Goal: Task Accomplishment & Management: Manage account settings

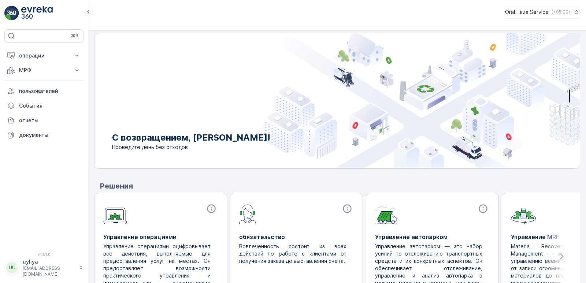
scroll to position [40, 0]
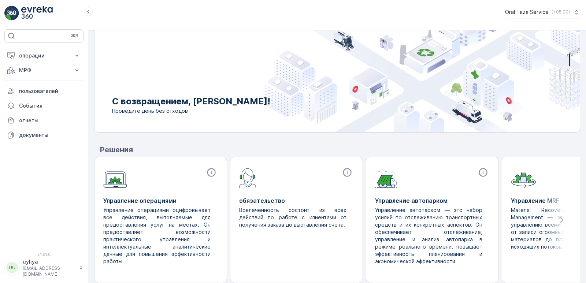
click at [41, 14] on img at bounding box center [36, 13] width 31 height 15
click at [32, 11] on img at bounding box center [36, 13] width 31 height 15
click at [557, 219] on icon at bounding box center [561, 219] width 13 height 13
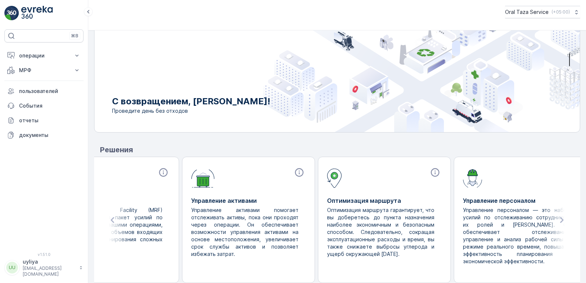
scroll to position [0, 464]
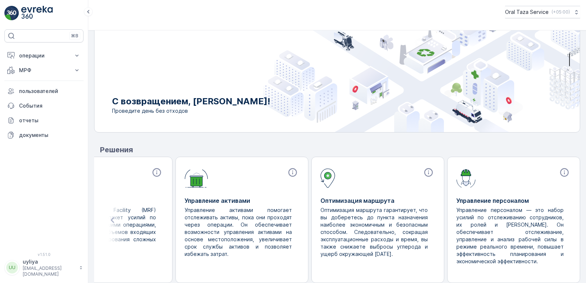
click at [557, 219] on p "Управление персоналом — это набор усилий по отслеживанию сотрудников, их ролей …" at bounding box center [510, 236] width 109 height 59
click at [34, 55] on p "операции" at bounding box center [44, 55] width 50 height 7
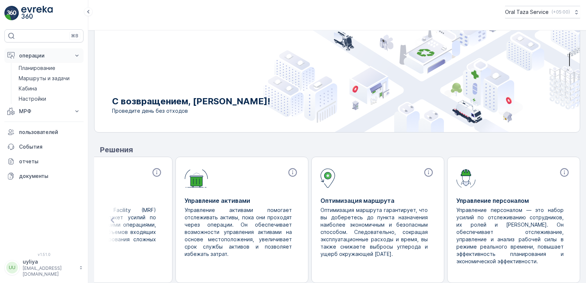
click at [34, 55] on p "операции" at bounding box center [44, 55] width 50 height 7
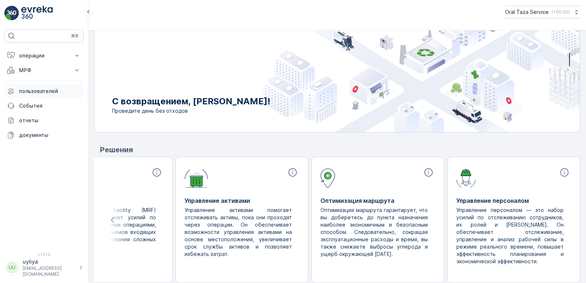
click at [39, 90] on p "пользователей" at bounding box center [50, 91] width 62 height 7
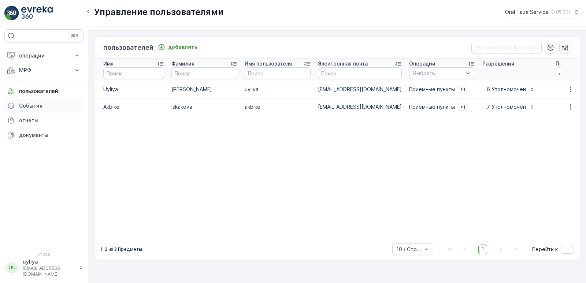
click at [42, 102] on link "События" at bounding box center [43, 105] width 79 height 15
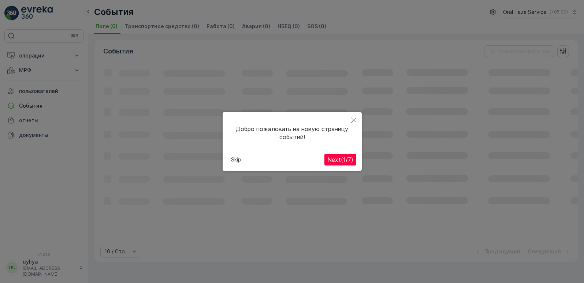
click at [354, 116] on button "Close" at bounding box center [354, 120] width 16 height 17
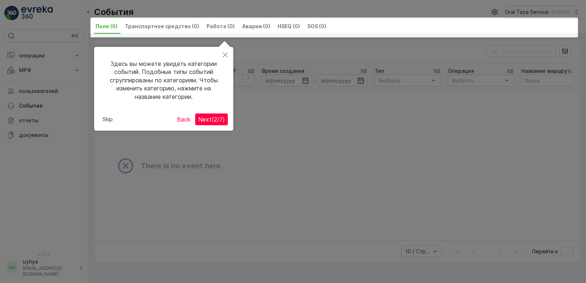
click at [267, 108] on div at bounding box center [293, 141] width 586 height 283
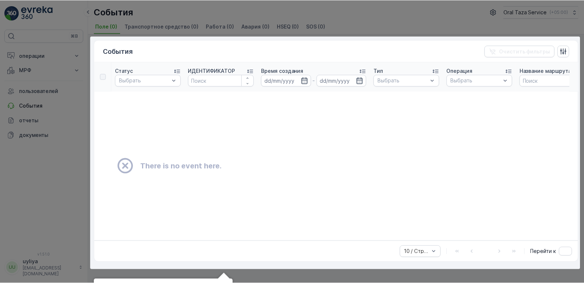
scroll to position [29, 0]
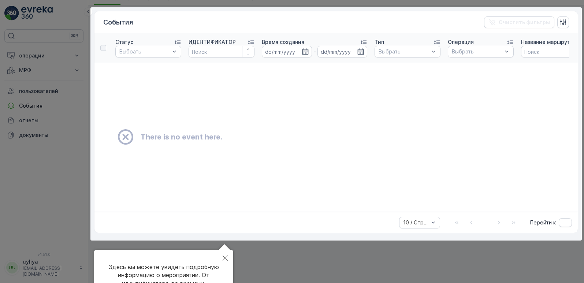
click at [392, 112] on div at bounding box center [335, 123] width 491 height 233
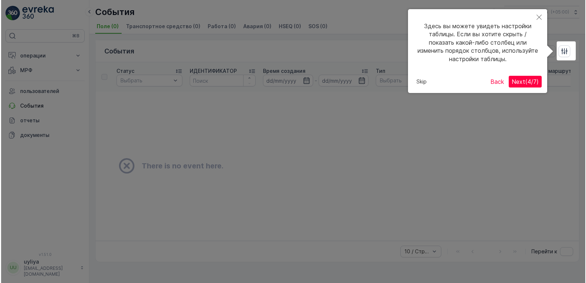
scroll to position [0, 0]
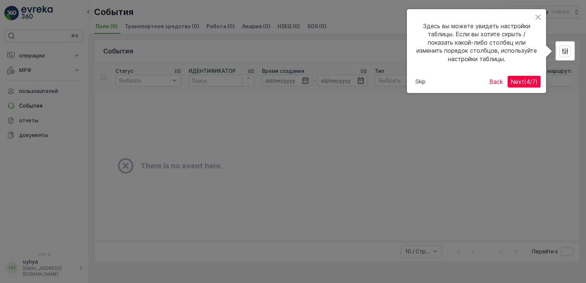
click at [387, 118] on div at bounding box center [293, 141] width 586 height 283
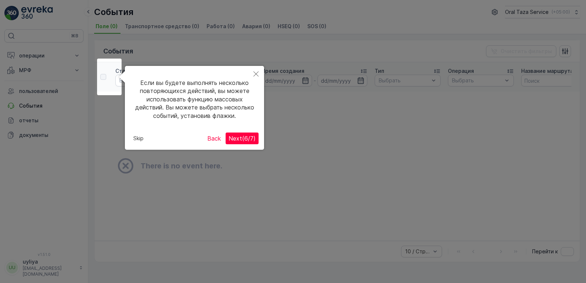
click at [359, 119] on div at bounding box center [293, 141] width 586 height 283
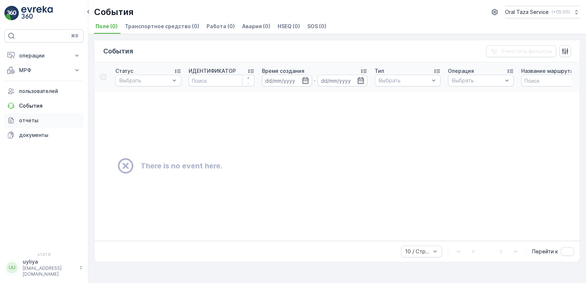
click at [30, 118] on p "отчеты" at bounding box center [50, 120] width 62 height 7
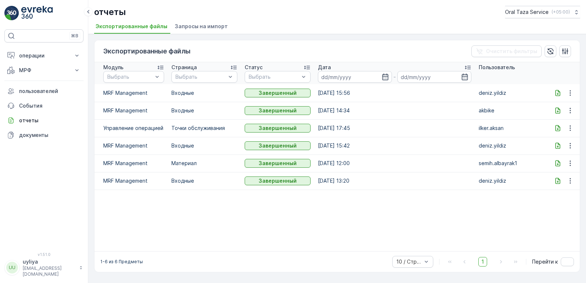
click at [48, 265] on p "uyliya" at bounding box center [49, 261] width 53 height 7
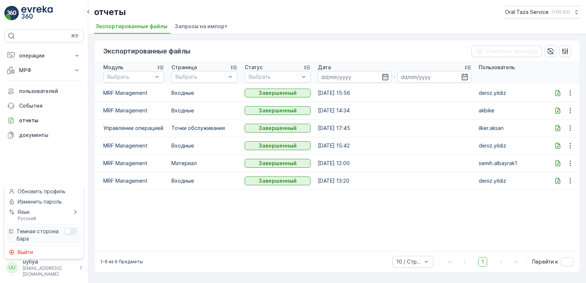
click at [65, 231] on div "Menu" at bounding box center [68, 231] width 6 height 6
click at [64, 228] on input "Menu" at bounding box center [64, 228] width 0 height 0
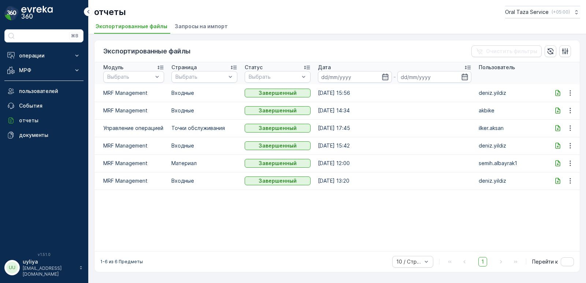
click at [115, 229] on td at bounding box center [130, 227] width 73 height 15
click at [41, 131] on link "документы" at bounding box center [43, 135] width 79 height 15
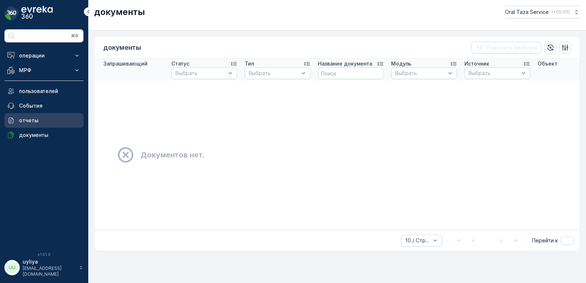
click at [30, 120] on p "отчеты" at bounding box center [50, 120] width 62 height 7
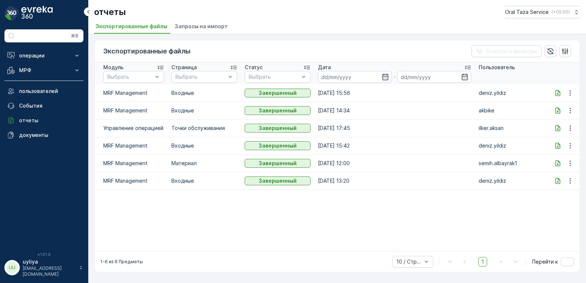
click at [217, 29] on span "Запросы на импорт" at bounding box center [201, 26] width 53 height 7
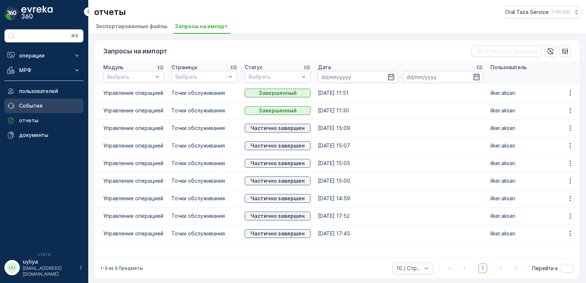
click at [27, 109] on p "События" at bounding box center [50, 105] width 62 height 7
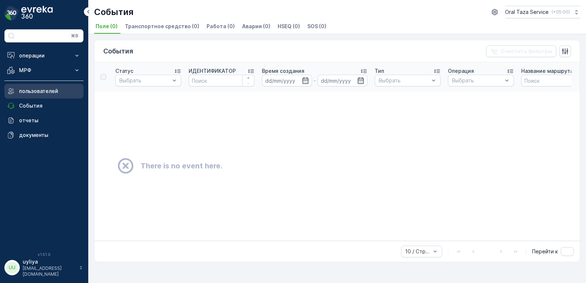
click at [25, 89] on p "пользователей" at bounding box center [50, 91] width 62 height 7
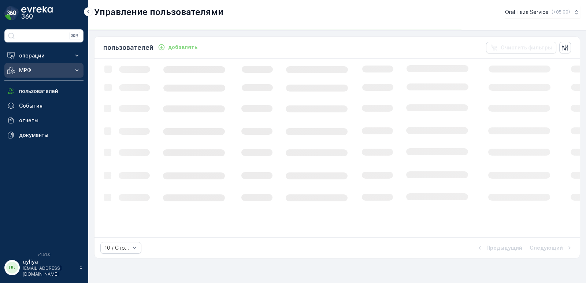
click at [30, 74] on button "МРФ" at bounding box center [43, 70] width 79 height 15
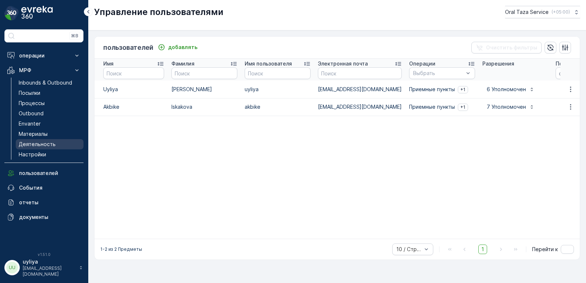
click at [33, 142] on p "Деятельность" at bounding box center [37, 144] width 37 height 7
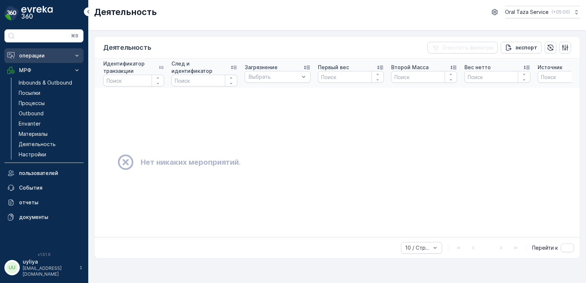
click at [37, 57] on p "операции" at bounding box center [44, 55] width 50 height 7
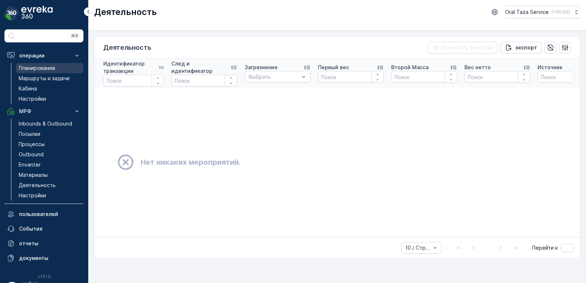
click at [42, 65] on p "Планирование" at bounding box center [37, 67] width 37 height 7
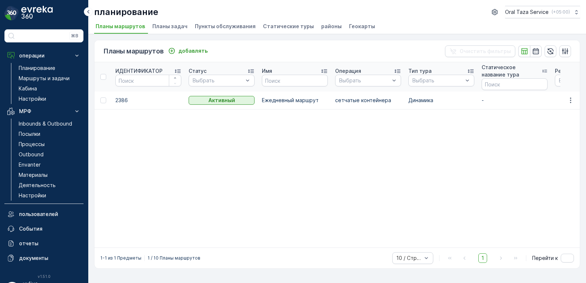
click at [350, 30] on li "Геокарты" at bounding box center [362, 27] width 30 height 12
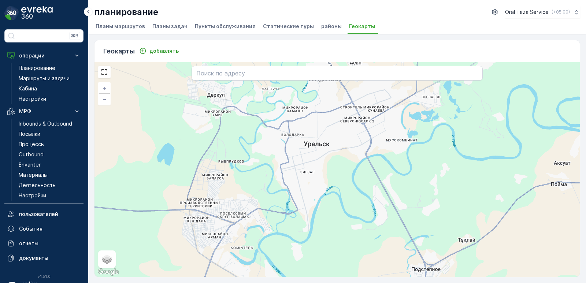
drag, startPoint x: 260, startPoint y: 112, endPoint x: 247, endPoint y: 103, distance: 15.7
click at [247, 103] on div "+ − спутниковое Дорожная карта местность Гибридный Leaflet Быстрые клавиши Карт…" at bounding box center [336, 169] width 485 height 215
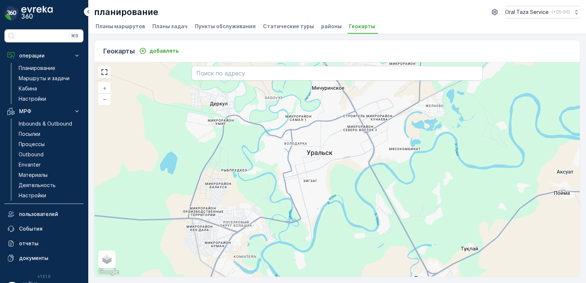
drag, startPoint x: 257, startPoint y: 111, endPoint x: 264, endPoint y: 127, distance: 17.4
click at [260, 120] on div "+ − спутниковое Дорожная карта местность Гибридный Leaflet Быстрые клавиши Карт…" at bounding box center [336, 169] width 485 height 215
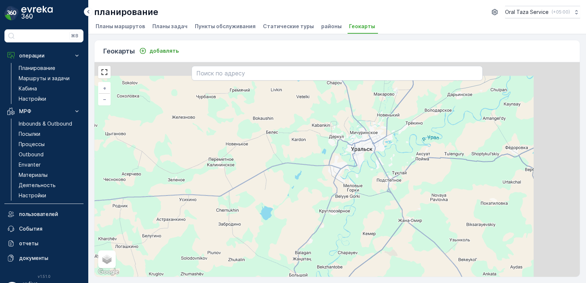
drag, startPoint x: 297, startPoint y: 209, endPoint x: 273, endPoint y: 220, distance: 25.9
click at [273, 220] on div "+ − спутниковое Дорожная карта местность Гибридный Leaflet Быстрые клавиши Карт…" at bounding box center [336, 169] width 485 height 215
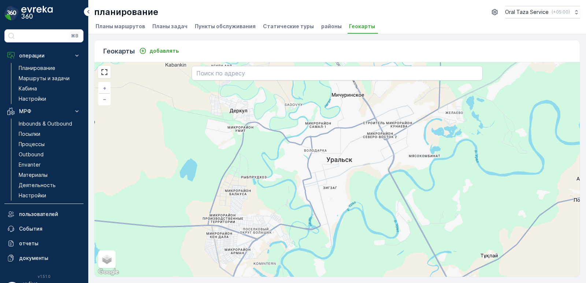
drag, startPoint x: 343, startPoint y: 160, endPoint x: 340, endPoint y: 165, distance: 5.1
click at [340, 165] on div "+ − спутниковое Дорожная карта местность Гибридный Leaflet Быстрые клавиши Карт…" at bounding box center [336, 169] width 485 height 215
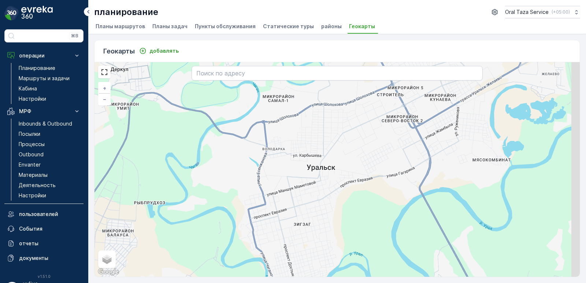
drag, startPoint x: 351, startPoint y: 137, endPoint x: 338, endPoint y: 137, distance: 12.5
click at [338, 137] on div "+ − спутниковое Дорожная карта местность Гибридный Leaflet Быстрые клавиши Карт…" at bounding box center [336, 169] width 485 height 215
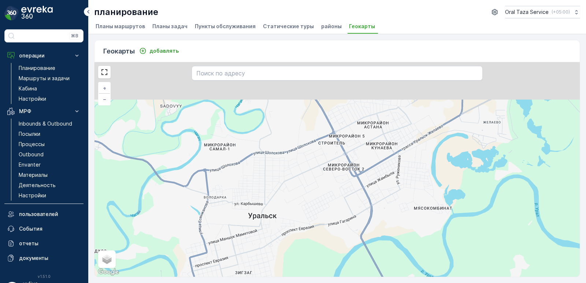
drag, startPoint x: 338, startPoint y: 137, endPoint x: 280, endPoint y: 185, distance: 76.0
click at [280, 185] on div "+ − спутниковое Дорожная карта местность Гибридный Leaflet Быстрые клавиши Карт…" at bounding box center [336, 169] width 485 height 215
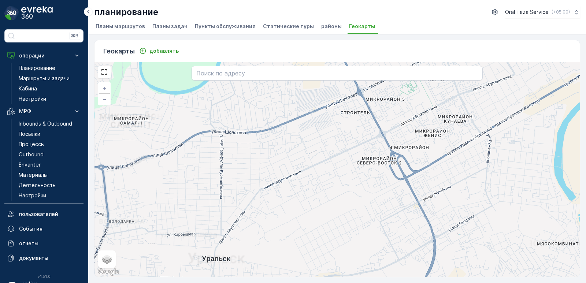
click at [349, 116] on div "+ − спутниковое Дорожная карта местность Гибридный Leaflet Быстрые клавиши Карт…" at bounding box center [336, 169] width 485 height 215
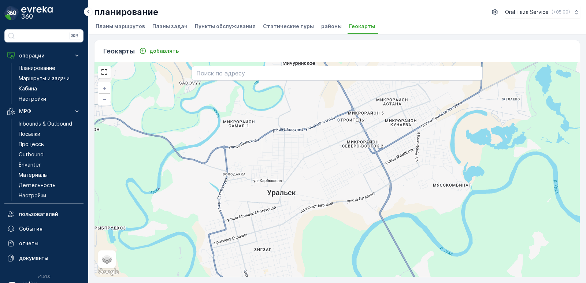
click at [320, 21] on li "районы" at bounding box center [332, 27] width 25 height 12
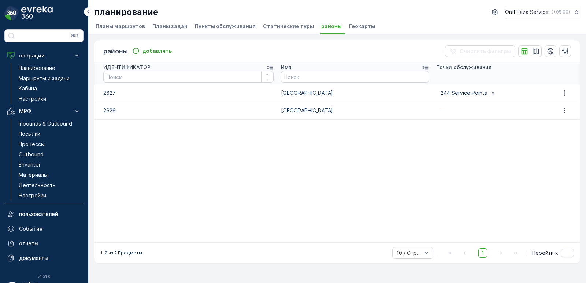
click at [279, 29] on span "Статические туры" at bounding box center [288, 26] width 51 height 7
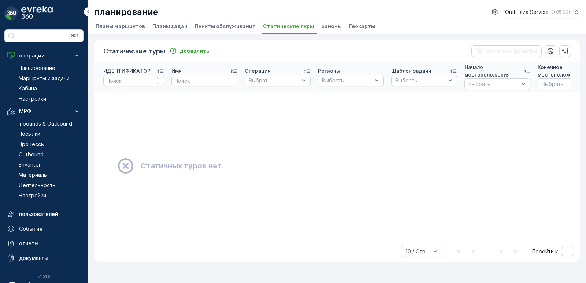
click at [215, 28] on span "Пункты обслуживания" at bounding box center [225, 26] width 61 height 7
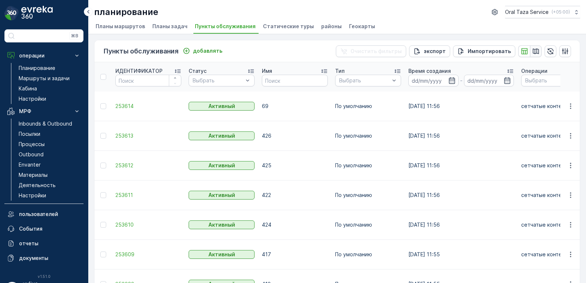
click at [536, 51] on icon "button" at bounding box center [535, 51] width 7 height 7
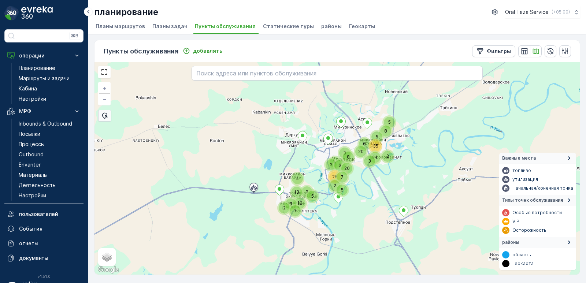
drag, startPoint x: 365, startPoint y: 105, endPoint x: 347, endPoint y: 101, distance: 18.2
click at [347, 101] on div "2 13 3 5 19 7 4 8 3 8 35 6 20 14 2 8 3 20 26 5 2 3 2 7 3 5 5 + − спутниковое До…" at bounding box center [336, 168] width 485 height 212
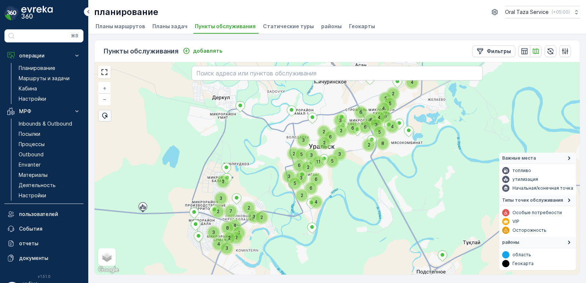
click at [274, 143] on div "6 2 3 2 3 5 4 11 6 6 2 2 5 3 2 8 2 3 6 4 5 6 6 3 4 4 9 4 5 3 2 2 2 3 4 8 3 2 3 …" at bounding box center [336, 168] width 485 height 212
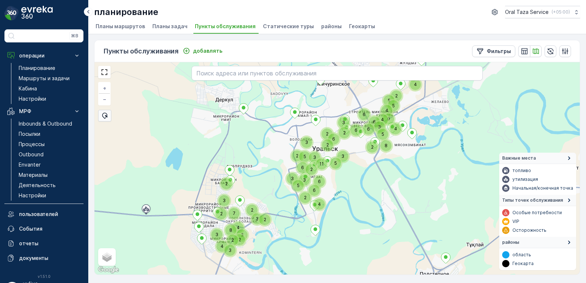
drag, startPoint x: 269, startPoint y: 141, endPoint x: 273, endPoint y: 143, distance: 4.3
click at [273, 143] on div "6 2 3 2 3 5 4 11 6 6 2 2 5 3 2 8 2 3 6 4 5 6 6 3 4 4 9 4 5 3 2 2 2 3 4 8 3 2 3 …" at bounding box center [336, 168] width 485 height 212
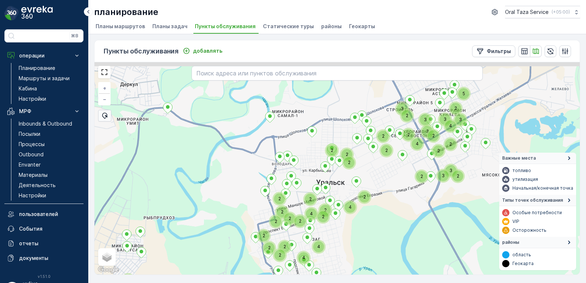
drag, startPoint x: 288, startPoint y: 140, endPoint x: 288, endPoint y: 127, distance: 13.2
click at [264, 148] on div "2 2 5 2 4 2 2 3 2 3 2 2 2 2 2 2 4 2 3 3 3 4 2 3 3 2 2 2 2 2 2 2 2 4 2 2 4 4 2 2…" at bounding box center [336, 168] width 485 height 212
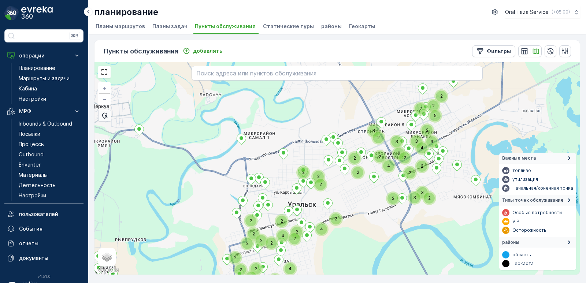
drag, startPoint x: 275, startPoint y: 138, endPoint x: 265, endPoint y: 146, distance: 13.3
click at [265, 146] on div "2 2 5 2 4 2 2 3 2 3 2 2 2 2 2 2 4 2 3 3 3 4 2 3 3 2 2 2 2 2 2 2 4 2 2 4 4 2 2 2…" at bounding box center [336, 168] width 485 height 212
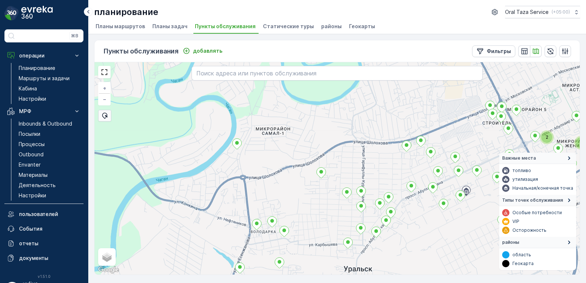
drag, startPoint x: 322, startPoint y: 132, endPoint x: 313, endPoint y: 131, distance: 8.9
click at [313, 131] on div "2 2 2 2 + − спутниковое Дорожная карта местность Гибридный Leaflet Быстрые клав…" at bounding box center [336, 168] width 485 height 212
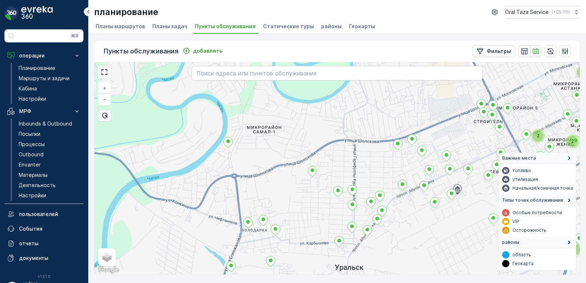
drag, startPoint x: 230, startPoint y: 142, endPoint x: 258, endPoint y: 156, distance: 31.6
click at [258, 156] on div "2 2 2 2 2 2 322 + − спутниковое Дорожная карта местность Гибридный Leaflet Быст…" at bounding box center [336, 168] width 485 height 212
click at [229, 141] on ellipse at bounding box center [228, 142] width 4 height 4
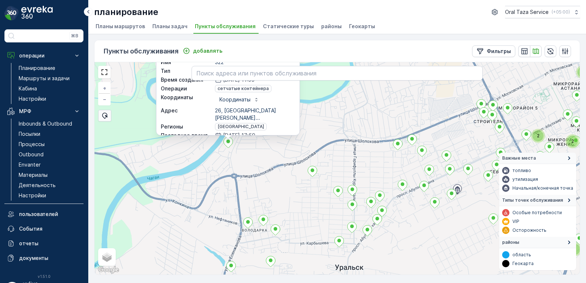
click at [321, 103] on div "2 2 2 2 2 2 322 ИДЕНТИФИКАТОР 253580 Статус Активный Имя 322 Тип По умолчанию В…" at bounding box center [336, 168] width 485 height 212
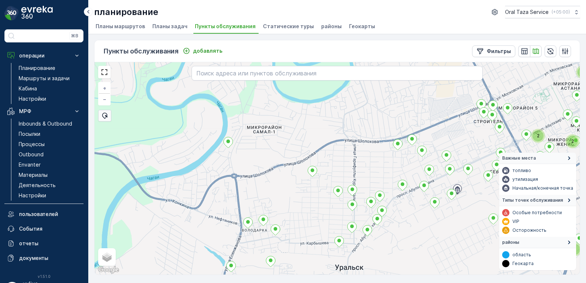
drag, startPoint x: 330, startPoint y: 107, endPoint x: 379, endPoint y: 106, distance: 49.1
click at [282, 132] on div "2 2 2 2 2 2 + − спутниковое Дорожная карта местность Гибридный Leaflet Быстрые …" at bounding box center [336, 168] width 485 height 212
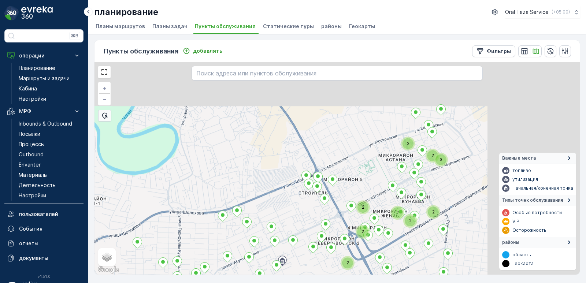
drag, startPoint x: 379, startPoint y: 106, endPoint x: 272, endPoint y: 146, distance: 113.9
click at [272, 146] on div "2 2 2 2 2 2 2 2 3 2 2 2 + − спутниковое Дорожная карта местность Гибридный Leaf…" at bounding box center [336, 168] width 485 height 212
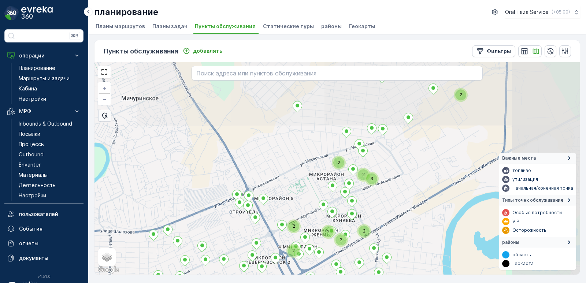
drag, startPoint x: 318, startPoint y: 141, endPoint x: 258, endPoint y: 157, distance: 62.3
click at [258, 157] on div "2 2 2 2 2 3 2 2 2 2 + − спутниковое Дорожная карта местность Гибридный Leaflet …" at bounding box center [336, 168] width 485 height 212
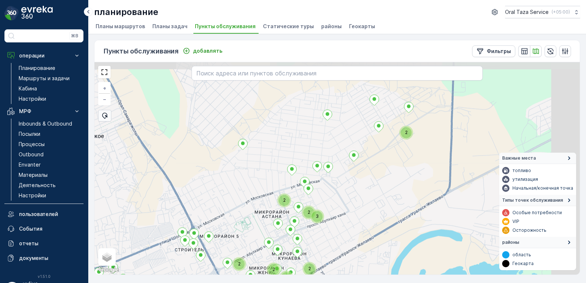
drag, startPoint x: 303, startPoint y: 133, endPoint x: 271, endPoint y: 156, distance: 39.6
click at [271, 156] on div "2 2 2 2 3 2 2 2 2 + − спутниковое Дорожная карта местность Гибридный Leaflet Бы…" at bounding box center [336, 168] width 485 height 212
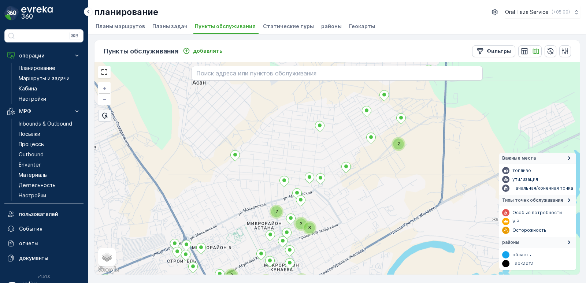
drag, startPoint x: 305, startPoint y: 131, endPoint x: 293, endPoint y: 148, distance: 19.9
click at [293, 148] on div "2 2 2 3 2 2 2 2 + − спутниковое Дорожная карта местность Гибридный Leaflet Быст…" at bounding box center [336, 168] width 485 height 212
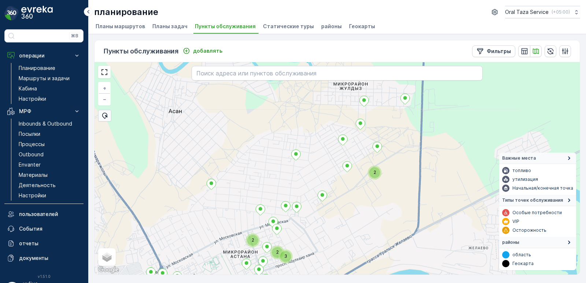
drag, startPoint x: 295, startPoint y: 142, endPoint x: 276, endPoint y: 166, distance: 30.9
click at [276, 166] on div "2 3 2 2 + − спутниковое Дорожная карта местность Гибридный Leaflet Быстрые клав…" at bounding box center [336, 168] width 485 height 212
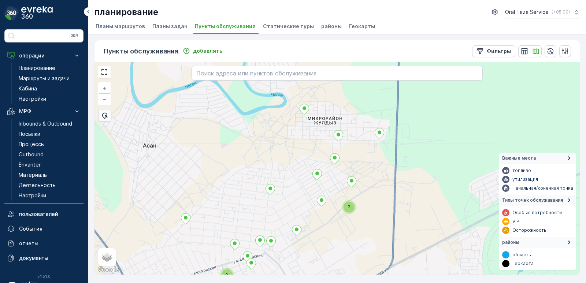
drag, startPoint x: 281, startPoint y: 141, endPoint x: 256, endPoint y: 176, distance: 42.9
click at [256, 176] on div "2 3 2 2 + − спутниковое Дорожная карта местность Гибридный Leaflet Быстрые клав…" at bounding box center [336, 168] width 485 height 212
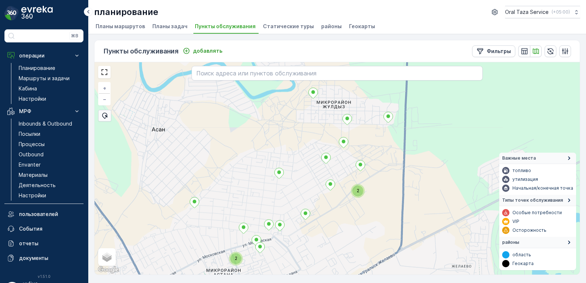
drag, startPoint x: 260, startPoint y: 165, endPoint x: 276, endPoint y: 140, distance: 29.8
click at [276, 140] on div "2 2 + − спутниковое Дорожная карта местность Гибридный Leaflet Быстрые клавиши …" at bounding box center [336, 168] width 485 height 212
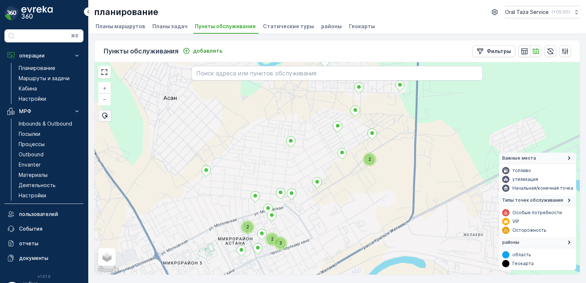
drag, startPoint x: 275, startPoint y: 167, endPoint x: 317, endPoint y: 111, distance: 70.8
click at [317, 111] on div "2 2 3 2 + − спутниковое Дорожная карта местность Гибридный Leaflet Быстрые клав…" at bounding box center [336, 168] width 485 height 212
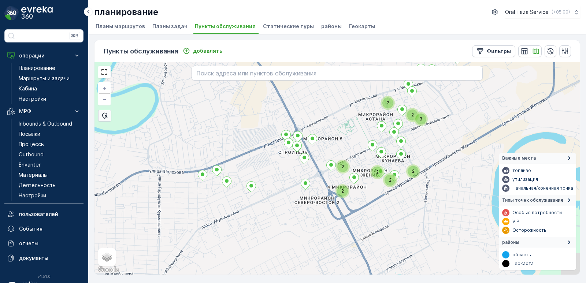
drag, startPoint x: 268, startPoint y: 165, endPoint x: 349, endPoint y: 96, distance: 106.2
click at [374, 81] on div "2 2 3 2 2 2 2 2 2 + − спутниковое Дорожная карта местность Гибридный Leaflet Бы…" at bounding box center [336, 168] width 485 height 212
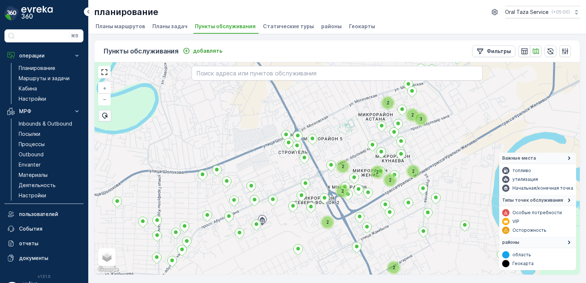
drag, startPoint x: 250, startPoint y: 114, endPoint x: 323, endPoint y: 97, distance: 75.1
click at [323, 97] on div "2 3 2 2 2 2 2 2 2 2 + − спутниковое Дорожная карта местность Гибридный Leaflet …" at bounding box center [336, 168] width 485 height 212
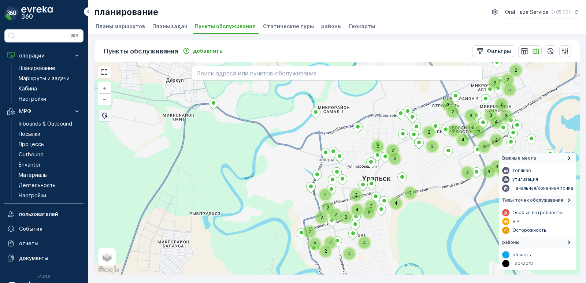
click at [395, 98] on div "2 2 4 2 2 2 3 3 2 2 2 2 2 2 2 4 2 2 5 2 2 3 3 3 4 2 3 3 2 2 2 2 2 2 2 4 2 2 2 4…" at bounding box center [336, 168] width 485 height 212
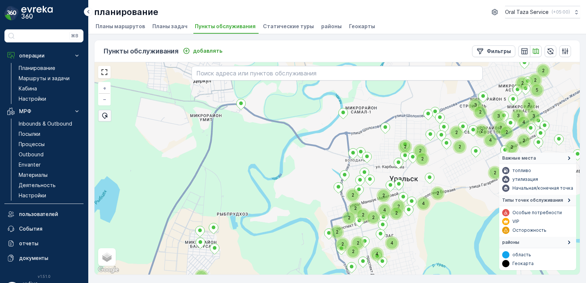
drag, startPoint x: 211, startPoint y: 126, endPoint x: 256, endPoint y: 130, distance: 45.3
click at [256, 130] on div "2 2 4 2 2 2 3 3 2 2 2 2 2 2 2 4 2 5 2 2 3 3 3 4 2 3 3 2 2 2 2 2 2 2 4 2 2 2 4 4…" at bounding box center [336, 168] width 485 height 212
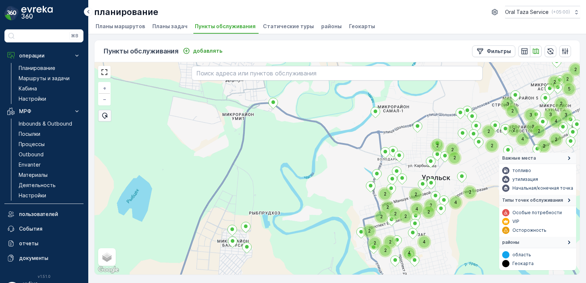
drag, startPoint x: 256, startPoint y: 132, endPoint x: 325, endPoint y: 136, distance: 69.0
click at [332, 105] on div "2 2 4 2 2 2 3 3 2 2 2 2 2 2 2 4 2 5 2 2 3 3 3 4 2 3 3 2 2 2 2 2 2 2 4 2 2 2 4 4…" at bounding box center [336, 168] width 485 height 212
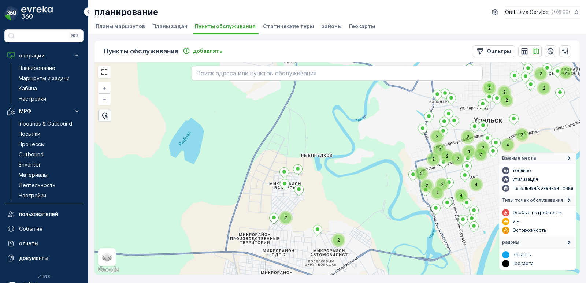
drag, startPoint x: 317, startPoint y: 104, endPoint x: 311, endPoint y: 93, distance: 12.0
click at [311, 93] on div "2 2 2 2 2 2 2 4 3 2 2 2 2 2 2 2 4 2 2 2 4 4 2 2 2 2 2 + − спутниковое Дорожная …" at bounding box center [336, 168] width 485 height 212
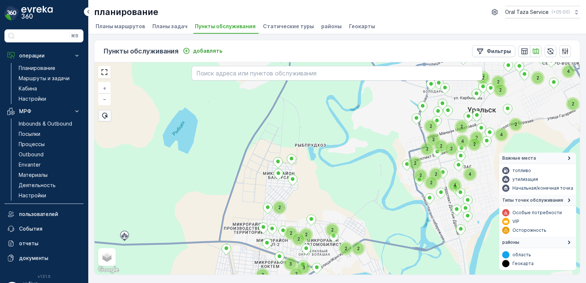
drag, startPoint x: 338, startPoint y: 136, endPoint x: 317, endPoint y: 116, distance: 28.5
click at [317, 116] on div "2 2 2 2 2 2 2 4 2 2 2 2 4 2 2 2 4 4 2 2 2 2 2 4 2 2 2 2 2 2 3 3 2 2 + − спутник…" at bounding box center [336, 168] width 485 height 212
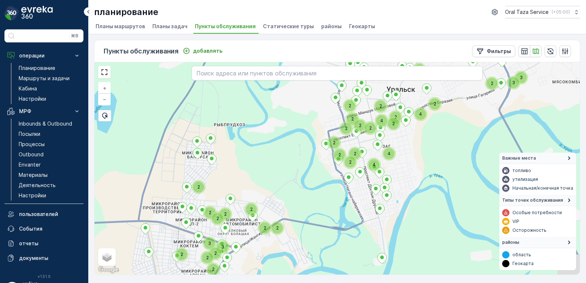
drag, startPoint x: 310, startPoint y: 119, endPoint x: 265, endPoint y: 121, distance: 44.4
click at [265, 121] on div "2 2 2 2 4 2 2 2 2 4 2 2 2 4 4 2 2 2 2 2 2 2 2 2 2 2 3 3 2 2 3 3 2 2 + − спутник…" at bounding box center [336, 168] width 485 height 212
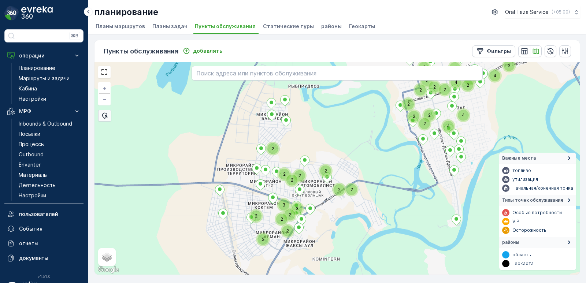
drag, startPoint x: 227, startPoint y: 145, endPoint x: 302, endPoint y: 107, distance: 83.7
click at [302, 107] on div "2 2 2 2 4 2 2 2 2 4 2 2 2 4 4 2 2 2 2 2 2 2 2 2 2 2 3 3 2 2 3 3 2 2 2 2 + − спу…" at bounding box center [336, 168] width 485 height 212
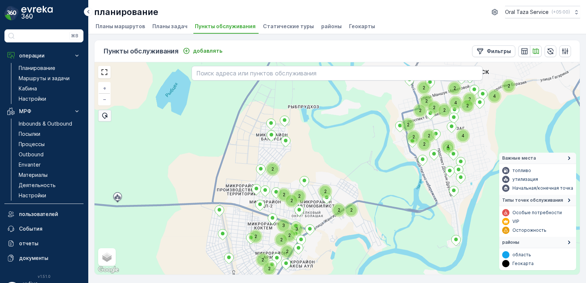
drag, startPoint x: 307, startPoint y: 120, endPoint x: 305, endPoint y: 129, distance: 8.9
click at [306, 129] on div "2 2 2 4 2 2 2 2 4 2 2 2 4 4 2 2 2 2 2 2 2 2 2 2 3 3 2 2 2 2 2 2 + − спутниковое…" at bounding box center [336, 168] width 485 height 212
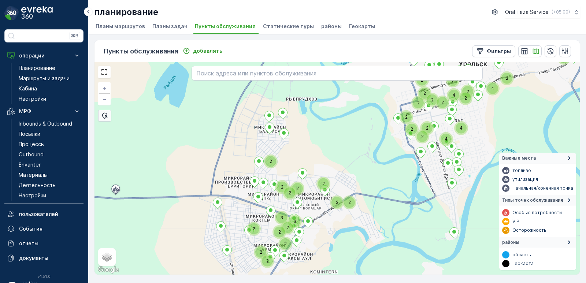
drag, startPoint x: 310, startPoint y: 137, endPoint x: 308, endPoint y: 129, distance: 7.9
click at [308, 129] on div "2 2 2 4 2 2 2 2 4 2 2 2 4 4 2 2 2 2 2 2 2 2 2 2 3 3 2 2 2 2 2 2 2 + − спутников…" at bounding box center [336, 168] width 485 height 212
click at [301, 119] on div "2 2 2 4 2 2 2 2 4 2 2 2 4 4 2 2 2 2 2 2 2 2 2 2 3 3 2 2 2 2 2 2 + − спутниковое…" at bounding box center [336, 168] width 485 height 212
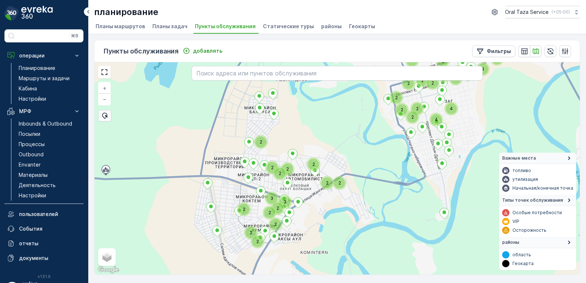
drag, startPoint x: 323, startPoint y: 133, endPoint x: 312, endPoint y: 118, distance: 18.9
click at [312, 118] on div "2 2 2 4 2 2 2 2 4 2 2 2 4 4 2 2 2 2 2 2 2 2 2 2 3 3 2 2 2 2 2 2 + − спутниковое…" at bounding box center [336, 168] width 485 height 212
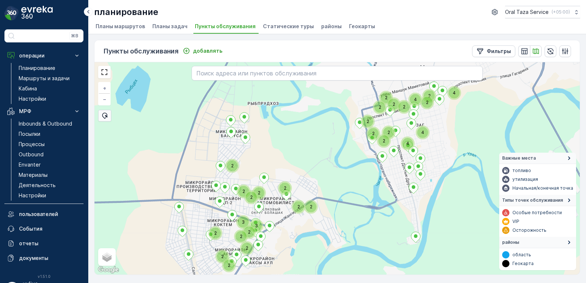
drag, startPoint x: 332, startPoint y: 119, endPoint x: 305, endPoint y: 144, distance: 37.1
click at [305, 144] on div "2 2 4 2 2 2 4 2 2 4 4 2 2 2 2 2 2 2 2 2 2 3 3 2 2 2 2 2 2 + − спутниковое Дорож…" at bounding box center [336, 168] width 485 height 212
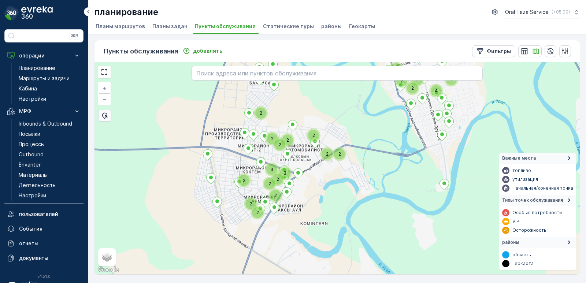
drag, startPoint x: 309, startPoint y: 140, endPoint x: 338, endPoint y: 88, distance: 60.0
click at [338, 88] on div "2 2 4 2 2 2 4 2 2 4 4 2 2 2 2 2 2 2 2 2 2 3 3 2 2 2 2 2 2 2 2 2 + − спутниковое…" at bounding box center [336, 168] width 485 height 212
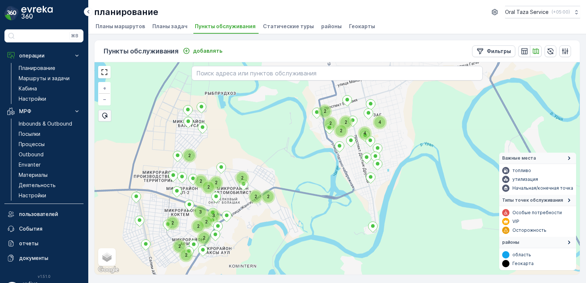
drag, startPoint x: 327, startPoint y: 126, endPoint x: 252, endPoint y: 170, distance: 86.7
click at [252, 170] on div "2 4 4 2 2 2 2 2 2 2 2 2 2 3 3 2 2 2 2 2 2 + − спутниковое Дорожная карта местно…" at bounding box center [336, 168] width 485 height 212
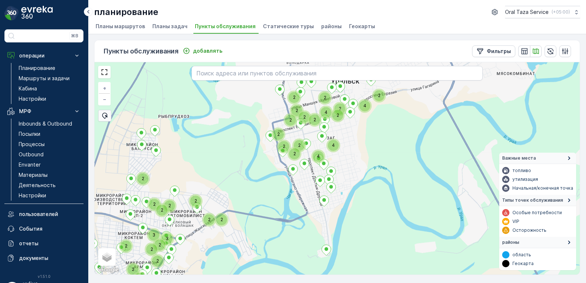
drag, startPoint x: 269, startPoint y: 161, endPoint x: 224, endPoint y: 184, distance: 50.4
click at [224, 184] on div "2 4 4 2 2 2 2 2 2 2 2 2 2 3 3 2 2 2 2 2 2 2 2 2 4 2 2 2 4 2 2 2 + − спутниковое…" at bounding box center [336, 168] width 485 height 212
drag
click at [339, 180] on div "2 4 4 2 2 2 2 2 2 2 2 2 2 3 3 2 2 2 2 2 2 2 2 4 2 2 2 4 2 2 2 3 2 3 2 + − спутн…" at bounding box center [336, 168] width 485 height 212
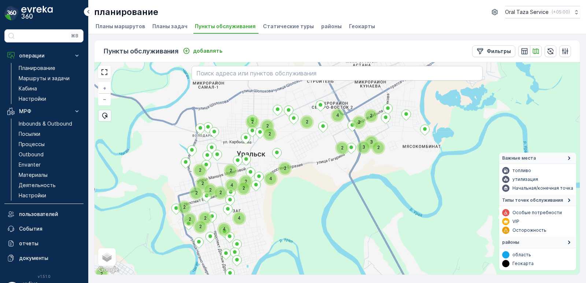
click at [293, 204] on div "2 4 4 2 2 2 2 2 2 2 2 2 3 3 2 2 2 2 2 2 4 2 2 2 4 2 2 2 3 2 3 2 4 2 2 2 2 2 2 +…" at bounding box center [336, 168] width 485 height 212
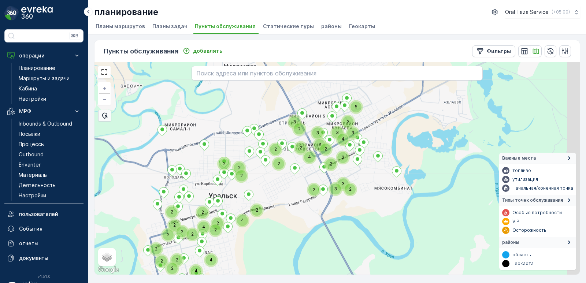
click at [304, 217] on div "2 4 4 2 2 2 2 2 2 4 2 2 2 4 2 2 2 3 2 3 2 4 2 2 2 2 2 2 5 2 3 3 3 4 2 3 3 2 2 2…" at bounding box center [336, 168] width 485 height 212
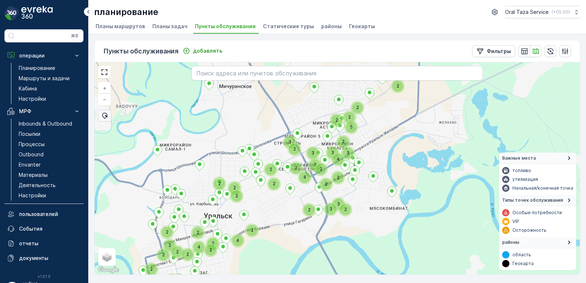
click at [392, 140] on div "2 4 4 2 2 2 2 2 2 4 2 2 2 4 2 2 2 3 2 3 2 4 2 2 2 2 2 2 5 2 3 3 3 4 2 3 3 2 2 2…" at bounding box center [336, 168] width 485 height 212
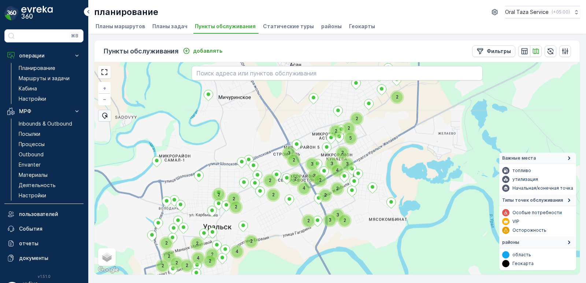
click at [379, 134] on div "2 2 2 2 4 2 2 2 4 2 2 2 3 2 3 2 4 2 2 2 2 2 2 5 2 3 3 3 4 2 3 3 2 2 2 2 2 2 2 +…" at bounding box center [336, 168] width 485 height 212
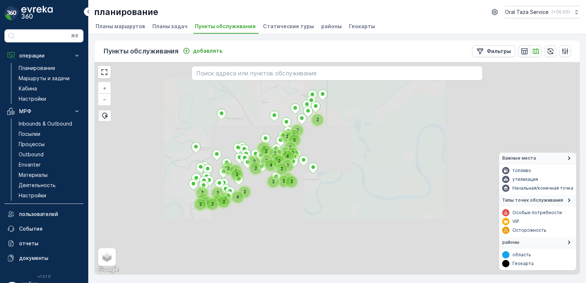
click at [313, 128] on div "4 2 2 2 3 2 3 2 2 2 2 2 2 2 4 2 2 5 2 2 3 3 3 4 2 3 3 2 2 2 2 2 2 2 4 2 2 2 + −…" at bounding box center [336, 168] width 485 height 212
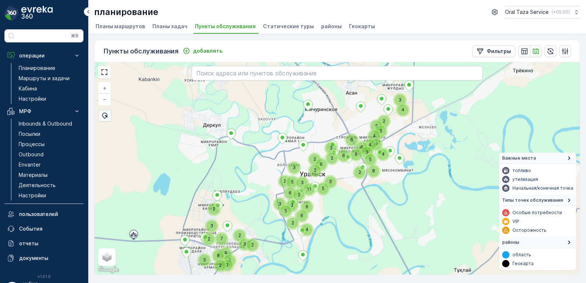
click at [334, 119] on div "2 2 5 2 2 4 11 6 6 2 5 3 8 2 3 6 4 5 6 6 6 5 3 4 4 9 4 3 3 2 2 4 8 3 2 3 2 7 2 …" at bounding box center [336, 168] width 485 height 212
click at [488, 48] on p "Фильтры" at bounding box center [499, 51] width 24 height 7
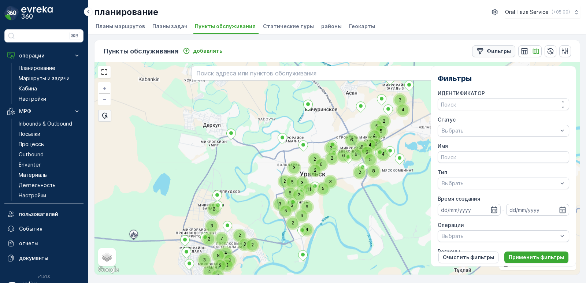
click at [488, 48] on p "Фильтры" at bounding box center [499, 51] width 24 height 7
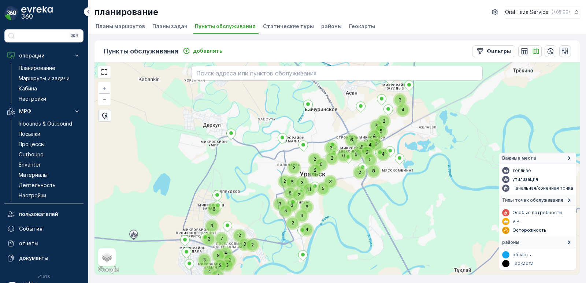
click at [564, 49] on icon "button" at bounding box center [564, 51] width 7 height 7
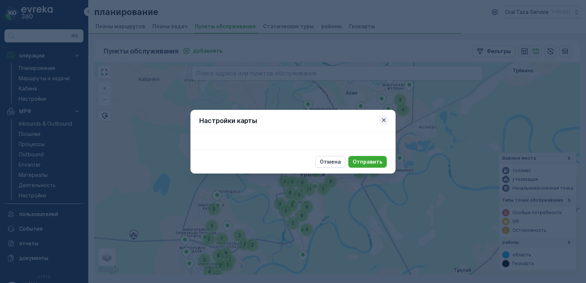
click at [383, 123] on icon "button" at bounding box center [383, 119] width 7 height 7
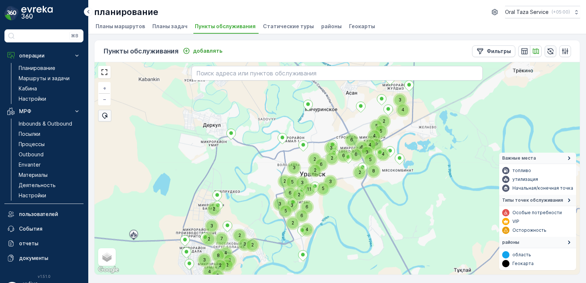
click at [551, 51] on icon "button" at bounding box center [550, 51] width 7 height 7
click at [389, 38] on div "Пункты обслуживания добавлять Фильтры 2 2 5 2 2 4 11 6 6 2 5 3 8 2 3 6 4 5 6 6 …" at bounding box center [337, 158] width 498 height 249
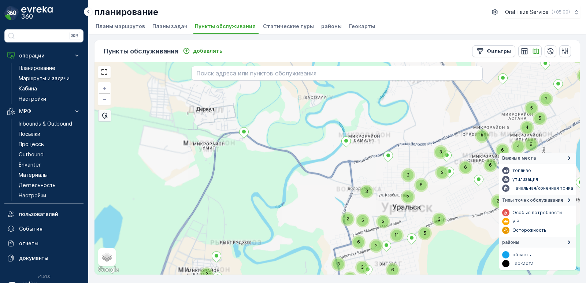
click at [252, 140] on div "6 5 3 2 2 3 4 11 6 6 2 2 5 3 2 8 2 3 6 4 5 6 6 3 4 4 9 4 5 3 2 2 2 3 4 8 3 2 3 …" at bounding box center [336, 168] width 485 height 212
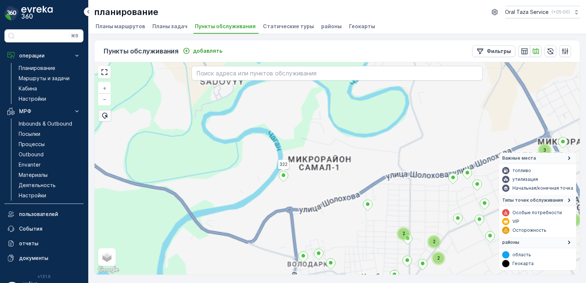
click at [322, 118] on div "2 2 5 2 2 4 2 2 3 2 3 2 2 2 2 2 2 4 2 2 3 3 3 4 2 3 3 2 2 2 2 2 2 2 4 2 2 2 322…" at bounding box center [336, 168] width 485 height 212
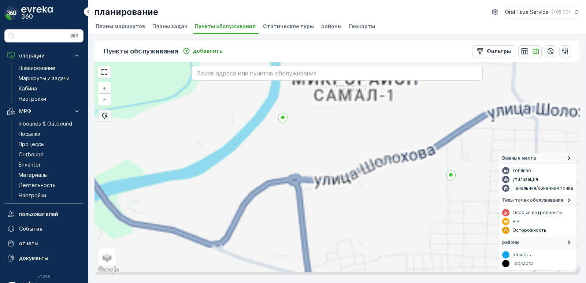
click at [319, 127] on div "+ − спутниковое Дорожная карта местность Гибридный Leaflet Быстрые клавиши Карт…" at bounding box center [336, 168] width 485 height 212
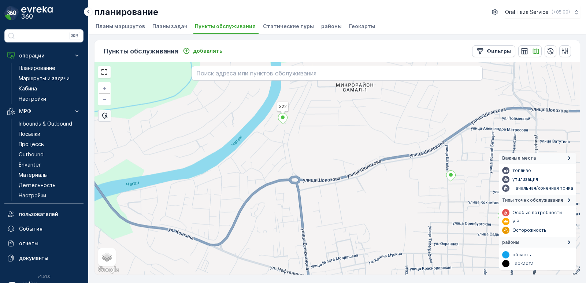
click at [256, 126] on div "322 + − спутниковое Дорожная карта местность Гибридный Leaflet Быстрые клавиши …" at bounding box center [336, 168] width 485 height 212
click at [283, 118] on ellipse at bounding box center [283, 117] width 4 height 4
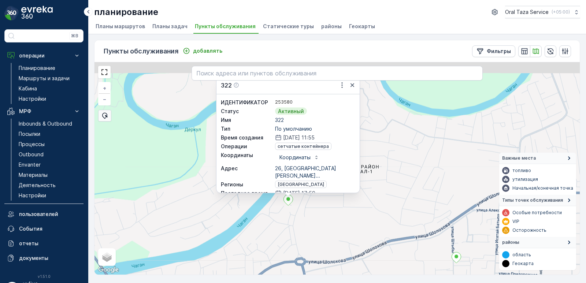
click at [419, 192] on div "322 ИДЕНТИФИКАТОР 253580 Статус Активный Имя 322 Тип По умолчанию Время создани…" at bounding box center [336, 168] width 485 height 212
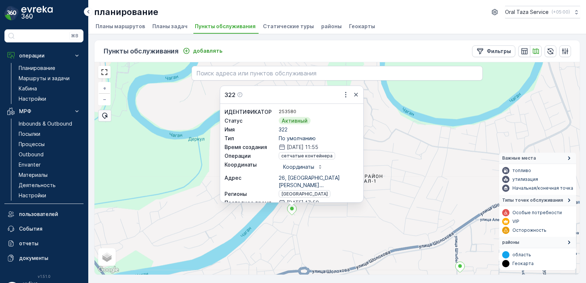
click at [390, 151] on div "322 ИДЕНТИФИКАТОР 253580 Статус Активный Имя 322 Тип По умолчанию Время создани…" at bounding box center [336, 168] width 485 height 212
click at [346, 95] on icon "button" at bounding box center [345, 94] width 1 height 5
click at [434, 106] on div "322 ИДЕНТИФИКАТОР 253580 Статус Активный Имя 322 Тип По умолчанию Время создани…" at bounding box center [336, 168] width 485 height 212
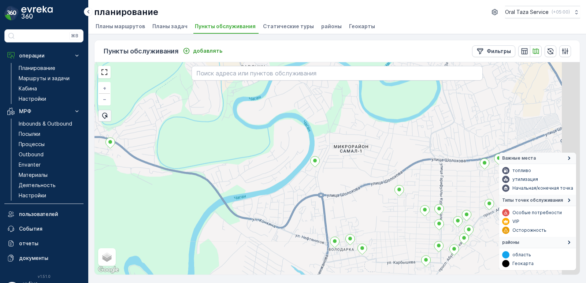
drag, startPoint x: 398, startPoint y: 125, endPoint x: 378, endPoint y: 122, distance: 20.3
click at [378, 122] on div "+ − спутниковое Дорожная карта местность Гибридный Leaflet Быстрые клавиши Карт…" at bounding box center [336, 168] width 485 height 212
click at [172, 25] on span "Планы задач" at bounding box center [169, 26] width 35 height 7
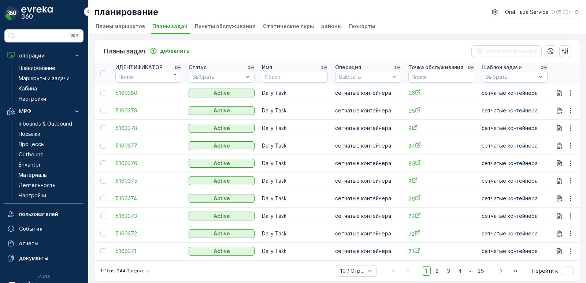
click at [134, 29] on span "Планы маршрутов" at bounding box center [120, 26] width 49 height 7
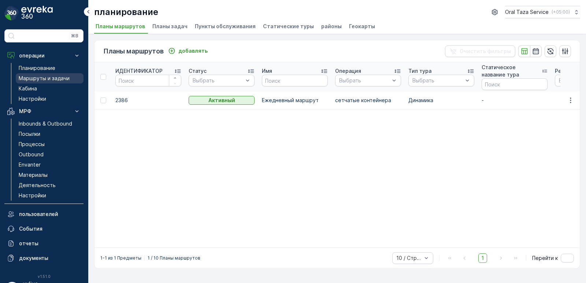
click at [40, 76] on p "Маршруты и задачи" at bounding box center [44, 78] width 51 height 7
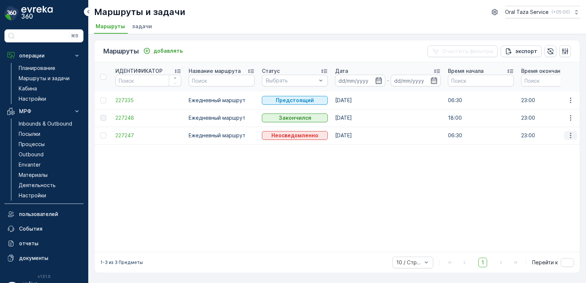
click at [574, 134] on icon "button" at bounding box center [570, 135] width 7 height 7
click at [144, 29] on span "задачи" at bounding box center [142, 26] width 20 height 7
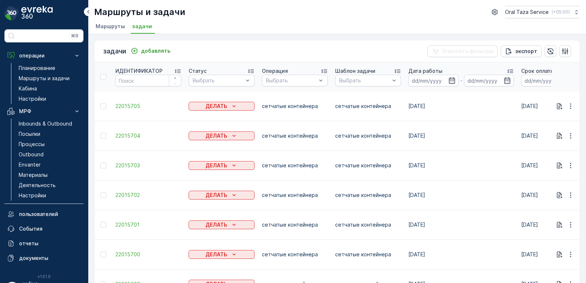
click at [109, 19] on div "Маршруты и задачи Oral Taza Service ( +05:00 ) Маршруты задачи" at bounding box center [337, 17] width 498 height 34
click at [109, 22] on li "Маршруты" at bounding box center [111, 27] width 34 height 12
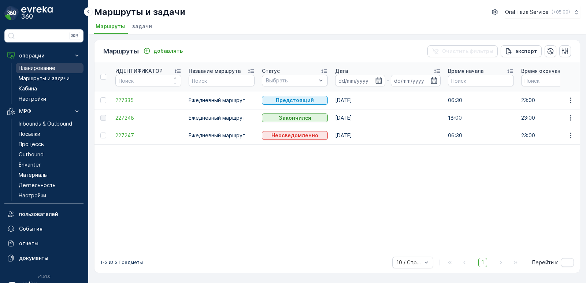
click at [45, 66] on p "Планирование" at bounding box center [37, 67] width 37 height 7
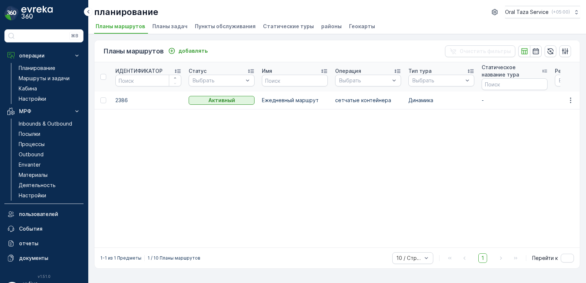
click at [323, 27] on span "районы" at bounding box center [331, 26] width 21 height 7
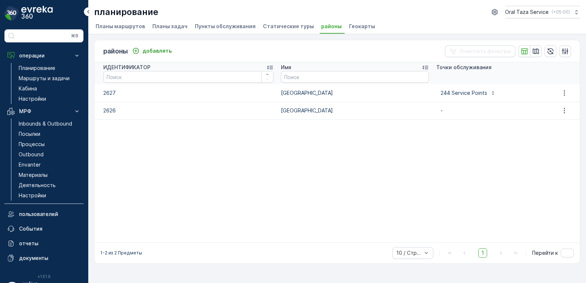
click at [290, 25] on span "Статические туры" at bounding box center [288, 26] width 51 height 7
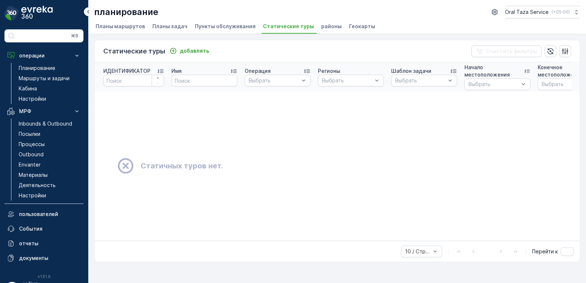
click at [236, 25] on span "Пункты обслуживания" at bounding box center [225, 26] width 61 height 7
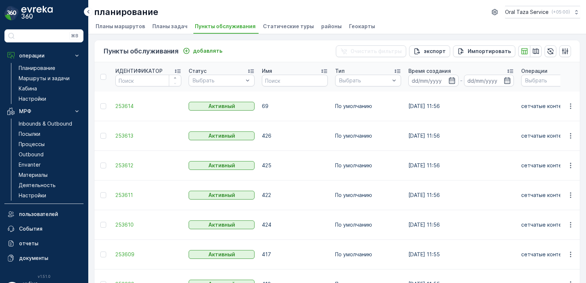
click at [172, 26] on span "Планы задач" at bounding box center [169, 26] width 35 height 7
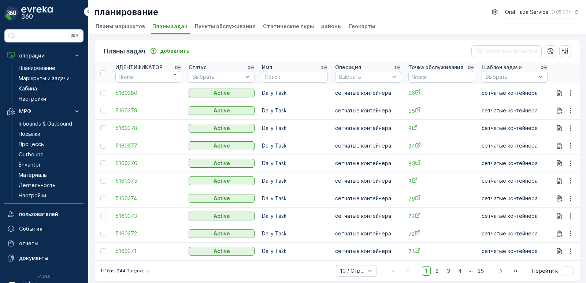
click at [119, 25] on span "Планы маршрутов" at bounding box center [120, 26] width 49 height 7
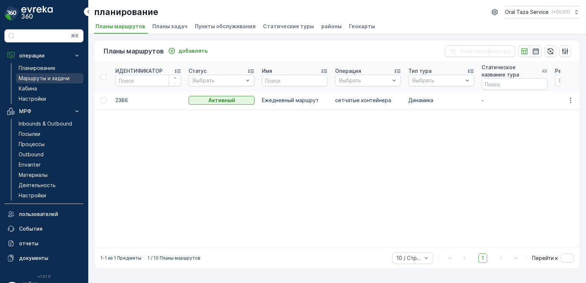
click at [37, 77] on p "Маршруты и задачи" at bounding box center [44, 78] width 51 height 7
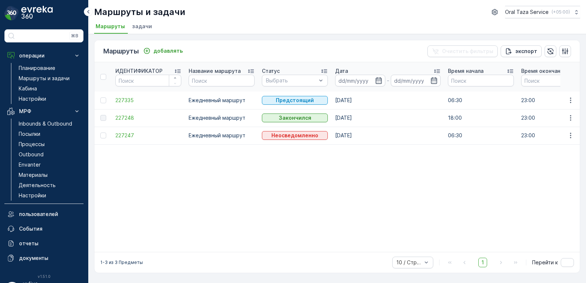
click at [577, 135] on td at bounding box center [570, 136] width 20 height 18
click at [573, 135] on icon "button" at bounding box center [570, 135] width 7 height 7
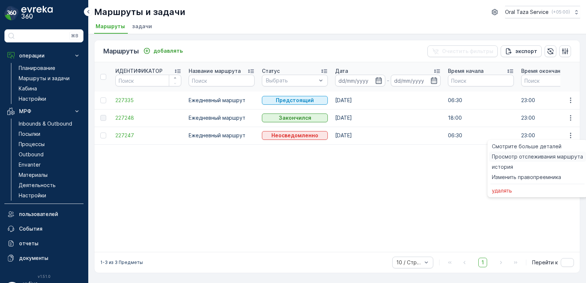
click at [538, 156] on span "Просмотр отслеживания маршрута" at bounding box center [537, 156] width 91 height 7
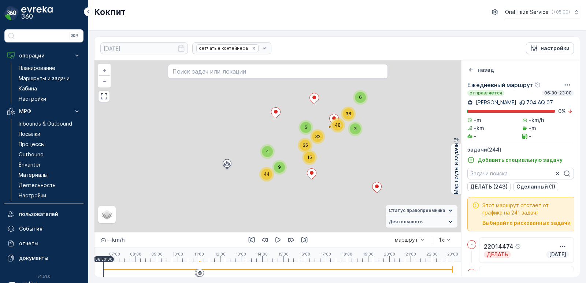
click at [350, 163] on div "6 38 5 3 35 15 9 4 44 32 48 + − спутниковое Дорожная карта местность Гибридный …" at bounding box center [277, 146] width 367 height 172
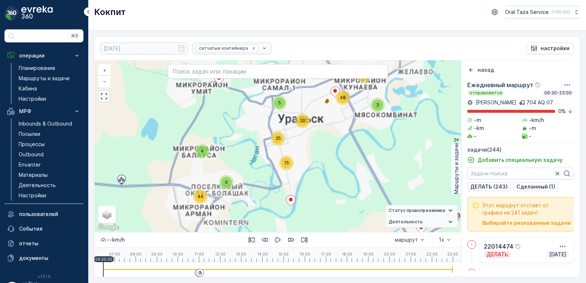
click at [321, 164] on div "6 38 5 3 35 15 9 4 44 32 48 + − спутниковое Дорожная карта местность Гибридный …" at bounding box center [277, 146] width 367 height 172
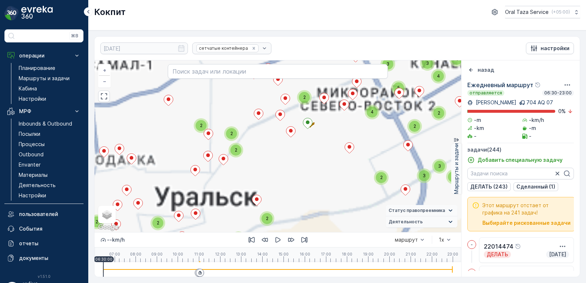
drag, startPoint x: 326, startPoint y: 127, endPoint x: 323, endPoint y: 143, distance: 16.0
click at [323, 143] on div "2 2 2 2 3 2 4 2 3 3 2 2 2 2 3 2 2 2 2 2 3 3 3 2 4 2 3 4 4 2 2 5 2 2 2 2 4 2 2 4…" at bounding box center [277, 146] width 367 height 172
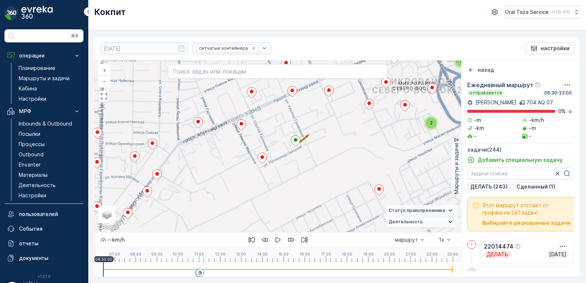
drag, startPoint x: 318, startPoint y: 130, endPoint x: 316, endPoint y: 157, distance: 27.2
click at [317, 157] on div "2 2 2 3 2 4 2 3 3 2 2 3 2 2 2 2 3 3 3 2 4 2 3 4 4 2 5 2 2 2 2 4 2 4 2 4 2 2 2 3…" at bounding box center [277, 146] width 367 height 172
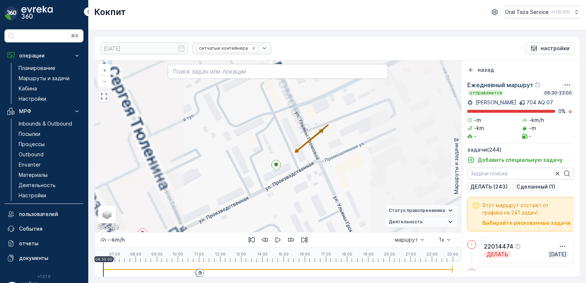
drag, startPoint x: 295, startPoint y: 138, endPoint x: 312, endPoint y: 172, distance: 38.3
click at [312, 171] on div "2 2 2 + − спутниковое Дорожная карта местность Гибридный Leaflet Быстрые клавиш…" at bounding box center [277, 146] width 367 height 172
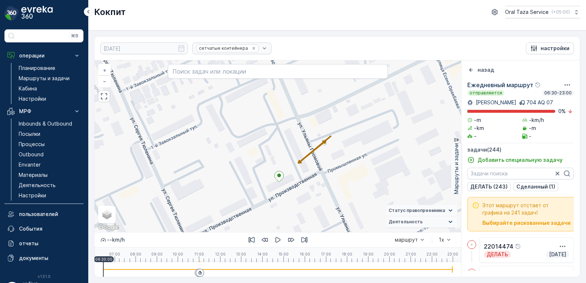
click at [323, 167] on div "2 2 2 + − спутниковое Дорожная карта местность Гибридный Leaflet Быстрые клавиш…" at bounding box center [277, 146] width 367 height 172
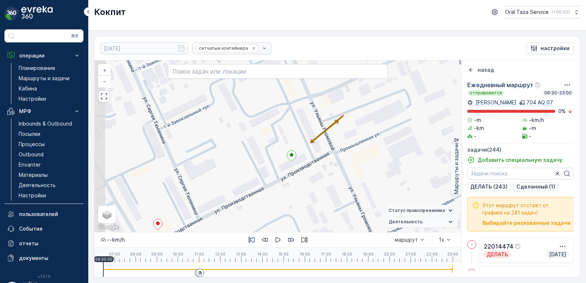
drag, startPoint x: 308, startPoint y: 179, endPoint x: 319, endPoint y: 157, distance: 24.7
click at [319, 157] on div "2 2 2 + − спутниковое Дорожная карта местность Гибридный Leaflet Быстрые клавиш…" at bounding box center [277, 146] width 367 height 172
click at [289, 157] on icon at bounding box center [291, 156] width 9 height 11
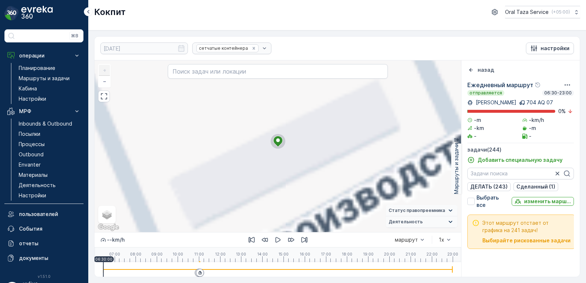
scroll to position [6878, 0]
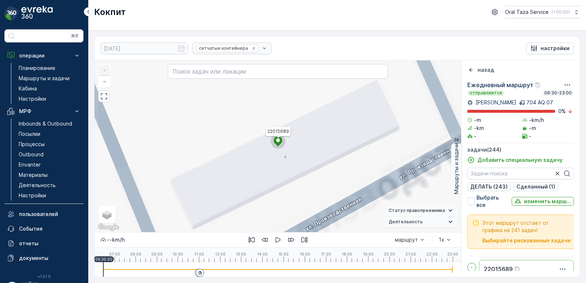
click at [278, 141] on ellipse at bounding box center [278, 140] width 4 height 4
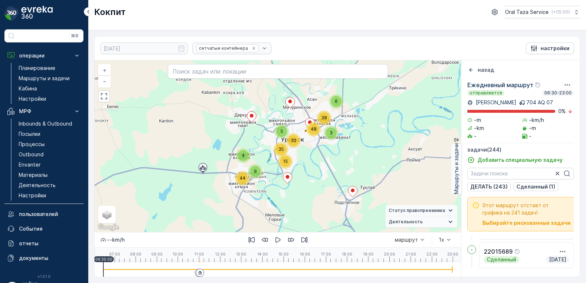
drag, startPoint x: 278, startPoint y: 141, endPoint x: 298, endPoint y: 170, distance: 35.5
click at [298, 170] on div "4 9 44 6 5 35 15 3 38 32 48 + − спутниковое Дорожная карта местность Гибридный …" at bounding box center [277, 146] width 367 height 172
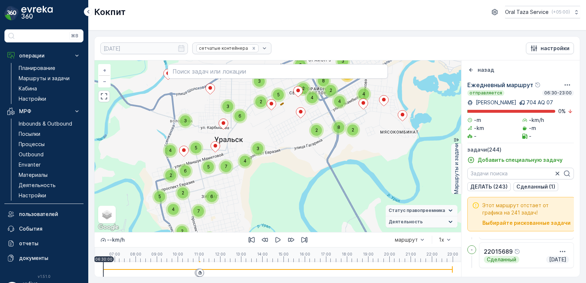
drag, startPoint x: 308, startPoint y: 145, endPoint x: 308, endPoint y: 168, distance: 23.4
click at [308, 168] on div "2 2 2 4 3 7 2 6 2 3 8 4 3 3 3 2 4 5 4 5 2 6 6 2 7 4 4 3 11 3 3 9 3 2 3 6 5 7 4 …" at bounding box center [277, 146] width 367 height 172
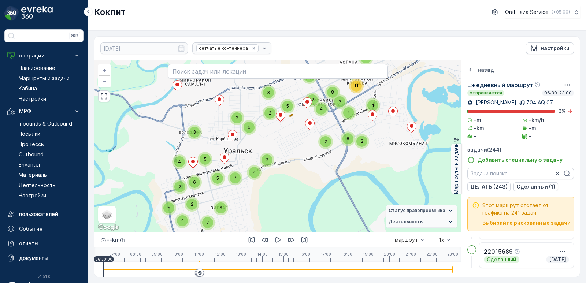
drag, startPoint x: 296, startPoint y: 151, endPoint x: 307, endPoint y: 157, distance: 12.6
click at [306, 164] on div "2 2 2 4 3 7 2 6 2 3 8 4 3 3 3 2 4 5 4 5 2 6 6 2 7 4 4 3 11 3 3 9 3 2 3 6 5 7 4 …" at bounding box center [277, 146] width 367 height 172
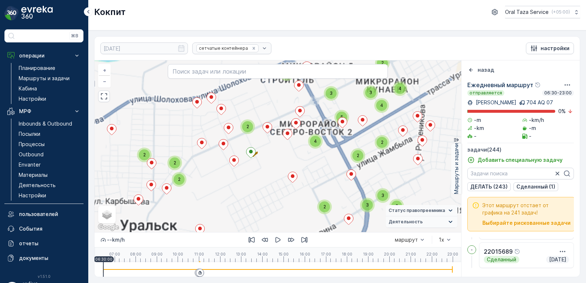
click at [278, 177] on div "2 2 4 3 7 2 6 3 8 4 3 3 3 2 4 5 4 5 6 6 2 7 4 4 3 11 3 3 9 3 2 3 6 5 7 3 3 6 4 …" at bounding box center [277, 146] width 367 height 172
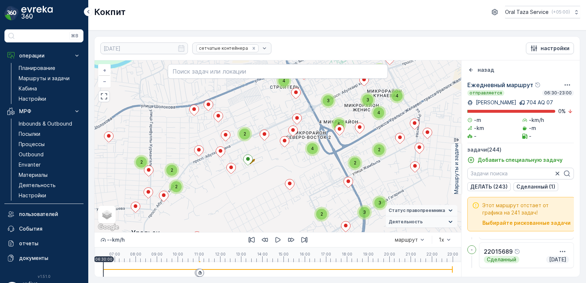
drag, startPoint x: 279, startPoint y: 169, endPoint x: 306, endPoint y: 148, distance: 34.2
click at [307, 148] on div "2 2 2 2 3 2 4 2 3 3 2 2 2 2 3 2 2 2 2 2 3 3 3 2 4 2 3 4 4 2 2 5 2 2 2 2 4 2 2 4…" at bounding box center [277, 146] width 367 height 172
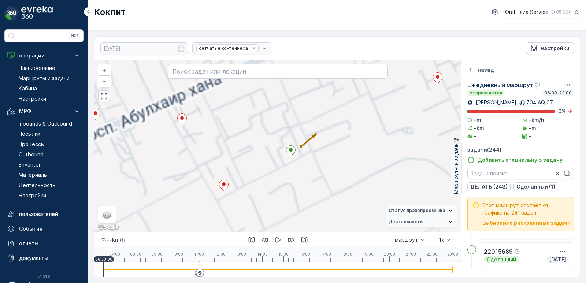
drag, startPoint x: 316, startPoint y: 147, endPoint x: 333, endPoint y: 142, distance: 17.9
click at [333, 142] on div "2 2 2 2 3 2 4 2 3 3 2 2 2 2 3 2 2 2 2 2 3 3 3 2 4 2 3 4 4 2 2 5 2 2 2 2 4 2 2 4…" at bounding box center [277, 146] width 367 height 172
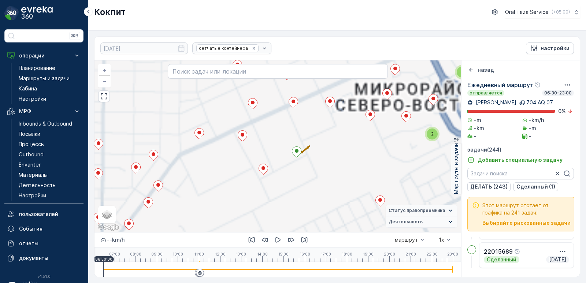
drag, startPoint x: 289, startPoint y: 163, endPoint x: 299, endPoint y: 179, distance: 19.1
click at [299, 179] on div "2 2 2 4 3 7 2 6 2 3 8 4 3 3 3 2 4 5 4 5 2 6 6 2 7 4 4 3 11 3 3 9 3 2 3 6 5 7 4 …" at bounding box center [277, 146] width 367 height 172
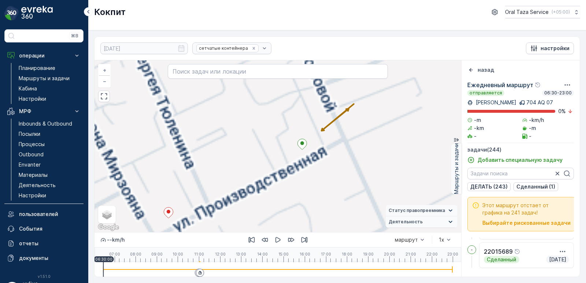
click at [227, 163] on div "2 2 2 + − спутниковое Дорожная карта местность Гибридный Leaflet Быстрые клавиш…" at bounding box center [277, 146] width 367 height 172
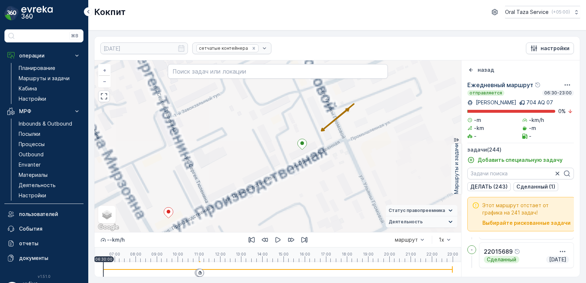
drag, startPoint x: 264, startPoint y: 166, endPoint x: 267, endPoint y: 160, distance: 6.6
click at [261, 166] on div "2 2 2 + − спутниковое Дорожная карта местность Гибридный Leaflet Быстрые клавиш…" at bounding box center [277, 146] width 367 height 172
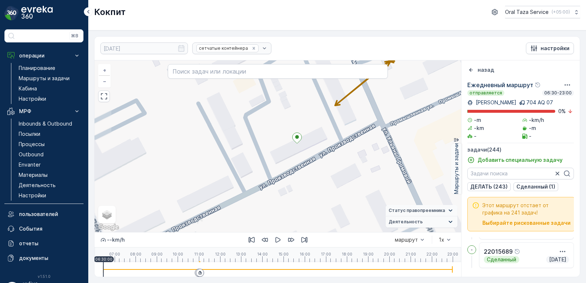
drag, startPoint x: 285, startPoint y: 158, endPoint x: 277, endPoint y: 158, distance: 8.1
click at [277, 158] on div "2 2 2 + − спутниковое Дорожная карта местность Гибридный Leaflet Быстрые клавиш…" at bounding box center [277, 146] width 367 height 172
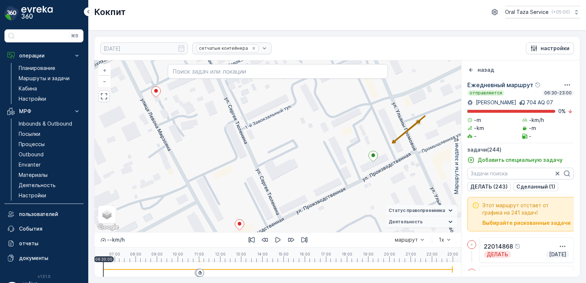
scroll to position [2045, 0]
click at [373, 155] on ellipse at bounding box center [373, 155] width 4 height 4
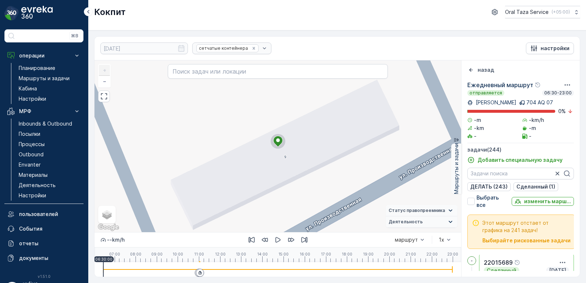
scroll to position [6878, 0]
click at [562, 266] on icon "button" at bounding box center [562, 268] width 7 height 7
click at [538, 260] on span "Смотрите больше деталей" at bounding box center [537, 261] width 70 height 7
click at [530, 190] on p "Сделанный (1)" at bounding box center [535, 186] width 39 height 7
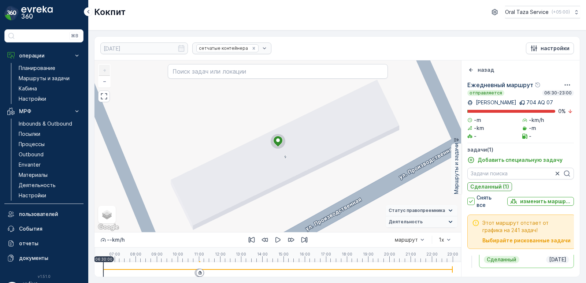
scroll to position [7, 0]
click at [525, 253] on div "22015689" at bounding box center [526, 257] width 85 height 9
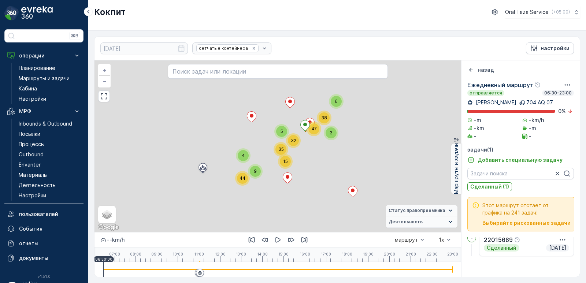
click at [524, 252] on div "22015689 Сделанный сегодня" at bounding box center [526, 244] width 95 height 26
click at [524, 244] on div "22015689" at bounding box center [526, 239] width 85 height 9
click at [520, 253] on div "22015689 Сделанный сегодня" at bounding box center [526, 244] width 95 height 26
click at [520, 244] on div "22015689" at bounding box center [526, 239] width 85 height 9
click at [525, 243] on div "22015689" at bounding box center [526, 239] width 85 height 9
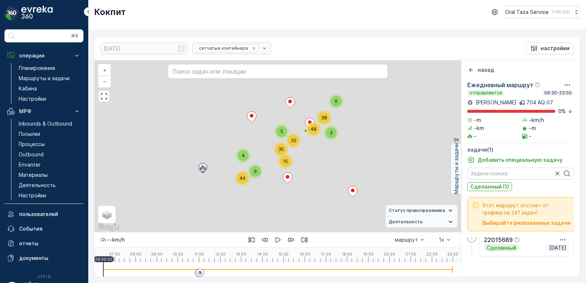
click at [564, 231] on div "Этот маршрут отстает от графика на 241 задач! Выбирайте рискованные задачи" at bounding box center [521, 214] width 108 height 34
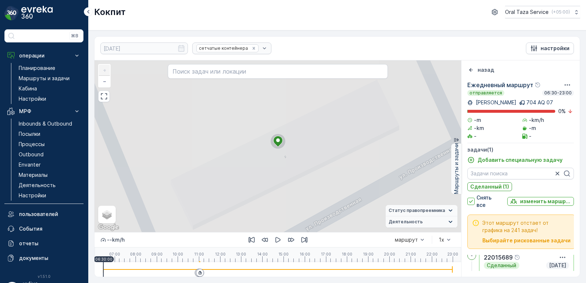
click at [559, 240] on div "Этот маршрут отстает от графика на 241 задач! Выбирайте рискованные задачи" at bounding box center [521, 232] width 108 height 34
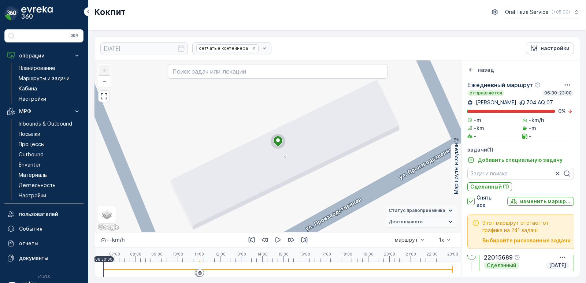
scroll to position [0, 0]
click at [559, 260] on icon "button" at bounding box center [562, 263] width 7 height 7
click at [509, 260] on span "Смотрите больше деталей" at bounding box center [537, 263] width 70 height 7
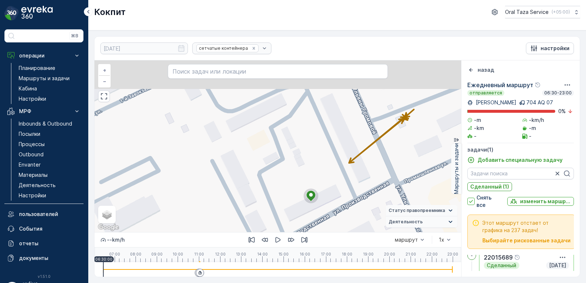
drag, startPoint x: 338, startPoint y: 122, endPoint x: 328, endPoint y: 175, distance: 54.3
click at [340, 186] on div "2 2 2 + − спутниковое Дорожная карта местность Гибридный Leaflet Быстрые клавиш…" at bounding box center [277, 146] width 367 height 172
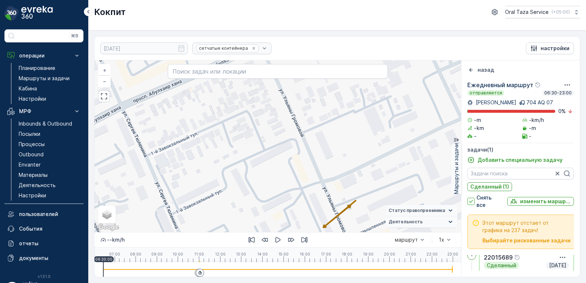
drag, startPoint x: 320, startPoint y: 123, endPoint x: 309, endPoint y: 192, distance: 69.3
click at [309, 192] on div "2 2 2 + − спутниковое Дорожная карта местность Гибридный Leaflet Быстрые клавиш…" at bounding box center [277, 146] width 367 height 172
drag, startPoint x: 309, startPoint y: 146, endPoint x: 300, endPoint y: 188, distance: 42.2
click at [301, 188] on div "2 2 2 + − спутниковое Дорожная карта местность Гибридный Leaflet Быстрые клавиш…" at bounding box center [277, 146] width 367 height 172
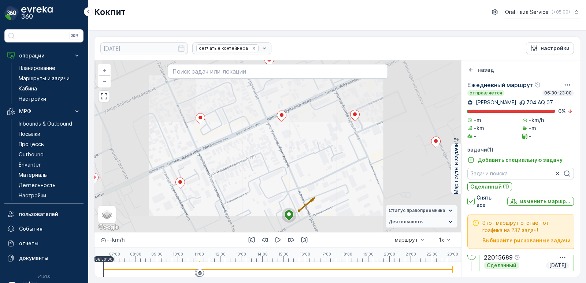
drag, startPoint x: 291, startPoint y: 166, endPoint x: 290, endPoint y: 160, distance: 6.3
click at [290, 160] on div "2 2 2 3 2 2 + − спутниковое Дорожная карта местность Гибридный Leaflet Быстрые …" at bounding box center [277, 146] width 367 height 172
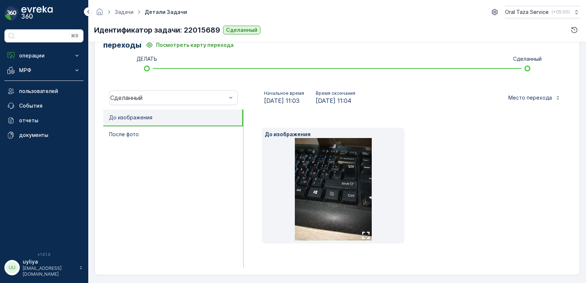
scroll to position [190, 0]
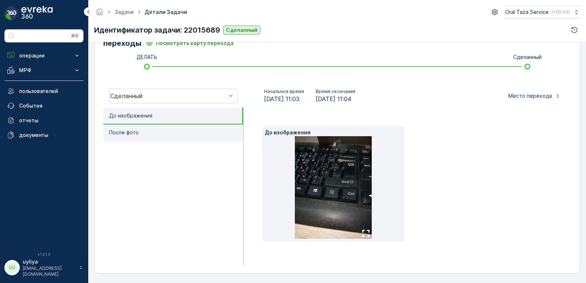
click at [141, 134] on li "После фото" at bounding box center [173, 132] width 140 height 17
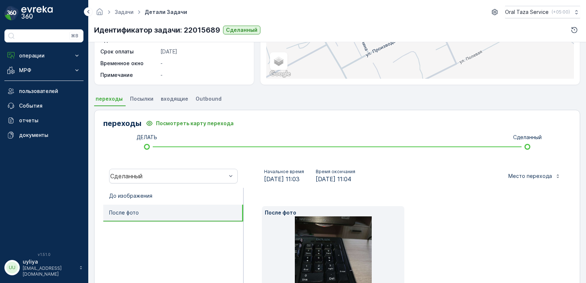
scroll to position [80, 0]
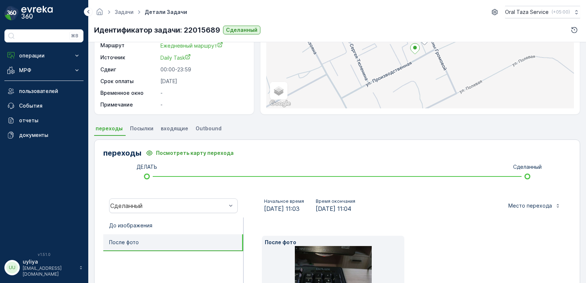
click at [132, 132] on li "Посылки" at bounding box center [143, 129] width 28 height 12
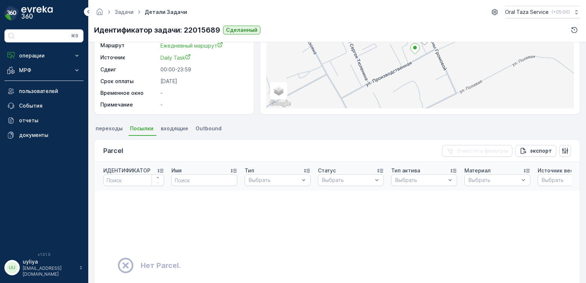
click at [175, 127] on span "входящие" at bounding box center [174, 128] width 27 height 7
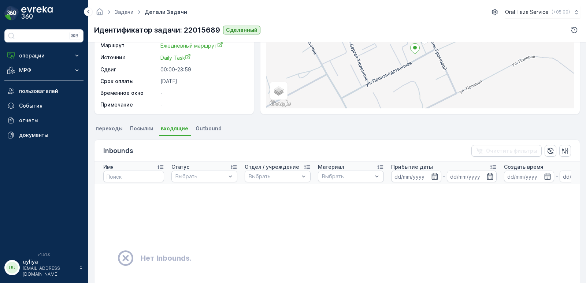
click at [197, 127] on span "Outbound" at bounding box center [209, 128] width 26 height 7
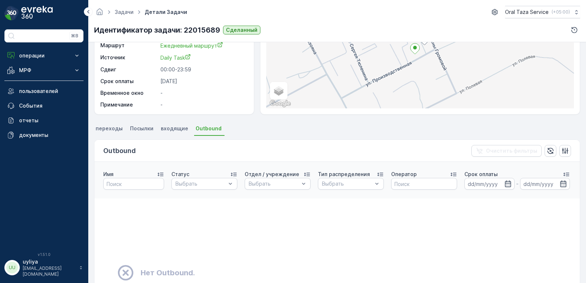
click at [103, 128] on span "переходы" at bounding box center [109, 128] width 27 height 7
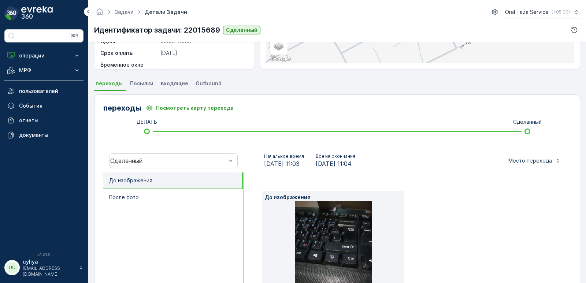
scroll to position [190, 0]
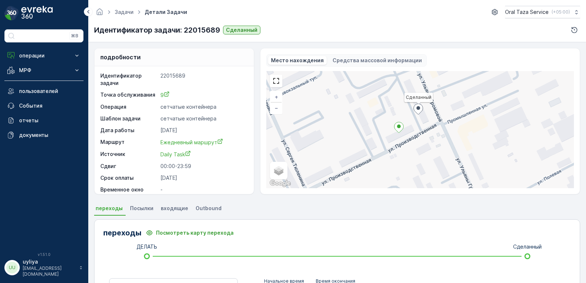
click at [388, 135] on div "Сделанный + − спутниковое Дорожная карта местность Гибридный Leaflet Быстрые кл…" at bounding box center [420, 129] width 308 height 117
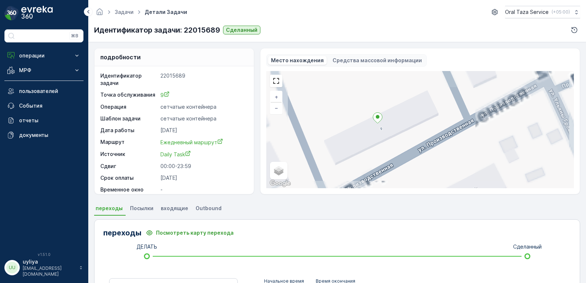
drag, startPoint x: 421, startPoint y: 133, endPoint x: 370, endPoint y: 148, distance: 53.3
click at [371, 145] on div "Сделанный + − спутниковое Дорожная карта местность Гибридный Leaflet Быстрые кл…" at bounding box center [420, 129] width 308 height 117
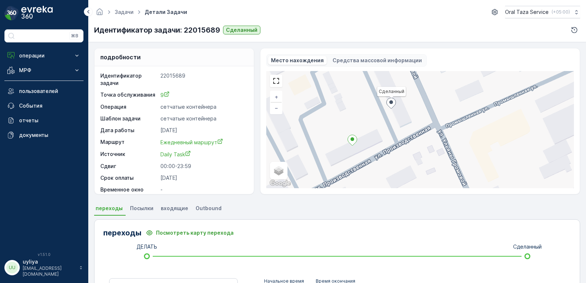
drag, startPoint x: 391, startPoint y: 138, endPoint x: 390, endPoint y: 142, distance: 3.9
click at [390, 142] on div "Сделанный + − спутниковое Дорожная карта местность Гибридный Leaflet Быстрые кл…" at bounding box center [420, 129] width 308 height 117
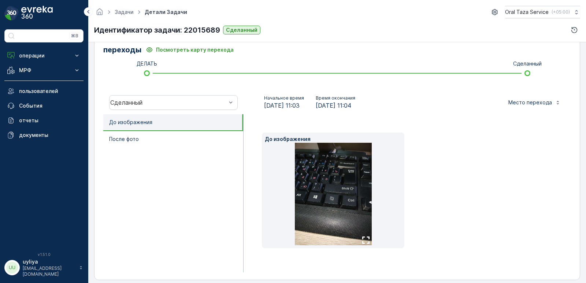
scroll to position [190, 0]
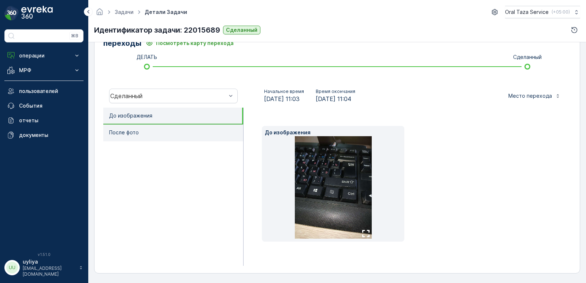
click at [128, 126] on li "После фото" at bounding box center [173, 132] width 140 height 17
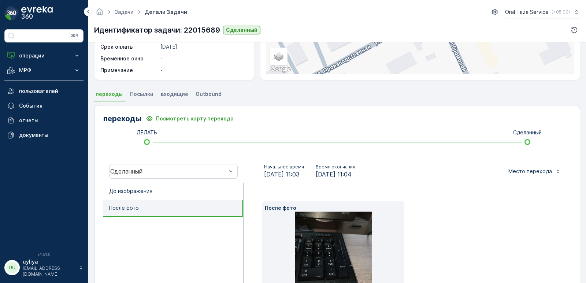
scroll to position [105, 0]
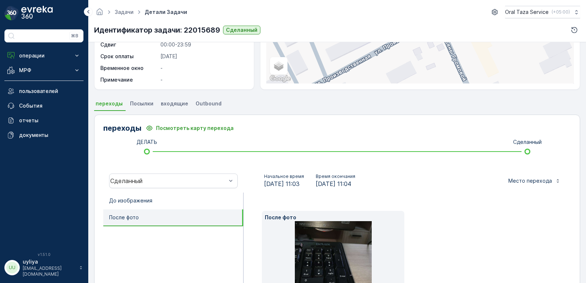
click at [149, 102] on span "Посылки" at bounding box center [141, 103] width 23 height 7
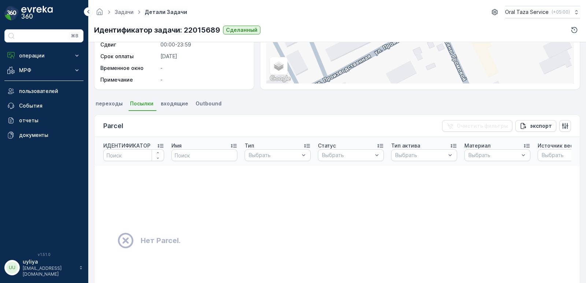
click at [179, 104] on span "входящие" at bounding box center [174, 103] width 27 height 7
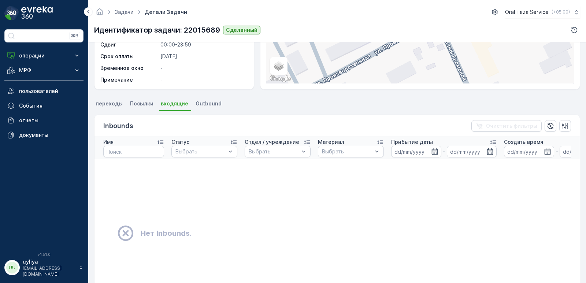
click at [207, 105] on span "Outbound" at bounding box center [209, 103] width 26 height 7
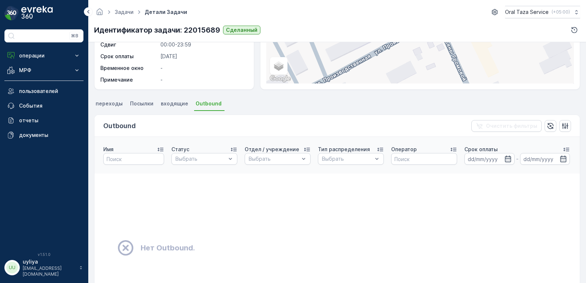
click at [101, 105] on span "переходы" at bounding box center [109, 103] width 27 height 7
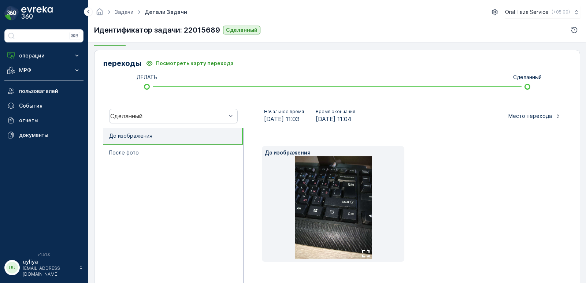
scroll to position [190, 0]
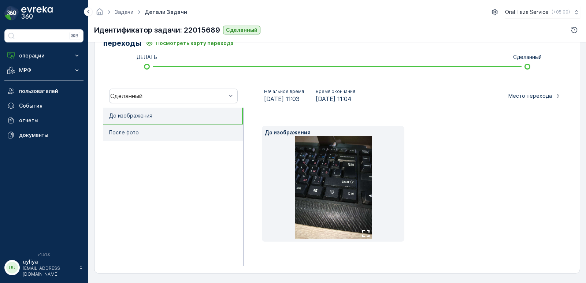
click at [135, 132] on p "После фото" at bounding box center [124, 132] width 30 height 7
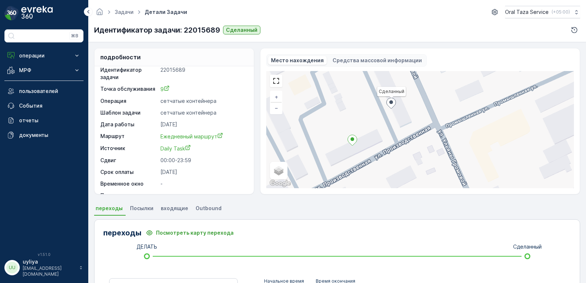
scroll to position [0, 0]
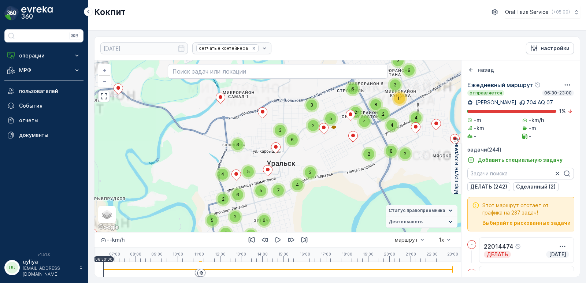
drag, startPoint x: 326, startPoint y: 133, endPoint x: 320, endPoint y: 145, distance: 13.6
click at [320, 145] on div "2 2 2 4 3 7 2 6 2 3 8 4 3 3 3 2 4 5 4 5 2 6 6 2 7 4 4 3 11 3 3 9 3 2 3 6 5 7 4 …" at bounding box center [277, 146] width 367 height 172
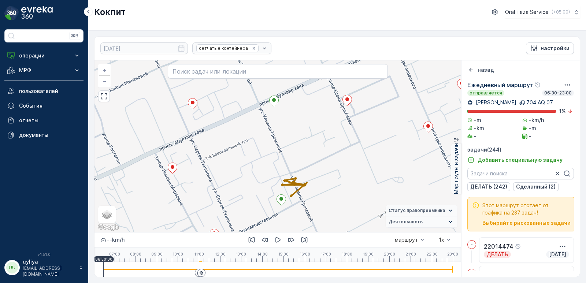
drag, startPoint x: 324, startPoint y: 128, endPoint x: 298, endPoint y: 161, distance: 42.0
click at [298, 161] on div "2 2 3 2 2 + − спутниковое Дорожная карта местность Гибридный Leaflet Быстрые кл…" at bounding box center [277, 146] width 367 height 172
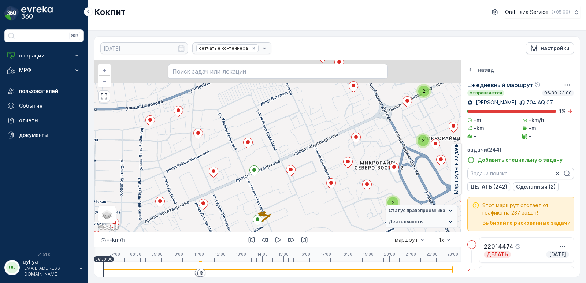
drag, startPoint x: 297, startPoint y: 159, endPoint x: 272, endPoint y: 193, distance: 41.8
click at [272, 193] on div "2 2 2 2 2 2 2 2 2 3 2 2 2 2 2 3 2 2 2 2 2 2 2 2 + − спутниковое Дорожная карта …" at bounding box center [277, 146] width 367 height 172
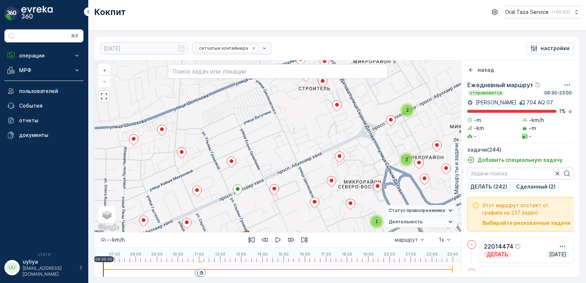
drag, startPoint x: 308, startPoint y: 144, endPoint x: 291, endPoint y: 163, distance: 25.2
click at [291, 163] on div "2 2 2 2 2 2 2 2 2 3 2 2 2 2 2 3 2 2 2 2 2 2 2 2 + − спутниковое Дорожная карта …" at bounding box center [277, 146] width 367 height 172
drag, startPoint x: 277, startPoint y: 144, endPoint x: 280, endPoint y: 155, distance: 10.7
click at [280, 155] on div "2 2 2 2 2 2 2 2 2 3 2 2 2 2 2 3 2 2 2 2 2 2 2 2 + − спутниковое Дорожная карта …" at bounding box center [277, 146] width 367 height 172
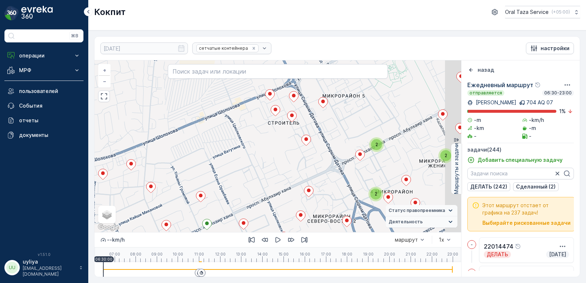
drag, startPoint x: 294, startPoint y: 151, endPoint x: 276, endPoint y: 160, distance: 20.0
click at [276, 160] on div "2 2 2 2 2 2 2 2 2 3 2 2 2 2 2 3 2 2 2 2 2 2 2 2 + − спутниковое Дорожная карта …" at bounding box center [277, 146] width 367 height 172
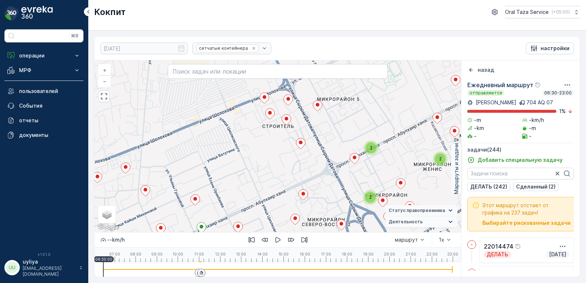
drag, startPoint x: 276, startPoint y: 157, endPoint x: 253, endPoint y: 175, distance: 28.2
click at [253, 175] on div "2 2 2 2 2 2 2 2 2 3 2 2 2 2 2 3 2 2 2 2 2 2 2 2 + − спутниковое Дорожная карта …" at bounding box center [277, 146] width 367 height 172
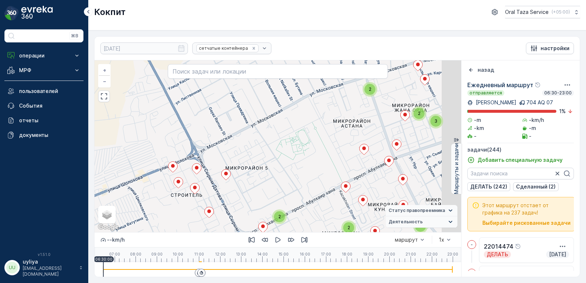
drag, startPoint x: 350, startPoint y: 121, endPoint x: 281, endPoint y: 173, distance: 86.3
click at [281, 173] on div "2 2 2 2 2 2 2 2 2 3 2 2 2 2 2 3 2 2 2 2 2 2 2 2 + − спутниковое Дорожная карта …" at bounding box center [277, 146] width 367 height 172
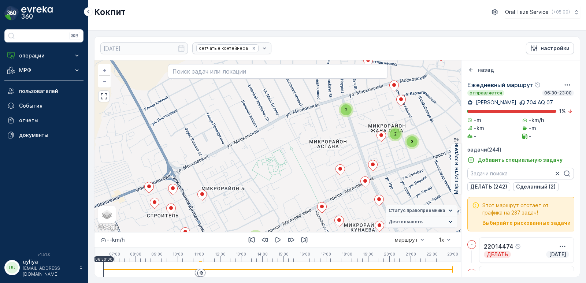
drag, startPoint x: 304, startPoint y: 145, endPoint x: 259, endPoint y: 177, distance: 55.3
click at [259, 177] on div "2 2 2 2 2 2 2 2 2 3 2 2 2 2 2 3 2 2 2 2 2 2 2 2 + − спутниковое Дорожная карта …" at bounding box center [277, 146] width 367 height 172
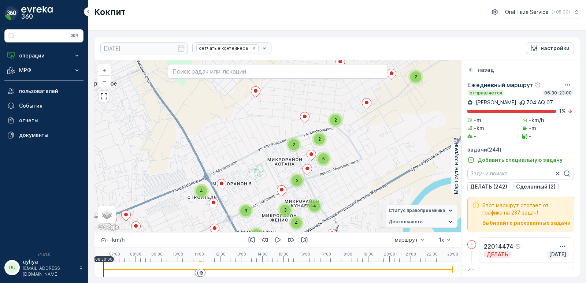
drag, startPoint x: 273, startPoint y: 161, endPoint x: 259, endPoint y: 175, distance: 19.4
click at [260, 175] on div "2 2 2 2 3 2 4 2 3 3 2 2 2 2 3 2 2 2 2 2 3 3 3 2 4 2 3 4 4 2 2 5 2 2 2 2 4 2 2 4…" at bounding box center [277, 146] width 367 height 172
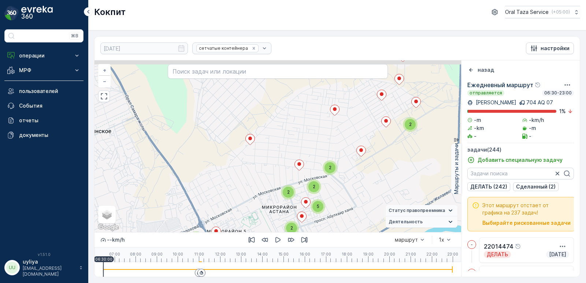
drag, startPoint x: 245, startPoint y: 144, endPoint x: 248, endPoint y: 181, distance: 37.8
click at [248, 181] on div "2 2 2 2 3 2 4 2 3 3 2 2 2 2 3 2 2 2 2 2 3 3 3 2 4 2 3 4 4 2 2 5 2 2 2 2 4 2 2 4…" at bounding box center [277, 146] width 367 height 172
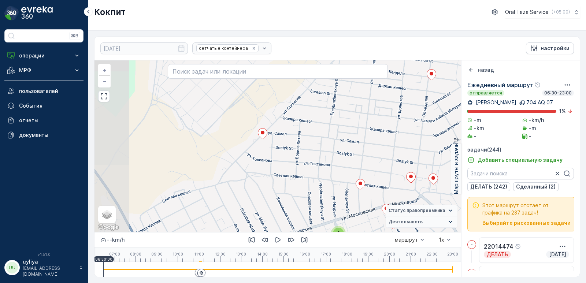
drag, startPoint x: 274, startPoint y: 141, endPoint x: 323, endPoint y: 130, distance: 51.1
click at [323, 130] on div "2 2 2 2 2 2 2 2 2 3 2 2 2 2 2 3 2 2 2 2 2 2 2 2 + − спутниковое Дорожная карта …" at bounding box center [277, 146] width 367 height 172
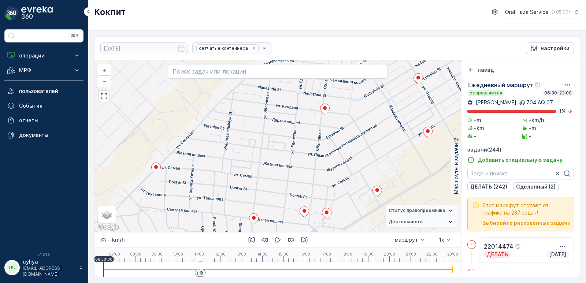
drag, startPoint x: 329, startPoint y: 140, endPoint x: 238, endPoint y: 166, distance: 94.8
click at [238, 166] on div "2 2 2 2 2 2 2 2 2 3 2 2 2 2 2 3 2 2 2 2 2 2 2 2 + − спутниковое Дорожная карта …" at bounding box center [277, 146] width 367 height 172
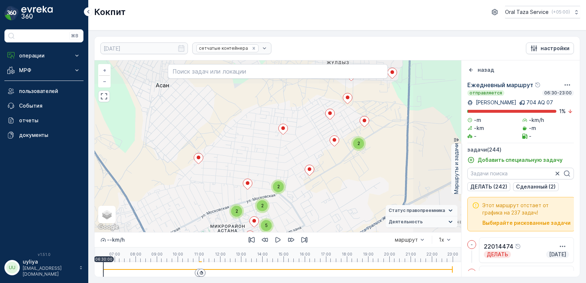
drag, startPoint x: 295, startPoint y: 149, endPoint x: 265, endPoint y: 153, distance: 30.3
click at [265, 153] on div "2 2 2 2 2 3 2 2 2 2 3 2 2 2 2 2 2 2 2 2 2 3 2 4 2 3 3 2 2 2 2 3 2 2 2 2 2 3 3 3…" at bounding box center [277, 146] width 367 height 172
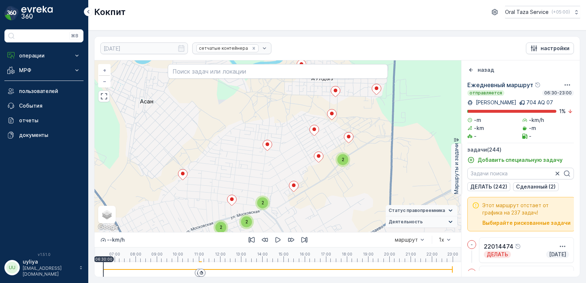
drag, startPoint x: 249, startPoint y: 159, endPoint x: 342, endPoint y: 112, distance: 104.3
click at [342, 112] on div "2 2 2 2 3 2 4 2 3 3 2 2 2 2 3 2 2 2 2 2 3 3 3 2 4 2 3 4 4 2 2 5 2 2 2 2 4 2 2 4…" at bounding box center [277, 146] width 367 height 172
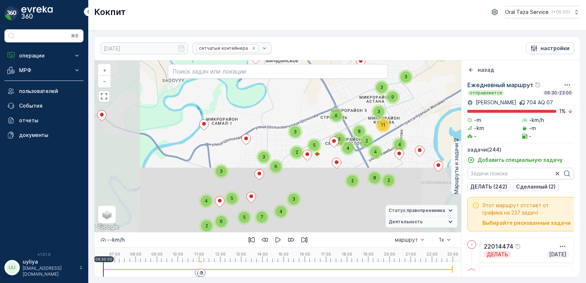
drag, startPoint x: 225, startPoint y: 153, endPoint x: 295, endPoint y: 98, distance: 88.9
click at [295, 98] on div "2 2 2 4 3 7 2 6 2 3 8 4 3 3 3 2 4 5 4 5 2 6 6 2 7 4 4 3 11 3 3 9 3 2 3 6 5 7 4 …" at bounding box center [277, 146] width 367 height 172
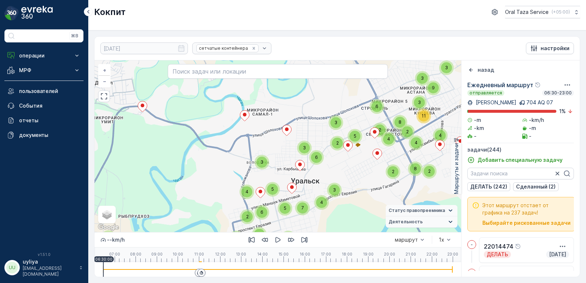
drag, startPoint x: 271, startPoint y: 108, endPoint x: 312, endPoint y: 99, distance: 41.7
click at [312, 99] on div "2 2 2 4 3 7 2 6 2 3 8 4 3 3 3 2 4 5 4 5 2 6 6 2 7 4 4 3 11 3 3 9 3 2 3 6 5 7 4 …" at bounding box center [277, 146] width 367 height 172
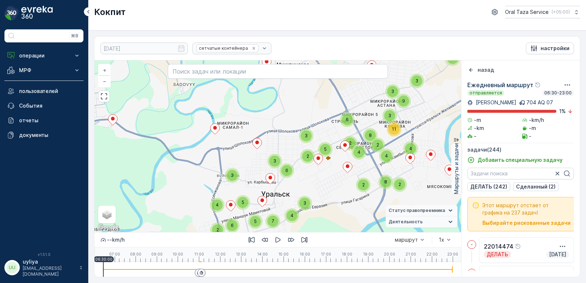
drag, startPoint x: 332, startPoint y: 102, endPoint x: 303, endPoint y: 115, distance: 32.5
click at [303, 115] on div "2 2 2 4 3 7 2 6 2 3 8 4 3 3 3 2 4 5 4 5 2 6 6 2 7 4 4 3 11 3 3 9 3 2 3 6 5 7 4 …" at bounding box center [277, 146] width 367 height 172
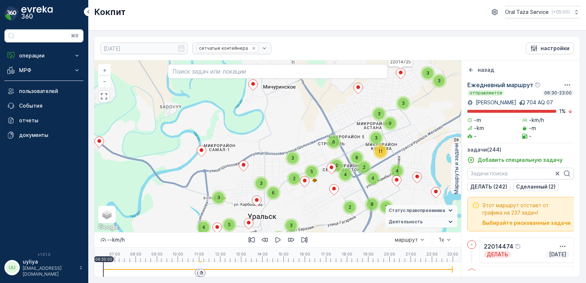
drag, startPoint x: 316, startPoint y: 116, endPoint x: 302, endPoint y: 139, distance: 26.1
click at [302, 139] on div "2 2 2 4 3 7 2 6 2 3 8 4 3 3 3 2 4 5 4 5 2 6 6 2 7 4 4 3 11 3 3 9 3 2 3 6 5 7 4 …" at bounding box center [277, 146] width 367 height 172
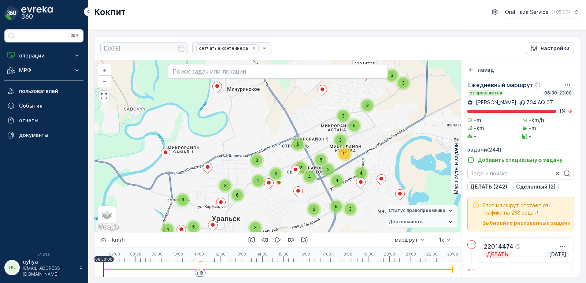
click at [326, 109] on div "2 2 2 4 3 7 2 6 2 3 8 4 3 3 3 2 4 5 4 5 2 6 6 2 7 4 4 3 11 3 3 9 3 2 3 6 5 7 4 …" at bounding box center [277, 146] width 367 height 172
drag, startPoint x: 326, startPoint y: 109, endPoint x: 334, endPoint y: 110, distance: 8.2
click at [316, 122] on div "2 2 2 4 3 7 2 6 2 3 8 4 3 3 3 2 4 5 4 5 2 6 6 2 7 4 4 3 11 3 3 9 3 2 3 6 5 7 4 …" at bounding box center [277, 146] width 367 height 172
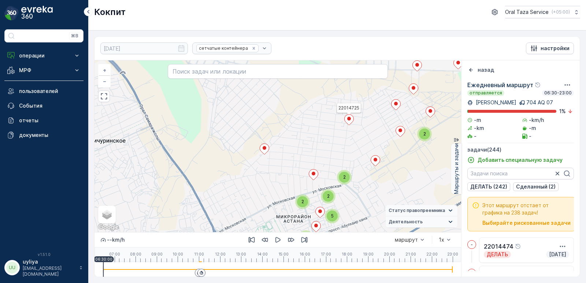
drag, startPoint x: 310, startPoint y: 148, endPoint x: 299, endPoint y: 160, distance: 16.6
click at [299, 160] on div "2 2 4 3 7 2 6 3 8 4 3 3 3 2 4 5 4 5 6 6 2 7 4 4 3 11 3 3 9 3 2 3 6 5 7 3 3 6 4 …" at bounding box center [277, 146] width 367 height 172
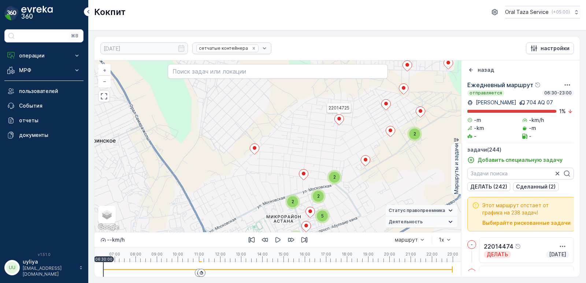
click at [307, 140] on div "2 2 2 2 3 2 4 2 3 3 2 2 2 2 3 2 2 2 2 2 3 3 3 2 4 2 3 4 4 2 2 5 2 2 2 2 4 2 2 4…" at bounding box center [277, 146] width 367 height 172
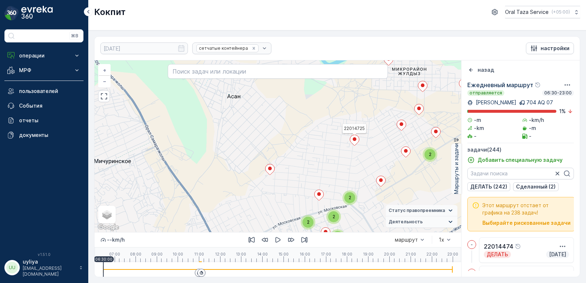
drag, startPoint x: 307, startPoint y: 140, endPoint x: 309, endPoint y: 152, distance: 12.3
click at [323, 160] on div "2 2 2 2 3 2 4 2 3 3 2 2 2 2 3 2 2 2 2 2 3 3 3 2 4 2 3 4 4 2 2 5 2 2 2 2 4 2 2 4…" at bounding box center [277, 146] width 367 height 172
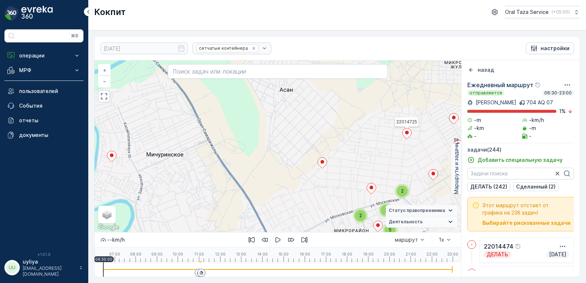
drag, startPoint x: 295, startPoint y: 146, endPoint x: 347, endPoint y: 139, distance: 52.4
click at [347, 139] on div "2 2 2 2 3 2 4 2 3 3 2 2 2 2 3 2 2 2 2 2 3 3 3 2 4 2 3 4 4 2 2 5 2 2 2 2 4 2 2 4…" at bounding box center [277, 146] width 367 height 172
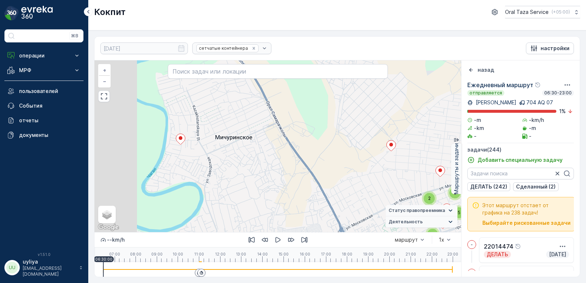
drag, startPoint x: 283, startPoint y: 144, endPoint x: 349, endPoint y: 125, distance: 68.6
click at [349, 125] on div "2 2 2 2 3 2 4 2 3 3 2 2 2 2 3 2 2 2 2 2 3 3 3 2 4 2 3 4 4 2 2 5 2 2 2 2 4 2 2 4…" at bounding box center [277, 146] width 367 height 172
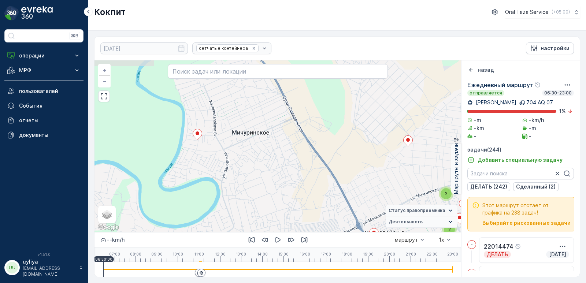
click at [383, 98] on div "2 2 2 2 3 2 4 2 3 3 2 2 2 2 3 2 2 2 2 2 3 3 3 2 4 2 3 4 4 2 2 5 2 2 2 2 4 2 2 4…" at bounding box center [277, 146] width 367 height 172
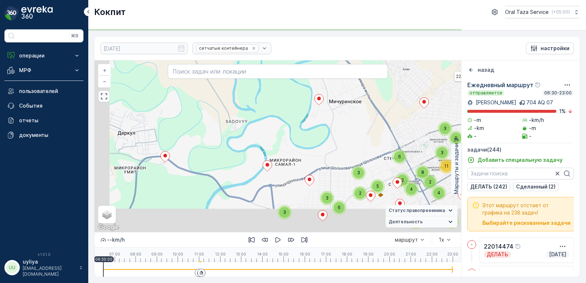
click at [376, 103] on div "2 2 2 3 2 4 3 3 2 2 2 2 3 2 2 2 2 3 3 3 2 4 2 3 4 4 2 2 5 2 2 2 2 4 2 2 2 4 2 2…" at bounding box center [277, 146] width 367 height 172
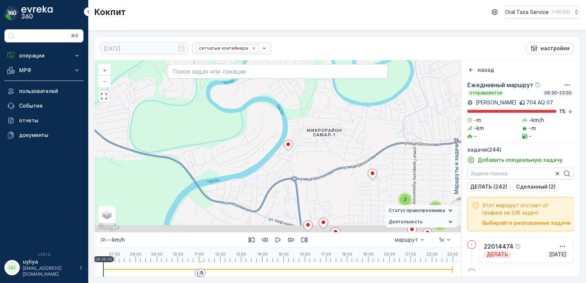
drag, startPoint x: 352, startPoint y: 112, endPoint x: 356, endPoint y: 109, distance: 4.7
click at [356, 109] on div "2 2 4 3 7 2 6 3 8 4 3 3 3 2 4 5 4 5 6 6 2 7 4 4 3 11 3 3 9 3 2 3 6 5 7 3 3 6 4 …" at bounding box center [277, 146] width 367 height 172
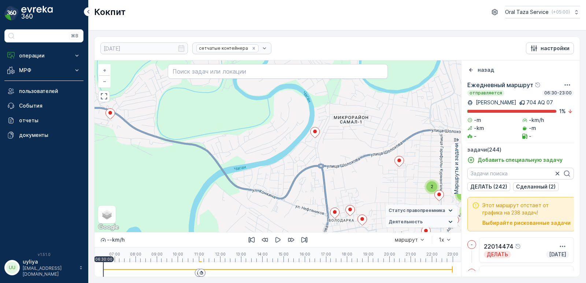
drag, startPoint x: 350, startPoint y: 111, endPoint x: 373, endPoint y: 102, distance: 25.3
click at [373, 102] on div "2 2 2 2 3 2 4 2 3 3 2 2 2 2 3 2 2 2 2 2 3 3 3 2 4 2 3 4 4 2 2 5 2 2 2 2 4 2 2 4…" at bounding box center [277, 146] width 367 height 172
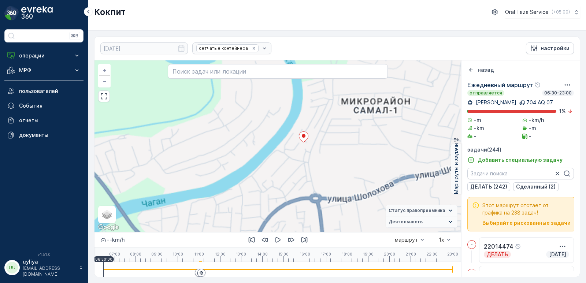
click at [312, 114] on div "2 2 2 3 2 4 2 3 3 2 2 3 2 2 2 2 3 3 3 2 4 2 3 4 4 2 5 2 2 2 2 4 2 4 2 4 2 2 2 3…" at bounding box center [277, 146] width 367 height 172
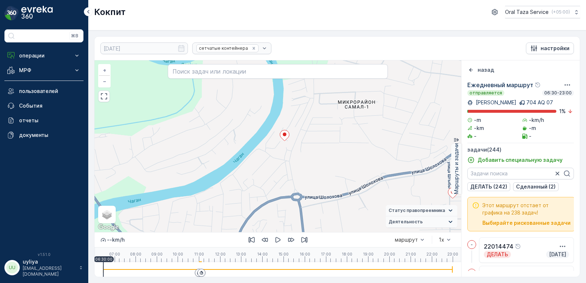
click at [322, 133] on div "2 2 2 3 2 4 2 3 3 2 2 3 2 2 2 2 3 3 3 2 4 2 3 4 4 2 5 2 2 2 2 4 2 4 2 4 2 2 2 3…" at bounding box center [277, 146] width 367 height 172
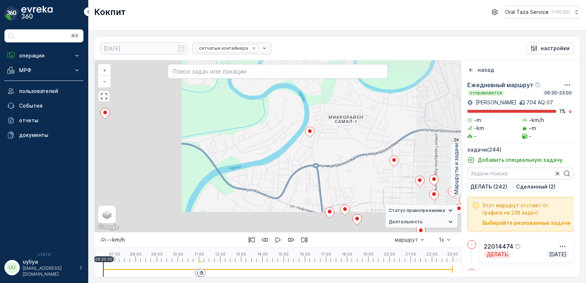
click at [349, 121] on div "2 2 2 2 2 2 2 2 2 3 2 2 2 2 2 3 2 2 2 2 2 2 2 2 22014725 + − спутниковое Дорожн…" at bounding box center [277, 146] width 367 height 172
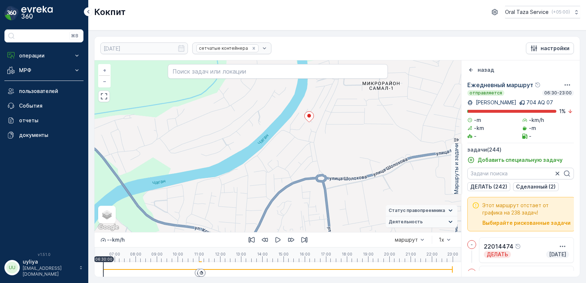
drag, startPoint x: 334, startPoint y: 136, endPoint x: 307, endPoint y: 144, distance: 27.5
click at [307, 144] on div "2 2 2 3 2 4 2 3 3 2 2 3 2 2 2 2 3 3 3 2 4 2 3 4 4 2 5 2 2 2 2 4 2 4 2 4 2 2 2 3…" at bounding box center [277, 146] width 367 height 172
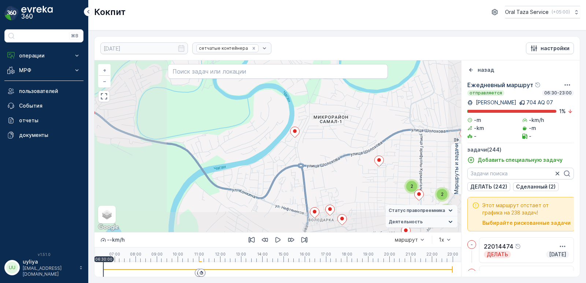
drag, startPoint x: 339, startPoint y: 134, endPoint x: 326, endPoint y: 138, distance: 13.2
click at [326, 138] on div "2 2 2 2 2 3 2 2 2 2 3 2 2 2 2 2 2 2 2 2 2 3 2 4 2 3 3 2 2 2 2 3 2 2 2 2 2 3 3 3…" at bounding box center [277, 146] width 367 height 172
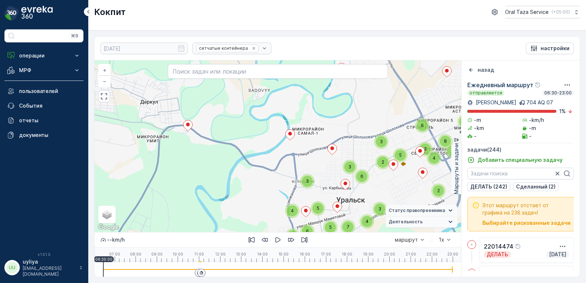
drag, startPoint x: 369, startPoint y: 115, endPoint x: 349, endPoint y: 118, distance: 21.0
click at [349, 118] on div "2 2 2 3 2 4 3 3 2 2 2 2 3 2 2 2 2 3 3 3 2 4 2 3 4 4 2 2 5 2 2 2 2 4 2 2 2 4 2 2…" at bounding box center [277, 146] width 367 height 172
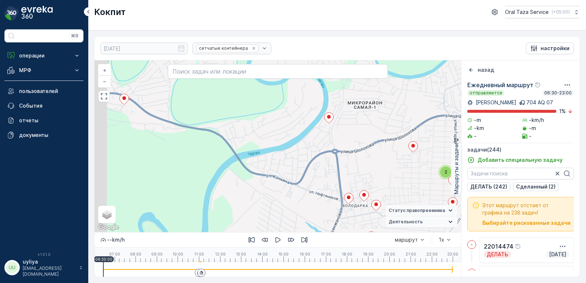
click at [358, 126] on div "2 2 4 3 7 2 6 3 8 4 3 3 3 2 4 5 4 5 6 6 2 7 4 4 3 11 3 3 9 3 2 3 6 5 7 3 3 6 4 …" at bounding box center [277, 146] width 367 height 172
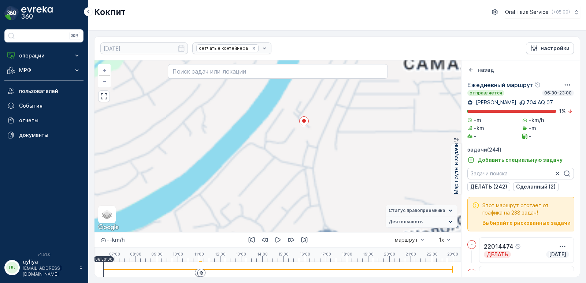
drag, startPoint x: 352, startPoint y: 138, endPoint x: 354, endPoint y: 141, distance: 4.0
click at [354, 141] on div "2 2 2 2 3 2 4 2 3 3 2 2 2 2 3 2 2 2 2 2 3 3 3 2 4 2 3 4 4 2 2 5 2 2 2 2 4 2 2 4…" at bounding box center [277, 146] width 367 height 172
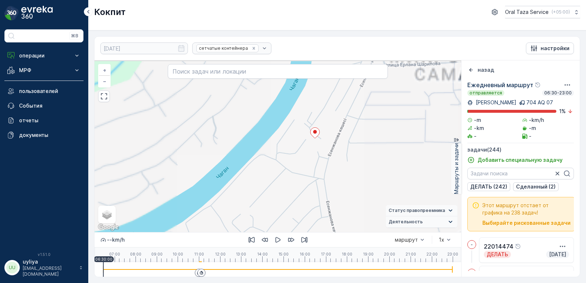
drag, startPoint x: 356, startPoint y: 145, endPoint x: 359, endPoint y: 148, distance: 4.4
click at [359, 148] on div "2 2 3 2 2 22014725 + − спутниковое Дорожная карта местность Гибридный Leaflet Б…" at bounding box center [277, 146] width 367 height 172
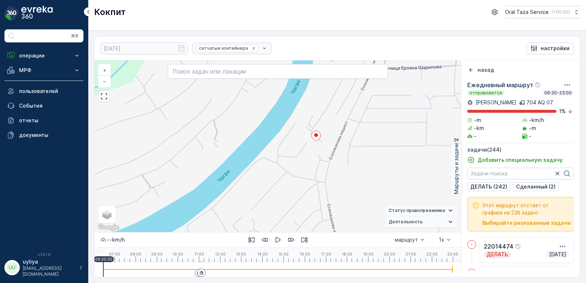
drag, startPoint x: 358, startPoint y: 146, endPoint x: 360, endPoint y: 150, distance: 4.8
click at [360, 150] on div "2 2 3 2 2 22014725 + − спутниковое Дорожная карта местность Гибридный Leaflet Б…" at bounding box center [277, 146] width 367 height 172
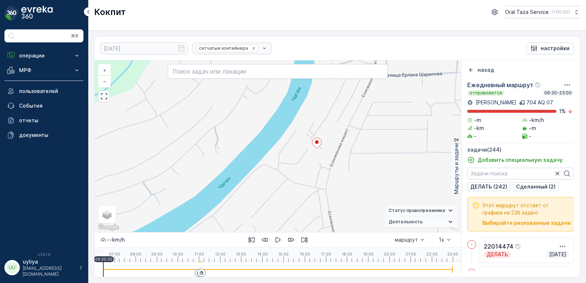
drag, startPoint x: 345, startPoint y: 118, endPoint x: 344, endPoint y: 123, distance: 4.4
click at [344, 123] on div "2 2 3 2 2 22014725 + − спутниковое Дорожная карта местность Гибридный Leaflet Б…" at bounding box center [277, 146] width 367 height 172
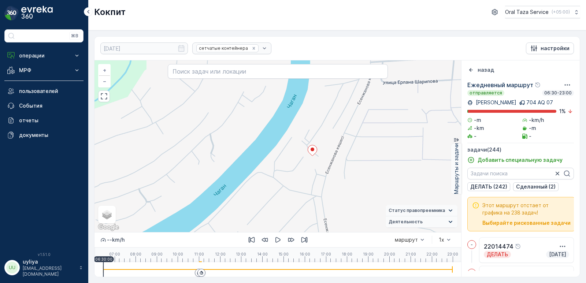
drag, startPoint x: 345, startPoint y: 123, endPoint x: 341, endPoint y: 126, distance: 5.0
click at [341, 126] on div "2 2 3 2 2 22014725 + − спутниковое Дорожная карта местность Гибридный Leaflet Б…" at bounding box center [277, 146] width 367 height 172
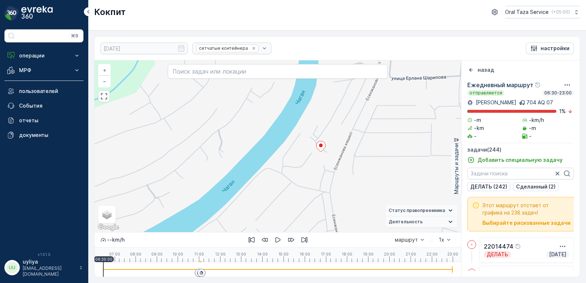
drag, startPoint x: 340, startPoint y: 126, endPoint x: 349, endPoint y: 122, distance: 9.3
click at [349, 122] on div "2 2 3 2 2 22014725 + − спутниковое Дорожная карта местность Гибридный Leaflet Б…" at bounding box center [277, 146] width 367 height 172
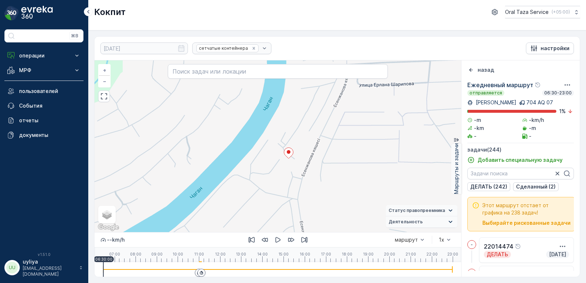
drag, startPoint x: 350, startPoint y: 122, endPoint x: 317, endPoint y: 128, distance: 32.9
click at [317, 128] on div "2 2 3 2 2 22014725 + − спутниковое Дорожная карта местность Гибридный Leaflet Б…" at bounding box center [277, 146] width 367 height 172
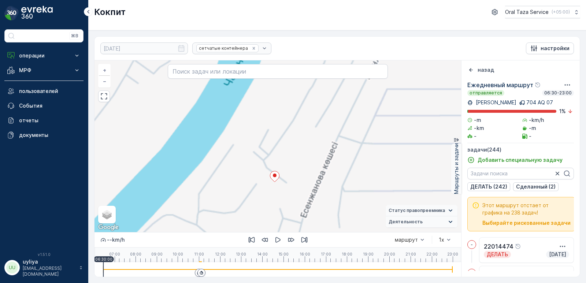
drag, startPoint x: 315, startPoint y: 129, endPoint x: 340, endPoint y: 115, distance: 29.2
click at [340, 115] on div "2 2 3 2 2 2 22014725 + − спутниковое Дорожная карта местность Гибридный Leaflet…" at bounding box center [277, 146] width 367 height 172
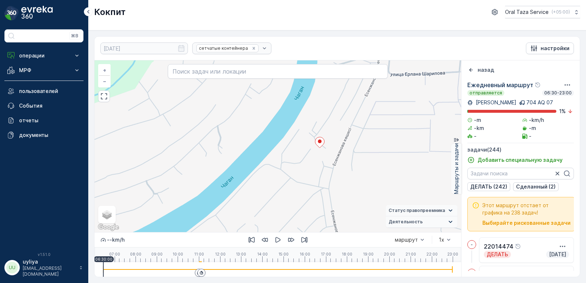
drag, startPoint x: 339, startPoint y: 116, endPoint x: 346, endPoint y: 119, distance: 7.5
click at [346, 119] on div "2 2 3 2 2 22014725 + − спутниковое Дорожная карта местность Гибридный Leaflet Б…" at bounding box center [277, 146] width 367 height 172
click at [343, 122] on div "2 2 3 2 2 22014725 + − спутниковое Дорожная карта местность Гибридный Leaflet Б…" at bounding box center [277, 146] width 367 height 172
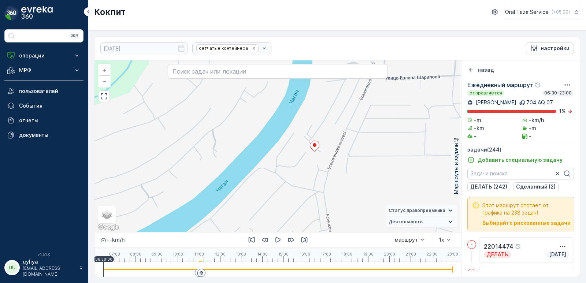
drag, startPoint x: 341, startPoint y: 123, endPoint x: 337, endPoint y: 124, distance: 5.0
click at [339, 124] on div "2 2 3 2 2 22014725 + − спутниковое Дорожная карта местность Гибридный Leaflet Б…" at bounding box center [277, 146] width 367 height 172
drag, startPoint x: 316, startPoint y: 145, endPoint x: 295, endPoint y: 149, distance: 20.6
click at [295, 149] on div "2 2 3 2 2 22014725 22015120 + − спутниковое Дорожная карта местность Гибридный …" at bounding box center [277, 146] width 367 height 172
click at [314, 143] on icon at bounding box center [314, 146] width 9 height 11
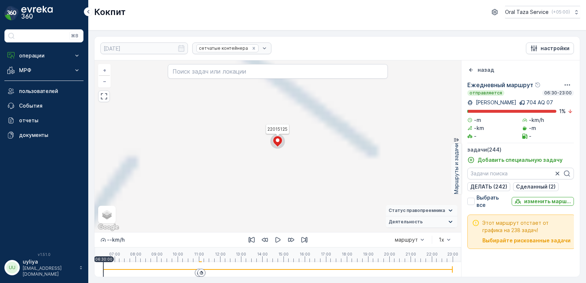
scroll to position [3651, 0]
click at [276, 140] on ellipse at bounding box center [278, 140] width 4 height 4
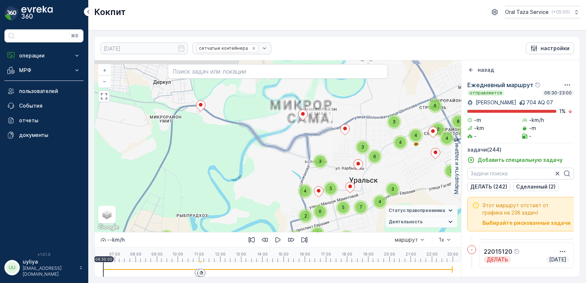
drag, startPoint x: 328, startPoint y: 109, endPoint x: 307, endPoint y: 124, distance: 25.2
click at [307, 124] on div "6 40 5 3 35 15 9 4 44 34 44 2 2 2 4 3 7 2 6 2 3 8 4 3 3 3 2 2 4 5 4 5 6 6 2 7 4…" at bounding box center [277, 146] width 367 height 172
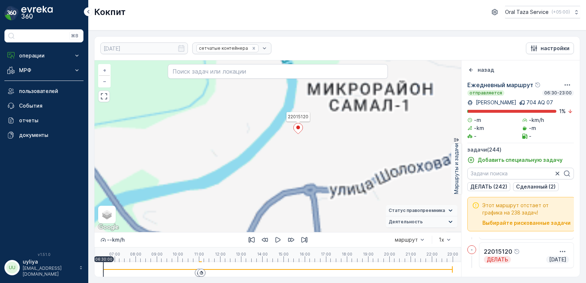
click at [298, 124] on icon at bounding box center [298, 128] width 9 height 11
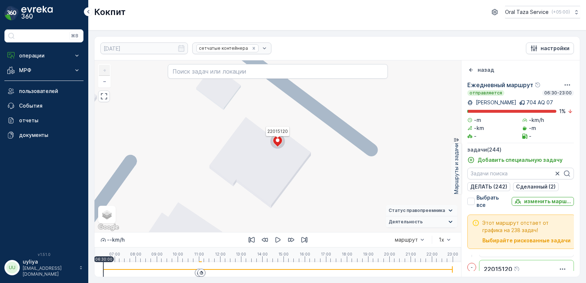
drag, startPoint x: 276, startPoint y: 140, endPoint x: 270, endPoint y: 149, distance: 10.6
click at [270, 149] on div at bounding box center [277, 142] width 15 height 16
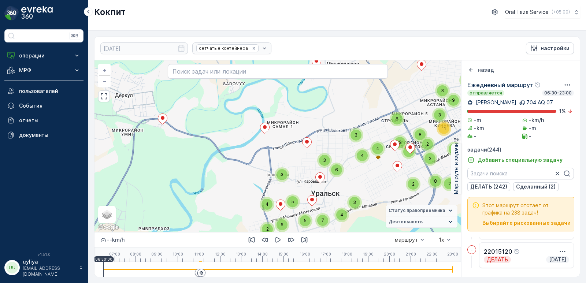
drag, startPoint x: 295, startPoint y: 111, endPoint x: 291, endPoint y: 117, distance: 7.3
click at [291, 117] on div "4 5 2 11 9 5 16 6 13 10 12 12 2 20 4 16 14 13 7 14 21 2 2 2 4 3 7 2 6 2 3 8 4 3…" at bounding box center [277, 146] width 367 height 172
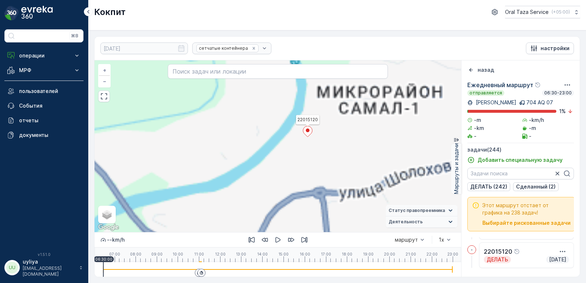
click at [305, 133] on icon at bounding box center [307, 131] width 9 height 11
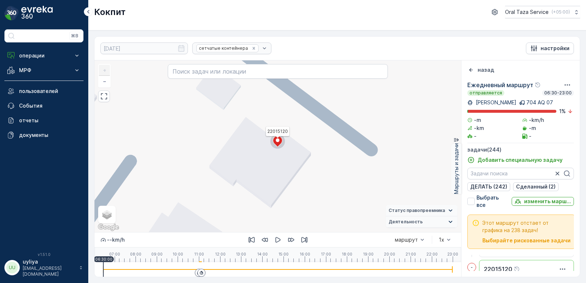
drag, startPoint x: 281, startPoint y: 140, endPoint x: 284, endPoint y: 165, distance: 25.4
click at [284, 165] on div "2 2 2 22015120 + − спутниковое Дорожная карта местность Гибридный Leaflet Быстр…" at bounding box center [277, 146] width 367 height 172
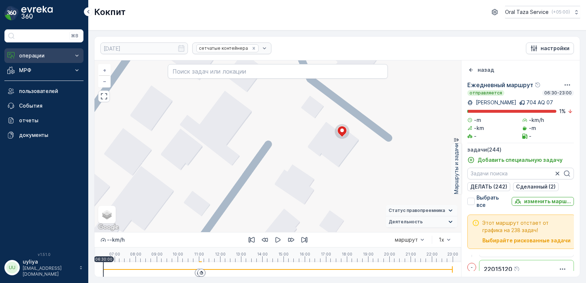
click at [36, 56] on p "операции" at bounding box center [44, 55] width 50 height 7
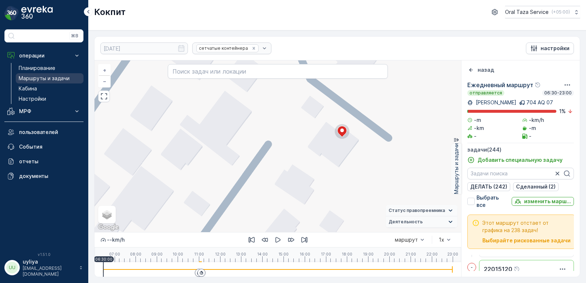
click at [43, 74] on link "Маршруты и задачи" at bounding box center [50, 78] width 68 height 10
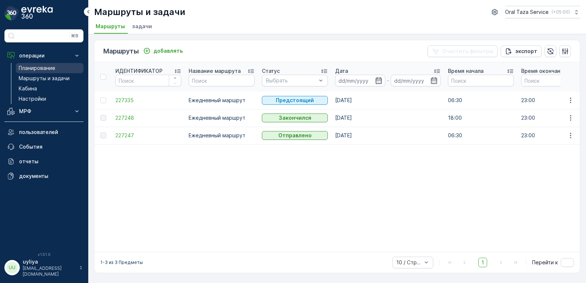
click at [48, 67] on p "Планирование" at bounding box center [37, 67] width 37 height 7
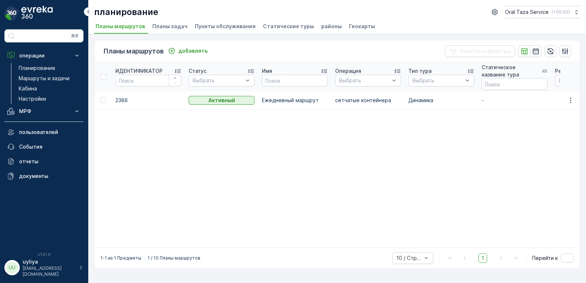
click at [169, 25] on span "Планы задач" at bounding box center [169, 26] width 35 height 7
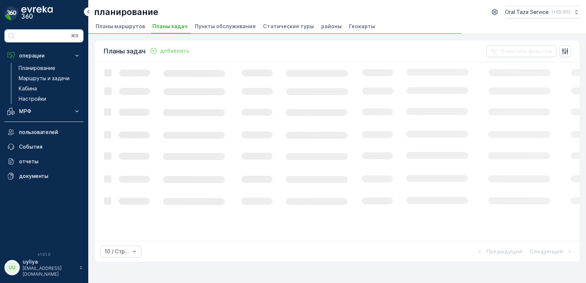
click at [132, 25] on span "Планы маршрутов" at bounding box center [120, 26] width 49 height 7
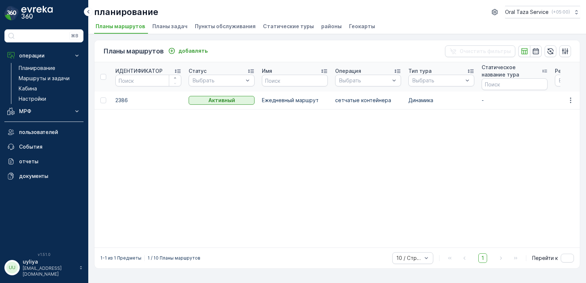
click at [171, 28] on span "Планы задач" at bounding box center [169, 26] width 35 height 7
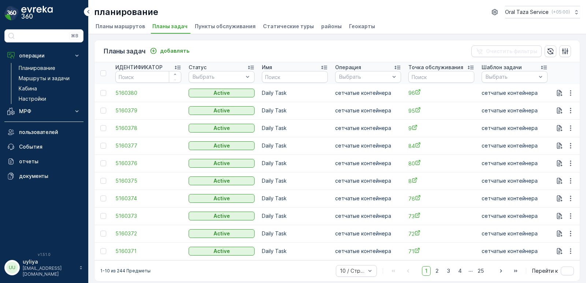
click at [239, 25] on span "Пункты обслуживания" at bounding box center [225, 26] width 61 height 7
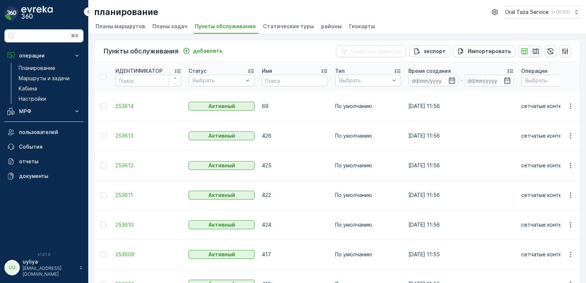
click at [534, 49] on icon "button" at bounding box center [536, 50] width 6 height 5
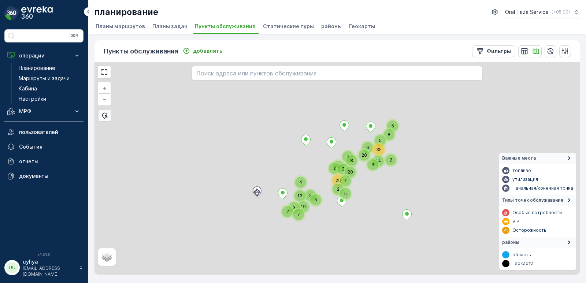
click at [322, 120] on div "6 5 3 2 2 3 2 13 3 5 19 7 4 8 3 8 35 20 14 2 8 3 20 26 5 7 5 + − спутниковое До…" at bounding box center [336, 168] width 485 height 212
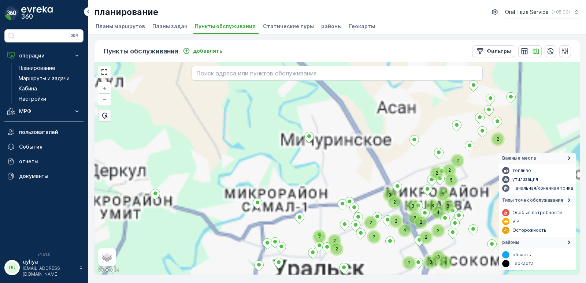
click at [350, 139] on div "4 2 2 2 3 2 3 2 2 2 2 2 2 5 2 2 3 3 3 4 2 3 3 2 2 2 2 + − спутниковое Дорожная …" at bounding box center [336, 168] width 485 height 212
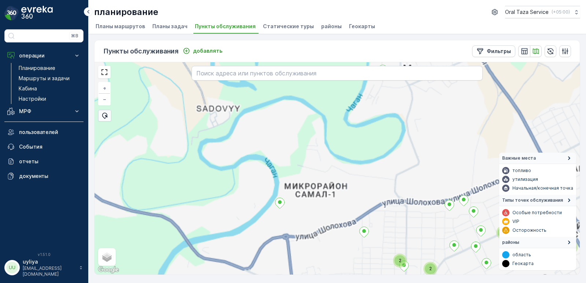
drag, startPoint x: 285, startPoint y: 137, endPoint x: 289, endPoint y: 149, distance: 12.2
click at [287, 134] on div "4 2 2 2 3 2 3 2 2 2 2 2 2 5 2 2 3 3 3 4 2 3 3 2 2 2 2 2 4 2 2 322 + − спутников…" at bounding box center [336, 168] width 485 height 212
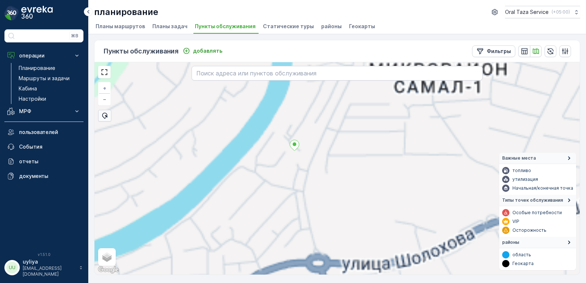
drag, startPoint x: 318, startPoint y: 132, endPoint x: 310, endPoint y: 135, distance: 8.6
click at [321, 122] on div "+ − спутниковое Дорожная карта местность Гибридный Leaflet Быстрые клавиши Карт…" at bounding box center [336, 168] width 485 height 212
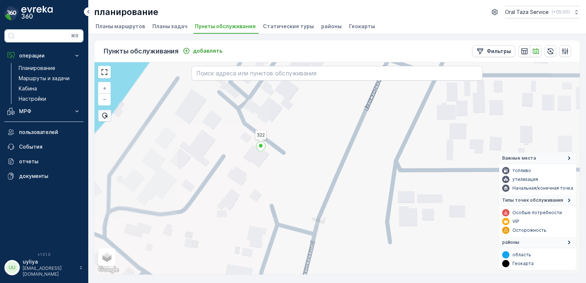
click at [259, 145] on icon at bounding box center [260, 146] width 9 height 11
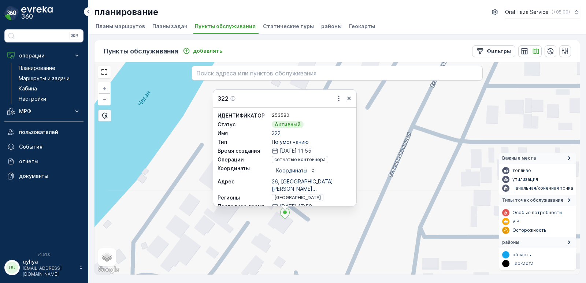
drag, startPoint x: 378, startPoint y: 193, endPoint x: 397, endPoint y: 222, distance: 35.2
click at [397, 222] on div "322 ИДЕНТИФИКАТОР 253580 Статус Активный Имя 322 Тип По умолчанию Время создани…" at bounding box center [336, 168] width 485 height 212
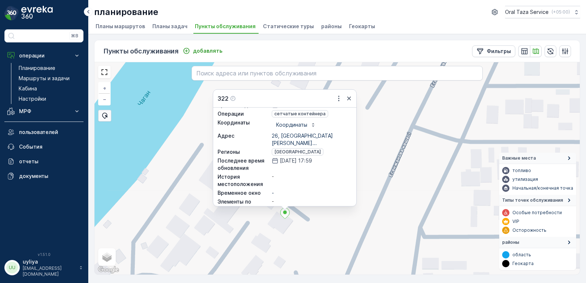
scroll to position [49, 0]
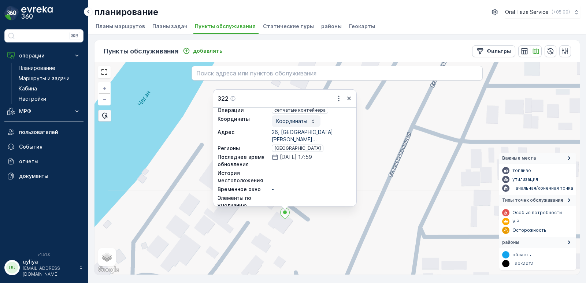
click at [303, 119] on p "Координаты" at bounding box center [291, 120] width 31 height 7
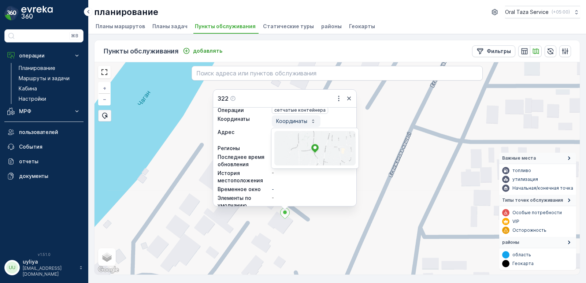
click at [303, 119] on p "Координаты" at bounding box center [291, 120] width 31 height 7
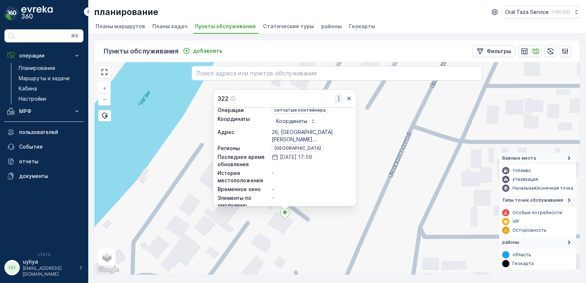
click at [338, 95] on icon "button" at bounding box center [338, 98] width 7 height 7
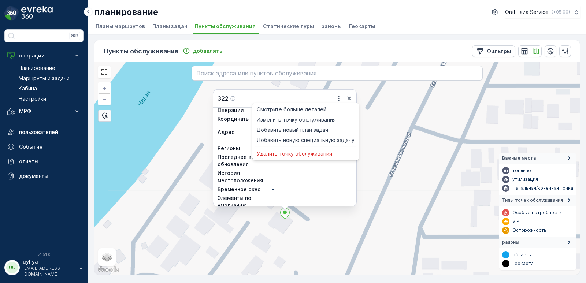
click at [386, 136] on div "322 Смотрите больше деталей Изменить точку обслуживания Добавить новый план зад…" at bounding box center [336, 168] width 485 height 212
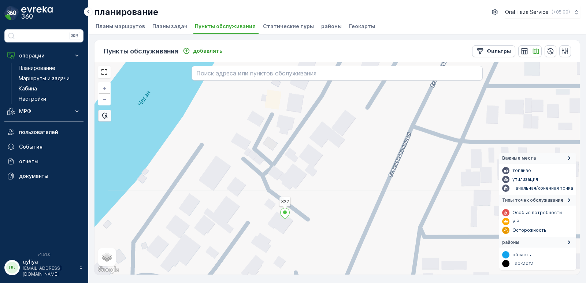
click at [286, 210] on icon at bounding box center [284, 213] width 9 height 11
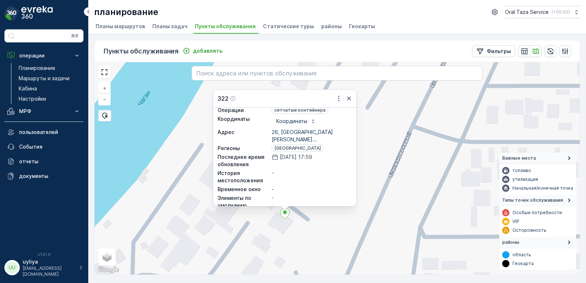
scroll to position [13, 0]
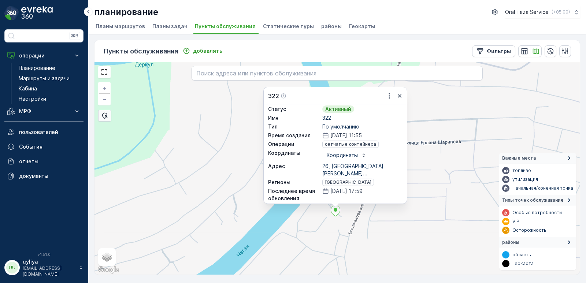
drag, startPoint x: 418, startPoint y: 187, endPoint x: 395, endPoint y: 228, distance: 47.2
click at [395, 228] on div "322 ИДЕНТИФИКАТОР 253580 Статус Активный Имя 322 Тип По умолчанию Время создани…" at bounding box center [336, 168] width 485 height 212
click at [386, 95] on icon "button" at bounding box center [389, 95] width 7 height 7
click at [442, 97] on div "322 ИДЕНТИФИКАТОР 253580 Статус Активный Имя 322 Тип По умолчанию Время создани…" at bounding box center [336, 168] width 485 height 212
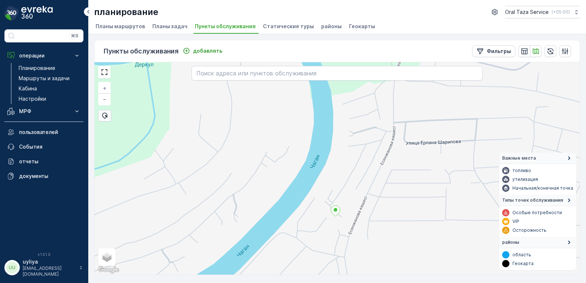
drag, startPoint x: 332, startPoint y: 209, endPoint x: 362, endPoint y: 230, distance: 36.5
click at [362, 230] on div "322 + − спутниковое Дорожная карта местность Гибридный Leaflet Быстрые клавиши …" at bounding box center [336, 168] width 485 height 212
click at [330, 209] on div "322 + − спутниковое Дорожная карта местность Гибридный Leaflet Быстрые клавиши …" at bounding box center [336, 168] width 485 height 212
click at [334, 210] on icon at bounding box center [335, 210] width 9 height 11
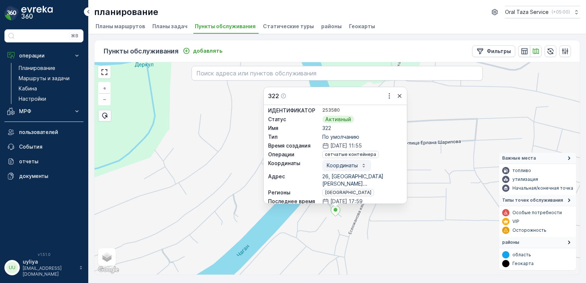
scroll to position [0, 0]
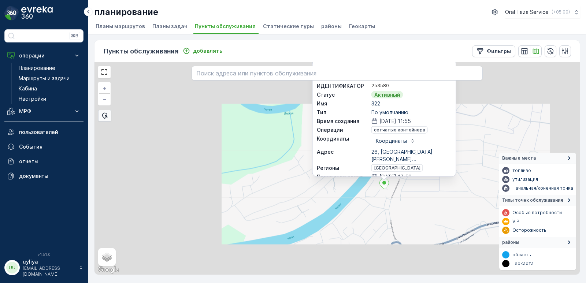
drag, startPoint x: 431, startPoint y: 161, endPoint x: 428, endPoint y: 164, distance: 4.4
click at [428, 164] on div "322 ИДЕНТИФИКАТОР 253580 Статус Активный Имя 322 Тип По умолчанию Время создани…" at bounding box center [384, 118] width 144 height 117
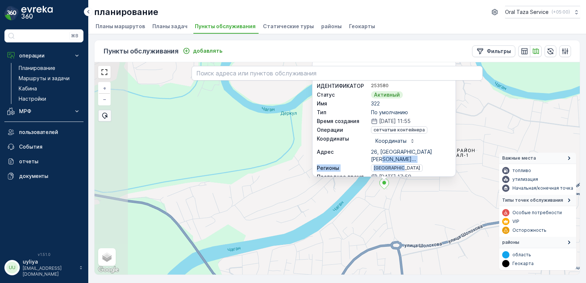
click at [497, 132] on div "322 ИДЕНТИФИКАТОР 253580 Статус Активный Имя 322 Тип По умолчанию Время создани…" at bounding box center [336, 168] width 485 height 212
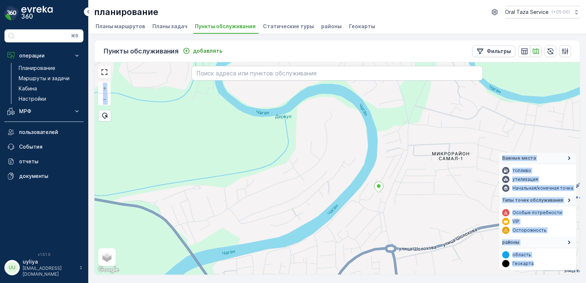
drag, startPoint x: 497, startPoint y: 132, endPoint x: 338, endPoint y: 178, distance: 164.9
click at [338, 178] on div "+ − спутниковое Дорожная карта местность Гибридный Leaflet Быстрые клавиши Карт…" at bounding box center [336, 168] width 485 height 212
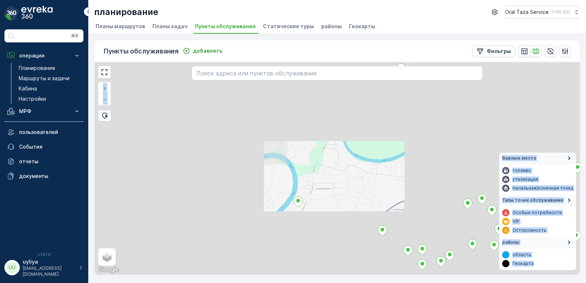
drag, startPoint x: 332, startPoint y: 161, endPoint x: 300, endPoint y: 167, distance: 33.0
click at [300, 167] on div "+ − спутниковое Дорожная карта местность Гибридный Leaflet Быстрые клавиши Карт…" at bounding box center [336, 168] width 485 height 212
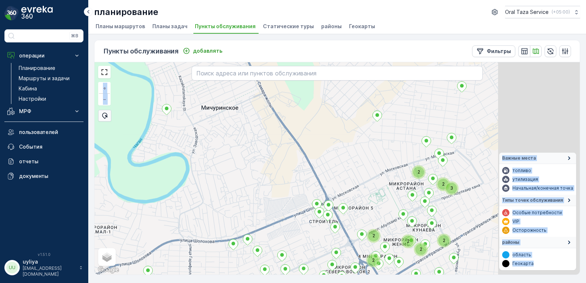
drag, startPoint x: 388, startPoint y: 155, endPoint x: 307, endPoint y: 170, distance: 81.8
click at [298, 174] on div "2 2 3 2 2 2 2 2 2 + − спутниковое Дорожная карта местность Гибридный Leaflet Бы…" at bounding box center [336, 168] width 485 height 212
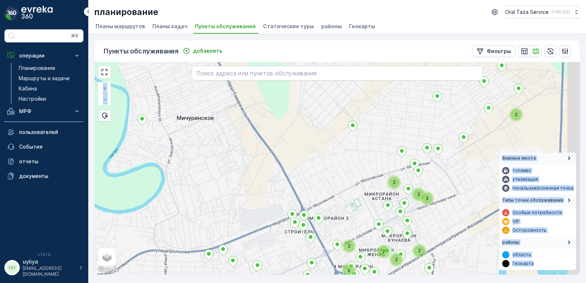
drag, startPoint x: 345, startPoint y: 152, endPoint x: 320, endPoint y: 170, distance: 30.0
click at [320, 170] on div "2 3 2 2 2 2 2 2 2 + − спутниковое Дорожная карта местность Гибридный Leaflet Бы…" at bounding box center [336, 168] width 485 height 212
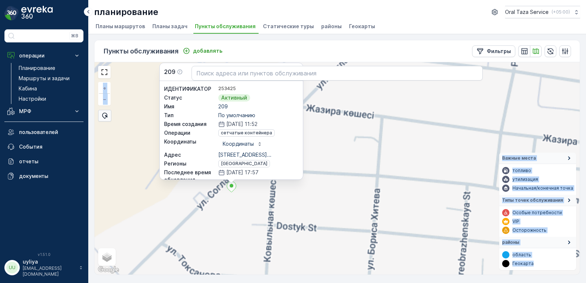
click at [428, 185] on div "209 ИДЕНТИФИКАТОР 253425 Статус Активный Имя 209 Тип По умолчанию Время создани…" at bounding box center [336, 168] width 485 height 212
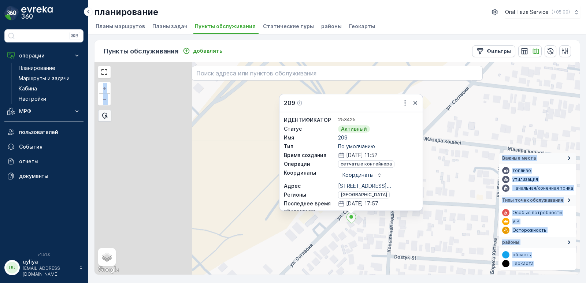
drag, startPoint x: 395, startPoint y: 174, endPoint x: 488, endPoint y: 156, distance: 94.3
click at [488, 156] on div "209 ИДЕНТИФИКАТОР 253425 Статус Активный Имя 209 Тип По умолчанию Время создани…" at bounding box center [336, 168] width 485 height 212
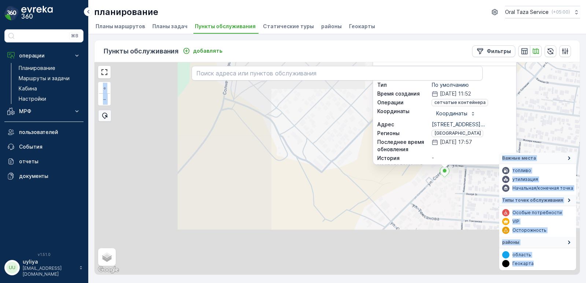
scroll to position [49, 0]
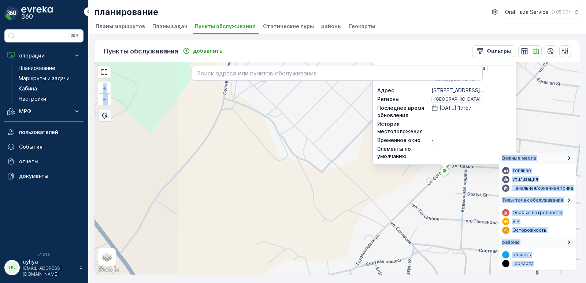
click at [404, 191] on div "209 ИДЕНТИФИКАТОР 253425 Статус Активный Имя 209 Тип По умолчанию Время создани…" at bounding box center [336, 168] width 485 height 212
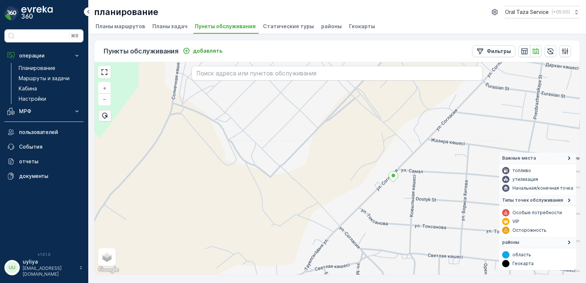
drag, startPoint x: 375, startPoint y: 190, endPoint x: 308, endPoint y: 190, distance: 67.0
click at [308, 190] on div "+ − спутниковое Дорожная карта местность Гибридный Leaflet Быстрые клавиши Карт…" at bounding box center [336, 168] width 485 height 212
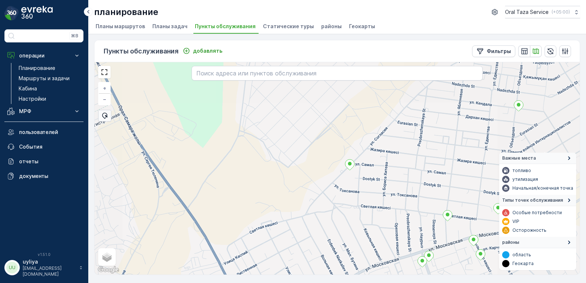
drag, startPoint x: 415, startPoint y: 156, endPoint x: 342, endPoint y: 148, distance: 73.2
click at [343, 148] on div "+ − спутниковое Дорожная карта местность Гибридный Leaflet Быстрые клавиши Карт…" at bounding box center [336, 168] width 485 height 212
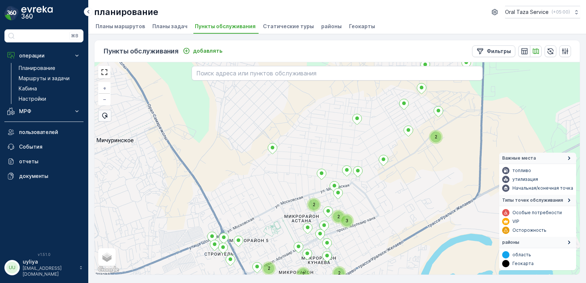
click at [332, 143] on div "2 3 2 2 2 2 2 + − спутниковое Дорожная карта местность Гибридный Leaflet Быстры…" at bounding box center [336, 168] width 485 height 212
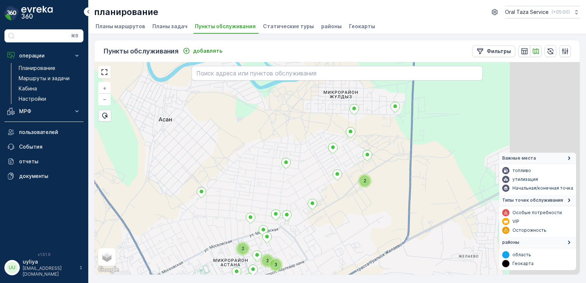
drag, startPoint x: 416, startPoint y: 166, endPoint x: 350, endPoint y: 207, distance: 78.2
click at [350, 207] on div "2 3 2 2 2 2 2 + − спутниковое Дорожная карта местность Гибридный Leaflet Быстры…" at bounding box center [336, 168] width 485 height 212
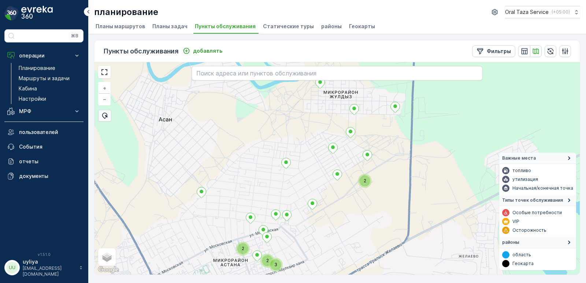
drag, startPoint x: 384, startPoint y: 132, endPoint x: 370, endPoint y: 136, distance: 14.5
click at [379, 135] on div "3 2 2 2 + − спутниковое Дорожная карта местность Гибридный Leaflet Быстрые клав…" at bounding box center [336, 168] width 485 height 212
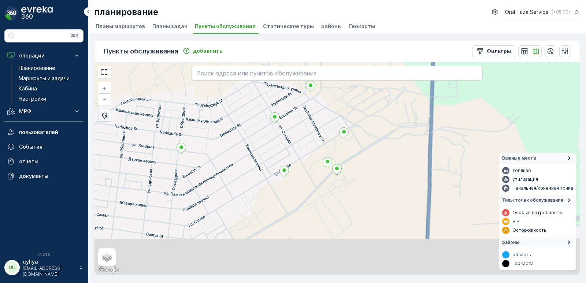
click at [380, 125] on div "+ − спутниковое Дорожная карта местность Гибридный Leaflet Быстрые клавиши Карт…" at bounding box center [336, 168] width 485 height 212
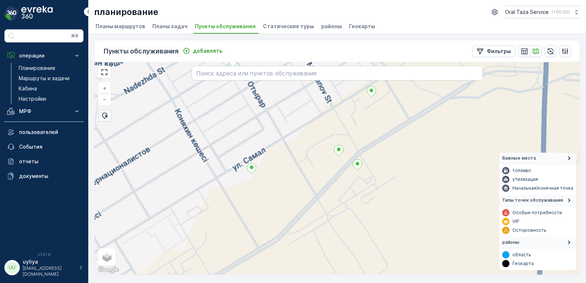
drag, startPoint x: 356, startPoint y: 169, endPoint x: 404, endPoint y: 154, distance: 51.0
click at [404, 152] on div "+ − спутниковое Дорожная карта местность Гибридный Leaflet Быстрые клавиши Карт…" at bounding box center [336, 168] width 485 height 212
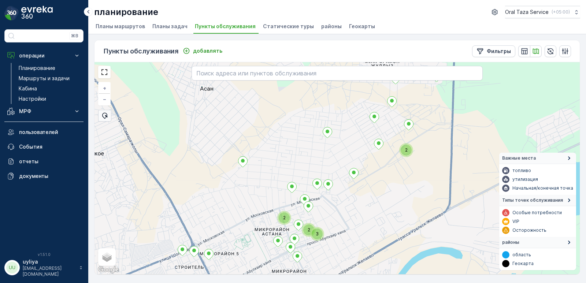
drag, startPoint x: 400, startPoint y: 201, endPoint x: 408, endPoint y: 191, distance: 12.6
click at [406, 194] on div "3 2 2 2 + − спутниковое Дорожная карта местность Гибридный Leaflet Быстрые клав…" at bounding box center [336, 168] width 485 height 212
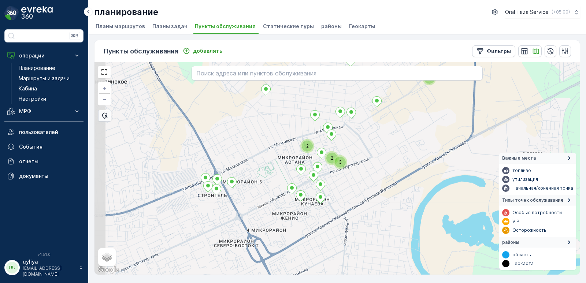
drag, startPoint x: 397, startPoint y: 194, endPoint x: 419, endPoint y: 126, distance: 71.8
click at [419, 126] on div "3 2 2 2 + − спутниковое Дорожная карта местность Гибридный Leaflet Быстрые клав…" at bounding box center [336, 168] width 485 height 212
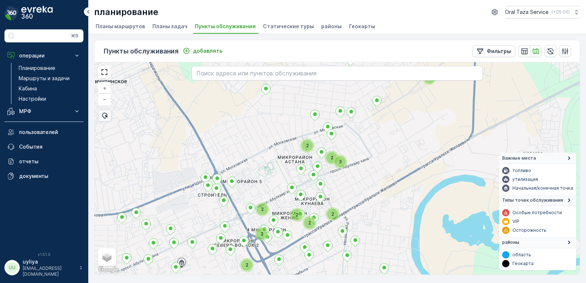
click at [408, 129] on div "3 2 2 2 2 2 2 2 2 2 + − спутниковое Дорожная карта местность Гибридный Leaflet …" at bounding box center [336, 168] width 485 height 212
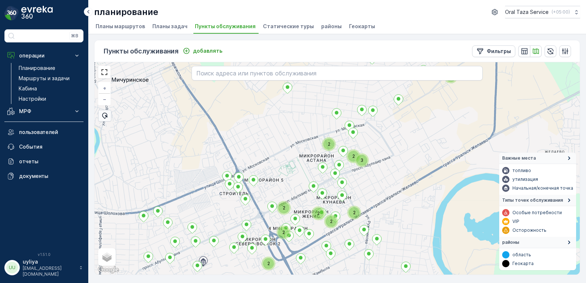
drag, startPoint x: 388, startPoint y: 131, endPoint x: 410, endPoint y: 129, distance: 21.7
click at [410, 129] on div "3 2 2 2 2 2 2 2 2 2 + − спутниковое Дорожная карта местность Гибридный Leaflet …" at bounding box center [336, 168] width 485 height 212
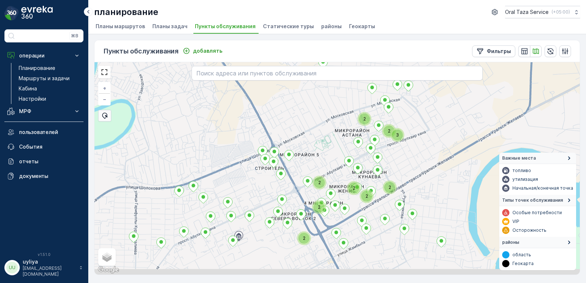
drag, startPoint x: 393, startPoint y: 164, endPoint x: 435, endPoint y: 131, distance: 53.8
click at [434, 131] on div "3 2 2 2 2 2 2 2 2 2 + − спутниковое Дорожная карта местность Гибридный Leaflet …" at bounding box center [336, 168] width 485 height 212
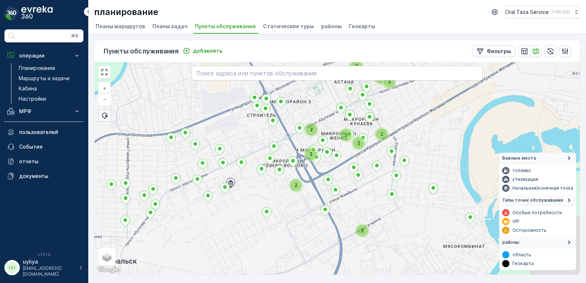
drag, startPoint x: 429, startPoint y: 129, endPoint x: 423, endPoint y: 120, distance: 10.9
click at [423, 120] on div "3 2 2 2 2 2 2 2 2 2 + − спутниковое Дорожная карта местность Гибридный Leaflet …" at bounding box center [336, 168] width 485 height 212
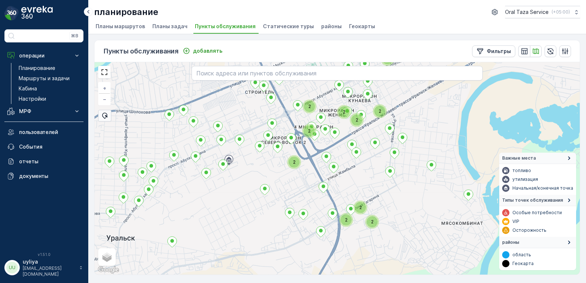
drag, startPoint x: 438, startPoint y: 152, endPoint x: 432, endPoint y: 94, distance: 58.1
click at [432, 94] on div "3 2 2 2 2 2 2 2 2 2 2 + − спутниковое Дорожная карта местность Гибридный Leafle…" at bounding box center [336, 168] width 485 height 212
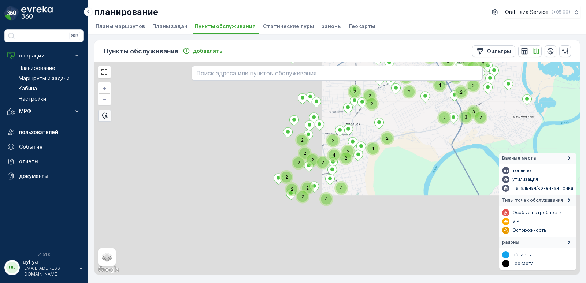
drag, startPoint x: 405, startPoint y: 163, endPoint x: 417, endPoint y: 156, distance: 13.9
click at [417, 156] on div "2 4 2 2 2 3 3 2 2 2 2 2 2 2 4 2 5 2 2 3 3 3 4 2 3 3 2 2 2 2 2 2 2 2 4 2 2 2 4 4…" at bounding box center [336, 168] width 485 height 212
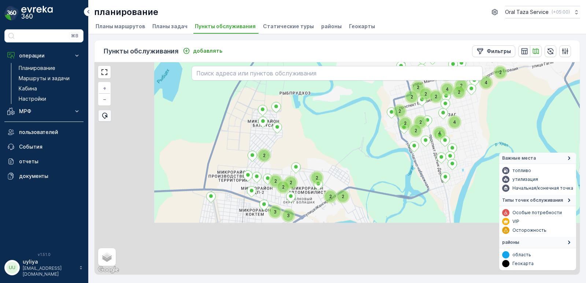
drag, startPoint x: 366, startPoint y: 196, endPoint x: 471, endPoint y: 133, distance: 122.5
click at [471, 133] on div "2 4 2 2 2 3 3 2 2 2 2 2 2 2 4 2 3 2 2 2 2 2 2 4 2 2 2 4 4 2 2 2 2 2 2 2 2 3 3 2…" at bounding box center [336, 168] width 485 height 212
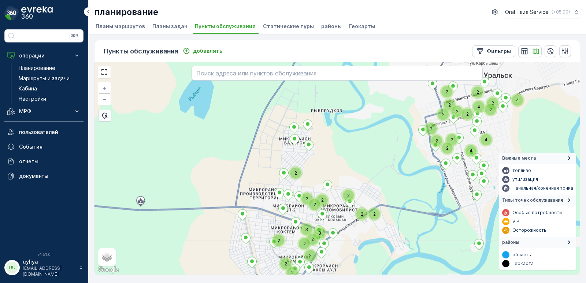
drag, startPoint x: 333, startPoint y: 146, endPoint x: 346, endPoint y: 163, distance: 20.8
click at [346, 163] on div "2 2 4 2 2 2 2 4 2 2 2 4 4 2 2 2 2 2 2 2 2 3 3 2 2 2 2 2 2 2 2 + − спутниковое Д…" at bounding box center [336, 168] width 485 height 212
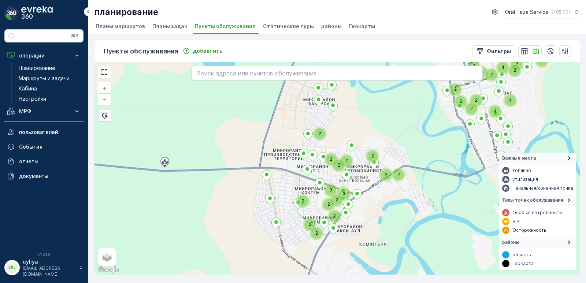
drag, startPoint x: 347, startPoint y: 163, endPoint x: 397, endPoint y: 106, distance: 75.8
click at [397, 106] on div "2 2 4 2 2 2 2 4 2 2 2 4 4 2 2 2 2 2 2 2 2 3 3 2 2 2 2 2 2 2 2 2 + − спутниковое…" at bounding box center [336, 168] width 485 height 212
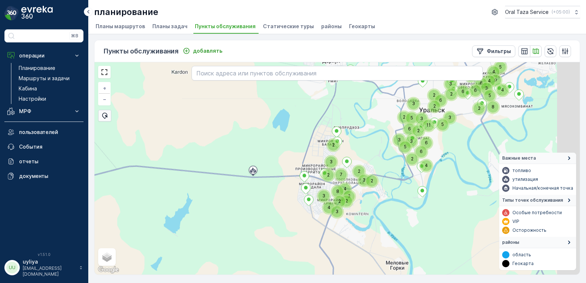
drag, startPoint x: 439, startPoint y: 214, endPoint x: 377, endPoint y: 235, distance: 65.5
click at [377, 235] on div "2 2 2 4 11 6 6 2 2 5 3 2 8 2 3 6 4 5 6 6 6 4 4 9 5 3 3 2 2 3 4 8 3 3 2 4 7 3 5 …" at bounding box center [336, 168] width 485 height 212
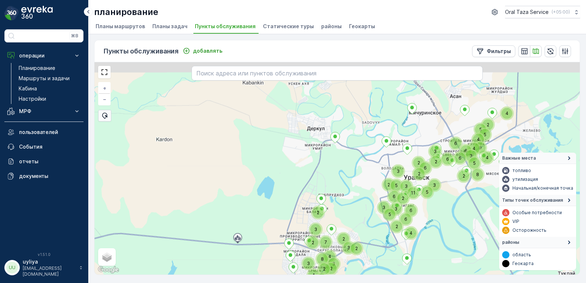
drag, startPoint x: 347, startPoint y: 137, endPoint x: 337, endPoint y: 183, distance: 48.1
click at [337, 183] on div "2 2 2 4 11 6 6 2 2 5 3 2 8 2 3 6 4 5 6 6 6 4 4 9 5 3 3 2 2 3 4 8 3 3 2 4 7 3 5 …" at bounding box center [336, 168] width 485 height 212
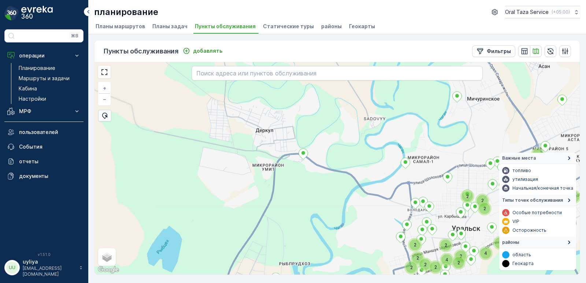
drag, startPoint x: 360, startPoint y: 155, endPoint x: 357, endPoint y: 163, distance: 9.0
click at [357, 163] on div "2 2 2 4 2 2 2 2 2 2 2 4 2 3 3 3 2 2 2 2 2 2 2 4 2 2 4 2 2 + − спутниковое Дорож…" at bounding box center [336, 168] width 485 height 212
drag, startPoint x: 334, startPoint y: 168, endPoint x: 324, endPoint y: 183, distance: 18.2
click at [324, 183] on div "2 2 2 4 2 2 2 2 2 2 2 4 2 3 3 3 2 2 2 2 2 2 4 2 2 3 3 + − спутниковое Дорожная …" at bounding box center [336, 168] width 485 height 212
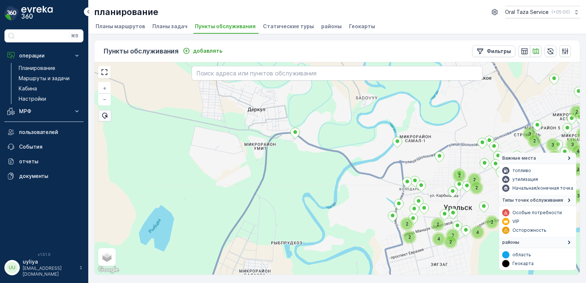
drag, startPoint x: 338, startPoint y: 196, endPoint x: 328, endPoint y: 183, distance: 16.4
click at [341, 158] on div "2 2 4 2 2 2 2 2 2 2 4 2 3 3 3 2 2 2 2 4 2 2 3 3 2 3 4 2 2 + − спутниковое Дорож…" at bounding box center [336, 168] width 485 height 212
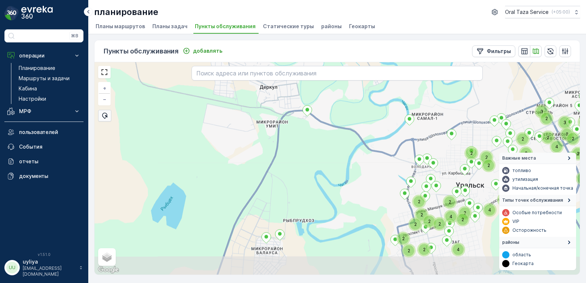
drag, startPoint x: 323, startPoint y: 194, endPoint x: 334, endPoint y: 174, distance: 22.9
click at [334, 174] on div "2 2 4 2 2 2 2 2 2 2 4 2 3 3 3 2 2 2 2 4 2 2 3 3 2 3 4 2 2 2 2 2 4 2 2 + − спутн…" at bounding box center [336, 168] width 485 height 212
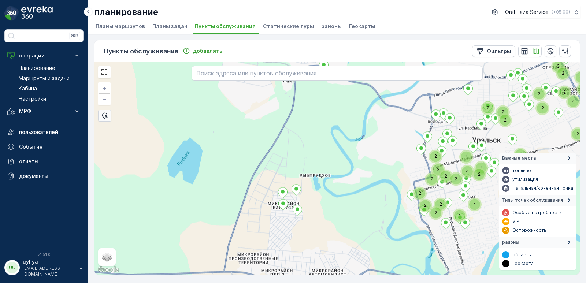
drag, startPoint x: 333, startPoint y: 177, endPoint x: 361, endPoint y: 168, distance: 29.4
click at [350, 132] on div "2 2 4 2 2 2 2 2 2 2 4 2 3 3 3 2 2 2 2 4 2 2 3 2 2 2 2 4 2 2 4 2 + − спутниковое…" at bounding box center [336, 168] width 485 height 212
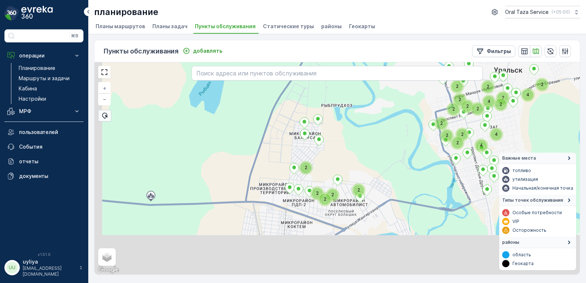
drag, startPoint x: 362, startPoint y: 169, endPoint x: 384, endPoint y: 100, distance: 72.8
click at [384, 100] on div "2 2 4 2 2 2 2 2 2 4 3 3 2 2 2 2 4 2 2 2 2 2 2 4 2 2 4 2 2 2 2 2 2 + − спутников…" at bounding box center [336, 168] width 485 height 212
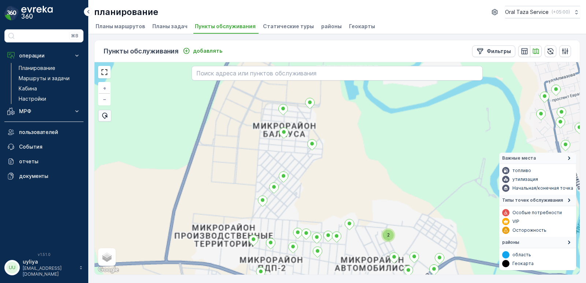
drag, startPoint x: 336, startPoint y: 143, endPoint x: 357, endPoint y: 167, distance: 32.4
click at [357, 167] on div "2 + − спутниковое Дорожная карта местность Гибридный Leaflet Быстрые клавиши Ка…" at bounding box center [336, 168] width 485 height 212
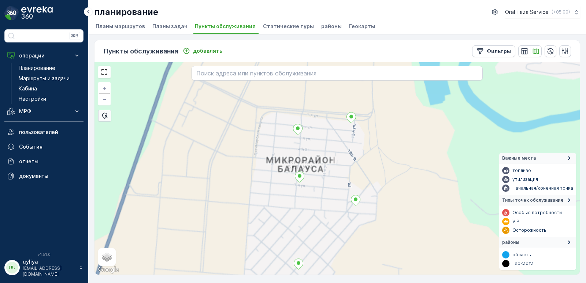
click at [380, 152] on div "+ − спутниковое Дорожная карта местность Гибридный Leaflet Быстрые клавиши Карт…" at bounding box center [336, 168] width 485 height 212
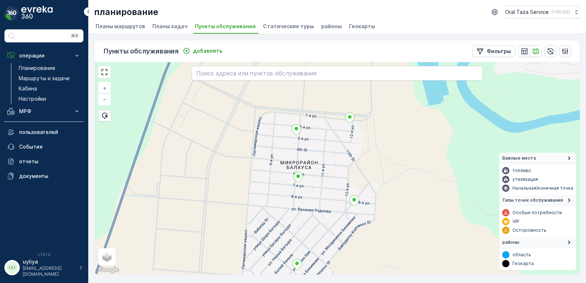
drag
click at [368, 160] on div "+ − спутниковое Дорожная карта местность Гибридный Leaflet Быстрые клавиши Карт…" at bounding box center [336, 168] width 485 height 212
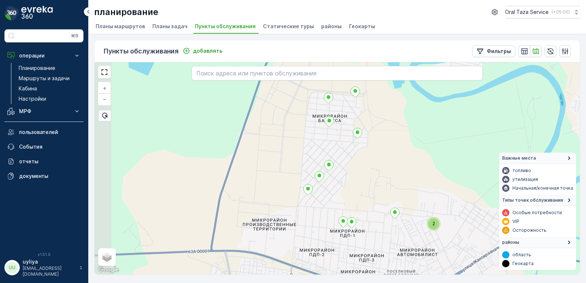
click at [382, 103] on div "2 + − спутниковое Дорожная карта местность Гибридный Leaflet Быстрые клавиши Ка…" at bounding box center [336, 168] width 485 height 212
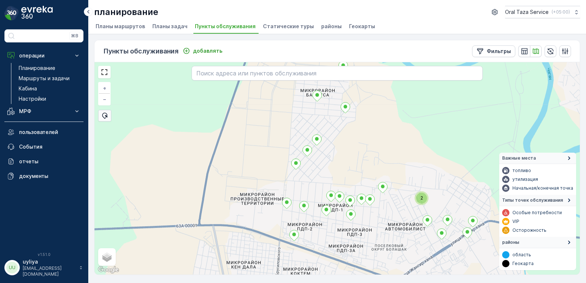
click at [392, 108] on div "2 + − спутниковое Дорожная карта местность Гибридный Leaflet Быстрые клавиши Ка…" at bounding box center [336, 168] width 485 height 212
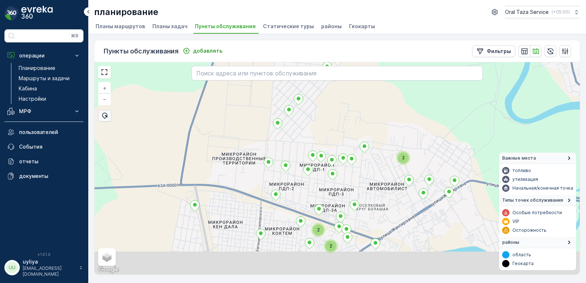
click at [376, 111] on div "2 2 2 + − спутниковое Дорожная карта местность Гибридный Leaflet Быстрые клавиш…" at bounding box center [336, 168] width 485 height 212
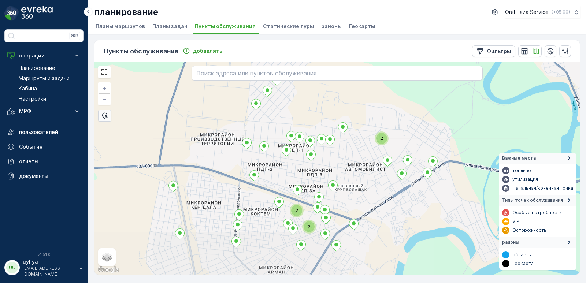
click at [370, 109] on div "2 2 2 + − спутниковое Дорожная карта местность Гибридный Leaflet Быстрые клавиш…" at bounding box center [336, 168] width 485 height 212
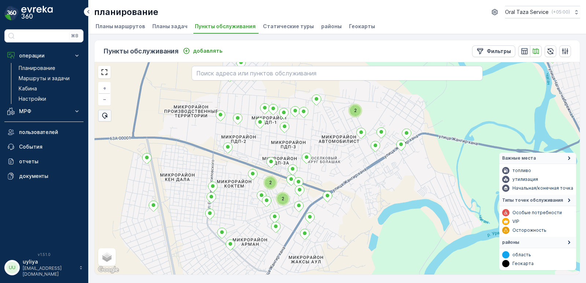
click at [388, 186] on div "2 2 2 + − спутниковое Дорожная карта местность Гибридный Leaflet Быстрые клавиш…" at bounding box center [336, 168] width 485 height 212
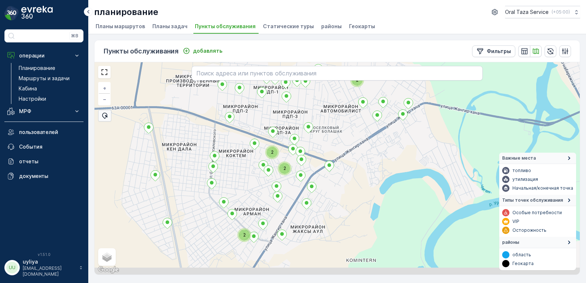
click at [370, 157] on div "2 2 2 2 + − спутниковое Дорожная карта местность Гибридный Leaflet Быстрые клав…" at bounding box center [336, 168] width 485 height 212
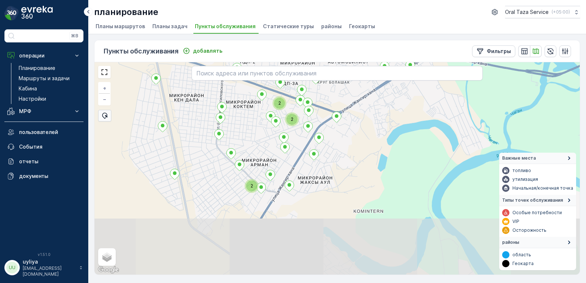
click at [385, 142] on div "2 2 2 + − спутниковое Дорожная карта местность Гибридный Leaflet Быстрые клавиш…" at bounding box center [336, 168] width 485 height 212
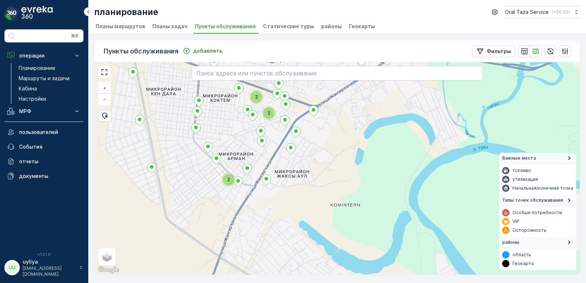
click at [346, 145] on div "2 2 2 + − спутниковое Дорожная карта местность Гибридный Leaflet Быстрые клавиш…" at bounding box center [336, 168] width 485 height 212
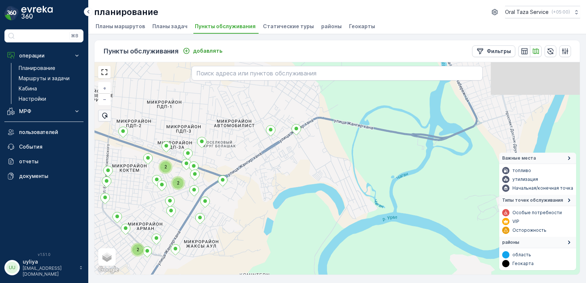
click at [323, 194] on div "2 2 2 + − спутниковое Дорожная карта местность Гибридный Leaflet Быстрые клавиш…" at bounding box center [336, 168] width 485 height 212
click at [273, 221] on div "2 2 2 2 + − спутниковое Дорожная карта местность Гибридный Leaflet Быстрые клав…" at bounding box center [336, 168] width 485 height 212
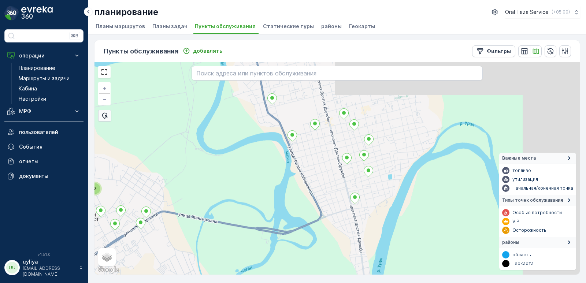
click at [284, 216] on div "2 + − спутниковое Дорожная карта местность Гибридный Leaflet Быстрые клавиши Ка…" at bounding box center [336, 168] width 485 height 212
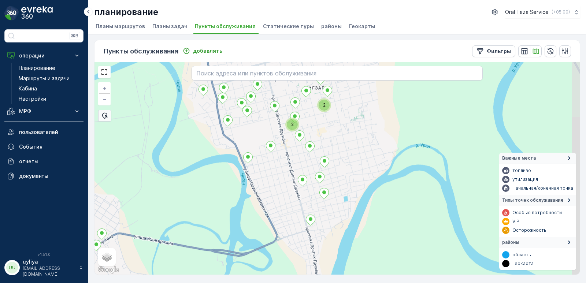
click at [282, 194] on div "2 2 + − спутниковое Дорожная карта местность Гибридный Leaflet Быстрые клавиши …" at bounding box center [336, 168] width 485 height 212
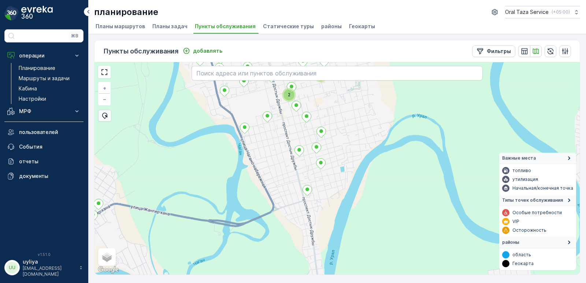
click at [290, 191] on div "2 2 + − спутниковое Дорожная карта местность Гибридный Leaflet Быстрые клавиши …" at bounding box center [336, 168] width 485 height 212
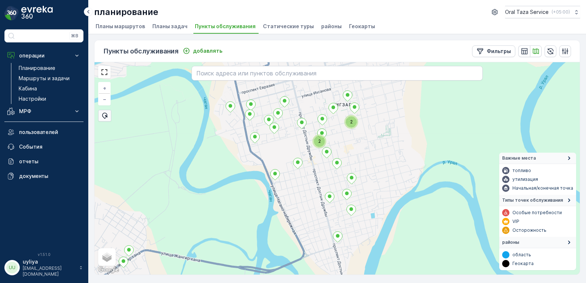
click at [301, 239] on div "2 2 + − спутниковое Дорожная карта местность Гибридный Leaflet Быстрые клавиши …" at bounding box center [336, 168] width 485 height 212
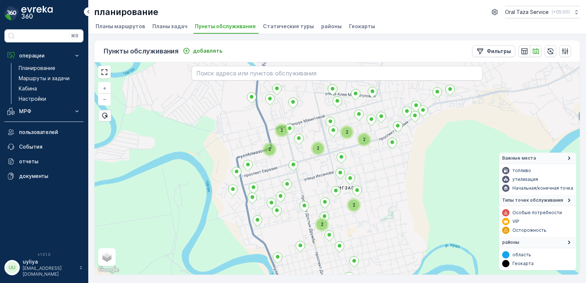
click at [292, 198] on div "2 2 2 2 2 2 2 + − спутниковое Дорожная карта местность Гибридный Leaflet Быстры…" at bounding box center [336, 168] width 485 height 212
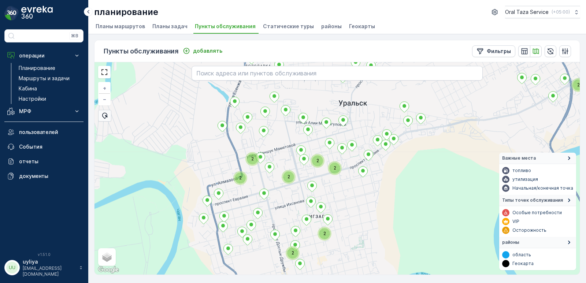
click at [350, 157] on div "2 2 2 2 2 2 2 2 + − спутниковое Дорожная карта местность Гибридный Leaflet Быст…" at bounding box center [336, 168] width 485 height 212
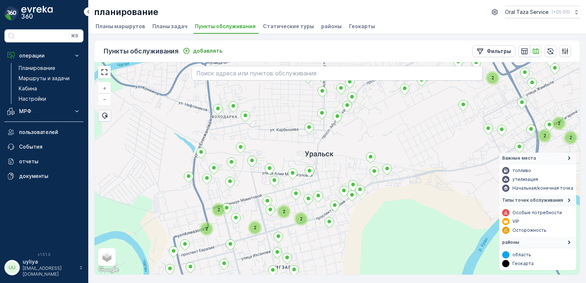
click at [398, 137] on div "2 2 2 2 2 2 2 2 2 + − спутниковое Дорожная карта местность Гибридный Leaflet Бы…" at bounding box center [336, 168] width 485 height 212
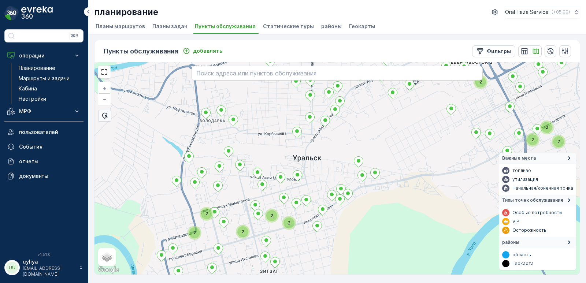
click at [386, 135] on div "2 2 2 2 2 2 2 2 2 + − спутниковое Дорожная карта местность Гибридный Leaflet Бы…" at bounding box center [336, 168] width 485 height 212
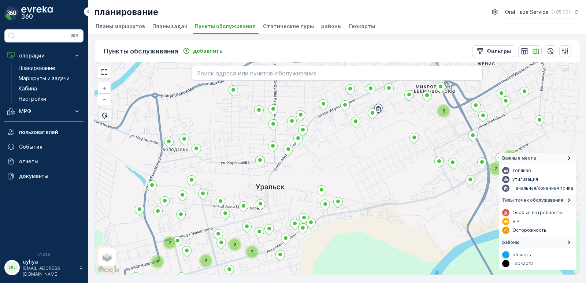
click at [353, 159] on div "2 2 2 2 2 2 2 2 2 + − спутниковое Дорожная карта местность Гибридный Leaflet Бы…" at bounding box center [336, 168] width 485 height 212
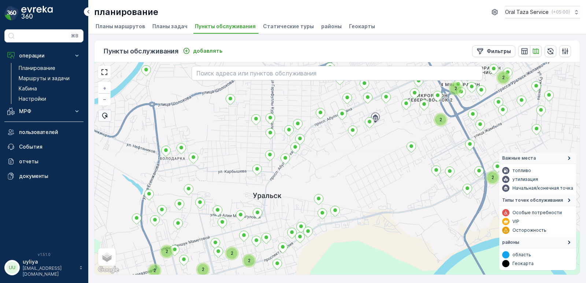
click at [349, 159] on div "2 2 2 2 2 2 2 2 2 2 2 + − спутниковое Дорожная карта местность Гибридный Leafle…" at bounding box center [336, 168] width 485 height 212
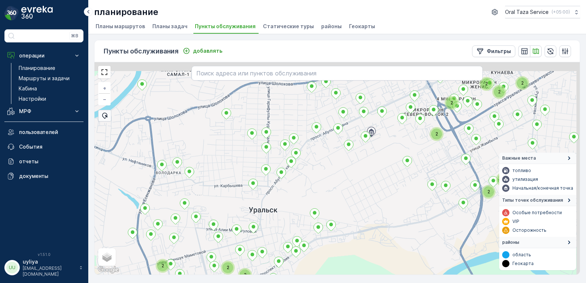
click at [346, 172] on div "2 2 2 2 2 2 2 2 2 2 2 2 2 + − спутниковое Дорожная карта местность Гибридный Le…" at bounding box center [336, 168] width 485 height 212
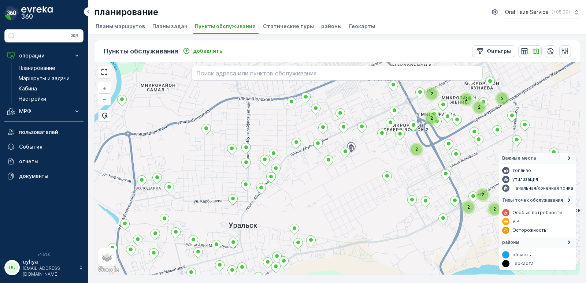
click at [316, 189] on div "2 2 2 2 2 2 2 2 2 2 2 2 + − спутниковое Дорожная карта местность Гибридный Leaf…" at bounding box center [336, 168] width 485 height 212
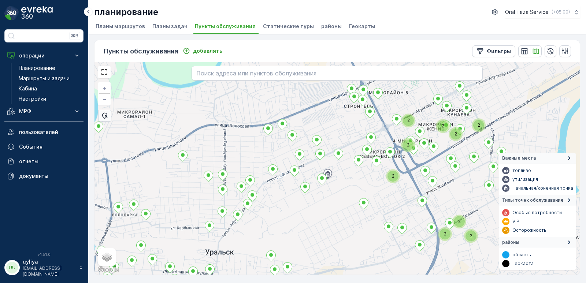
click at [309, 205] on div "2 2 2 2 2 2 2 2 2 + − спутниковое Дорожная карта местность Гибридный Leaflet Бы…" at bounding box center [336, 168] width 485 height 212
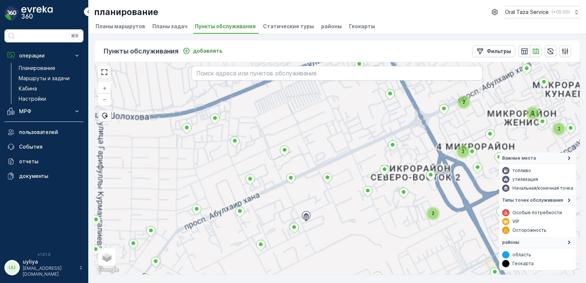
click at [344, 145] on div "2 2 2 2 2 2 2 2 2 3 2 + − спутниковое Дорожная карта местность Гибридный Leafle…" at bounding box center [336, 168] width 485 height 212
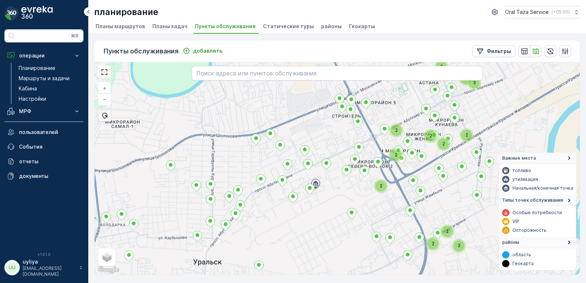
click at [334, 142] on div "2 2 2 2 2 3 2 2 2 2 2 2 + − спутниковое Дорожная карта местность Гибридный Leaf…" at bounding box center [336, 168] width 485 height 212
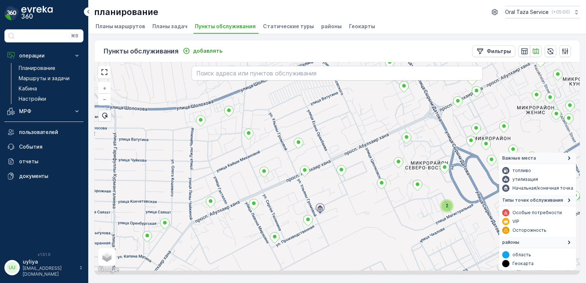
click at [354, 123] on div "2 + − спутниковое Дорожная карта местность Гибридный Leaflet Быстрые клавиши Ка…" at bounding box center [336, 168] width 485 height 212
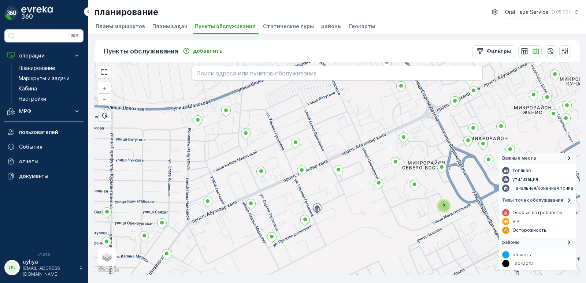
click at [324, 127] on div "2 + − спутниковое Дорожная карта местность Гибридный Leaflet Быстрые клавиши Ка…" at bounding box center [336, 168] width 485 height 212
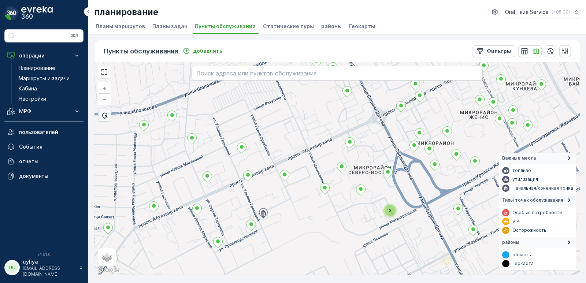
click at [296, 127] on div "2 + − спутниковое Дорожная карта местность Гибридный Leaflet Быстрые клавиши Ка…" at bounding box center [336, 168] width 485 height 212
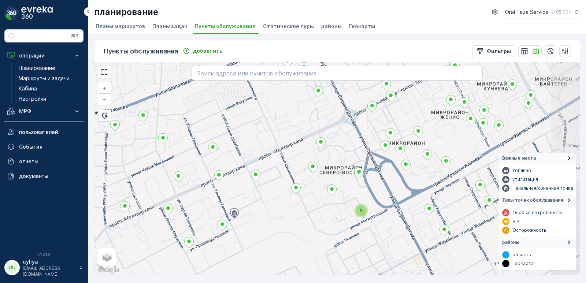
click at [302, 122] on div "2 + − спутниковое Дорожная карта местность Гибридный Leaflet Быстрые клавиши Ка…" at bounding box center [336, 168] width 485 height 212
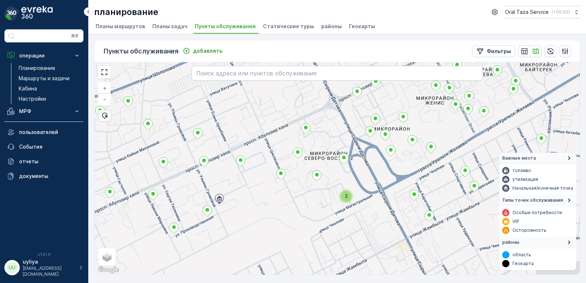
click at [298, 107] on div "2 + − спутниковое Дорожная карта местность Гибридный Leaflet Быстрые клавиши Ка…" at bounding box center [336, 168] width 485 height 212
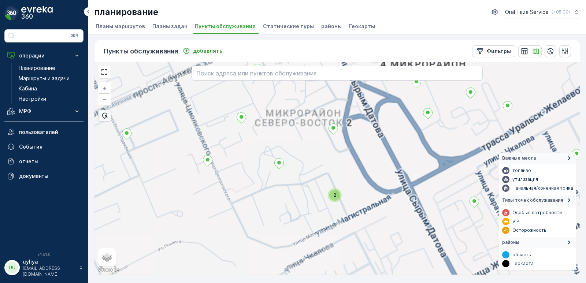
click at [347, 168] on div "2 + − спутниковое Дорожная карта местность Гибридный Leaflet Быстрые клавиши Ка…" at bounding box center [336, 168] width 485 height 212
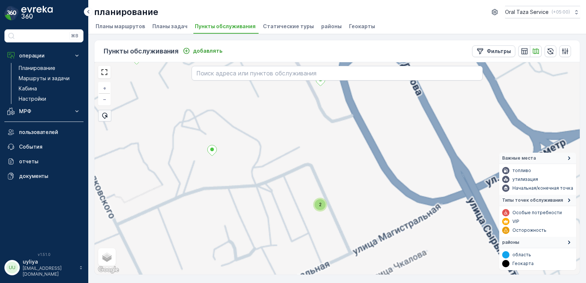
click at [355, 164] on div "2 + − спутниковое Дорожная карта местность Гибридный Leaflet Быстрые клавиши Ка…" at bounding box center [336, 168] width 485 height 212
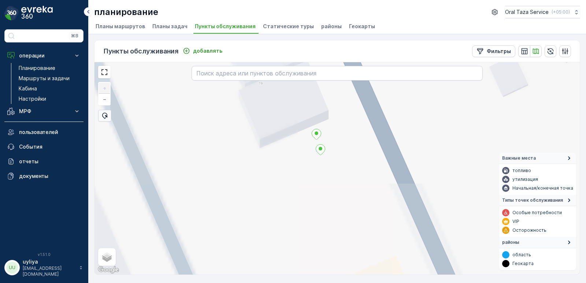
click at [427, 161] on div "+ − спутниковое Дорожная карта местность Гибридный Leaflet Быстрые клавиши Карт…" at bounding box center [336, 168] width 485 height 212
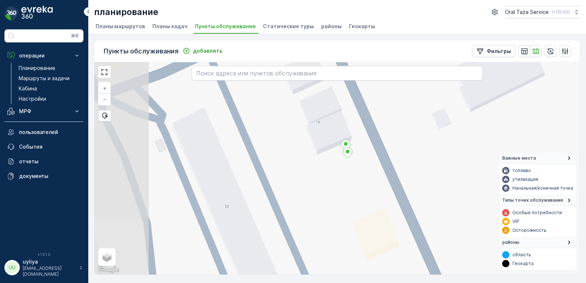
click at [380, 176] on div "+ − спутниковое Дорожная карта местность Гибридный Leaflet Быстрые клавиши Карт…" at bounding box center [336, 168] width 485 height 212
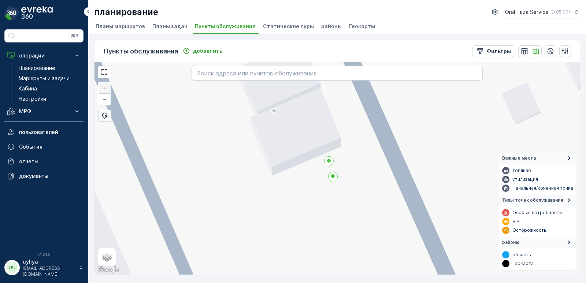
click at [376, 182] on div "+ − спутниковое Дорожная карта местность Гибридный Leaflet Быстрые клавиши Карт…" at bounding box center [336, 168] width 485 height 212
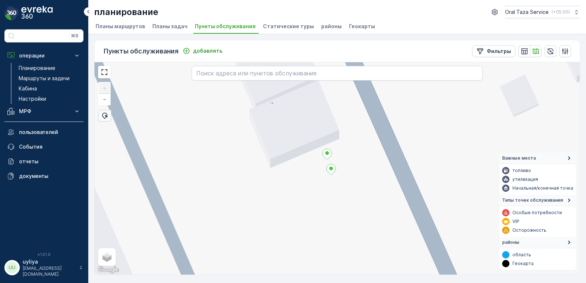
click at [368, 173] on div "+ − спутниковое Дорожная карта местность Гибридный Leaflet Быстрые клавиши Карт…" at bounding box center [336, 168] width 485 height 212
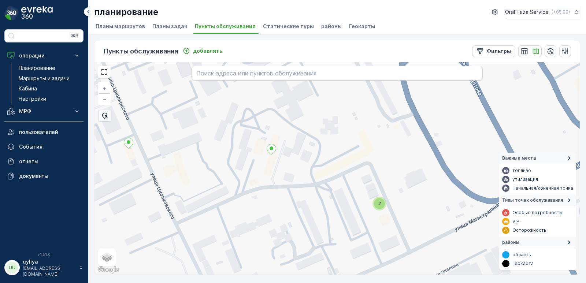
click at [392, 178] on div "2 + − спутниковое Дорожная карта местность Гибридный Leaflet Быстрые клавиши Ка…" at bounding box center [336, 168] width 485 height 212
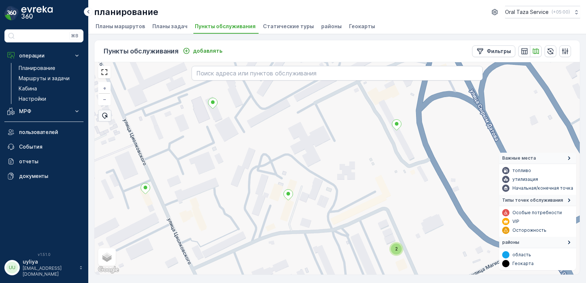
drag, startPoint x: 356, startPoint y: 212, endPoint x: 352, endPoint y: 184, distance: 28.1
click at [356, 211] on div "2 + − спутниковое Дорожная карта местность Гибридный Leaflet Быстрые клавиши Ка…" at bounding box center [336, 168] width 485 height 212
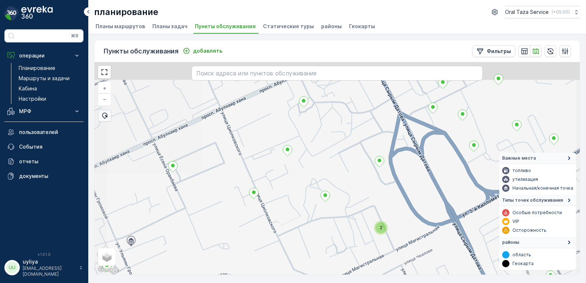
drag, startPoint x: 332, startPoint y: 163, endPoint x: 340, endPoint y: 176, distance: 15.8
click at [340, 176] on div "2 + − спутниковое Дорожная карта местность Гибридный Leaflet Быстрые клавиши Ка…" at bounding box center [336, 168] width 485 height 212
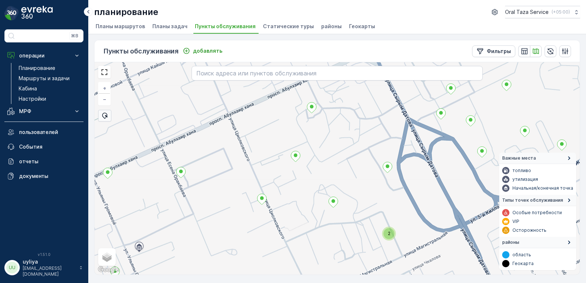
drag, startPoint x: 340, startPoint y: 176, endPoint x: 349, endPoint y: 186, distance: 13.5
click at [349, 186] on div "2 + − спутниковое Дорожная карта местность Гибридный Leaflet Быстрые клавиши Ка…" at bounding box center [336, 168] width 485 height 212
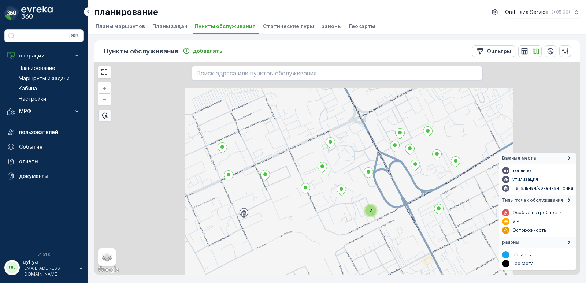
click at [343, 182] on div "2 + − спутниковое Дорожная карта местность Гибридный Leaflet Быстрые клавиши Ка…" at bounding box center [336, 168] width 485 height 212
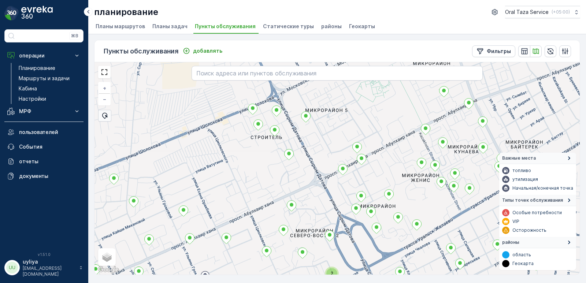
drag, startPoint x: 348, startPoint y: 165, endPoint x: 321, endPoint y: 187, distance: 34.9
click at [323, 196] on div "2 + − спутниковое Дорожная карта местность Гибридный Leaflet Быстрые клавиши Ка…" at bounding box center [336, 168] width 485 height 212
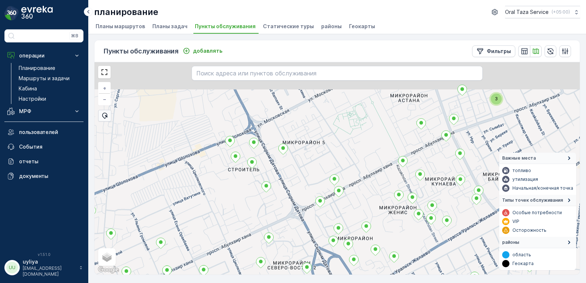
drag, startPoint x: 320, startPoint y: 166, endPoint x: 315, endPoint y: 166, distance: 4.8
click at [312, 173] on div "2 3 + − спутниковое Дорожная карта местность Гибридный Leaflet Быстрые клавиши …" at bounding box center [336, 168] width 485 height 212
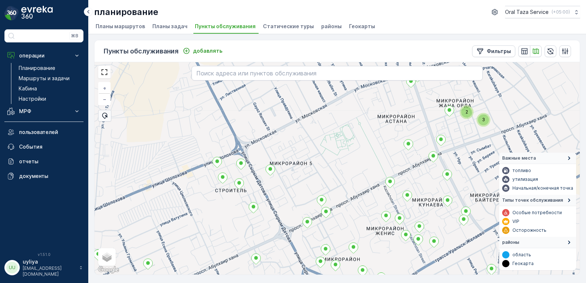
drag, startPoint x: 349, startPoint y: 137, endPoint x: 329, endPoint y: 165, distance: 34.4
click at [319, 179] on div "3 2 + − спутниковое Дорожная карта местность Гибридный Leaflet Быстрые клавиши …" at bounding box center [336, 168] width 485 height 212
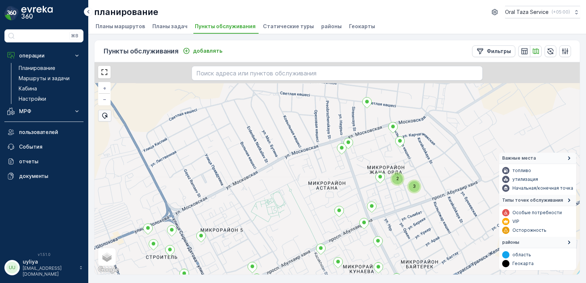
drag, startPoint x: 347, startPoint y: 146, endPoint x: 270, endPoint y: 192, distance: 89.2
click at [271, 197] on div "3 2 + − спутниковое Дорожная карта местность Гибридный Leaflet Быстрые клавиши …" at bounding box center [336, 168] width 485 height 212
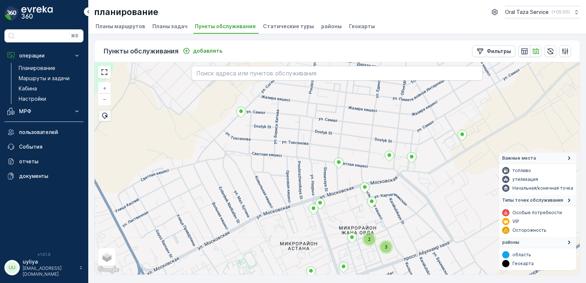
drag, startPoint x: 276, startPoint y: 178, endPoint x: 319, endPoint y: 160, distance: 46.4
click at [280, 227] on div "3 2 + − спутниковое Дорожная карта местность Гибридный Leaflet Быстрые клавиши …" at bounding box center [336, 168] width 485 height 212
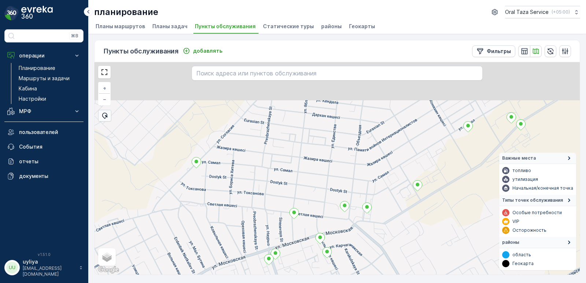
drag, startPoint x: 329, startPoint y: 131, endPoint x: 284, endPoint y: 180, distance: 66.6
click at [284, 180] on div "3 2 + − спутниковое Дорожная карта местность Гибридный Leaflet Быстрые клавиши …" at bounding box center [336, 168] width 485 height 212
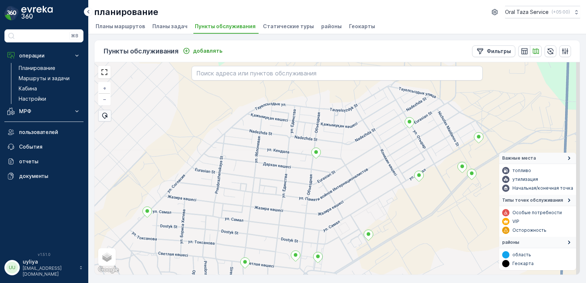
drag, startPoint x: 300, startPoint y: 153, endPoint x: 267, endPoint y: 185, distance: 46.1
click at [267, 185] on div "+ − спутниковое Дорожная карта местность Гибридный Leaflet Быстрые клавиши Карт…" at bounding box center [336, 168] width 485 height 212
drag, startPoint x: 281, startPoint y: 150, endPoint x: 269, endPoint y: 176, distance: 28.8
click at [269, 176] on div "+ − спутниковое Дорожная карта местность Гибридный Leaflet Быстрые клавиши Карт…" at bounding box center [336, 168] width 485 height 212
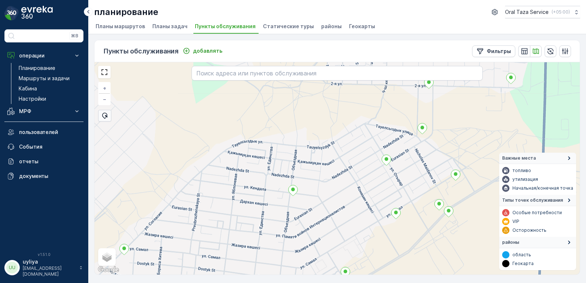
drag, startPoint x: 303, startPoint y: 152, endPoint x: 242, endPoint y: 197, distance: 75.2
click at [242, 197] on div "+ − спутниковое Дорожная карта местность Гибридный Leaflet Быстрые клавиши Карт…" at bounding box center [336, 168] width 485 height 212
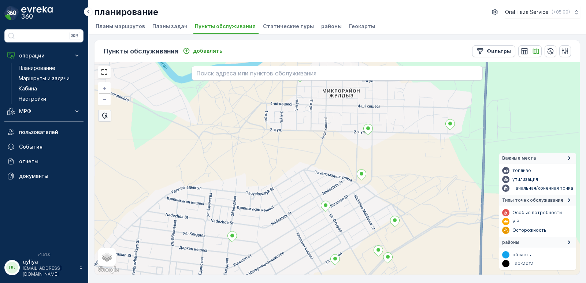
click at [266, 181] on div "+ − спутниковое Дорожная карта местность Гибридный Leaflet Быстрые клавиши Карт…" at bounding box center [336, 168] width 485 height 212
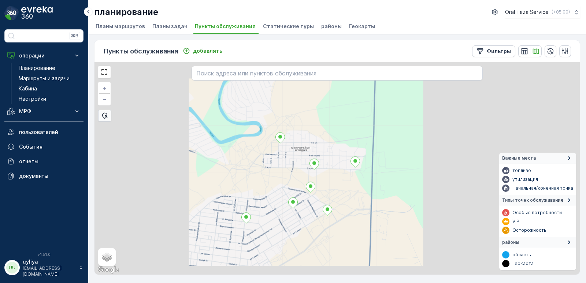
drag, startPoint x: 289, startPoint y: 162, endPoint x: 305, endPoint y: 158, distance: 15.9
click at [294, 161] on div "+ − спутниковое Дорожная карта местность Гибридный Leaflet Быстрые клавиши Карт…" at bounding box center [336, 168] width 485 height 212
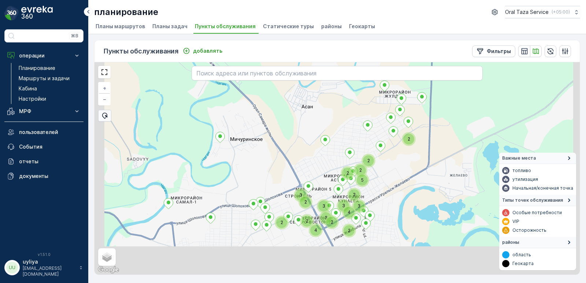
drag, startPoint x: 291, startPoint y: 164, endPoint x: 337, endPoint y: 121, distance: 63.2
click at [337, 121] on div "2 2 4 2 2 5 2 2 3 3 3 4 2 3 3 2 2 2 + − спутниковое Дорожная карта местность Ги…" at bounding box center [336, 168] width 485 height 212
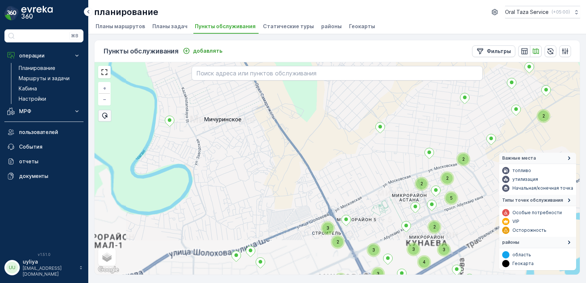
click at [275, 120] on div "2 2 4 2 2 5 2 2 3 3 3 4 2 3 3 2 2 2 2 2 3 2 3 2 2 2 2 + − спутниковое Дорожная …" at bounding box center [336, 168] width 485 height 212
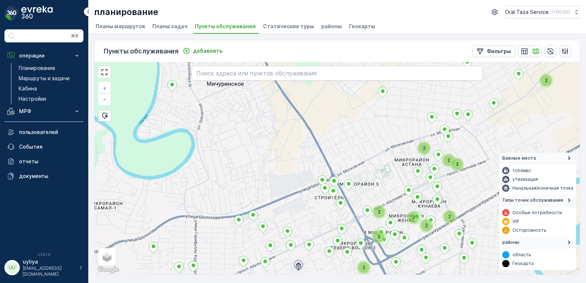
drag, startPoint x: 320, startPoint y: 148, endPoint x: 304, endPoint y: 123, distance: 29.9
click at [295, 116] on div "2 2 2 3 2 2 2 2 2 2 + − спутниковое Дорожная карта местность Гибридный Leaflet …" at bounding box center [336, 168] width 485 height 212
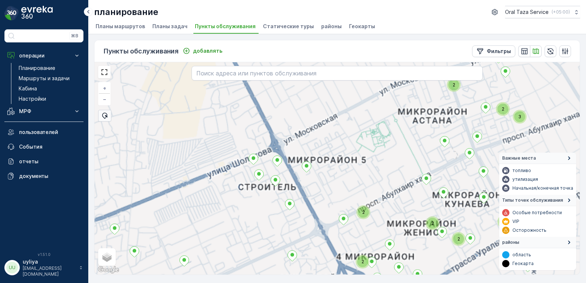
click at [340, 128] on div "2 2 3 2 2 2 2 2 2 + − спутниковое Дорожная карта местность Гибридный Leaflet Бы…" at bounding box center [336, 168] width 485 height 212
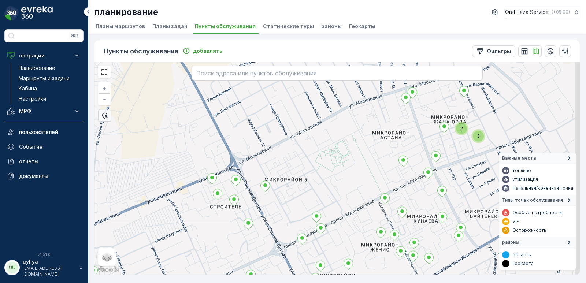
drag, startPoint x: 350, startPoint y: 135, endPoint x: 332, endPoint y: 164, distance: 34.4
click at [332, 164] on div "3 2 + − спутниковое Дорожная карта местность Гибридный Leaflet Быстрые клавиши …" at bounding box center [336, 168] width 485 height 212
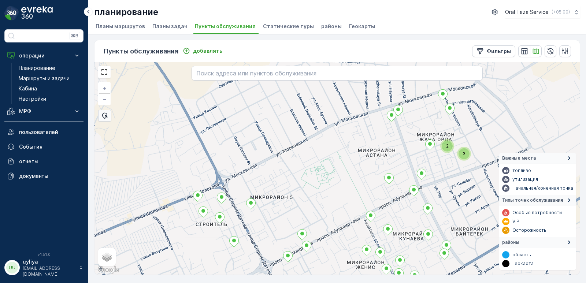
drag, startPoint x: 270, startPoint y: 126, endPoint x: 259, endPoint y: 138, distance: 16.3
click at [259, 138] on div "3 2 + − спутниковое Дорожная карта местность Гибридный Leaflet Быстрые клавиши …" at bounding box center [336, 168] width 485 height 212
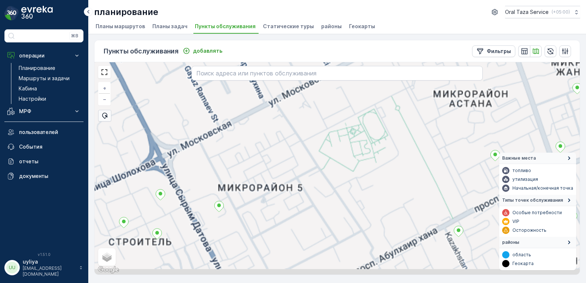
drag, startPoint x: 311, startPoint y: 185, endPoint x: 338, endPoint y: 163, distance: 35.2
click at [338, 163] on div "+ − спутниковое Дорожная карта местность Гибридный Leaflet Быстрые клавиши Карт…" at bounding box center [336, 168] width 485 height 212
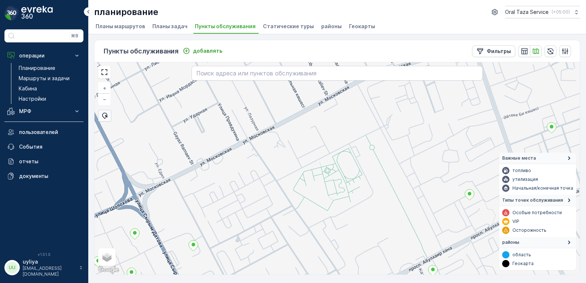
drag, startPoint x: 357, startPoint y: 148, endPoint x: 335, endPoint y: 174, distance: 34.3
click at [335, 174] on div "+ − спутниковое Дорожная карта местность Гибридный Leaflet Быстрые клавиши Карт…" at bounding box center [336, 168] width 485 height 212
drag, startPoint x: 343, startPoint y: 140, endPoint x: 329, endPoint y: 192, distance: 54.3
click at [334, 185] on div "+ − спутниковое Дорожная карта местность Гибридный Leaflet Быстрые клавиши Карт…" at bounding box center [336, 168] width 485 height 212
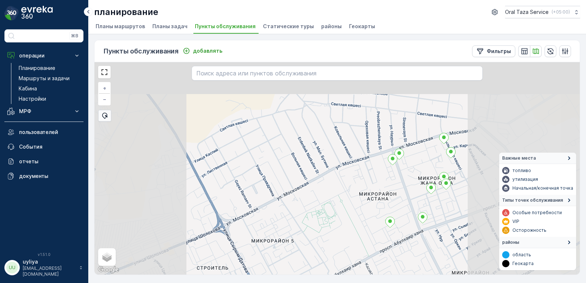
drag, startPoint x: 332, startPoint y: 155, endPoint x: 411, endPoint y: 141, distance: 79.5
click at [422, 138] on div "+ − спутниковое Дорожная карта местность Гибридный Leaflet Быстрые клавиши Карт…" at bounding box center [336, 168] width 485 height 212
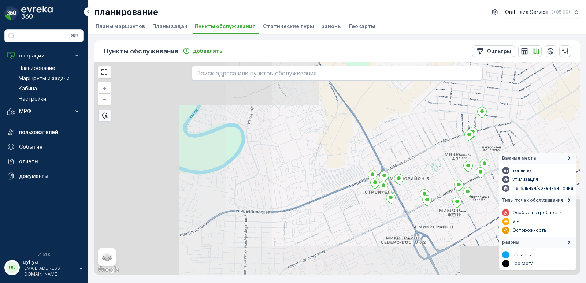
click at [321, 158] on div "+ − спутниковое Дорожная карта местность Гибридный Leaflet Быстрые клавиши Карт…" at bounding box center [336, 168] width 485 height 212
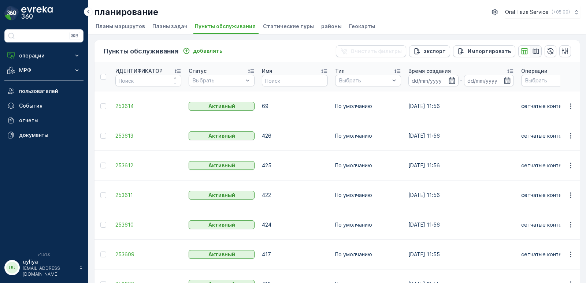
click at [532, 50] on icon "button" at bounding box center [535, 51] width 7 height 7
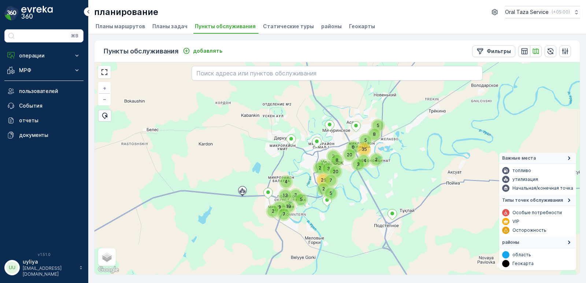
drag, startPoint x: 256, startPoint y: 157, endPoint x: 223, endPoint y: 160, distance: 32.4
click at [223, 160] on div "2 13 3 5 19 7 4 8 3 8 35 6 20 14 2 8 3 20 26 5 2 3 2 7 3 5 5 + − спутниковое До…" at bounding box center [336, 168] width 485 height 212
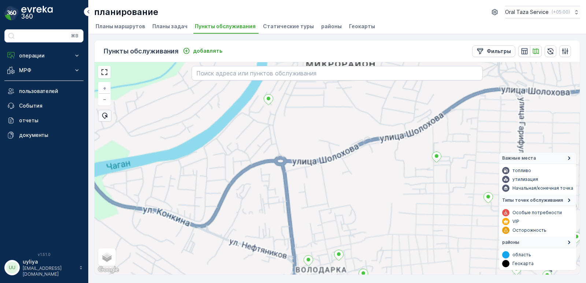
drag, startPoint x: 288, startPoint y: 128, endPoint x: 288, endPoint y: 146, distance: 18.3
click at [297, 166] on div "2 + − спутниковое Дорожная карта местность Гибридный Leaflet Быстрые клавиши Ка…" at bounding box center [336, 168] width 485 height 212
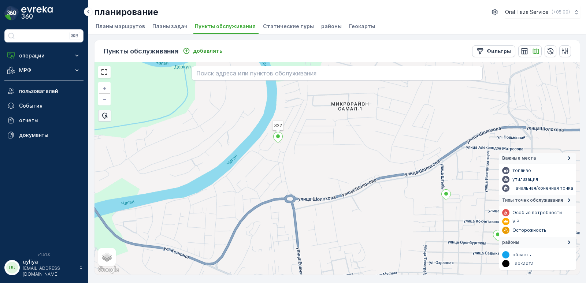
drag, startPoint x: 278, startPoint y: 137, endPoint x: 272, endPoint y: 142, distance: 7.8
click at [250, 150] on div "322 + − спутниковое Дорожная карта местность Гибридный Leaflet Быстрые клавиши …" at bounding box center [336, 168] width 485 height 212
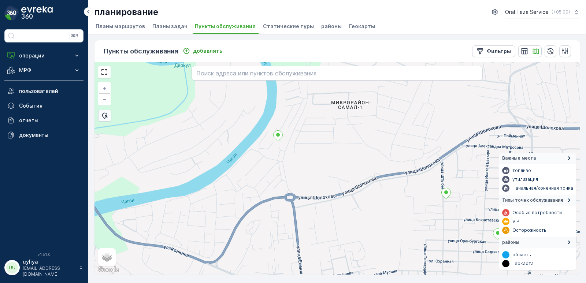
click at [282, 135] on icon at bounding box center [278, 136] width 9 height 11
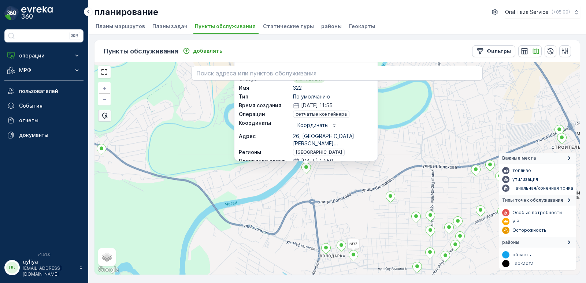
drag, startPoint x: 332, startPoint y: 180, endPoint x: 330, endPoint y: 190, distance: 9.7
click at [330, 190] on div "507 322 ИДЕНТИФИКАТОР 253580 Статус Активный Имя 322 Тип По умолчанию Время соз…" at bounding box center [336, 168] width 485 height 212
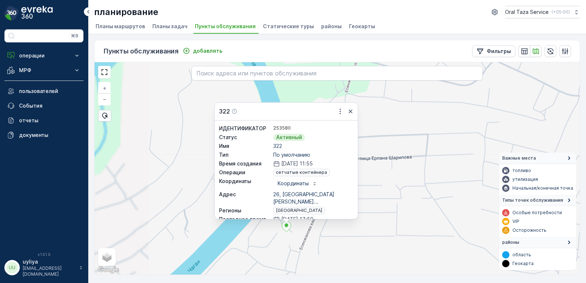
drag, startPoint x: 318, startPoint y: 196, endPoint x: 324, endPoint y: 241, distance: 45.4
click at [324, 241] on div "322 ИДЕНТИФИКАТОР 253580 Статус Активный Имя 322 Тип По умолчанию Время создани…" at bounding box center [336, 168] width 485 height 212
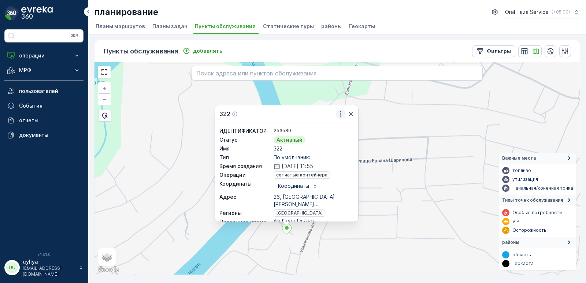
click at [340, 116] on icon "button" at bounding box center [340, 113] width 7 height 7
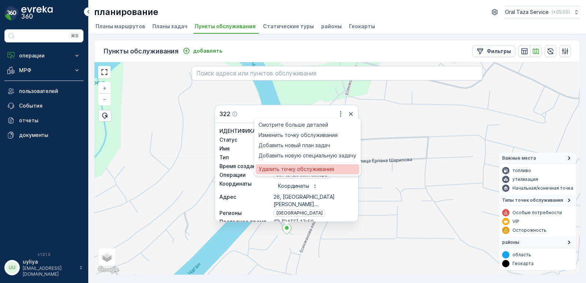
click at [304, 171] on span "Удалить точку обслуживания" at bounding box center [296, 169] width 75 height 7
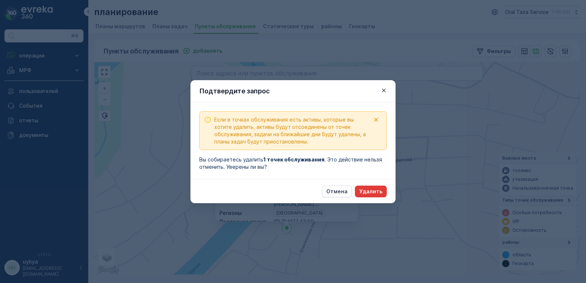
click at [365, 189] on p "Удалить" at bounding box center [370, 191] width 23 height 7
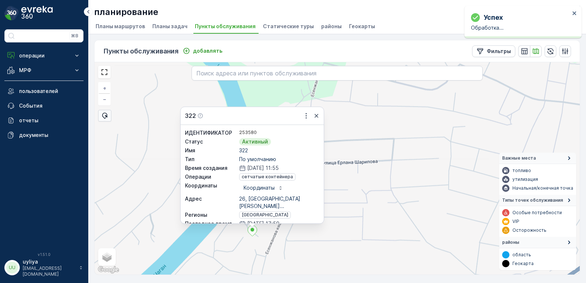
drag, startPoint x: 461, startPoint y: 127, endPoint x: 338, endPoint y: 111, distance: 123.7
click at [427, 129] on div "322 ИДЕНТИФИКАТОР 253580 Статус Активный Имя 322 Тип По умолчанию Время создани…" at bounding box center [336, 168] width 485 height 212
click at [314, 113] on icon "button" at bounding box center [315, 115] width 7 height 7
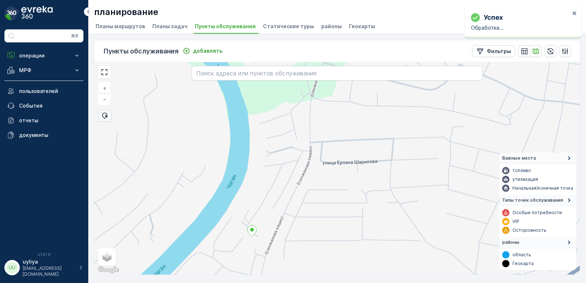
drag, startPoint x: 402, startPoint y: 120, endPoint x: 338, endPoint y: 146, distance: 69.2
click at [338, 146] on div "+ − спутниковое Дорожная карта местность Гибридный Leaflet Быстрые клавиши Карт…" at bounding box center [336, 168] width 485 height 212
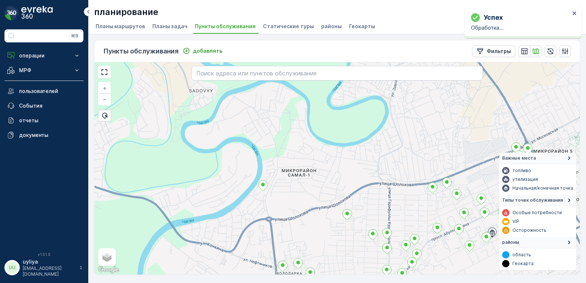
drag, startPoint x: 372, startPoint y: 158, endPoint x: 349, endPoint y: 167, distance: 24.7
click at [349, 167] on div "+ − спутниковое Дорожная карта местность Гибридный Leaflet Быстрые клавиши Карт…" at bounding box center [336, 168] width 485 height 212
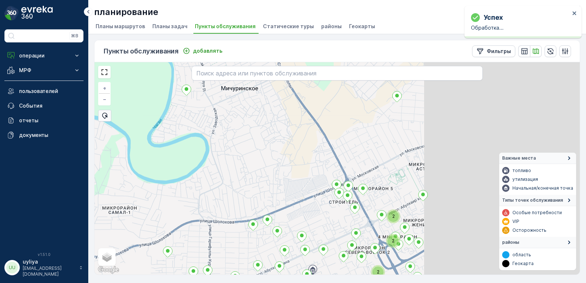
drag, startPoint x: 404, startPoint y: 150, endPoint x: 257, endPoint y: 176, distance: 148.8
click at [257, 176] on div "2 2 2 + − спутниковое Дорожная карта местность Гибридный Leaflet Быстрые клавиш…" at bounding box center [336, 168] width 485 height 212
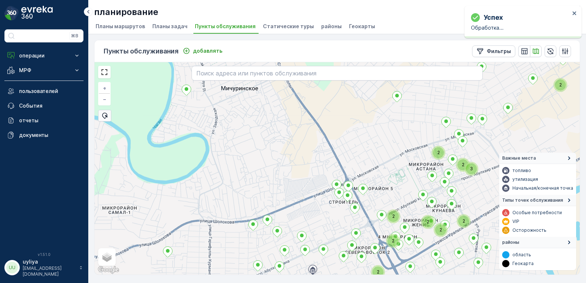
drag, startPoint x: 301, startPoint y: 155, endPoint x: 337, endPoint y: 137, distance: 39.5
click at [219, 199] on div "2 2 2 3 2 2 2 2 2 2 + − спутниковое Дорожная карта местность Гибридный Leaflet …" at bounding box center [336, 168] width 485 height 212
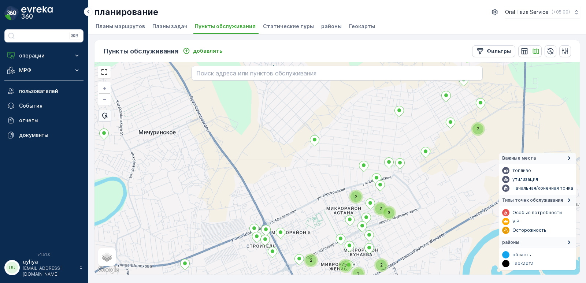
drag, startPoint x: 317, startPoint y: 138, endPoint x: 337, endPoint y: 164, distance: 32.7
click at [337, 164] on div "2 3 2 2 2 2 2 2 209 + − спутниковое Дорожная карта местность Гибридный Leaflet …" at bounding box center [336, 168] width 485 height 212
click at [315, 137] on icon at bounding box center [314, 140] width 9 height 11
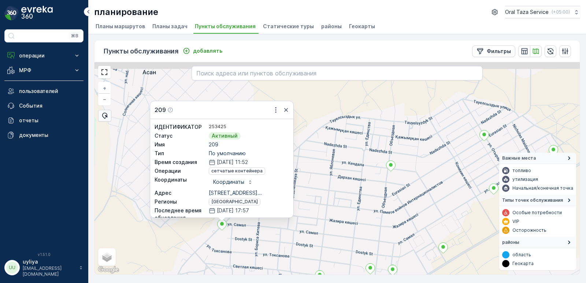
drag, startPoint x: 319, startPoint y: 181, endPoint x: 308, endPoint y: 178, distance: 11.8
click at [334, 228] on div "209 ИДЕНТИФИКАТОР 253425 Статус Активный Имя 209 Тип По умолчанию Время создани…" at bounding box center [336, 168] width 485 height 212
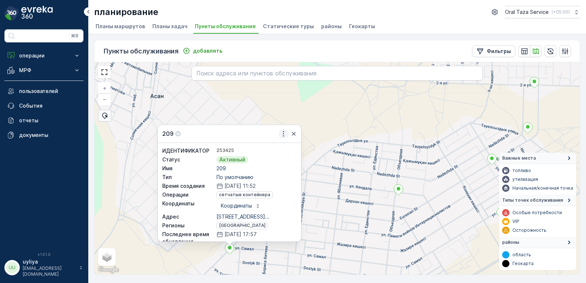
click at [286, 130] on icon "button" at bounding box center [283, 133] width 7 height 7
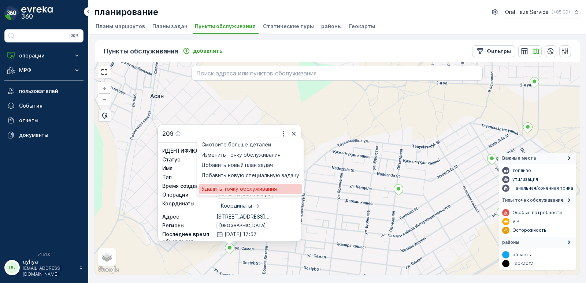
click at [245, 189] on span "Удалить точку обслуживания" at bounding box center [238, 188] width 75 height 7
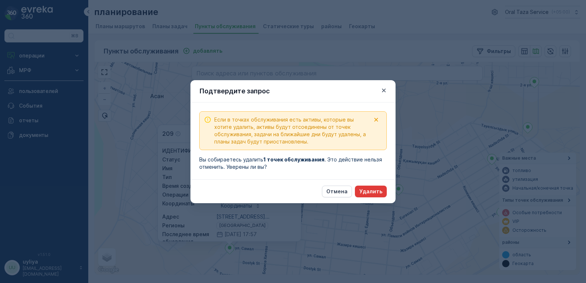
click at [371, 190] on p "Удалить" at bounding box center [370, 191] width 23 height 7
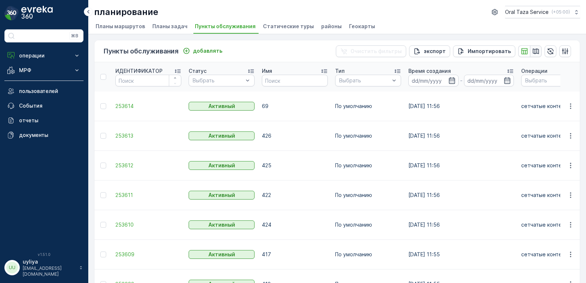
click at [532, 52] on icon "button" at bounding box center [535, 51] width 7 height 7
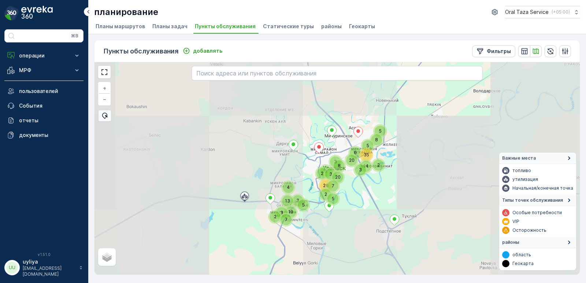
drag, startPoint x: 296, startPoint y: 164, endPoint x: 290, endPoint y: 166, distance: 6.1
click at [290, 166] on div "2 13 3 5 19 7 4 8 3 8 35 6 20 14 2 8 3 20 26 5 2 3 2 7 3 5 5 + − спутниковое До…" at bounding box center [336, 168] width 485 height 212
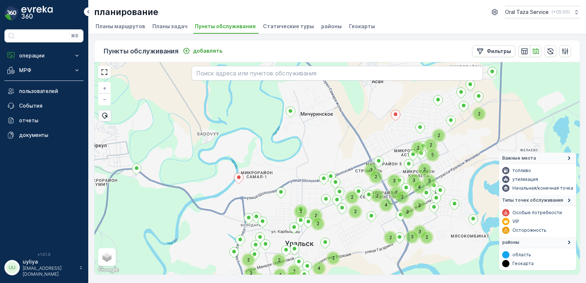
drag, startPoint x: 360, startPoint y: 139, endPoint x: 336, endPoint y: 149, distance: 26.1
click at [336, 149] on div "2 2 5 2 2 4 2 2 3 2 3 2 2 2 2 2 2 4 2 2 2 3 3 3 4 2 3 3 2 2 2 2 2 2 2 4 2 2 + −…" at bounding box center [336, 168] width 485 height 212
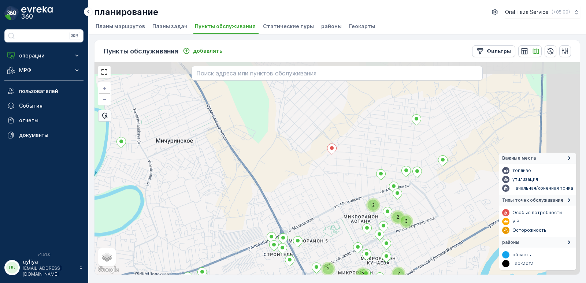
drag, startPoint x: 371, startPoint y: 131, endPoint x: 252, endPoint y: 193, distance: 134.1
click at [252, 193] on div "2 2 2 3 2 2 2 2 2 + − спутниковое Дорожная карта местность Гибридный Leaflet Бы…" at bounding box center [336, 168] width 485 height 212
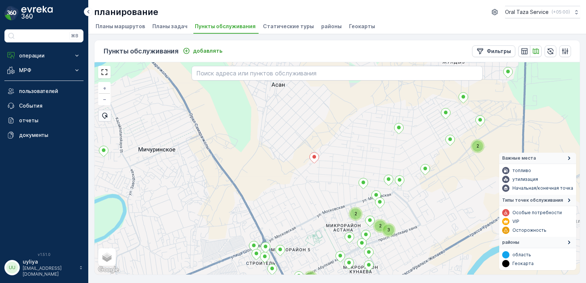
drag, startPoint x: 280, startPoint y: 174, endPoint x: 244, endPoint y: 187, distance: 38.7
click at [249, 190] on div "2 2 3 2 2 2 2 + − спутниковое Дорожная карта местность Гибридный Leaflet Быстры…" at bounding box center [336, 168] width 485 height 212
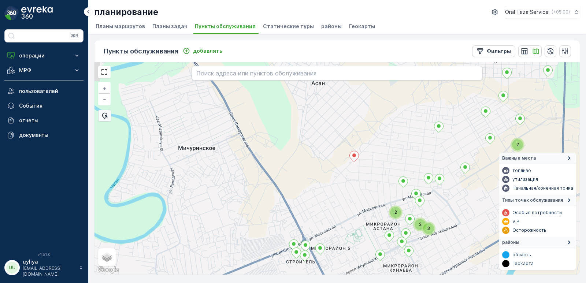
drag, startPoint x: 226, startPoint y: 177, endPoint x: 279, endPoint y: 168, distance: 54.2
click at [279, 168] on div "2 3 2 2 + − спутниковое Дорожная карта местность Гибридный Leaflet Быстрые клав…" at bounding box center [336, 168] width 485 height 212
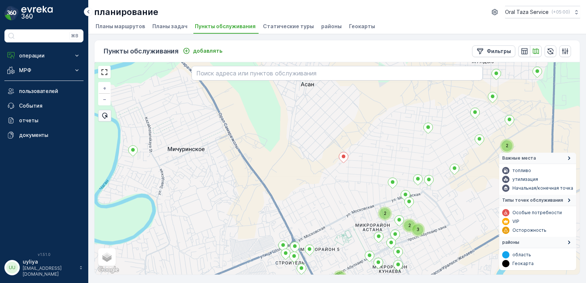
drag, startPoint x: 324, startPoint y: 156, endPoint x: 311, endPoint y: 162, distance: 13.9
click at [311, 162] on div "2 3 2 2 2 + − спутниковое Дорожная карта местность Гибридный Leaflet Быстрые кл…" at bounding box center [336, 168] width 485 height 212
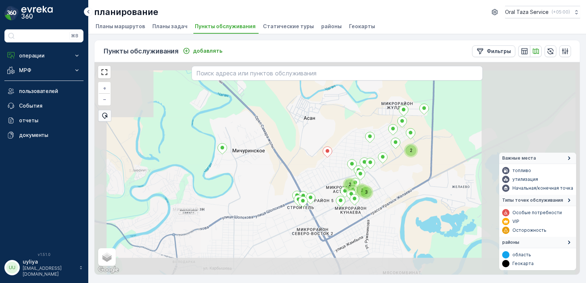
click at [324, 155] on div "2 3 2 2 + − спутниковое Дорожная карта местность Гибридный Leaflet Быстрые клав…" at bounding box center [336, 168] width 485 height 212
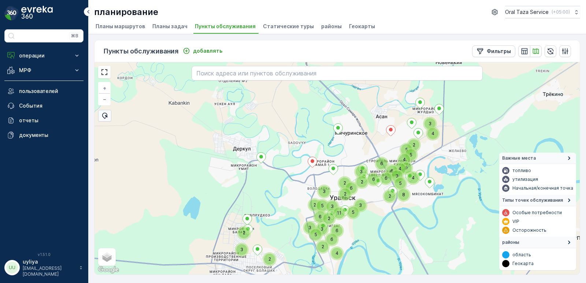
drag, startPoint x: 315, startPoint y: 162, endPoint x: 355, endPoint y: 146, distance: 43.4
click at [355, 146] on div "2 2 5 2 4 11 6 6 2 5 3 8 2 3 6 4 5 6 6 6 5 3 4 4 9 4 3 3 2 2 3 5 2 3 6 3 2 2 6 …" at bounding box center [336, 168] width 485 height 212
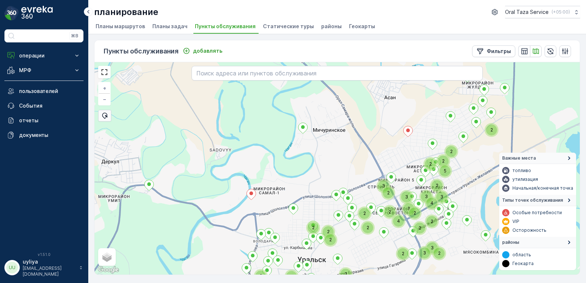
click at [347, 155] on div "2 2 5 2 4 2 2 3 2 3 2 2 2 2 2 4 2 2 2 3 3 3 4 2 3 3 2 2 2 2 2 2 + − спутниковое…" at bounding box center [336, 168] width 485 height 212
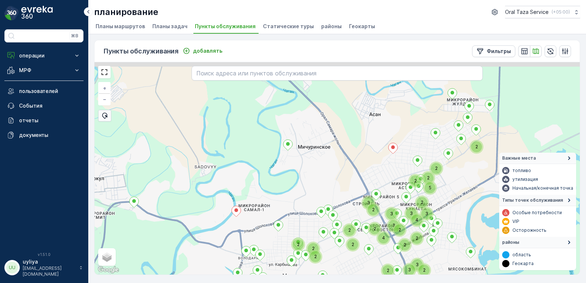
drag, startPoint x: 382, startPoint y: 144, endPoint x: 367, endPoint y: 161, distance: 22.6
click at [367, 161] on div "2 2 5 2 4 2 2 3 2 3 2 2 2 2 2 2 2 3 3 3 4 2 3 3 2 2 2 2 2 2 + − спутниковое Дор…" at bounding box center [336, 168] width 485 height 212
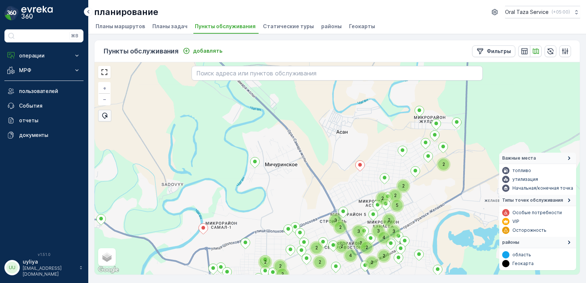
drag, startPoint x: 387, startPoint y: 153, endPoint x: 359, endPoint y: 169, distance: 32.2
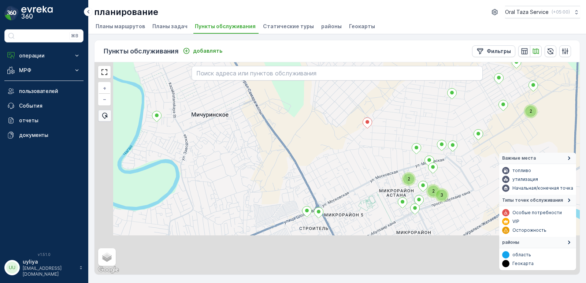
click at [409, 115] on div "2 2 3 2 209 + − спутниковое Дорожная карта местность Гибридный Leaflet Быстрые …" at bounding box center [336, 168] width 485 height 212
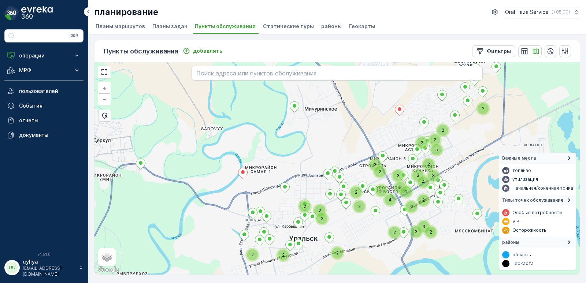
click at [374, 142] on div "2 2 4 2 2 2 3 2 3 2 2 2 2 2 2 5 2 2 3 3 3 4 2 3 3 2 2 2 2 2 + − спутниковое Дор…" at bounding box center [336, 168] width 485 height 212
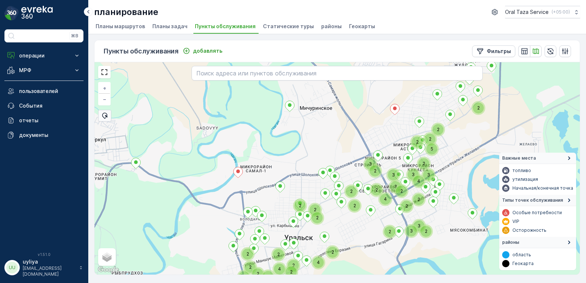
click at [367, 138] on div "2 2 4 2 2 2 3 2 3 2 2 2 2 2 2 5 2 2 3 3 3 4 2 3 3 2 2 2 2 2 2 2 4 2 2 4 2 2 + −…" at bounding box center [336, 168] width 485 height 212
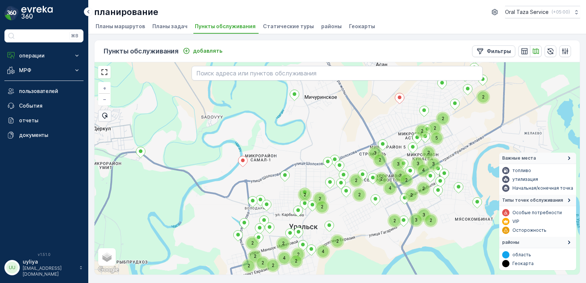
drag, startPoint x: 361, startPoint y: 146, endPoint x: 368, endPoint y: 131, distance: 15.9
click at [368, 131] on div "2 2 4 2 2 2 3 2 3 2 2 2 2 2 2 5 2 2 3 3 3 4 2 3 3 2 2 2 2 2 2 2 4 2 2 4 2 2 + −…" at bounding box center [336, 168] width 485 height 212
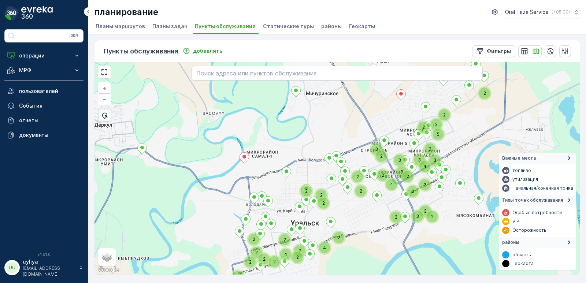
drag, startPoint x: 369, startPoint y: 125, endPoint x: 369, endPoint y: 114, distance: 11.4
click at [369, 114] on div "2 2 4 2 2 2 3 2 3 2 2 2 2 2 2 5 2 2 3 3 3 4 2 3 3 2 2 2 2 2 2 2 4 2 2 4 2 2 2 +…" at bounding box center [336, 168] width 485 height 212
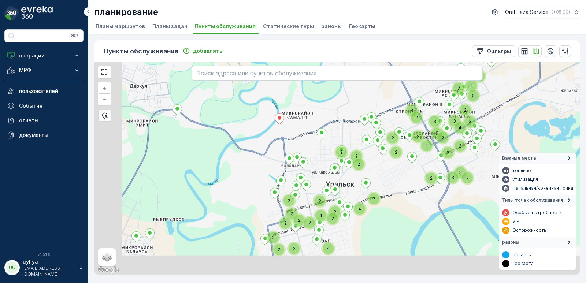
drag, startPoint x: 332, startPoint y: 124, endPoint x: 367, endPoint y: 97, distance: 44.6
click at [367, 97] on div "2 2 4 2 2 2 3 2 3 2 2 2 2 2 2 5 2 2 3 3 3 4 2 3 3 2 2 2 2 2 2 2 4 2 2 4 2 2 2 4…" at bounding box center [336, 168] width 485 height 212
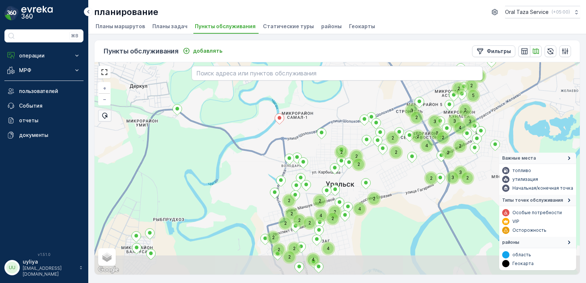
drag, startPoint x: 332, startPoint y: 132, endPoint x: 345, endPoint y: 112, distance: 23.3
click at [341, 112] on div "2 4 2 2 2 3 2 3 2 2 2 2 2 2 5 2 2 3 3 3 4 2 3 3 2 2 2 2 2 2 2 4 2 2 4 2 2 2 4 2…" at bounding box center [336, 168] width 485 height 212
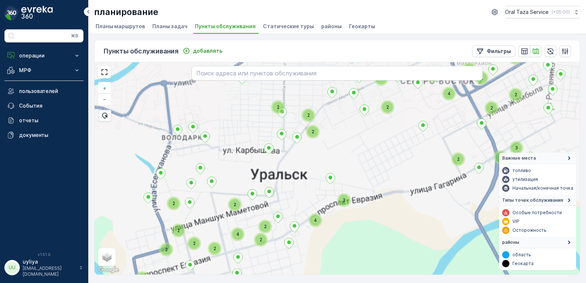
click at [396, 159] on div "2 4 2 2 2 3 2 3 2 2 2 2 2 2 5 2 3 3 3 4 2 3 3 2 2 2 2 2 2 2 4 2 2 4 2 2 2 4 2 2…" at bounding box center [336, 168] width 485 height 212
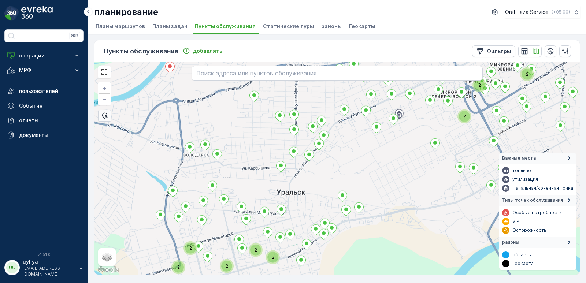
drag, startPoint x: 386, startPoint y: 148, endPoint x: 387, endPoint y: 153, distance: 5.2
click at [387, 153] on div "2 2 2 2 2 2 2 2 2 2 2 + − спутниковое Дорожная карта местность Гибридный Leafle…" at bounding box center [336, 168] width 485 height 212
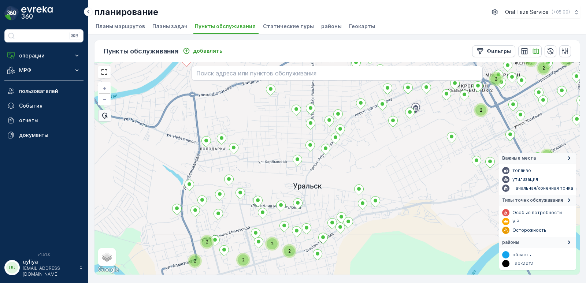
drag, startPoint x: 373, startPoint y: 152, endPoint x: 399, endPoint y: 142, distance: 27.6
click at [399, 142] on div "2 2 2 2 2 2 2 2 2 2 2 2 2 + − спутниковое Дорожная карта местность Гибридный Le…" at bounding box center [336, 168] width 485 height 212
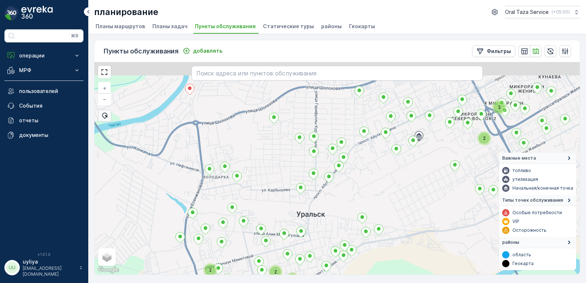
drag, startPoint x: 399, startPoint y: 142, endPoint x: 390, endPoint y: 179, distance: 38.7
click at [390, 179] on div "2 2 2 2 2 2 2 2 2 2 + − спутниковое Дорожная карта местность Гибридный Leaflet …" at bounding box center [336, 168] width 485 height 212
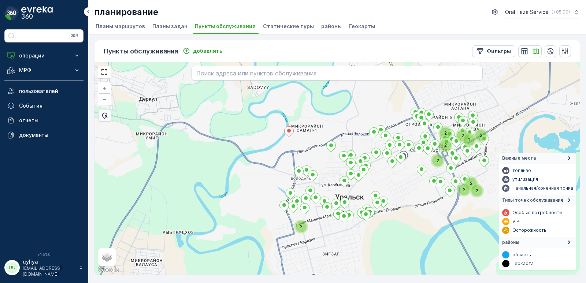
click at [360, 181] on div "2 2 2 2 2 2 2 2 2 2 + − спутниковое Дорожная карта местность Гибридный Leaflet …" at bounding box center [336, 168] width 485 height 212
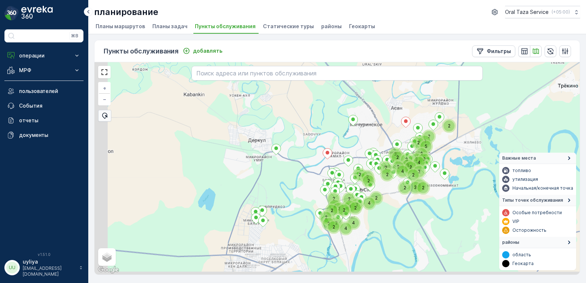
click at [406, 181] on div "2 2 4 2 2 2 3 3 2 2 2 2 2 2 2 4 2 2 5 2 2 3 3 3 4 2 3 3 2 2 2 2 2 2 2 2 4 2 2 4…" at bounding box center [336, 168] width 485 height 212
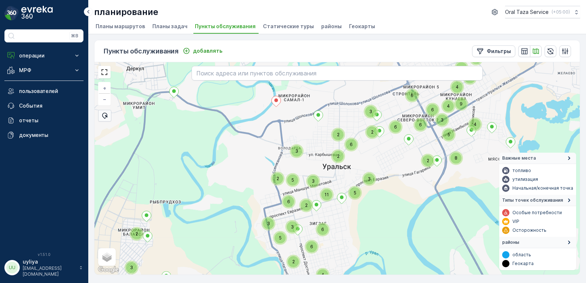
drag, startPoint x: 371, startPoint y: 178, endPoint x: 386, endPoint y: 179, distance: 15.0
click at [360, 188] on div "2 2 5 2 2 4 11 6 6 2 5 3 8 2 3 6 4 5 6 6 6 5 3 4 4 9 4 3 3 2 4 8 3 3 2 7 2 3 5 …" at bounding box center [336, 168] width 485 height 212
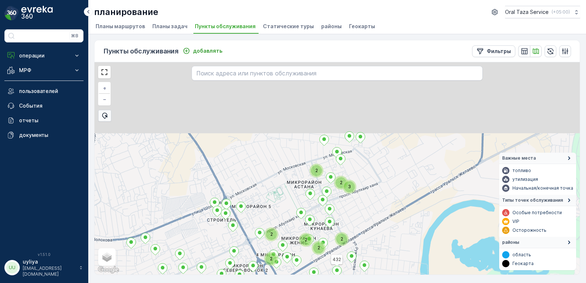
drag, startPoint x: 455, startPoint y: 121, endPoint x: 406, endPoint y: 172, distance: 69.9
click at [393, 208] on div "2 2 2 2 2 2 3 2 2 2 2 2 432 + − спутниковое Дорожная карта местность Гибридный …" at bounding box center [336, 168] width 485 height 212
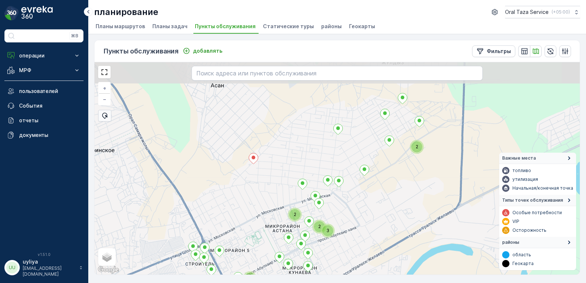
drag, startPoint x: 410, startPoint y: 160, endPoint x: 394, endPoint y: 196, distance: 39.7
click at [394, 196] on div "2 2 3 2 2 2 2 2 2 + − спутниковое Дорожная карта местность Гибридный Leaflet Бы…" at bounding box center [336, 168] width 485 height 212
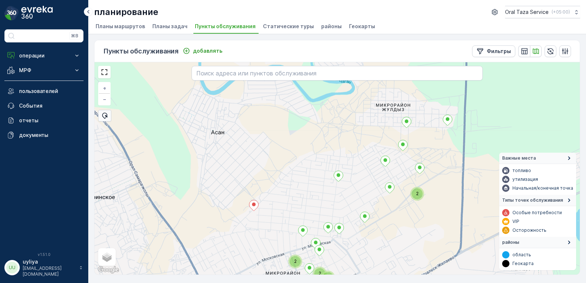
drag, startPoint x: 398, startPoint y: 176, endPoint x: 398, endPoint y: 219, distance: 43.2
click at [398, 219] on div "2 2 3 2 + − спутниковое Дорожная карта местность Гибридный Leaflet Быстрые клав…" at bounding box center [336, 168] width 485 height 212
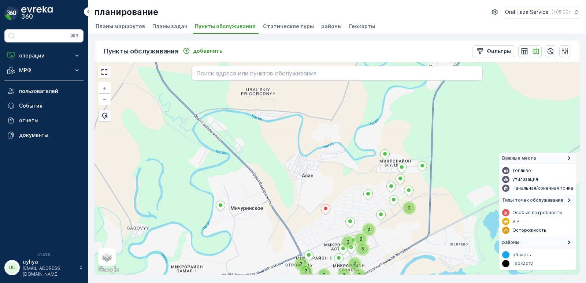
drag, startPoint x: 406, startPoint y: 221, endPoint x: 432, endPoint y: 182, distance: 47.3
click at [432, 182] on div "2 2 2 5 2 3 3 2 3 3 2 + − спутниковое Дорожная карта местность Гибридный Leafle…" at bounding box center [336, 168] width 485 height 212
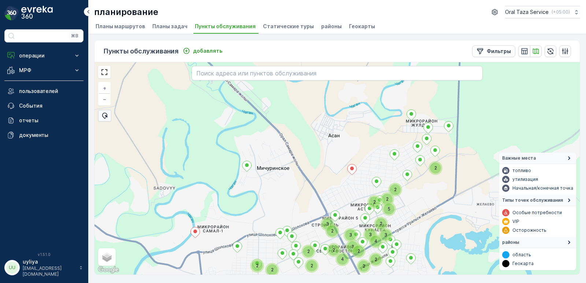
drag, startPoint x: 430, startPoint y: 187, endPoint x: 436, endPoint y: 175, distance: 14.2
click at [436, 175] on div "2 2 2 5 2 3 3 2 3 3 2 4 2 2 2 2 2 2 3 4 2 2 + − спутниковое Дорожная карта мест…" at bounding box center [336, 168] width 485 height 212
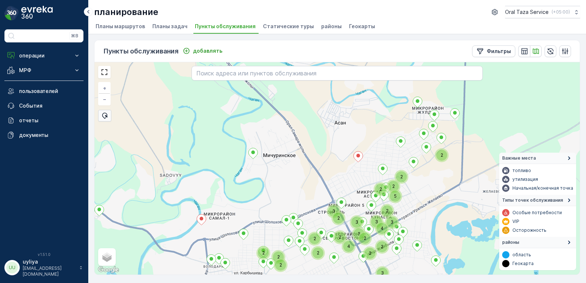
drag, startPoint x: 436, startPoint y: 175, endPoint x: 460, endPoint y: 138, distance: 43.8
click at [459, 139] on div "2 2 2 5 2 3 3 2 3 3 2 4 2 2 2 2 2 2 3 4 2 2 3 2 + − спутниковое Дорожная карта …" at bounding box center [336, 168] width 485 height 212
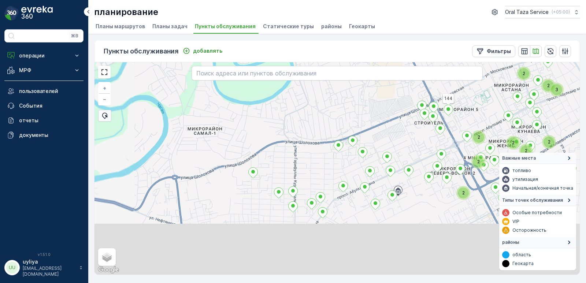
drag, startPoint x: 320, startPoint y: 145, endPoint x: 374, endPoint y: 111, distance: 63.8
click at [374, 111] on div "2 2 2 3 2 2 2 2 2 144 + − спутниковое Дорожная карта местность Гибридный Leafle…" at bounding box center [336, 168] width 485 height 212
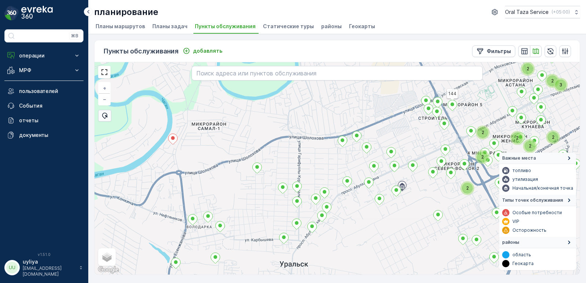
drag, startPoint x: 287, startPoint y: 146, endPoint x: 331, endPoint y: 129, distance: 46.4
click at [331, 103] on div "2 2 2 3 2 2 2 2 2 2 2 2 144 + − спутниковое Дорожная карта местность Гибридный …" at bounding box center [336, 168] width 485 height 212
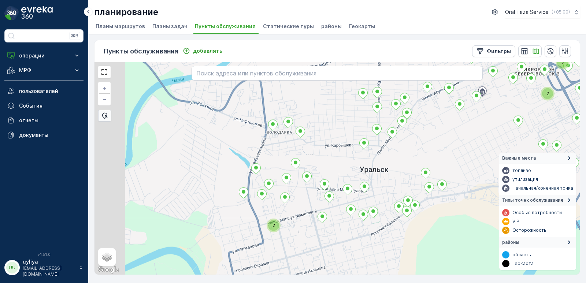
drag, startPoint x: 267, startPoint y: 176, endPoint x: 323, endPoint y: 127, distance: 73.7
click at [306, 122] on div "2 2 2 2 2 2 2 2 144 + − спутниковое Дорожная карта местность Гибридный Leaflet …" at bounding box center [336, 168] width 485 height 212
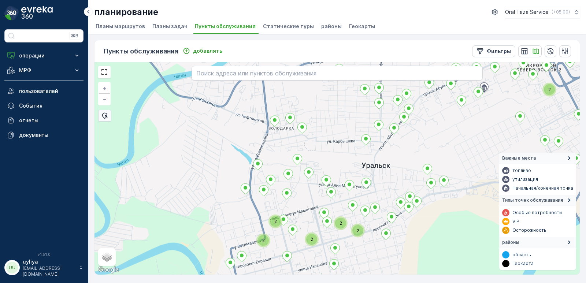
drag, startPoint x: 346, startPoint y: 157, endPoint x: 333, endPoint y: 133, distance: 26.9
click at [333, 133] on div "2 2 2 2 2 2 + − спутниковое Дорожная карта местность Гибридный Leaflet Быстрые …" at bounding box center [336, 168] width 485 height 212
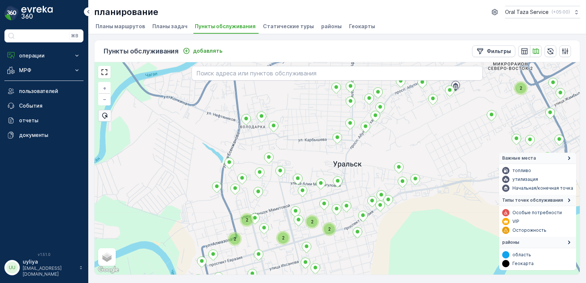
drag, startPoint x: 400, startPoint y: 117, endPoint x: 384, endPoint y: 139, distance: 26.8
click at [384, 139] on div "2 2 2 2 2 2 2 + − спутниковое Дорожная карта местность Гибридный Leaflet Быстры…" at bounding box center [336, 168] width 485 height 212
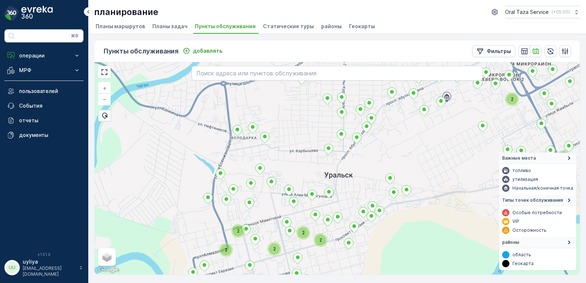
drag, startPoint x: 381, startPoint y: 141, endPoint x: 367, endPoint y: 159, distance: 22.6
click at [367, 159] on div "2 2 2 2 2 2 2 + − спутниковое Дорожная карта местность Гибридный Leaflet Быстры…" at bounding box center [336, 168] width 485 height 212
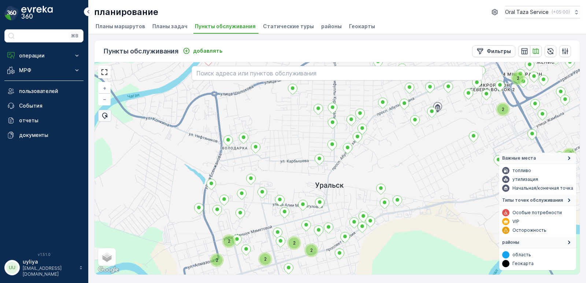
drag, startPoint x: 389, startPoint y: 141, endPoint x: 373, endPoint y: 155, distance: 21.3
click at [373, 155] on div "2 2 2 2 2 2 2 2 2 + − спутниковое Дорожная карта местность Гибридный Leaflet Бы…" at bounding box center [336, 168] width 485 height 212
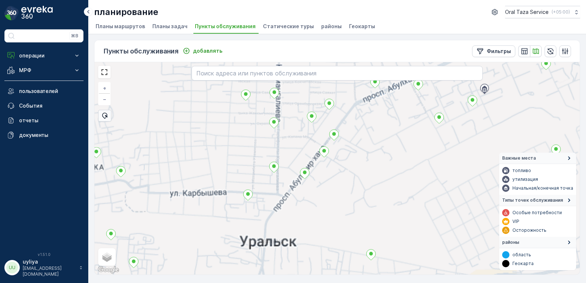
drag
click at [361, 165] on div "+ − спутниковое Дорожная карта местность Гибридный Leaflet Быстрые клавиши Карт…" at bounding box center [336, 168] width 485 height 212
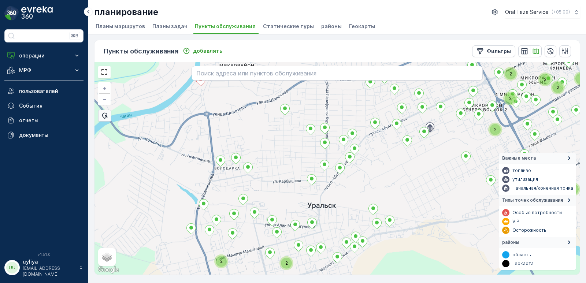
click at [389, 170] on div "2 2 2 2 2 2 2 2 2 2 2 + − спутниковое Дорожная карта местность Гибридный Leafle…" at bounding box center [336, 168] width 485 height 212
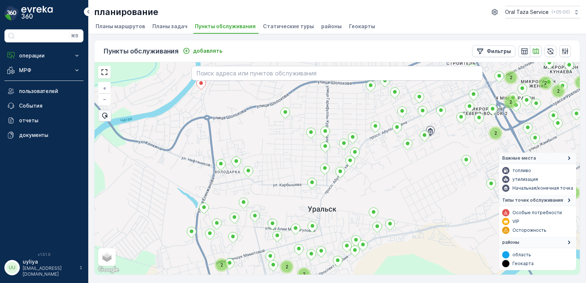
click at [388, 184] on div "2 2 2 2 2 2 2 2 2 2 2 2 + − спутниковое Дорожная карта местность Гибридный Leaf…" at bounding box center [336, 168] width 485 height 212
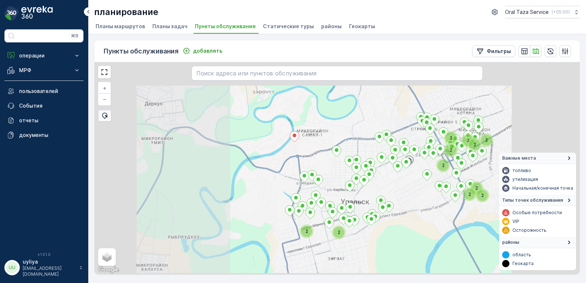
click at [401, 163] on div "2 2 2 2 2 2 2 2 2 2 2 + − спутниковое Дорожная карта местность Гибридный Leafle…" at bounding box center [336, 168] width 485 height 212
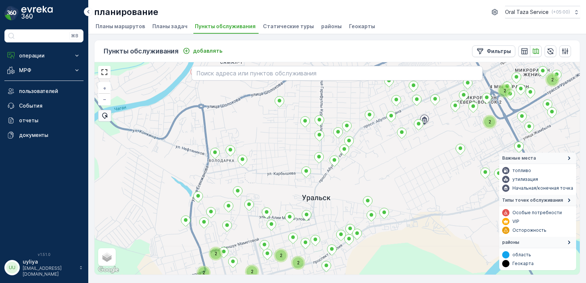
click at [386, 169] on div "2 2 2 2 2 2 2 2 2 2 2 + − спутниковое Дорожная карта местность Гибридный Leafle…" at bounding box center [336, 168] width 485 height 212
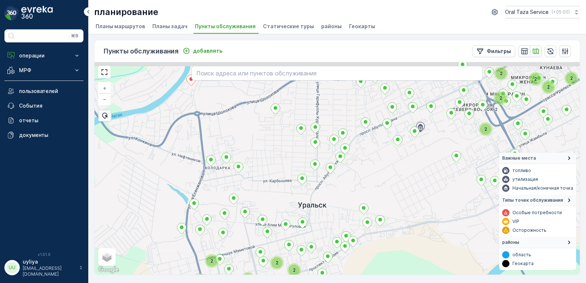
click at [390, 162] on div "2 2 2 2 2 2 2 2 2 2 2 2 2 2 + − спутниковое Дорожная карта местность Гибридный …" at bounding box center [336, 168] width 485 height 212
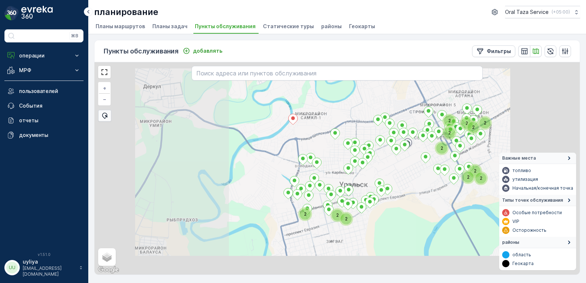
click at [400, 161] on div "2 2 2 2 2 2 2 2 2 2 2 2 + − спутниковое Дорожная карта местность Гибридный Leaf…" at bounding box center [336, 168] width 485 height 212
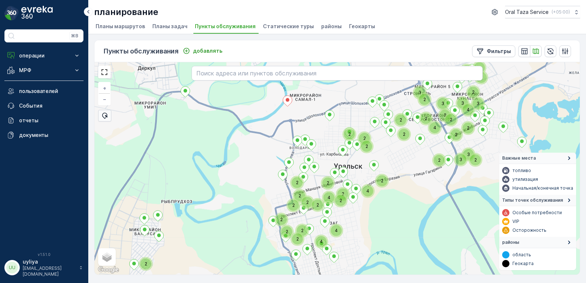
click at [400, 149] on div "2 2 2 4 2 2 2 3 3 2 2 2 2 2 2 4 2 5 2 3 3 3 4 2 3 3 2 2 2 2 2 2 2 2 4 2 2 4 4 2…" at bounding box center [336, 168] width 485 height 212
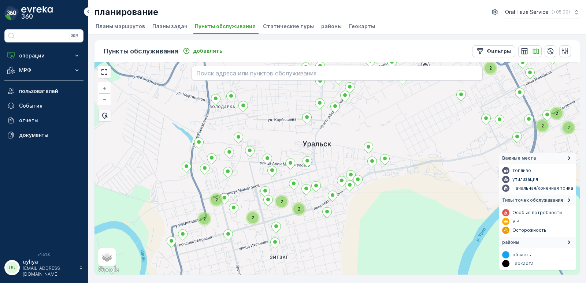
click at [414, 131] on div "2 2 2 2 2 2 2 2 2 + − спутниковое Дорожная карта местность Гибридный Leaflet Бы…" at bounding box center [336, 168] width 485 height 212
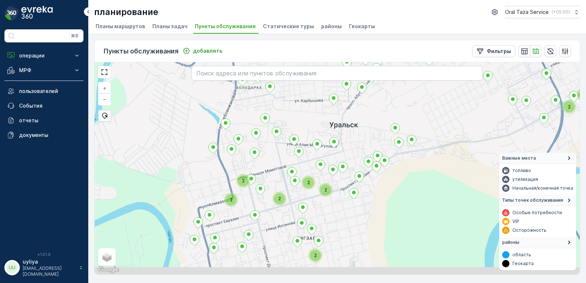
click at [437, 116] on div "2 2 2 2 2 2 2 2 2 2 + − спутниковое Дорожная карта местность Гибридный Leaflet …" at bounding box center [336, 168] width 485 height 212
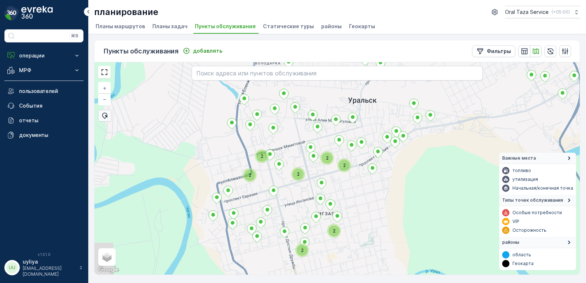
click at [468, 116] on div "2 2 2 2 2 2 2 2 + − спутниковое Дорожная карта местность Гибридный Leaflet Быст…" at bounding box center [336, 168] width 485 height 212
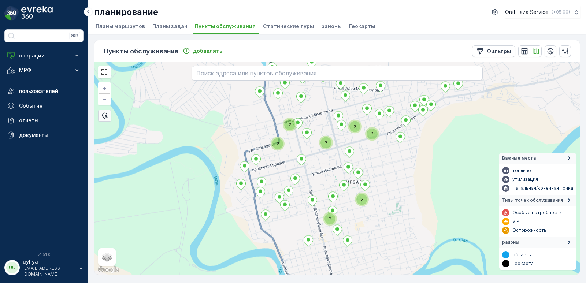
click at [435, 142] on div "2 2 2 2 2 2 2 + − спутниковое Дорожная карта местность Гибридный Leaflet Быстры…" at bounding box center [336, 168] width 485 height 212
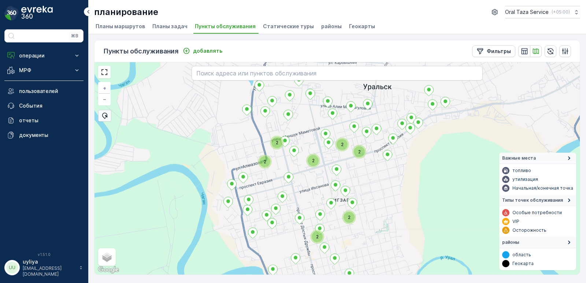
click at [420, 163] on div "2 2 2 2 2 2 2 + − спутниковое Дорожная карта местность Гибридный Leaflet Быстры…" at bounding box center [336, 168] width 485 height 212
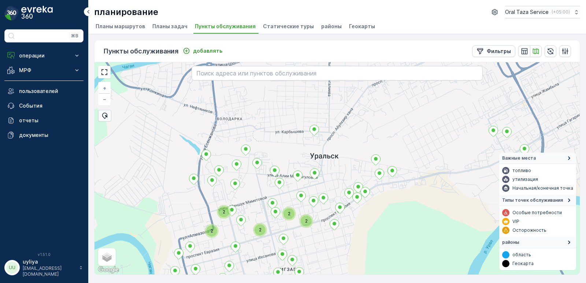
click at [387, 208] on div "2 2 2 2 2 2 2 + − спутниковое Дорожная карта местность Гибридный Leaflet Быстры…" at bounding box center [336, 168] width 485 height 212
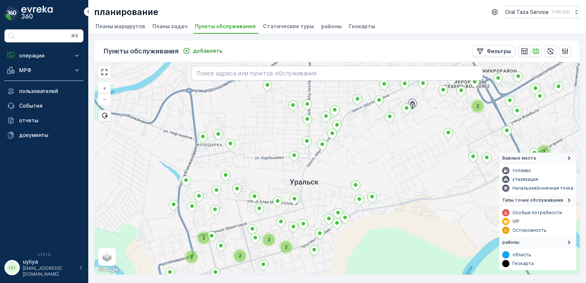
click at [397, 186] on div "2 2 2 2 2 2 2 2 2 + − спутниковое Дорожная карта местность Гибридный Leaflet Бы…" at bounding box center [336, 168] width 485 height 212
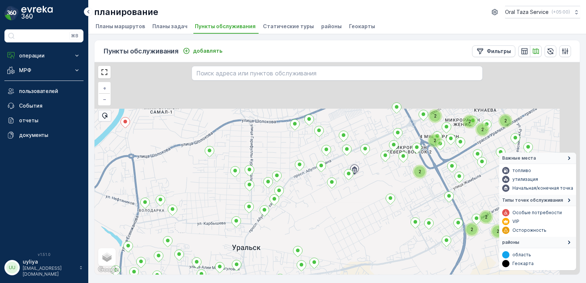
click at [355, 221] on div "2 2 2 2 2 2 2 2 2 2 2 2 2 2 + − спутниковое Дорожная карта местность Гибридный …" at bounding box center [336, 168] width 485 height 212
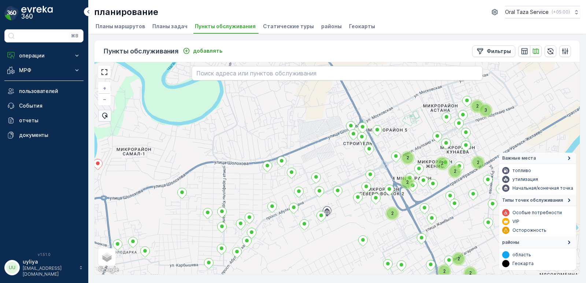
click at [327, 249] on div "2 2 2 2 2 2 2 2 2 3 2 + − спутниковое Дорожная карта местность Гибридный Leafle…" at bounding box center [336, 168] width 485 height 212
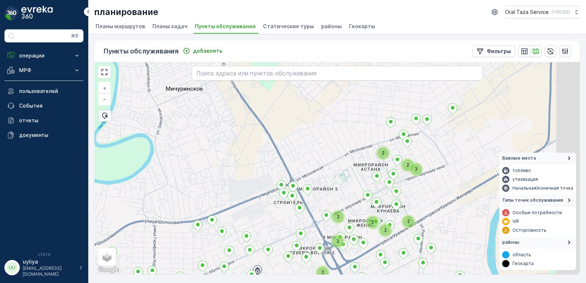
click at [260, 223] on div "2 2 2 2 2 2 2 3 2 2 + − спутниковое Дорожная карта местность Гибридный Leaflet …" at bounding box center [336, 168] width 485 height 212
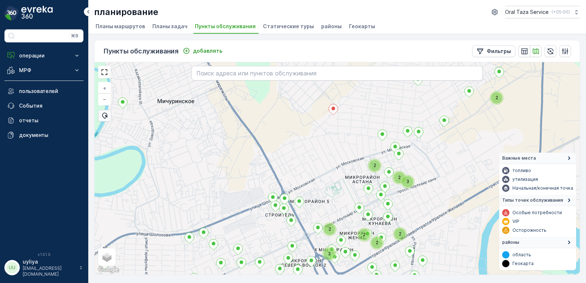
click at [264, 185] on div "2 2 2 2 2 2 3 2 2 2 + − спутниковое Дорожная карта местность Гибридный Leaflet …" at bounding box center [336, 168] width 485 height 212
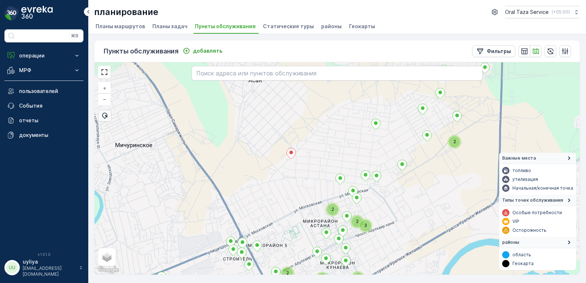
click at [320, 174] on div "2 2 2 2 3 2 2 2 + − спутниковое Дорожная карта местность Гибридный Leaflet Быст…" at bounding box center [336, 168] width 485 height 212
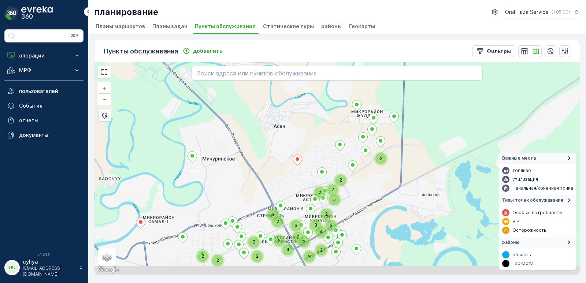
click at [339, 135] on div "2 2 4 2 2 2 2 2 2 5 2 2 3 3 3 4 2 3 3 2 2 2 + − спутниковое Дорожная карта мест…" at bounding box center [336, 168] width 485 height 212
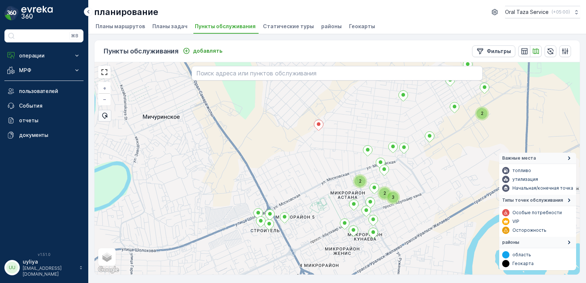
click at [372, 112] on div "2 2 3 2 + − спутниковое Дорожная карта местность Гибридный Leaflet Быстрые клав…" at bounding box center [336, 168] width 485 height 212
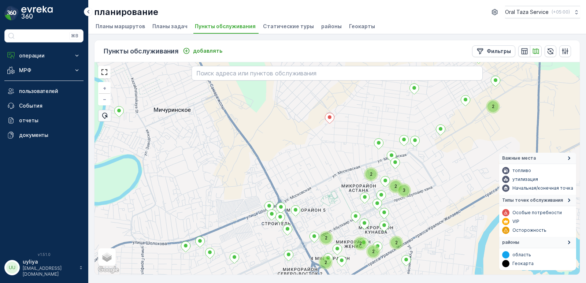
click at [351, 134] on div "2 2 3 2 2 2 2 2 2 + − спутниковое Дорожная карта местность Гибридный Leaflet Бы…" at bounding box center [336, 168] width 485 height 212
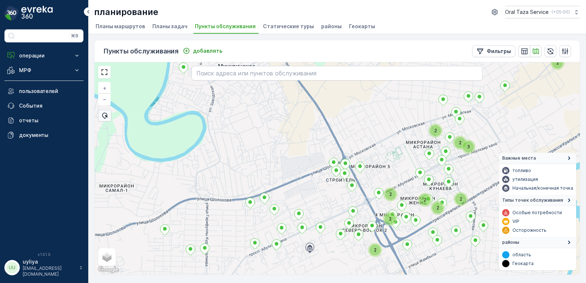
click at [389, 112] on div "2 2 3 2 2 2 2 2 2 2 + − спутниковое Дорожная карта местность Гибридный Leaflet …" at bounding box center [336, 168] width 485 height 212
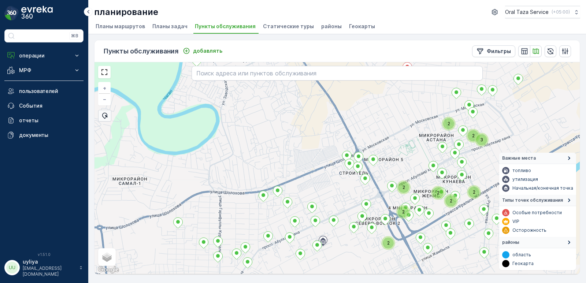
click at [358, 124] on div "2 3 2 2 2 2 2 2 2 + − спутниковое Дорожная карта местность Гибридный Leaflet Бы…" at bounding box center [336, 168] width 485 height 212
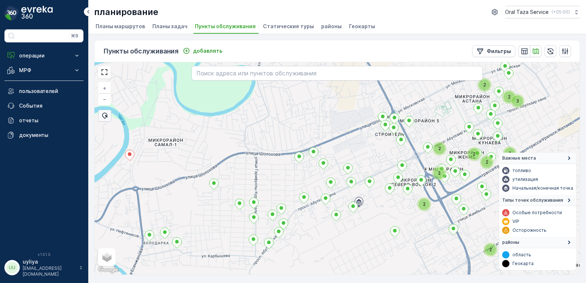
click at [345, 112] on div "2 3 2 2 2 2 2 2 2 2 + − спутниковое Дорожная карта местность Гибридный Leaflet …" at bounding box center [336, 168] width 485 height 212
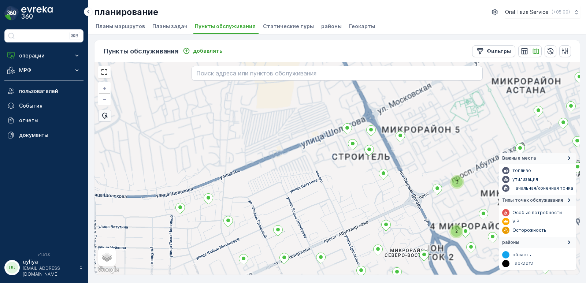
click at [335, 116] on div "2 3 2 2 2 2 2 2 2 2 2 2 + − спутниковое Дорожная карта местность Гибридный Leaf…" at bounding box center [336, 168] width 485 height 212
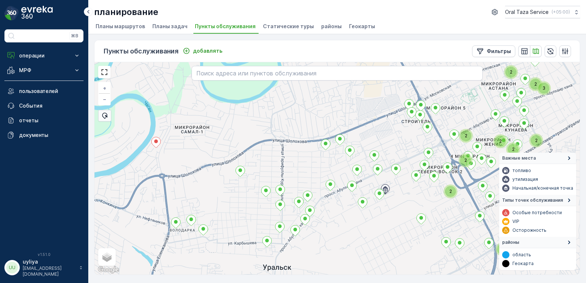
click at [343, 114] on div "2 2 2 2 2 3 2 2 2 2 2 2 + − спутниковое Дорожная карта местность Гибридный Leaf…" at bounding box center [336, 168] width 485 height 212
click at [355, 107] on div "2 2 2 2 2 3 2 2 2 2 2 2 + − спутниковое Дорожная карта местность Гибридный Leaf…" at bounding box center [336, 168] width 485 height 212
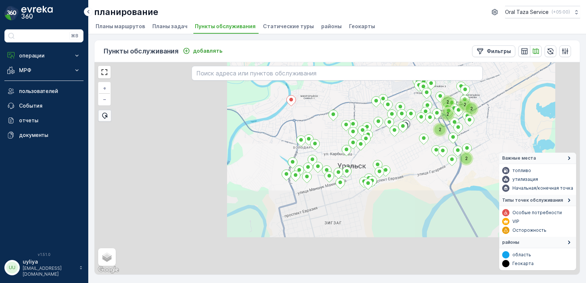
click at [337, 128] on div "2 2 2 2 2 2 + − спутниковое Дорожная карта местность Гибридный Leaflet Быстрые …" at bounding box center [336, 168] width 485 height 212
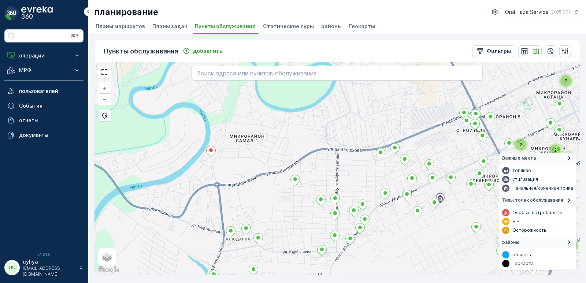
click at [349, 126] on div "2 2 2 2 2 2 2 2 + − спутниковое Дорожная карта местность Гибридный Leaflet Быст…" at bounding box center [336, 168] width 485 height 212
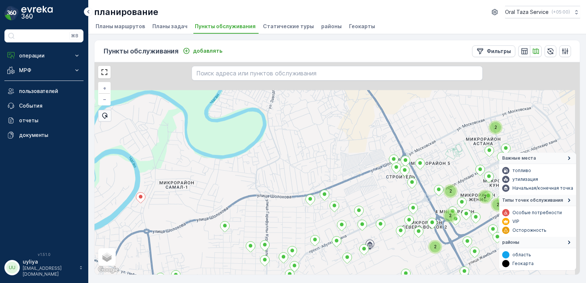
click at [284, 172] on div "2 2 2 2 2 2 2 2 + − спутниковое Дорожная карта местность Гибридный Leaflet Быст…" at bounding box center [336, 168] width 485 height 212
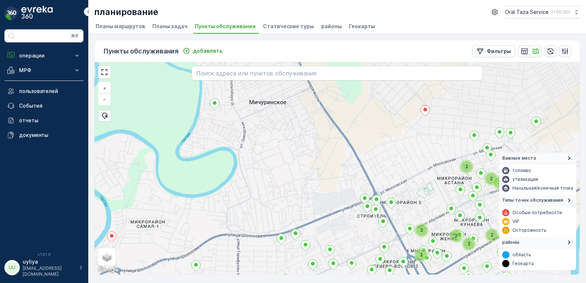
click at [267, 223] on div "2 2 2 2 2 2 3 2 2 + − спутниковое Дорожная карта местность Гибридный Leaflet Бы…" at bounding box center [336, 168] width 485 height 212
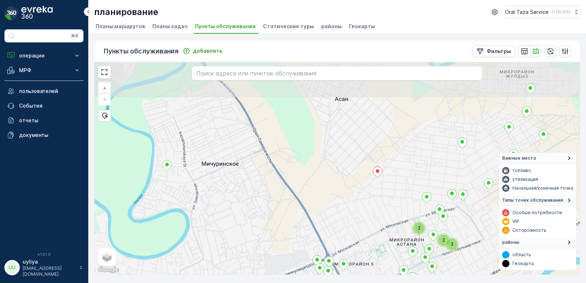
click at [324, 183] on div "2 3 2 2 + − спутниковое Дорожная карта местность Гибридный Leaflet Быстрые клав…" at bounding box center [336, 168] width 485 height 212
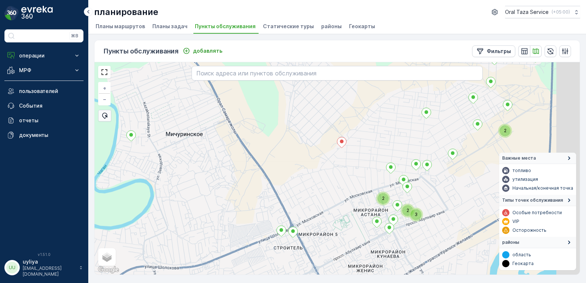
click at [329, 146] on div "2 3 2 2 + − спутниковое Дорожная карта местность Гибридный Leaflet Быстрые клав…" at bounding box center [336, 168] width 485 height 212
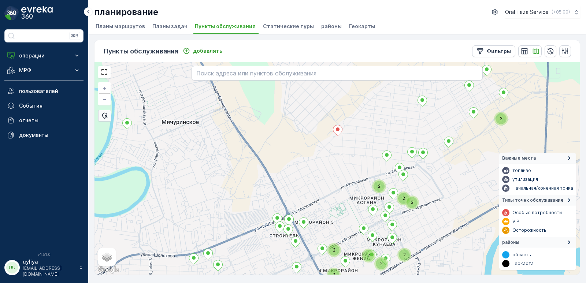
click at [360, 108] on div "2 3 2 2 2 2 2 2 2 + − спутниковое Дорожная карта местность Гибридный Leaflet Бы…" at bounding box center [336, 168] width 485 height 212
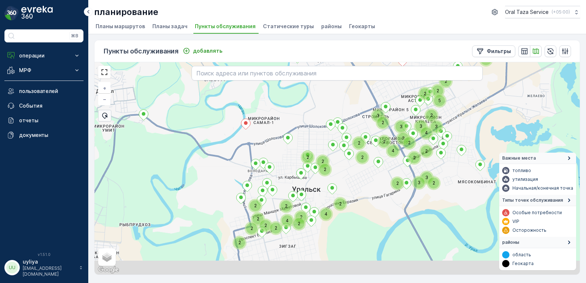
click at [345, 97] on div "2 4 2 2 2 3 2 3 2 2 2 2 2 2 2 4 2 2 5 2 2 3 3 3 4 2 3 3 2 2 2 2 2 2 2 4 2 2 2 +…" at bounding box center [336, 168] width 485 height 212
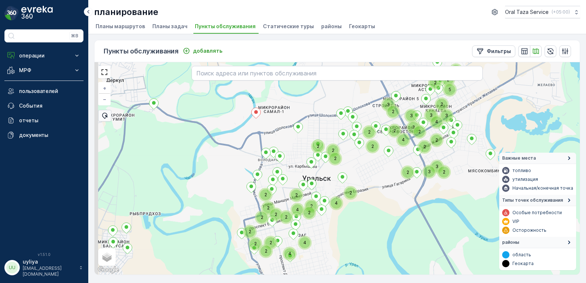
click at [352, 92] on div "2 4 2 2 2 3 2 3 2 2 2 2 2 2 2 4 2 5 2 2 3 3 3 4 2 3 3 2 2 2 2 2 2 2 4 2 2 2 4 4…" at bounding box center [336, 168] width 485 height 212
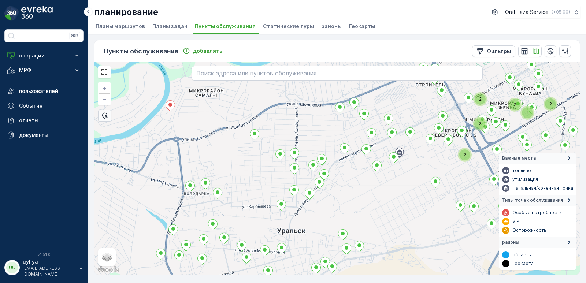
click at [333, 128] on div "2 2 2 2 2 2 2 2 2 + − спутниковое Дорожная карта местность Гибридный Leaflet Бы…" at bounding box center [336, 168] width 485 height 212
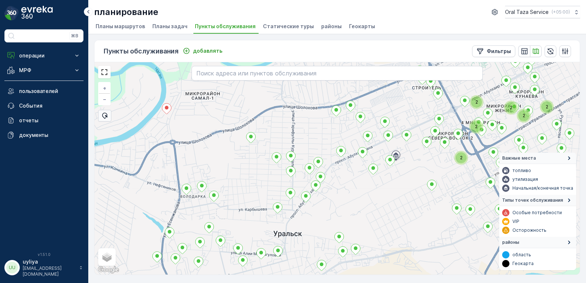
click at [284, 175] on div "2 2 2 2 2 2 2 2 2 + − спутниковое Дорожная карта местность Гибридный Leaflet Бы…" at bounding box center [336, 168] width 485 height 212
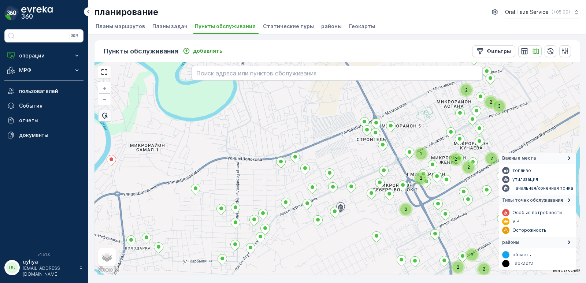
click at [281, 168] on div "2 2 2 2 2 2 2 2 2 3 2 2 + − спутниковое Дорожная карта местность Гибридный Leaf…" at bounding box center [336, 168] width 485 height 212
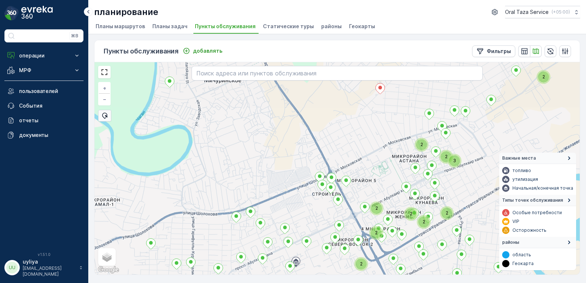
click at [299, 152] on div "2 2 2 2 2 2 3 2 2 2 + − спутниковое Дорожная карта местность Гибридный Leaflet …" at bounding box center [336, 168] width 485 height 212
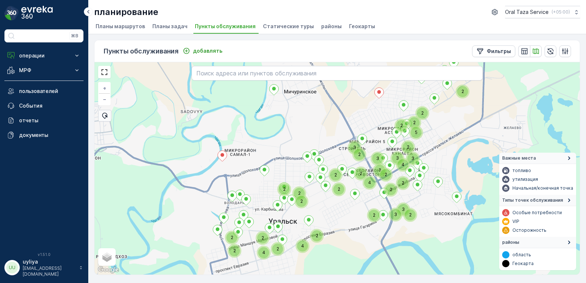
click at [341, 123] on div "2 2 4 2 2 2 3 2 3 2 2 2 2 2 2 4 2 5 2 2 3 3 3 4 2 3 3 2 2 2 2 4 2 2 + − спутник…" at bounding box center [336, 168] width 485 height 212
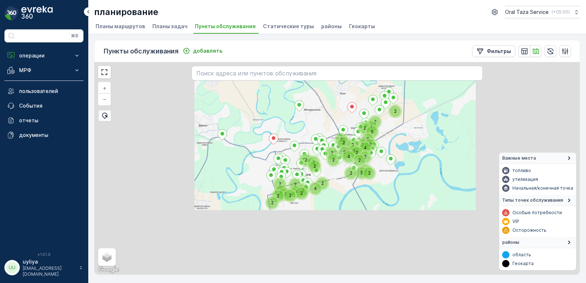
click at [338, 114] on div "2 2 4 2 2 2 3 2 3 2 2 2 2 2 2 4 2 5 2 2 3 3 3 4 2 3 3 2 2 2 2 4 2 2 2 2 2 2 2 +…" at bounding box center [336, 168] width 485 height 212
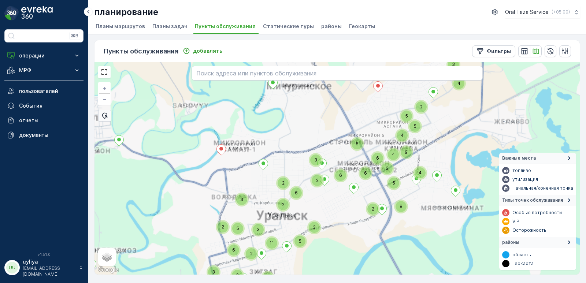
click at [345, 124] on div "2 2 5 2 2 4 11 6 6 2 5 3 8 2 3 6 4 5 6 6 6 5 3 4 4 9 4 3 3 2 2 3 4 8 3 2 3 2 4 …" at bounding box center [336, 168] width 485 height 212
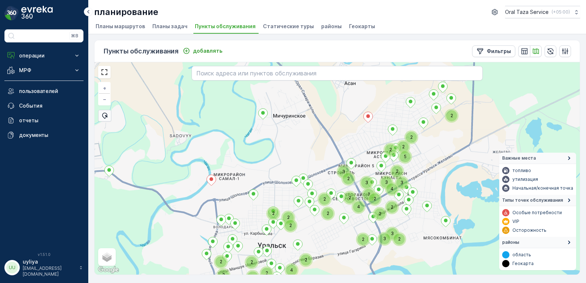
click at [342, 140] on div "2 2 5 2 2 4 2 2 3 2 3 2 2 2 2 2 2 4 2 2 2 3 3 3 4 2 3 3 2 2 2 2 2 2 2 4 2 2 + −…" at bounding box center [336, 168] width 485 height 212
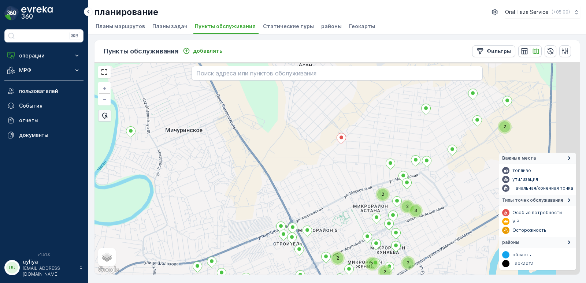
click at [318, 161] on div "2 2 2 3 2 2 2 2 2 + − спутниковое Дорожная карта местность Гибридный Leaflet Бы…" at bounding box center [336, 168] width 485 height 212
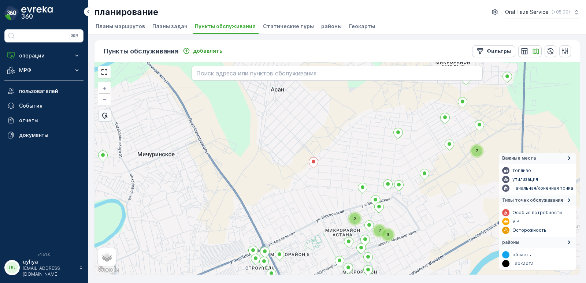
click at [352, 140] on div "2 2 2 3 2 2 2 2 + − спутниковое Дорожная карта местность Гибридный Leaflet Быст…" at bounding box center [336, 168] width 485 height 212
click at [341, 148] on div "2 2 3 2 + − спутниковое Дорожная карта местность Гибридный Leaflet Быстрые клав…" at bounding box center [336, 168] width 485 height 212
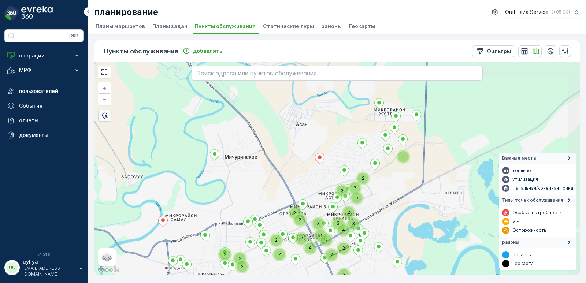
click at [405, 97] on div "2 2 4 2 2 2 3 2 2 2 2 5 2 2 3 3 3 4 2 3 3 2 2 2 + − спутниковое Дорожная карта …" at bounding box center [336, 168] width 485 height 212
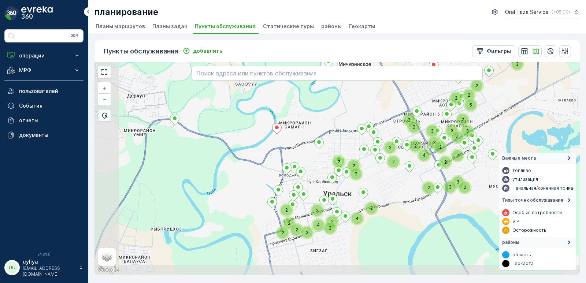
click at [345, 118] on div "2 2 4 2 2 2 3 2 2 2 2 5 2 2 3 3 3 4 2 3 3 2 2 2 3 2 2 2 2 2 4 2 2 2 4 2 2 2 + −…" at bounding box center [336, 168] width 485 height 212
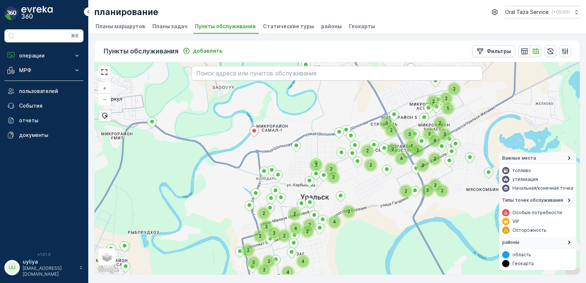
click at [323, 143] on div "2 4 2 2 2 3 2 2 2 2 5 2 2 3 3 3 4 2 3 3 2 2 2 3 2 2 2 2 2 4 2 2 2 4 2 2 2 2 4 4…" at bounding box center [336, 168] width 485 height 212
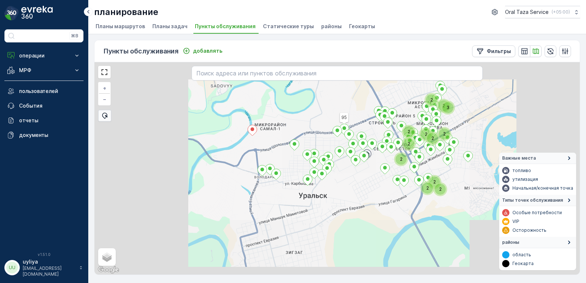
click at [386, 90] on div "2 2 2 2 2 2 3 2 2 2 2 2 95 + − спутниковое Дорожная карта местность Гибридный L…" at bounding box center [336, 168] width 485 height 212
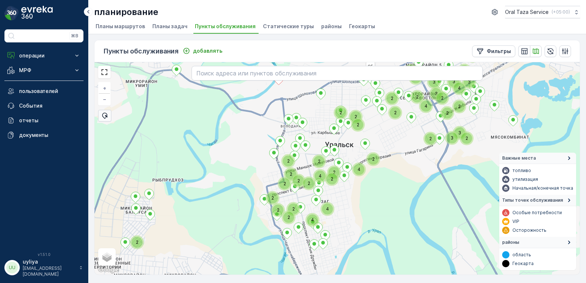
click at [374, 134] on div "2 2 4 2 2 2 3 3 2 2 2 2 2 2 2 4 2 5 2 3 3 3 4 2 3 3 2 2 2 2 2 2 2 4 2 2 2 4 4 2…" at bounding box center [336, 168] width 485 height 212
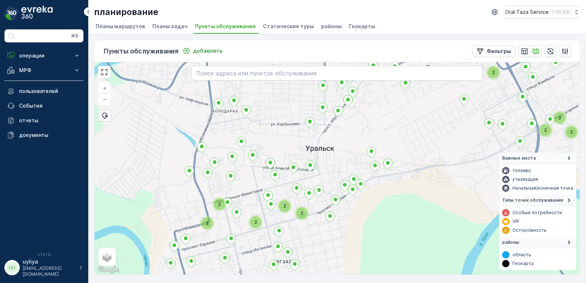
click at [369, 123] on div "2 2 2 2 2 2 2 2 2 + − спутниковое Дорожная карта местность Гибридный Leaflet Бы…" at bounding box center [336, 168] width 485 height 212
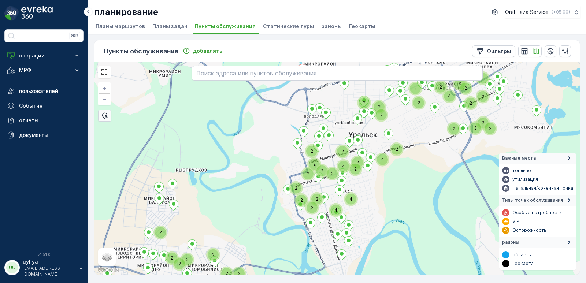
click at [414, 137] on div "2 2 2 2 2 4 2 2 2 3 3 2 2 2 2 2 2 4 2 3 4 2 2 2 2 2 2 2 2 2 2 2 2 4 2 4 4 2 2 2…" at bounding box center [336, 168] width 485 height 212
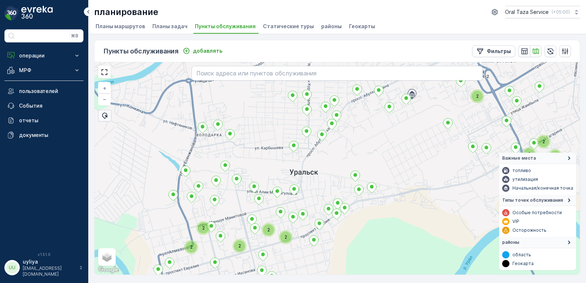
click at [404, 146] on div "2 2 2 2 2 2 2 2 2 + − спутниковое Дорожная карта местность Гибридный Leaflet Бы…" at bounding box center [336, 168] width 485 height 212
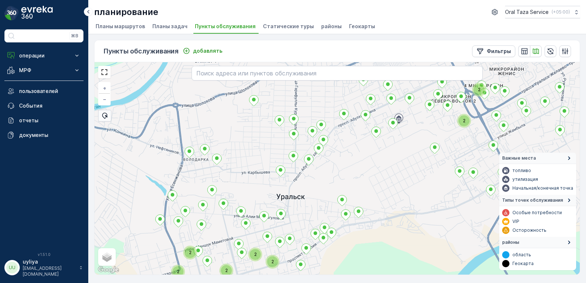
click at [400, 155] on div "2 2 2 2 2 2 2 2 2 2 + − спутниковое Дорожная карта местность Гибридный Leaflet …" at bounding box center [336, 168] width 485 height 212
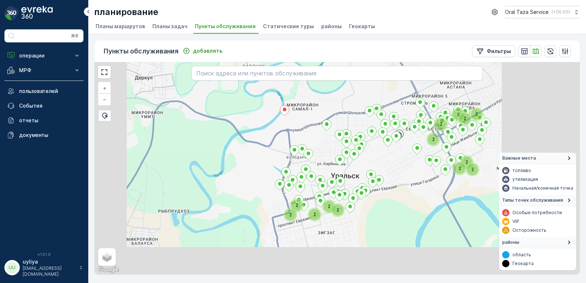
click at [398, 155] on div "2 2 2 2 2 2 2 2 2 2 2 2 2 + − спутниковое Дорожная карта местность Гибридный Le…" at bounding box center [336, 168] width 485 height 212
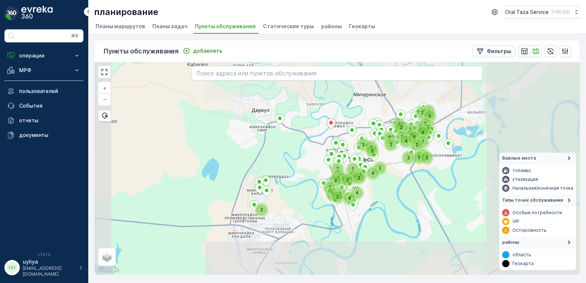
click at [402, 171] on div "2 2 2 2 2 4 2 2 2 3 3 2 2 2 2 2 2 4 2 5 2 3 3 3 4 2 3 3 2 2 2 2 2 2 2 2 4 2 4 4…" at bounding box center [336, 168] width 485 height 212
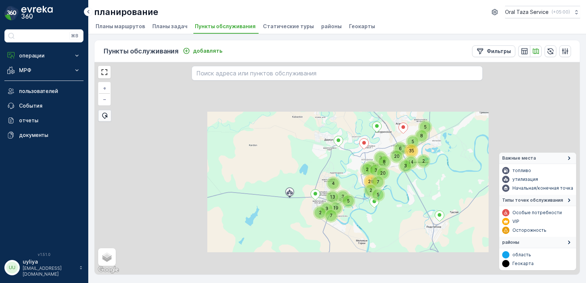
click at [400, 181] on div "6 5 3 2 2 3 2 13 3 5 19 7 4 8 3 8 35 20 14 2 8 3 20 26 5 7 5 + − спутниковое До…" at bounding box center [336, 168] width 485 height 212
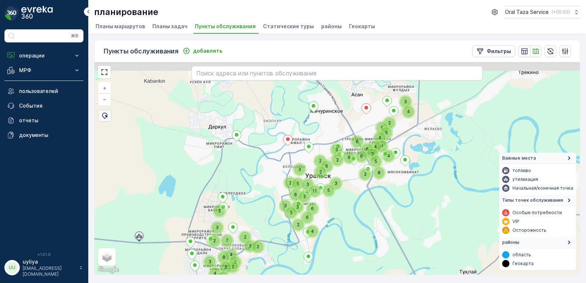
click at [392, 209] on div "6 5 3 2 2 3 4 11 6 6 2 2 5 3 2 8 2 3 6 4 5 6 6 3 4 4 9 4 5 3 2 2 2 3 4 8 3 2 3 …" at bounding box center [336, 168] width 485 height 212
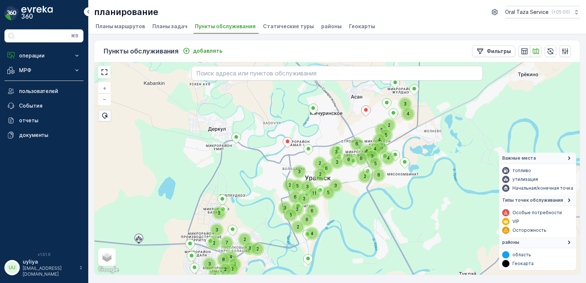
click at [360, 138] on div "6 5 3 2 2 3 4 11 6 6 2 2 5 3 2 8 2 3 6 4 5 6 6 3 4 4 9 4 5 3 2 2 2 4 8 3 2 3 2 …" at bounding box center [336, 168] width 485 height 212
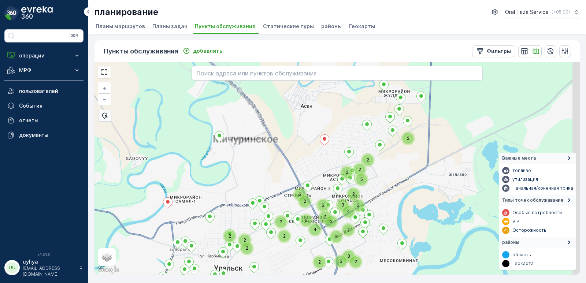
click at [360, 133] on div "2 2 5 2 4 2 2 3 2 3 2 2 2 2 2 2 2 3 3 3 4 2 3 3 2 2 2 2 2 2 + − спутниковое Дор…" at bounding box center [336, 168] width 485 height 212
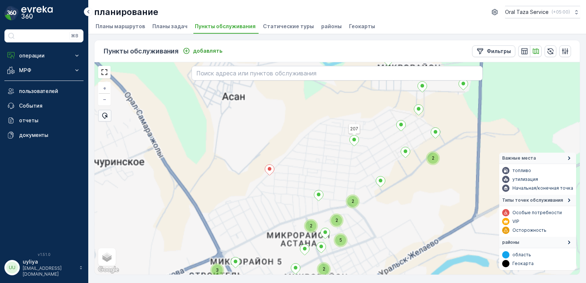
click at [357, 127] on div "2 2 5 2 4 2 2 3 2 3 2 2 2 2 2 2 3 3 3 4 2 3 3 2 2 2 2 207 + − спутниковое Дорож…" at bounding box center [336, 168] width 485 height 212
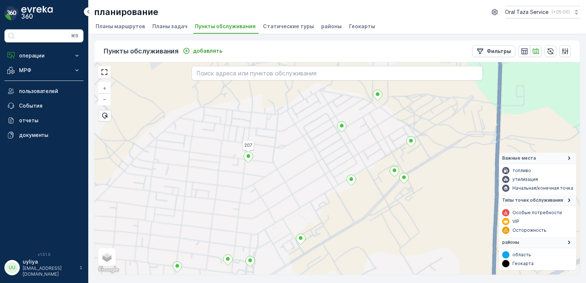
click at [414, 145] on div "207 + − спутниковое Дорожная карта местность Гибридный Leaflet Быстрые клавиши …" at bounding box center [336, 168] width 485 height 212
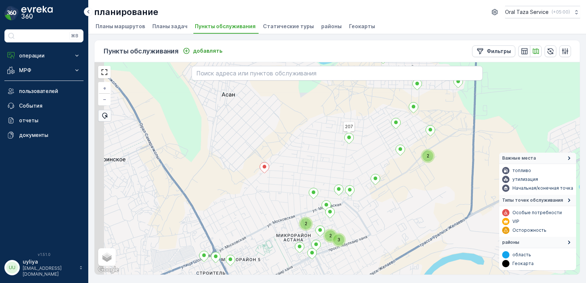
click at [455, 170] on div "3 2 2 2 207 + − спутниковое Дорожная карта местность Гибридный Leaflet Быстрые …" at bounding box center [336, 168] width 485 height 212
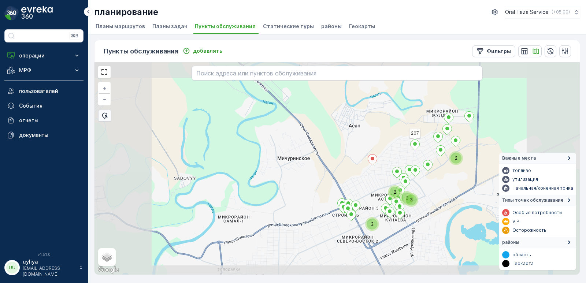
click at [465, 169] on div "3 2 2 2 2 207 + − спутниковое Дорожная карта местность Гибридный Leaflet Быстры…" at bounding box center [336, 168] width 485 height 212
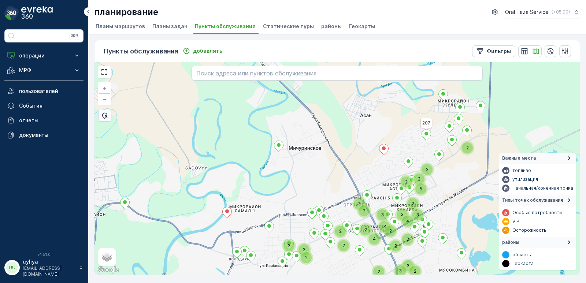
click at [330, 172] on div "2 2 4 2 2 2 3 2 2 2 2 5 2 2 3 3 3 4 2 3 3 2 2 2 3 2 2 207 + − спутниковое Дорож…" at bounding box center [336, 168] width 485 height 212
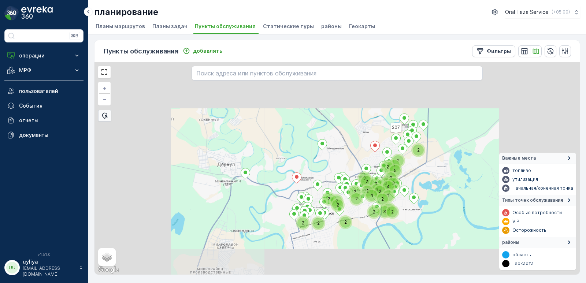
click at [359, 139] on div "2 2 4 2 2 2 3 2 2 2 2 5 2 2 3 3 3 4 2 3 3 2 2 2 3 2 2 2 2 2 207 + − спутниковое…" at bounding box center [336, 168] width 485 height 212
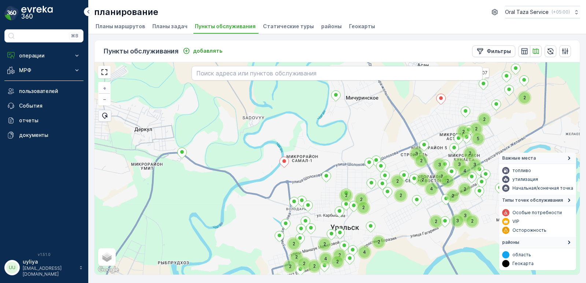
click at [353, 144] on div "2 5 2 2 2 4 2 2 3 2 3 2 2 2 2 2 2 4 2 2 2 3 3 3 4 2 3 3 2 2 2 2 2 2 2 2 4 2 2 2…" at bounding box center [336, 168] width 485 height 212
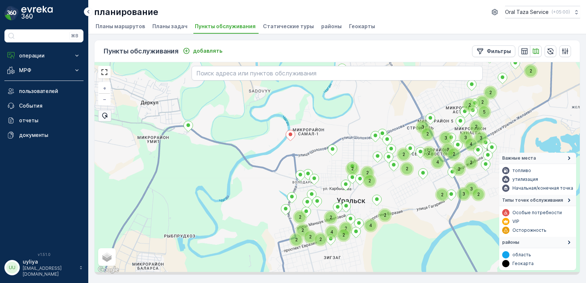
click at [359, 114] on div "2 5 2 2 2 4 2 2 3 2 3 2 2 2 2 2 2 4 2 2 2 3 3 3 4 2 3 3 2 2 2 2 2 2 2 4 2 2 207…" at bounding box center [336, 168] width 485 height 212
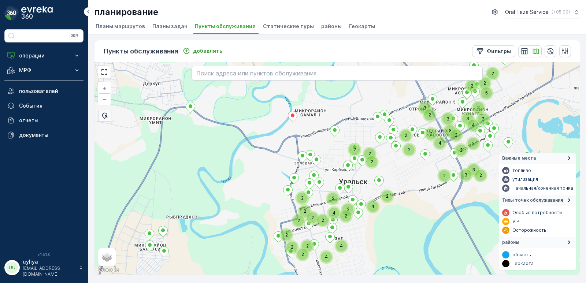
click at [356, 119] on div "2 5 2 2 2 4 2 2 3 2 3 2 2 2 2 2 2 4 2 2 3 3 3 4 2 3 3 2 2 2 2 2 2 2 4 2 2 2 4 4…" at bounding box center [336, 168] width 485 height 212
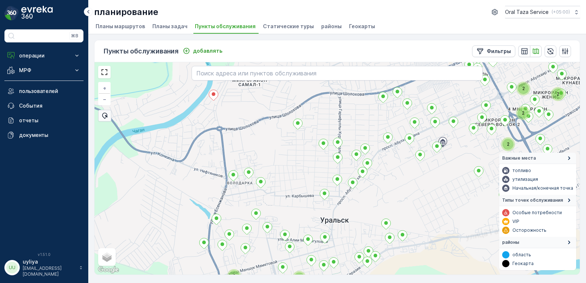
click at [339, 122] on div "2 2 2 2 2 2 2 + − спутниковое Дорожная карта местность Гибридный Leaflet Быстры…" at bounding box center [336, 168] width 485 height 212
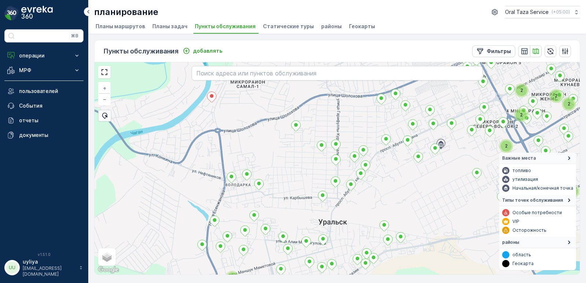
click at [354, 120] on div "2 2 2 2 2 2 2 2 + − спутниковое Дорожная карта местность Гибридный Leaflet Быст…" at bounding box center [336, 168] width 485 height 212
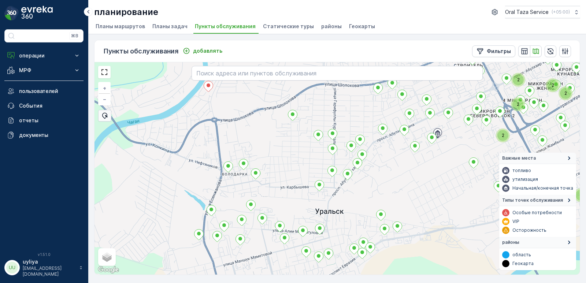
click at [352, 88] on div "2 2 2 2 2 2 2 2 + − спутниковое Дорожная карта местность Гибридный Leaflet Быст…" at bounding box center [336, 168] width 485 height 212
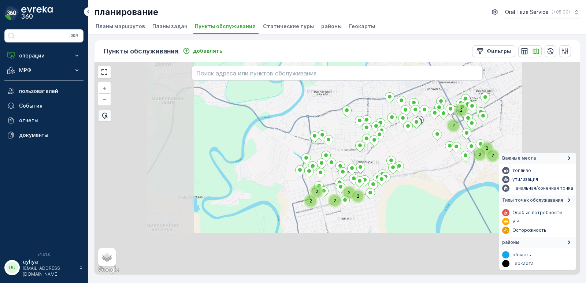
click at [418, 138] on div "2 2 2 2 2 2 2 2 2 2 + − спутниковое Дорожная карта местность Гибридный Leaflet …" at bounding box center [336, 168] width 485 height 212
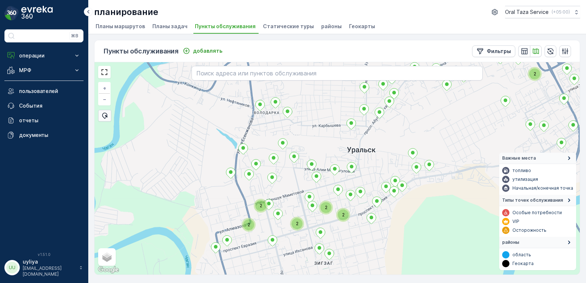
click at [390, 133] on div "2 2 2 2 2 2 + − спутниковое Дорожная карта местность Гибридный Leaflet Быстрые …" at bounding box center [336, 168] width 485 height 212
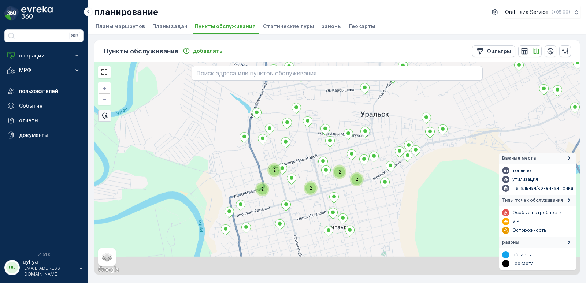
click at [383, 115] on div "2 2 2 2 2 2 + − спутниковое Дорожная карта местность Гибридный Leaflet Быстрые …" at bounding box center [336, 168] width 485 height 212
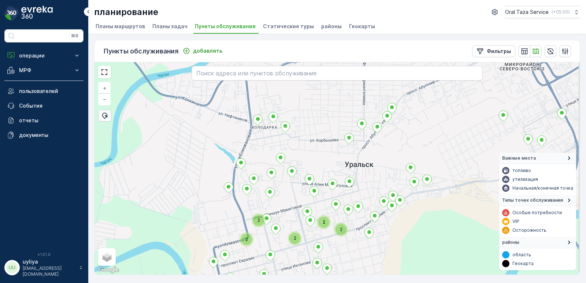
click at [380, 160] on div "2 2 2 2 2 2 2 + − спутниковое Дорожная карта местность Гибридный Leaflet Быстры…" at bounding box center [336, 168] width 485 height 212
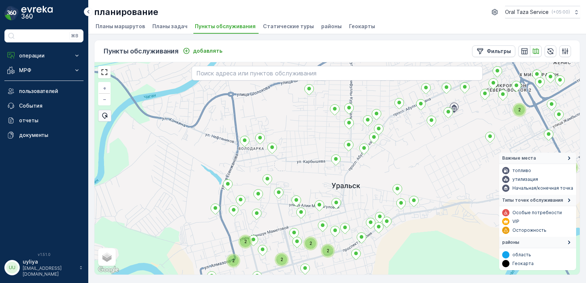
click at [388, 162] on div "2 2 2 2 2 2 2 + − спутниковое Дорожная карта местность Гибридный Leaflet Быстры…" at bounding box center [336, 168] width 485 height 212
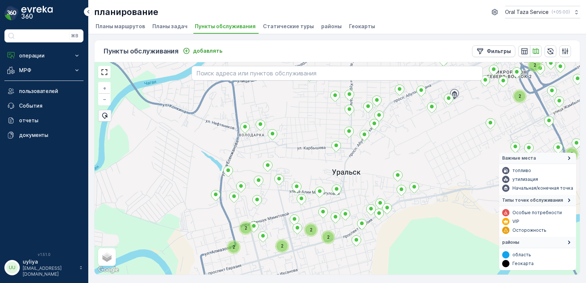
click at [393, 145] on div "2 2 2 2 2 2 2 2 2 + − спутниковое Дорожная карта местность Гибридный Leaflet Бы…" at bounding box center [336, 168] width 485 height 212
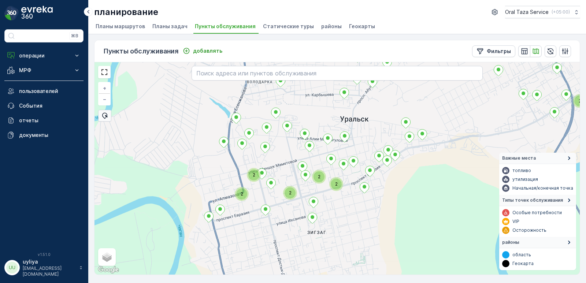
click at [401, 95] on div "2 2 2 2 2 2 2 + − спутниковое Дорожная карта местность Гибридный Leaflet Быстры…" at bounding box center [336, 168] width 485 height 212
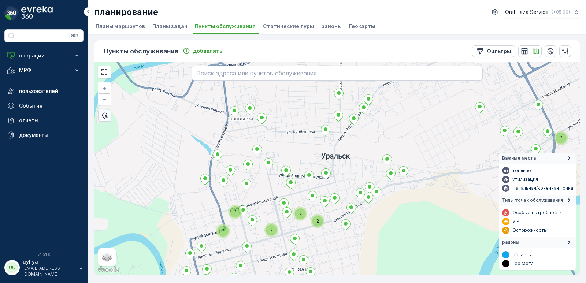
click at [369, 153] on div "2 2 2 2 2 2 2 2 + − спутниковое Дорожная карта местность Гибридный Leaflet Быст…" at bounding box center [336, 168] width 485 height 212
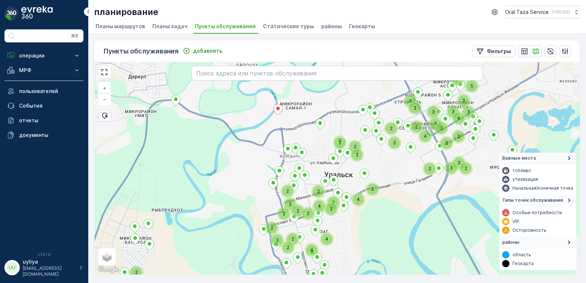
click at [375, 153] on div "2 2 2 2 2 4 2 2 2 3 3 2 2 2 2 2 2 4 5 2 3 3 3 4 2 3 3 2 2 2 2 2 2 2 2 4 2 4 4 2…" at bounding box center [336, 168] width 485 height 212
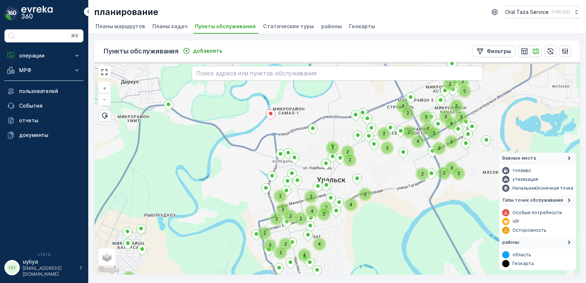
click at [381, 166] on div "2 2 2 2 2 4 2 2 2 3 3 2 2 2 2 2 2 4 5 2 3 3 3 4 2 3 3 2 2 2 2 2 2 2 2 4 2 4 4 2…" at bounding box center [336, 168] width 485 height 212
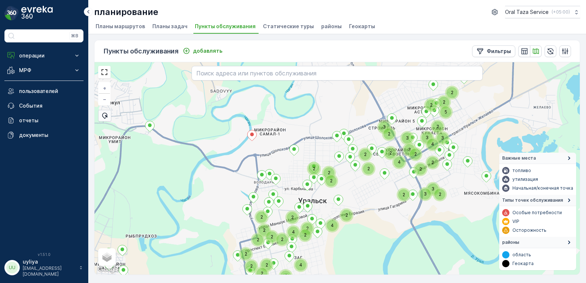
click at [340, 209] on div "2 2 2 2 2 4 2 2 2 3 3 2 2 2 2 2 2 4 5 2 3 3 3 4 2 3 3 2 2 2 2 2 2 2 4 2 4 4 2 2…" at bounding box center [336, 168] width 485 height 212
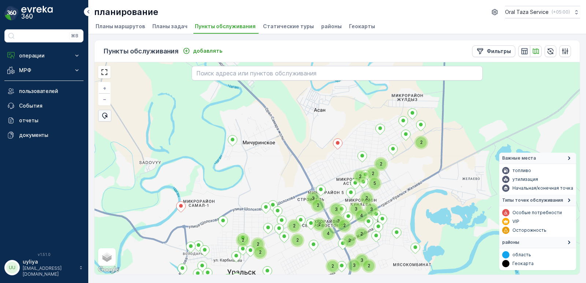
click at [429, 174] on div "2 2 2 2 2 4 2 2 2 3 3 2 2 2 2 2 2 4 5 2 3 3 3 4 2 3 3 2 2 2 2 2 2 4 2 2 2 2 + −…" at bounding box center [336, 168] width 485 height 212
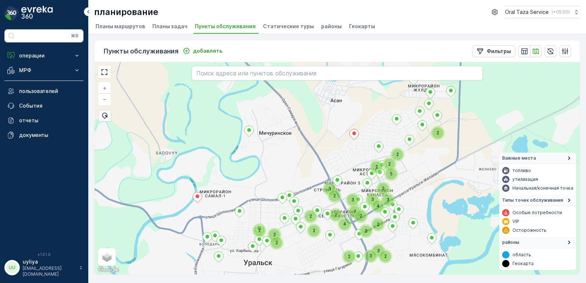
click at [438, 166] on div "2 4 2 2 2 3 3 2 2 2 2 5 2 3 3 3 4 2 3 3 2 2 2 2 2 2 2 + − спутниковое Дорожная …" at bounding box center [336, 168] width 485 height 212
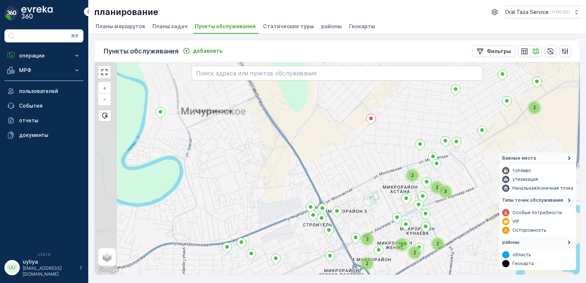
click at [368, 148] on div "2 2 2 3 2 2 2 2 2 + − спутниковое Дорожная карта местность Гибридный Leaflet Бы…" at bounding box center [336, 168] width 485 height 212
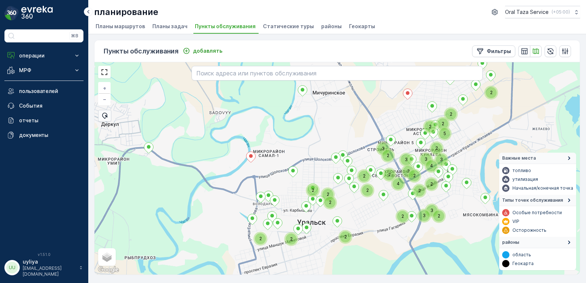
click at [345, 129] on div "2 2 4 2 2 2 3 2 3 2 2 2 2 2 2 5 2 2 3 3 3 4 2 3 3 2 2 2 2 2 + − спутниковое Дор…" at bounding box center [336, 168] width 485 height 212
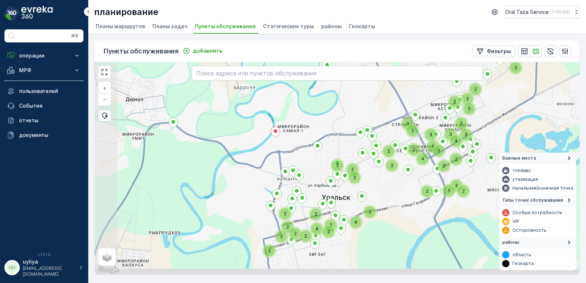
click at [335, 129] on div "2 2 4 2 2 2 3 2 3 2 2 2 2 2 2 5 2 2 3 3 3 4 2 3 3 2 2 2 2 2 2 2 4 2 2 2 4 2 2 +…" at bounding box center [336, 168] width 485 height 212
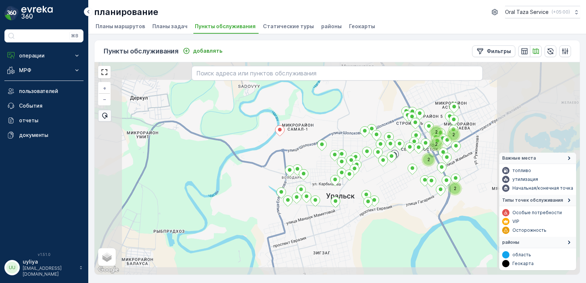
click at [359, 104] on div "2 2 2 2 2 + − спутниковое Дорожная карта местность Гибридный Leaflet Быстрые кл…" at bounding box center [336, 168] width 485 height 212
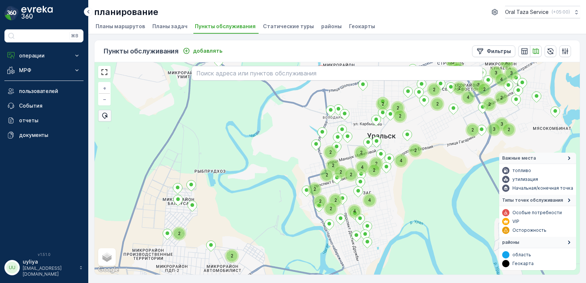
click at [364, 106] on div "4 2 2 2 3 2 3 2 2 2 2 2 2 2 4 5 2 3 3 3 4 2 3 3 2 2 2 2 2 2 2 4 2 2 2 4 4 2 2 2…" at bounding box center [336, 168] width 485 height 212
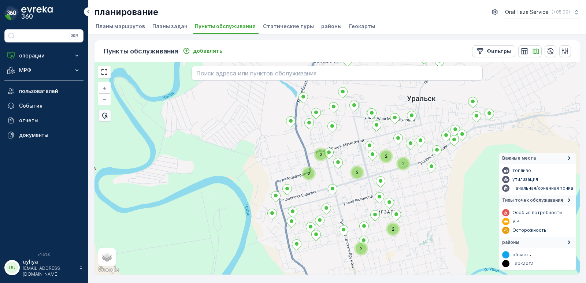
click at [357, 134] on div "2 2 2 2 2 2 2 + − спутниковое Дорожная карта местность Гибридный Leaflet Быстры…" at bounding box center [336, 168] width 485 height 212
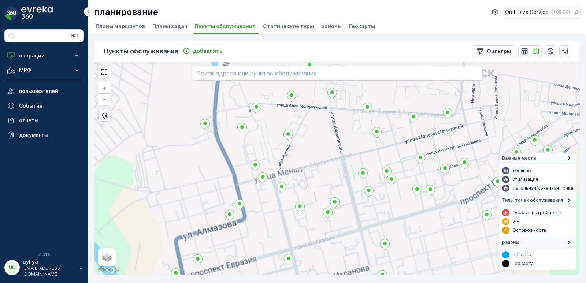
click at [336, 144] on div "+ − спутниковое Дорожная карта местность Гибридный Leaflet Быстрые клавиши Карт…" at bounding box center [336, 168] width 485 height 212
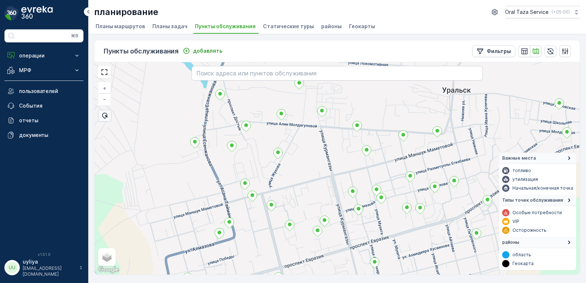
drag, startPoint x: 336, startPoint y: 144, endPoint x: 320, endPoint y: 170, distance: 31.1
click at [320, 170] on div "+ − спутниковое Дорожная карта местность Гибридный Leaflet Быстрые клавиши Карт…" at bounding box center [336, 168] width 485 height 212
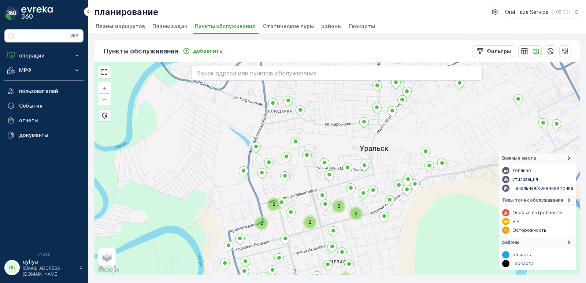
click at [311, 182] on div "2 2 2 2 2 2 + − спутниковое Дорожная карта местность Гибридный Leaflet Быстрые …" at bounding box center [336, 168] width 485 height 212
click at [308, 205] on div "2 2 2 2 2 2 + − спутниковое Дорожная карта местность Гибридный Leaflet Быстрые …" at bounding box center [336, 168] width 485 height 212
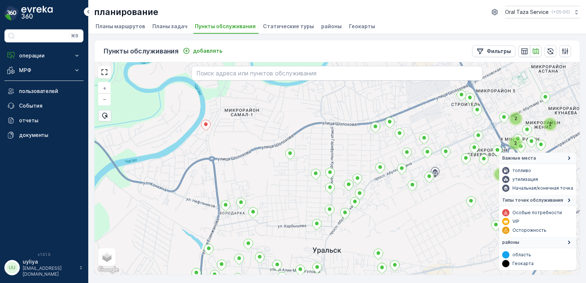
drag, startPoint x: 385, startPoint y: 163, endPoint x: 358, endPoint y: 195, distance: 42.1
click at [358, 195] on div "2 2 2 2 2 2 2 + − спутниковое Дорожная карта местность Гибридный Leaflet Быстры…" at bounding box center [336, 168] width 485 height 212
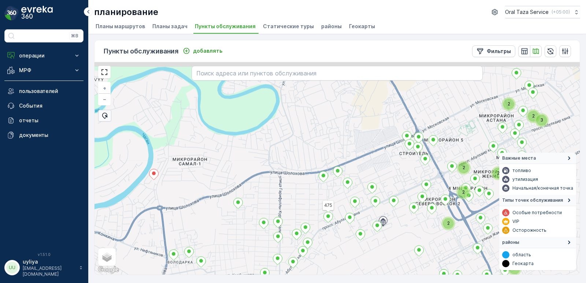
drag, startPoint x: 392, startPoint y: 156, endPoint x: 364, endPoint y: 180, distance: 36.6
click at [364, 180] on div "2 2 2 2 2 2 2 3 2 2 2 2 475 + − спутниковое Дорожная карта местность Гибридный …" at bounding box center [336, 168] width 485 height 212
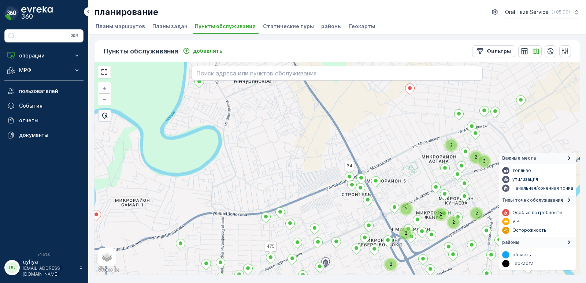
drag, startPoint x: 349, startPoint y: 164, endPoint x: 352, endPoint y: 159, distance: 6.0
click at [345, 167] on div "2 2 2 2 3 2 2 2 2 475 34 + − спутниковое Дорожная карта местность Гибридный Lea…" at bounding box center [336, 168] width 485 height 212
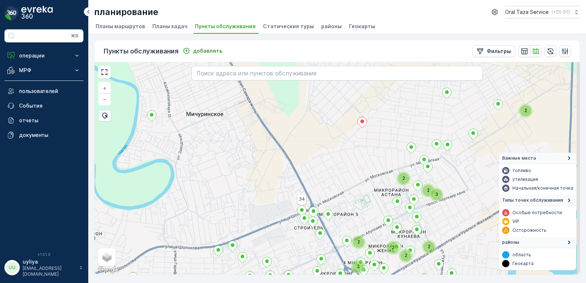
drag, startPoint x: 341, startPoint y: 153, endPoint x: 317, endPoint y: 174, distance: 31.4
click at [317, 174] on div "2 2 2 2 3 2 2 2 2 2 475 34 + − спутниковое Дорожная карта местность Гибридный L…" at bounding box center [336, 168] width 485 height 212
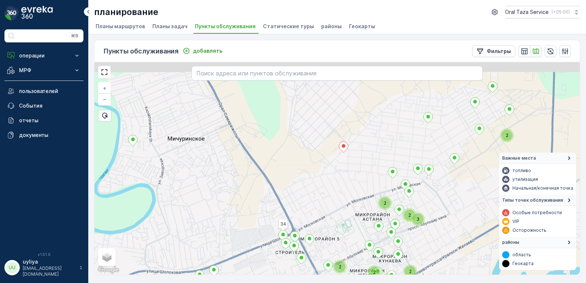
drag, startPoint x: 337, startPoint y: 168, endPoint x: 336, endPoint y: 176, distance: 8.1
click at [319, 191] on div "2 2 2 3 2 2 2 2 2 34 + − спутниковое Дорожная карта местность Гибридный Leaflet…" at bounding box center [336, 168] width 485 height 212
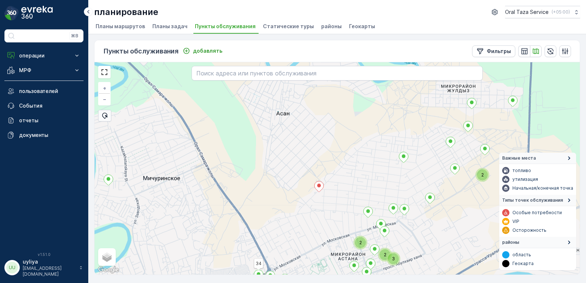
drag, startPoint x: 368, startPoint y: 152, endPoint x: 344, endPoint y: 190, distance: 45.3
click at [342, 193] on div "2 2 3 2 2 2 2 34 + − спутниковое Дорожная карта местность Гибридный Leaflet Быс…" at bounding box center [336, 168] width 485 height 212
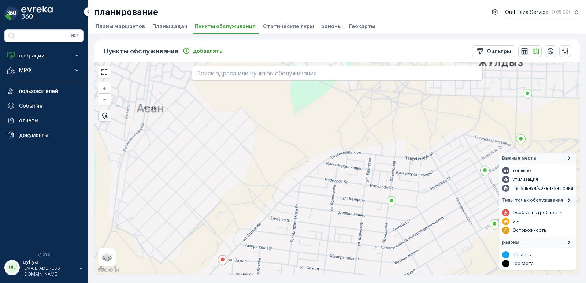
drag, startPoint x: 422, startPoint y: 149, endPoint x: 388, endPoint y: 181, distance: 46.1
click at [388, 181] on div "+ − спутниковое Дорожная карта местность Гибридный Leaflet Быстрые клавиши Карт…" at bounding box center [336, 168] width 485 height 212
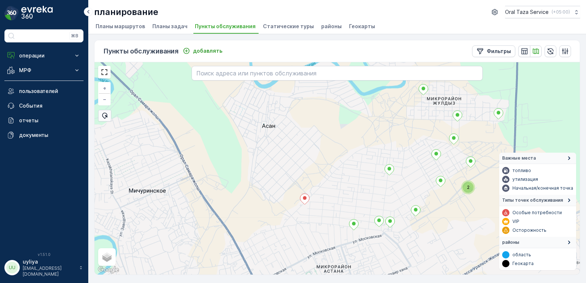
drag, startPoint x: 350, startPoint y: 193, endPoint x: 372, endPoint y: 153, distance: 45.4
click at [371, 155] on div "2 + − спутниковое Дорожная карта местность Гибридный Leaflet Быстрые клавиши Ка…" at bounding box center [336, 168] width 485 height 212
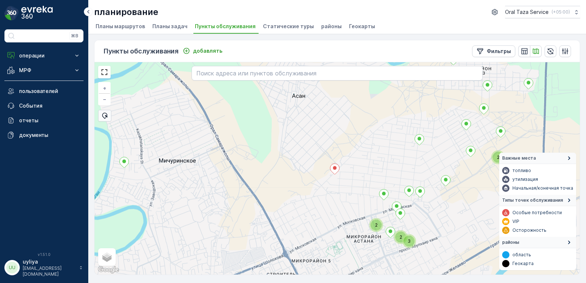
drag, startPoint x: 369, startPoint y: 154, endPoint x: 395, endPoint y: 130, distance: 35.2
click at [395, 130] on div "2 3 2 2 + − спутниковое Дорожная карта местность Гибридный Leaflet Быстрые клав…" at bounding box center [336, 168] width 485 height 212
drag, startPoint x: 355, startPoint y: 166, endPoint x: 368, endPoint y: 155, distance: 17.4
click at [380, 146] on div "2 3 2 2 + − спутниковое Дорожная карта местность Гибридный Leaflet Быстрые клав…" at bounding box center [336, 168] width 485 height 212
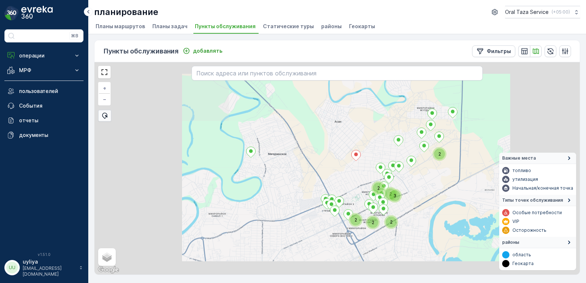
drag, startPoint x: 326, startPoint y: 172, endPoint x: 352, endPoint y: 133, distance: 47.0
click at [354, 127] on div "2 3 2 2 2 2 2 + − спутниковое Дорожная карта местность Гибридный Leaflet Быстры…" at bounding box center [336, 168] width 485 height 212
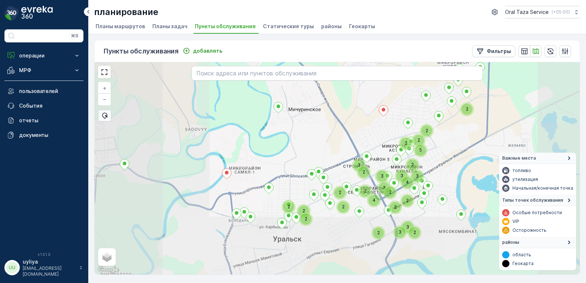
drag, startPoint x: 324, startPoint y: 155, endPoint x: 307, endPoint y: 146, distance: 18.3
click at [336, 135] on div "2 2 4 2 2 2 3 2 3 2 2 2 2 2 5 2 2 3 3 3 4 2 3 3 2 2 2 + − спутниковое Дорожная …" at bounding box center [336, 168] width 485 height 212
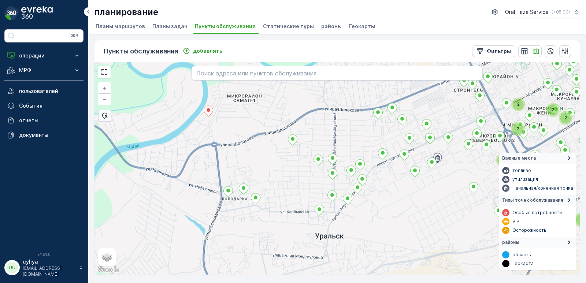
drag, startPoint x: 306, startPoint y: 129, endPoint x: 313, endPoint y: 116, distance: 14.3
click at [313, 116] on div "2 2 2 2 2 2 3 2 2 2 2 2 + − спутниковое Дорожная карта местность Гибридный Leaf…" at bounding box center [336, 168] width 485 height 212
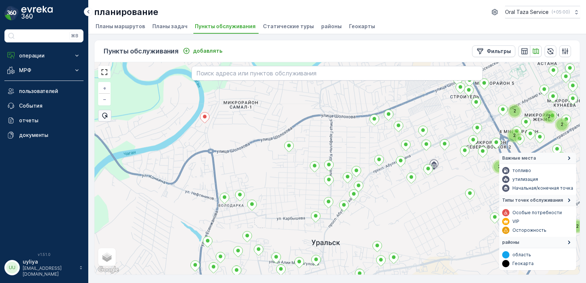
drag, startPoint x: 310, startPoint y: 130, endPoint x: 299, endPoint y: 149, distance: 22.6
click at [290, 154] on div "2 2 2 2 2 2 2 2 + − спутниковое Дорожная карта местность Гибридный Leaflet Быст…" at bounding box center [336, 168] width 485 height 212
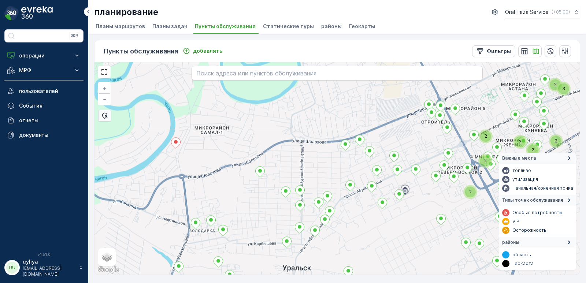
drag, startPoint x: 297, startPoint y: 150, endPoint x: 275, endPoint y: 164, distance: 26.0
click at [275, 164] on div "2 2 2 2 2 2 2 2 3 2 2 + − спутниковое Дорожная карта местность Гибридный Leafle…" at bounding box center [336, 168] width 485 height 212
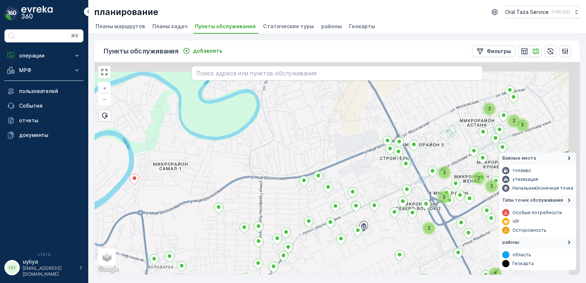
drag, startPoint x: 318, startPoint y: 130, endPoint x: 289, endPoint y: 158, distance: 39.9
click at [289, 158] on div "2 2 2 2 2 2 2 2 3 2 2 2 + − спутниковое Дорожная карта местность Гибридный Leaf…" at bounding box center [336, 168] width 485 height 212
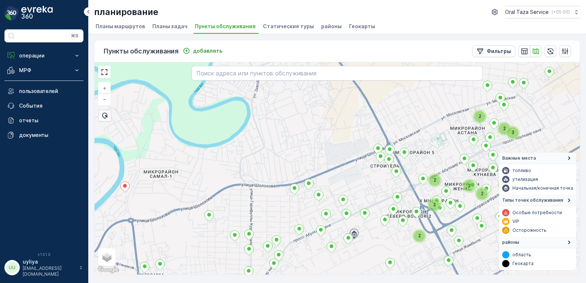
drag, startPoint x: 315, startPoint y: 144, endPoint x: 283, endPoint y: 161, distance: 36.7
click at [283, 161] on div "2 2 2 2 2 2 3 2 2 2 + − спутниковое Дорожная карта местность Гибридный Leaflet …" at bounding box center [336, 168] width 485 height 212
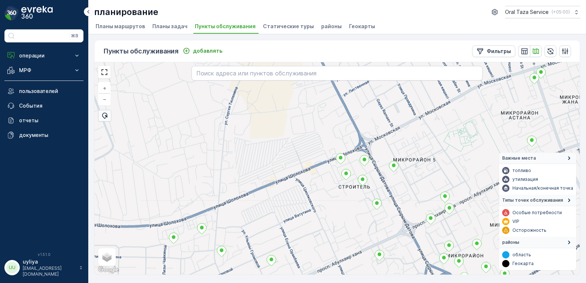
drag, startPoint x: 363, startPoint y: 175, endPoint x: 327, endPoint y: 185, distance: 37.0
click at [327, 185] on div "+ − спутниковое Дорожная карта местность Гибридный Leaflet Быстрые клавиши Карт…" at bounding box center [336, 168] width 485 height 212
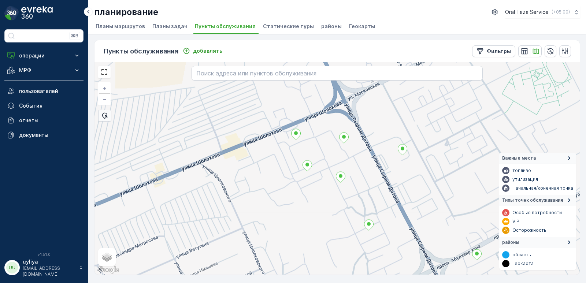
drag, startPoint x: 365, startPoint y: 161, endPoint x: 368, endPoint y: 174, distance: 12.6
click at [368, 174] on div "+ − спутниковое Дорожная карта местность Гибридный Leaflet Быстрые клавиши Карт…" at bounding box center [336, 168] width 485 height 212
drag, startPoint x: 368, startPoint y: 174, endPoint x: 366, endPoint y: 194, distance: 19.8
click at [366, 194] on div "+ − спутниковое Дорожная карта местность Гибридный Leaflet Быстрые клавиши Карт…" at bounding box center [336, 168] width 485 height 212
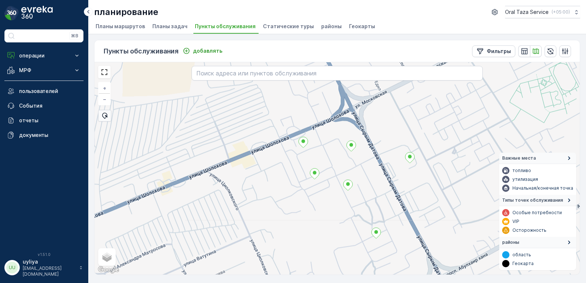
drag, startPoint x: 366, startPoint y: 192, endPoint x: 379, endPoint y: 174, distance: 22.6
click at [379, 174] on div "+ − спутниковое Дорожная карта местность Гибридный Leaflet Быстрые клавиши Карт…" at bounding box center [336, 168] width 485 height 212
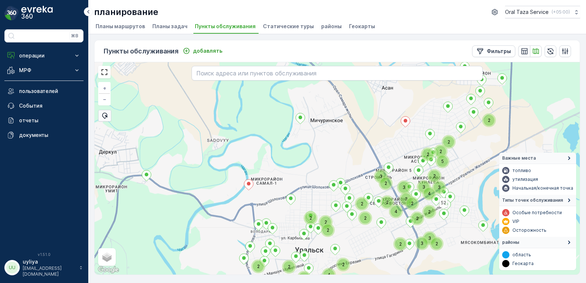
click at [439, 209] on icon at bounding box center [444, 214] width 10 height 11
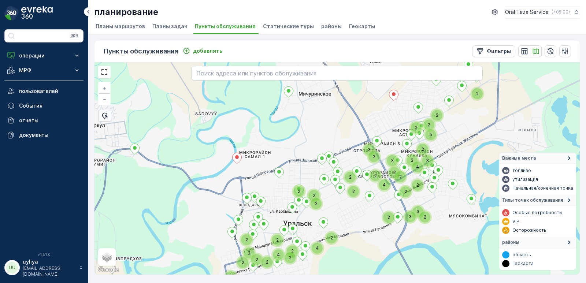
click at [432, 171] on div "2 2 5 2 2 4 2 2 3 2 3 2 2 2 2 2 2 4 2 2 2 3 3 3 4 2 3 3 2 2 2 2 2 2 2 2 4 2 2 4…" at bounding box center [336, 168] width 485 height 212
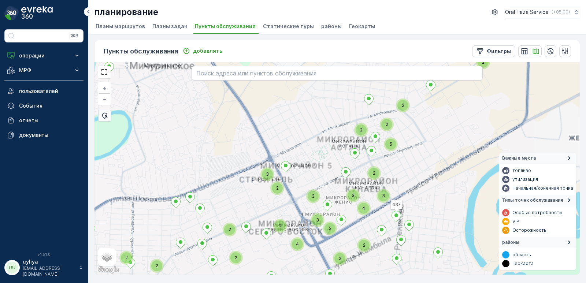
drag, startPoint x: 452, startPoint y: 160, endPoint x: 439, endPoint y: 191, distance: 33.3
click at [439, 191] on div "2 2 5 2 2 4 2 2 3 2 3 2 2 2 2 2 2 4 2 2 2 3 3 3 4 2 3 3 2 2 2 2 2 2 2 4 2 2 437…" at bounding box center [336, 168] width 485 height 212
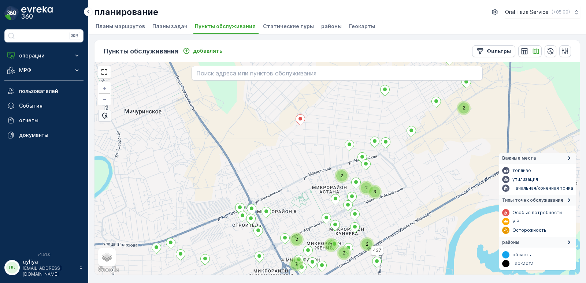
drag, startPoint x: 439, startPoint y: 170, endPoint x: 435, endPoint y: 188, distance: 18.7
click at [435, 187] on div "2 2 3 2 2 2 2 2 2 437 + − спутниковое Дорожная карта местность Гибридный Leafle…" at bounding box center [336, 168] width 485 height 212
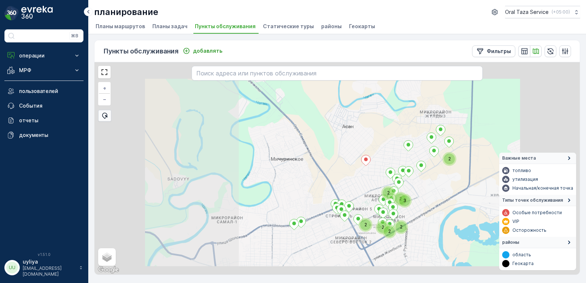
drag, startPoint x: 477, startPoint y: 153, endPoint x: 499, endPoint y: 138, distance: 26.0
click at [499, 138] on div "2 2 3 2 2 2 2 2 + − спутниковое Дорожная карта местность Гибридный Leaflet Быст…" at bounding box center [336, 168] width 485 height 212
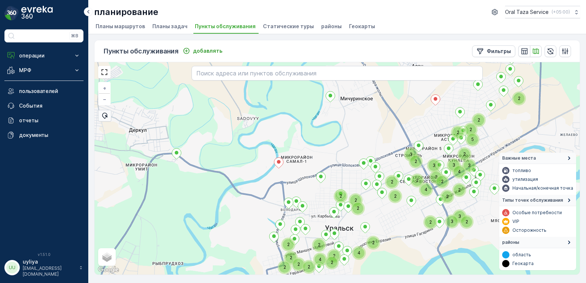
drag, startPoint x: 335, startPoint y: 168, endPoint x: 325, endPoint y: 193, distance: 27.0
click at [325, 193] on div "2 2 4 2 2 2 3 2 2 2 2 5 2 2 3 3 3 4 2 3 3 2 2 2 3 2 2 2 2 2 4 2 2 2 4 2 2 2 + −…" at bounding box center [336, 168] width 485 height 212
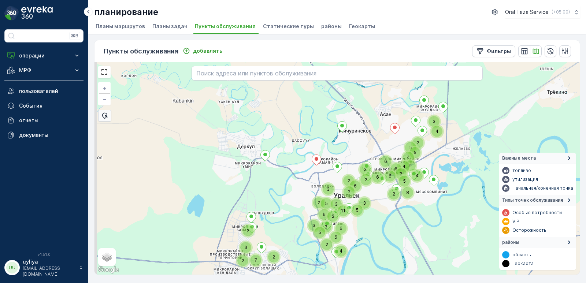
drag, startPoint x: 352, startPoint y: 167, endPoint x: 358, endPoint y: 152, distance: 16.5
click at [358, 152] on div "2 5 2 2 4 11 6 6 2 5 3 8 2 3 6 4 5 6 6 6 5 3 4 4 9 4 3 2 3 2 7 2 3 5 2 3 6 3 2 …" at bounding box center [336, 168] width 485 height 212
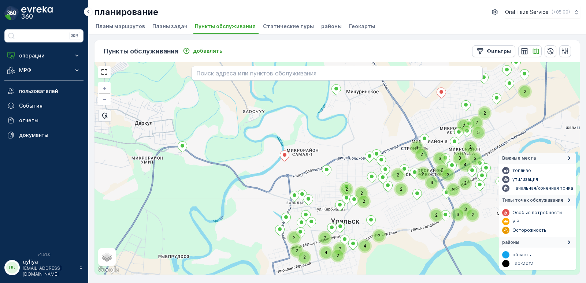
click at [376, 130] on div "2 5 2 2 4 2 2 3 2 3 2 2 2 2 2 2 4 2 2 2 3 3 3 4 2 3 3 2 2 2 2 2 2 4 2 2 + − спу…" at bounding box center [336, 168] width 485 height 212
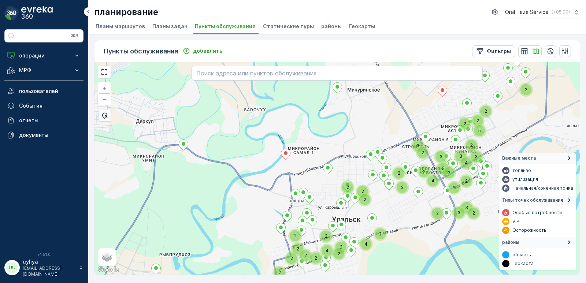
click at [331, 123] on div "2 5 2 2 4 2 2 3 2 3 2 2 2 2 2 2 4 2 2 2 3 3 3 4 2 3 3 2 2 2 2 2 2 4 2 2 2 2 2 +…" at bounding box center [336, 168] width 485 height 212
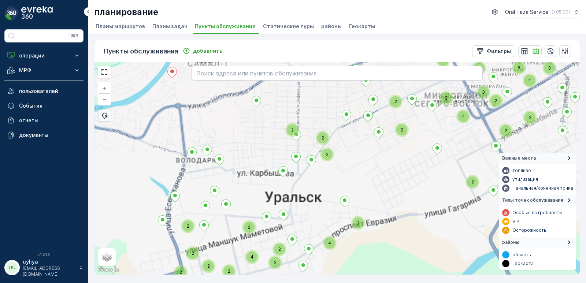
click at [373, 178] on div "2 5 2 2 4 2 2 3 2 3 2 2 2 2 2 2 4 2 2 3 3 3 4 2 3 3 2 2 2 2 2 2 4 2 2 2 2 2 2 4…" at bounding box center [336, 168] width 485 height 212
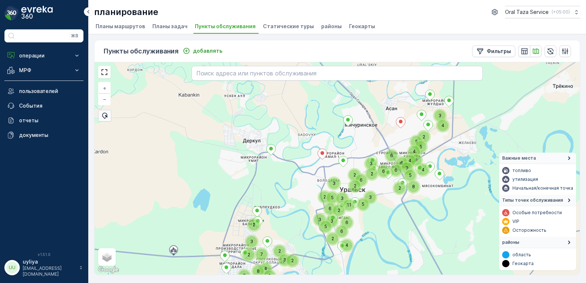
drag, startPoint x: 380, startPoint y: 192, endPoint x: 375, endPoint y: 203, distance: 12.3
click at [375, 202] on div "4 11 6 6 2 2 5 3 2 8 2 3 6 4 5 6 6 6 5 3 4 4 9 4 5 3 2 3 2 4 8 3 3 2 7 2 3 5 2 …" at bounding box center [336, 168] width 485 height 212
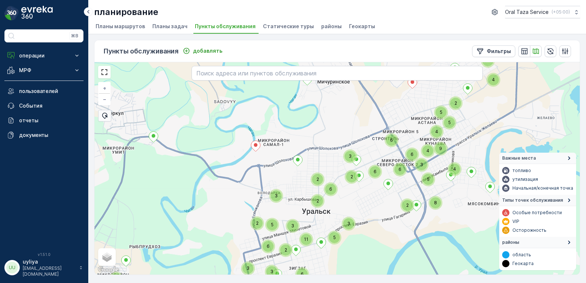
click at [369, 204] on div "4 11 6 6 2 2 5 3 2 8 2 3 6 4 5 6 6 6 5 3 4 4 9 4 5 3 2 2 3 2 7 2 3 5 2 3 3 6 3 …" at bounding box center [336, 168] width 485 height 212
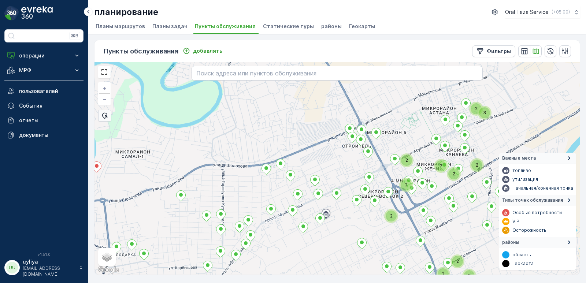
click at [349, 215] on div "2 2 2 2 2 3 2 2 2 2 2 + − спутниковое Дорожная карта местность Гибридный Leafle…" at bounding box center [336, 168] width 485 height 212
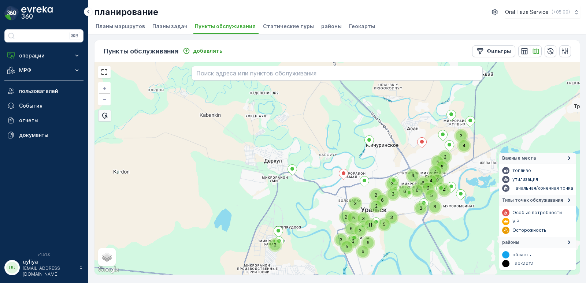
drag, startPoint x: 443, startPoint y: 197, endPoint x: 461, endPoint y: 169, distance: 33.8
click at [461, 169] on div "2 2 5 2 11 6 6 2 5 3 8 2 3 6 4 5 6 6 6 5 3 4 4 9 4 3 2 3 5 3 6 3 2 2 6 5 3 + − …" at bounding box center [336, 168] width 485 height 212
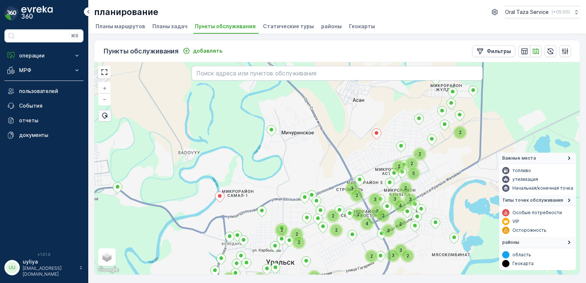
click at [451, 181] on div "2 2 5 2 4 2 2 3 2 3 2 2 2 2 2 2 4 2 2 2 3 3 3 4 2 3 3 2 2 2 2 2 4 2 2 + − спутн…" at bounding box center [336, 168] width 485 height 212
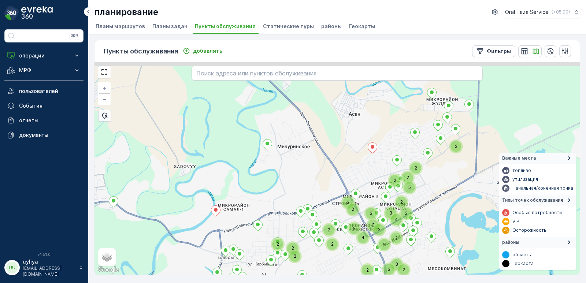
drag, startPoint x: 454, startPoint y: 174, endPoint x: 446, endPoint y: 194, distance: 22.6
click at [446, 194] on div "2 2 5 2 4 2 2 3 2 3 2 2 2 2 2 2 2 3 3 3 4 2 3 3 2 2 2 2 + − спутниковое Дорожна…" at bounding box center [336, 168] width 485 height 212
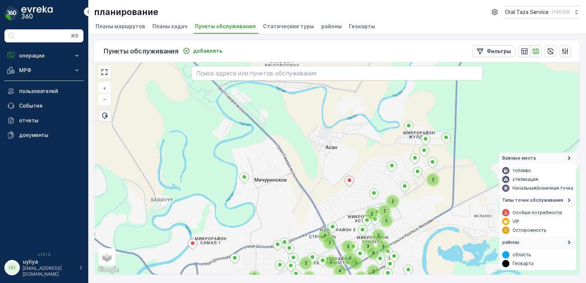
drag, startPoint x: 441, startPoint y: 201, endPoint x: 426, endPoint y: 219, distance: 23.2
click at [427, 219] on div "2 2 5 2 4 2 2 3 2 3 2 2 2 2 2 2 3 3 3 4 2 3 3 2 2 2 2 + − спутниковое Дорожная …" at bounding box center [336, 168] width 485 height 212
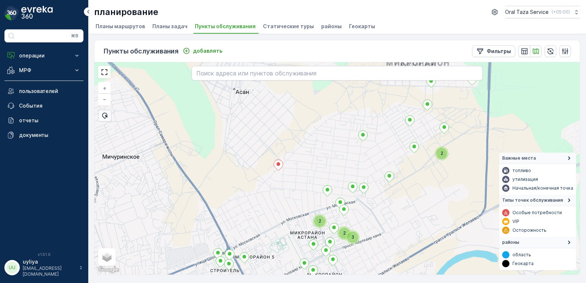
click at [414, 205] on div "2 2 3 2 + − спутниковое Дорожная карта местность Гибридный Leaflet Быстрые клав…" at bounding box center [336, 168] width 485 height 212
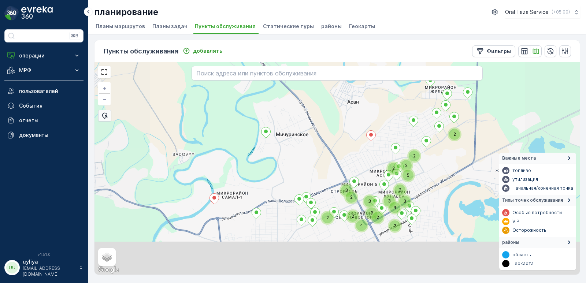
click at [455, 165] on div "2 2 4 2 2 5 2 2 3 3 3 4 2 3 3 2 2 2 + − спутниковое Дорожная карта местность Ги…" at bounding box center [336, 168] width 485 height 212
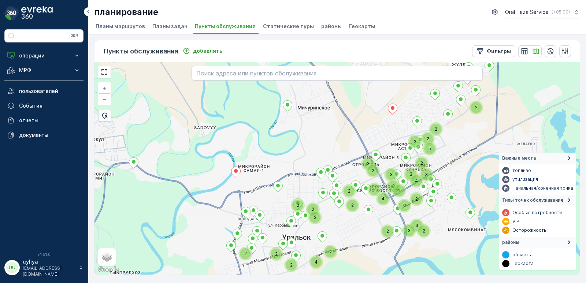
click at [326, 155] on div "2 2 4 2 2 5 2 2 3 3 3 4 2 3 3 2 2 2 2 2 3 2 3 2 2 2 2 2 2 4 2 2 + − спутниковое…" at bounding box center [336, 168] width 485 height 212
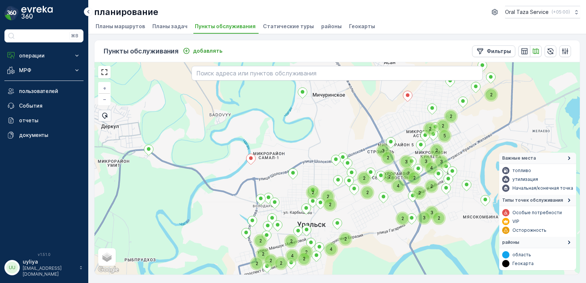
click at [346, 154] on div "2 2 4 2 2 5 2 2 3 3 3 4 2 3 3 2 2 2 2 2 3 2 3 2 2 2 2 2 2 4 2 2 2 2 2 4 2 2 + −…" at bounding box center [336, 168] width 485 height 212
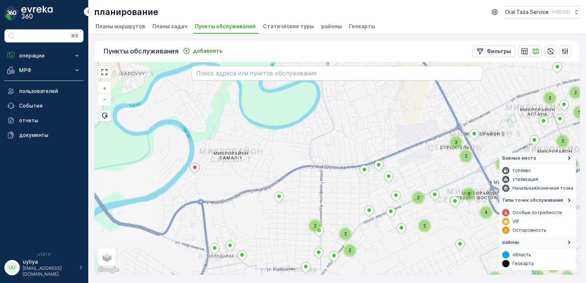
click at [314, 165] on div "2 2 4 2 2 5 2 2 3 3 3 4 2 3 3 2 2 2 2 2 3 2 3 2 2 2 2 2 2 4 2 2 2 2 2 4 2 2 + −…" at bounding box center [336, 168] width 485 height 212
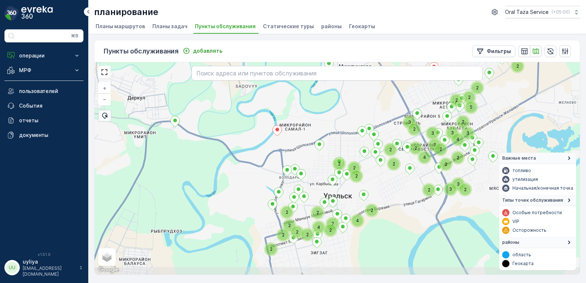
click at [342, 138] on div "2 2 4 2 2 2 3 3 2 2 2 2 2 2 2 4 2 2 5 2 2 3 3 3 4 2 3 3 2 2 2 2 2 2 2 4 2 2 2 +…" at bounding box center [336, 168] width 485 height 212
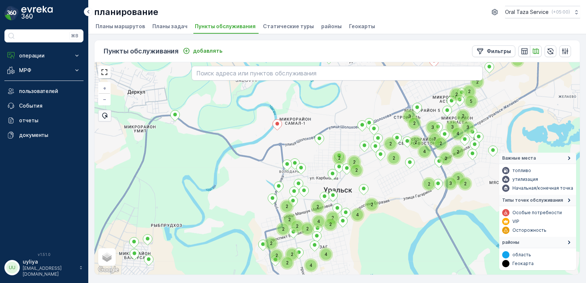
click at [338, 141] on div "2 2 4 2 2 2 3 3 2 2 2 2 2 2 2 4 2 2 5 2 2 3 3 3 4 2 3 3 2 2 2 2 2 2 2 4 2 2 2 4…" at bounding box center [336, 168] width 485 height 212
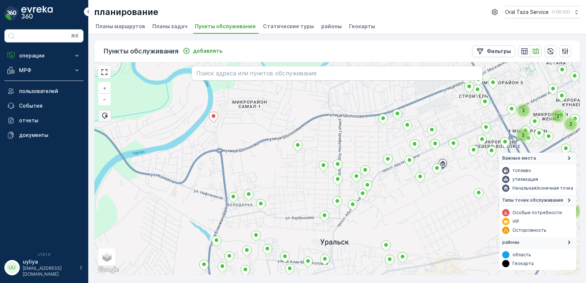
click at [343, 139] on div "2 2 2 2 2 2 2 + − спутниковое Дорожная карта местность Гибридный Leaflet Быстры…" at bounding box center [336, 168] width 485 height 212
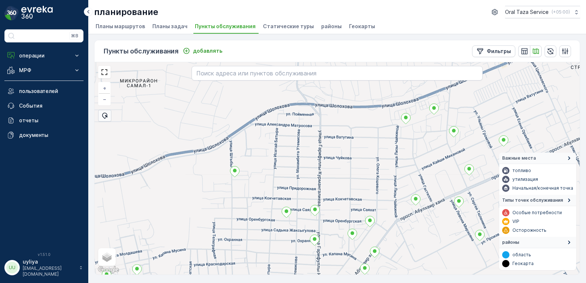
click at [324, 157] on div "+ − спутниковое Дорожная карта местность Гибридный Leaflet Быстрые клавиши Карт…" at bounding box center [336, 168] width 485 height 212
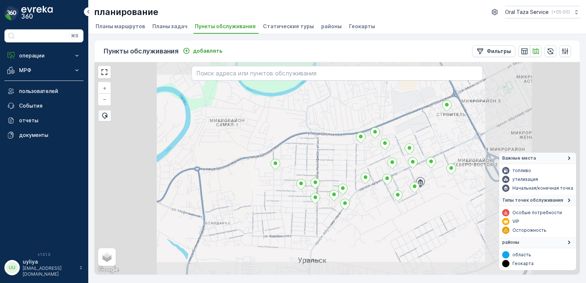
click at [346, 114] on div "+ − спутниковое Дорожная карта местность Гибридный Leaflet Быстрые клавиши Карт…" at bounding box center [336, 168] width 485 height 212
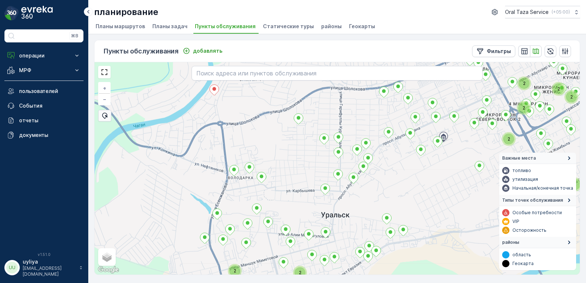
click at [318, 145] on div "2 2 2 2 2 2 2 2 2 498 + − спутниковое Дорожная карта местность Гибридный Leafle…" at bounding box center [336, 168] width 485 height 212
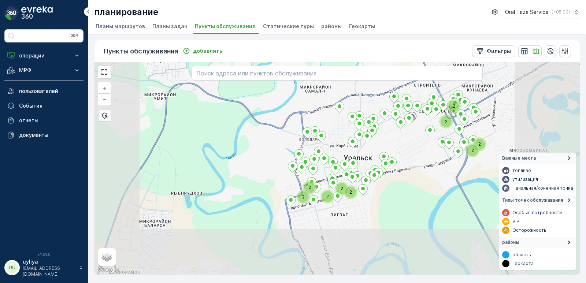
click at [400, 136] on div "2 2 2 2 2 2 2 2 2 + − спутниковое Дорожная карта местность Гибридный Leaflet Бы…" at bounding box center [336, 168] width 485 height 212
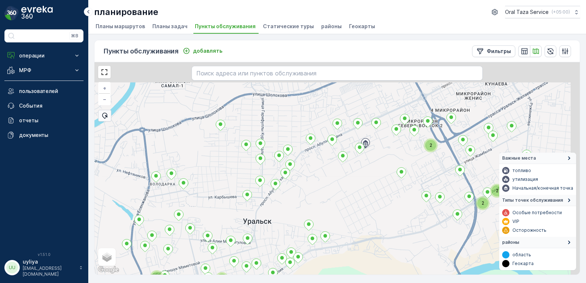
click at [351, 201] on div "2 2 2 2 2 2 2 2 2 + − спутниковое Дорожная карта местность Гибридный Leaflet Бы…" at bounding box center [336, 168] width 485 height 212
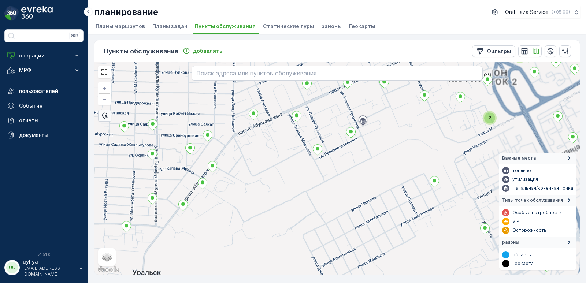
click at [326, 206] on div "2 2 2 2 2 2 2 2 2 2 + − спутниковое Дорожная карта местность Гибридный Leaflet …" at bounding box center [336, 168] width 485 height 212
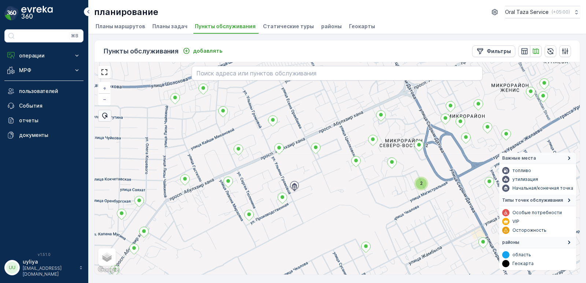
click at [327, 206] on div "2 + − спутниковое Дорожная карта местность Гибридный Leaflet Быстрые клавиши Ка…" at bounding box center [336, 168] width 485 height 212
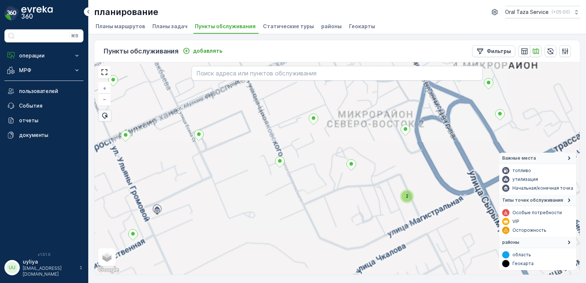
click at [304, 209] on div "2 + − спутниковое Дорожная карта местность Гибридный Leaflet Быстрые клавиши Ка…" at bounding box center [336, 168] width 485 height 212
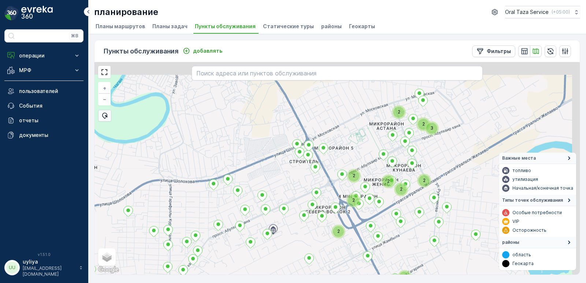
click at [354, 218] on div "2 2 2 2 2 3 2 2 2 2 2 2 + − спутниковое Дорожная карта местность Гибридный Leaf…" at bounding box center [336, 168] width 485 height 212
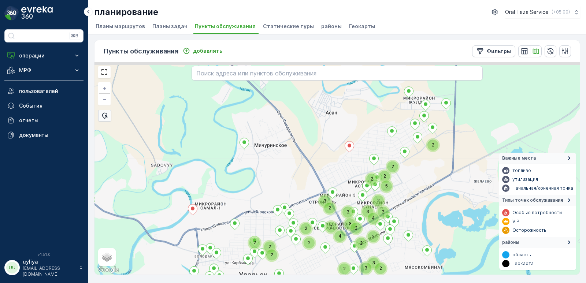
click at [417, 196] on div "2 4 2 2 2 3 2 3 2 2 2 2 2 2 2 5 2 2 3 3 3 4 2 3 3 2 2 2 242 + − спутниковое Дор…" at bounding box center [336, 168] width 485 height 212
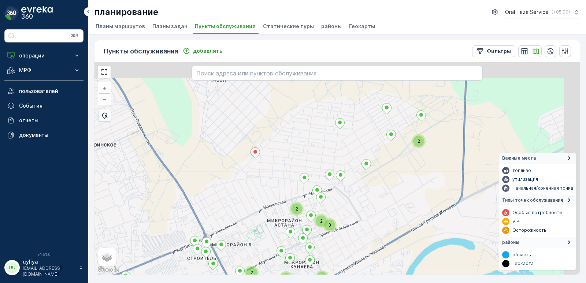
click at [396, 218] on div "2 2 2 3 2 2 2 2 2 + − спутниковое Дорожная карта местность Гибридный Leaflet Бы…" at bounding box center [336, 168] width 485 height 212
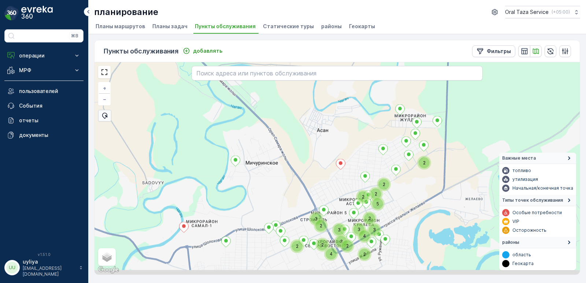
click at [435, 182] on div "2 2 4 2 2 5 2 2 3 3 3 4 2 3 3 2 2 2 + − спутниковое Дорожная карта местность Ги…" at bounding box center [336, 168] width 485 height 212
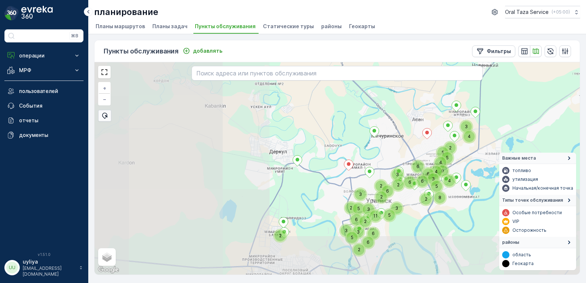
click at [469, 168] on div "5 2 2 2 11 6 6 2 5 3 8 2 3 6 4 5 6 6 6 5 3 4 4 9 4 3 2 3 5 2 3 6 3 2 2 6 5 3 + …" at bounding box center [336, 168] width 485 height 212
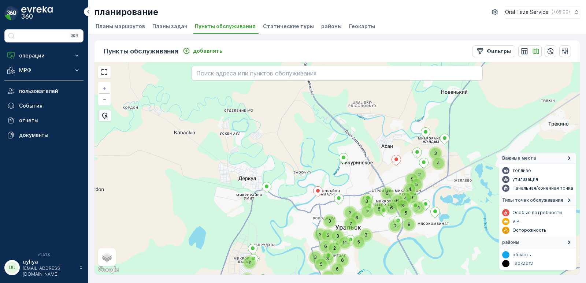
click at [438, 194] on div "5 2 2 2 11 6 6 2 5 3 8 2 3 6 4 5 6 6 6 5 3 4 4 9 4 3 2 3 5 2 3 6 3 2 2 6 5 3 4 …" at bounding box center [336, 168] width 485 height 212
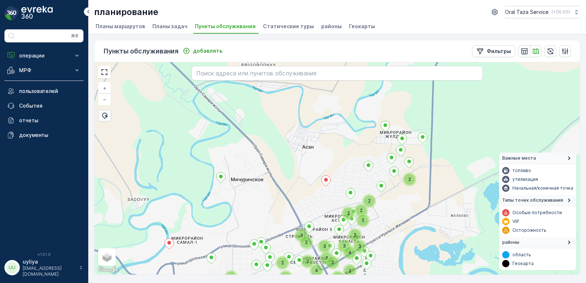
click at [419, 191] on div "5 2 2 4 2 2 2 2 2 2 3 3 3 4 2 3 3 2 2 2 2 + − спутниковое Дорожная карта местно…" at bounding box center [336, 168] width 485 height 212
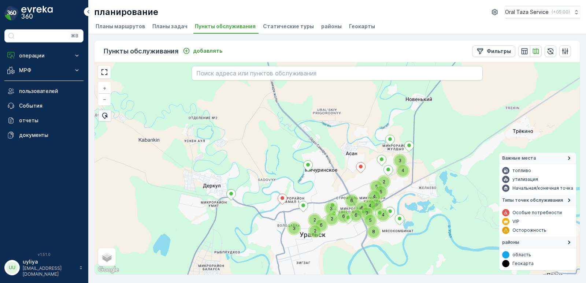
click at [438, 142] on div "6 2 2 8 2 3 6 4 5 6 6 6 5 3 4 4 9 4 5 3 2 3 + − спутниковое Дорожная карта мест…" at bounding box center [336, 168] width 485 height 212
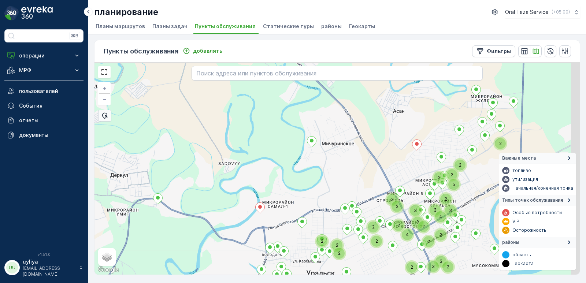
click at [335, 187] on div "2 5 2 2 4 2 2 3 2 3 2 2 2 2 2 2 3 3 3 4 2 3 3 2 2 2 2 + − спутниковое Дорожная …" at bounding box center [336, 168] width 485 height 212
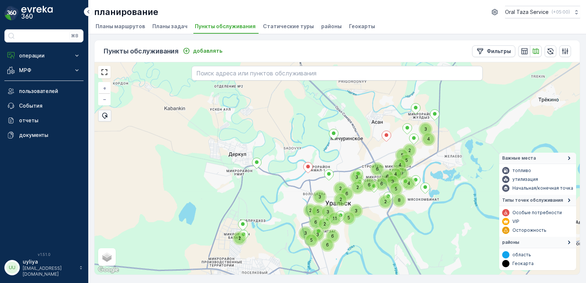
click at [351, 155] on div "2 5 2 2 11 6 6 2 5 3 8 2 3 6 4 5 6 6 6 5 3 4 4 9 4 3 2 3 5 3 6 3 2 2 6 5 3 + − …" at bounding box center [336, 168] width 485 height 212
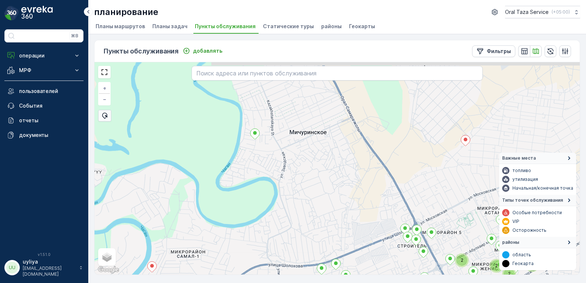
click at [328, 185] on div "2 2 2 3 2 2 2 2 2 + − спутниковое Дорожная карта местность Гибридный Leaflet Бы…" at bounding box center [336, 168] width 485 height 212
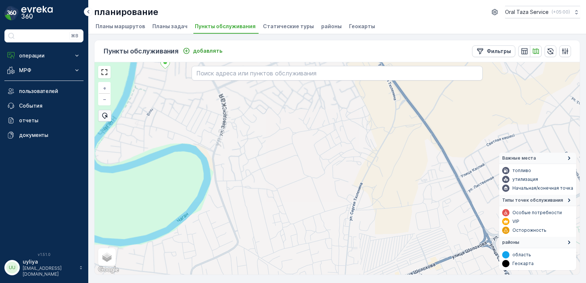
click at [330, 173] on div "+ − спутниковое Дорожная карта местность Гибридный Leaflet Быстрые клавиши Карт…" at bounding box center [336, 168] width 485 height 212
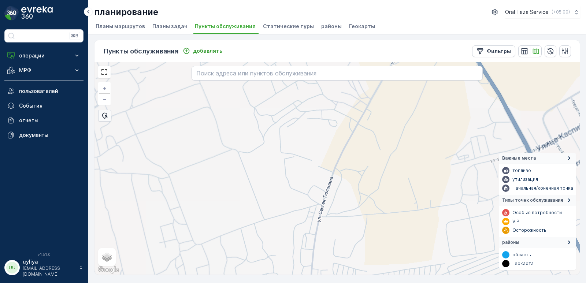
click at [345, 167] on div "+ − спутниковое Дорожная карта местность Гибридный Leaflet Быстрые клавиши Карт…" at bounding box center [336, 168] width 485 height 212
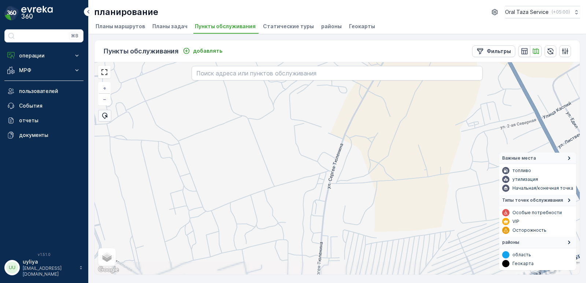
click at [350, 172] on div "+ − спутниковое Дорожная карта местность Гибридный Leaflet Быстрые клавиши Карт…" at bounding box center [336, 168] width 485 height 212
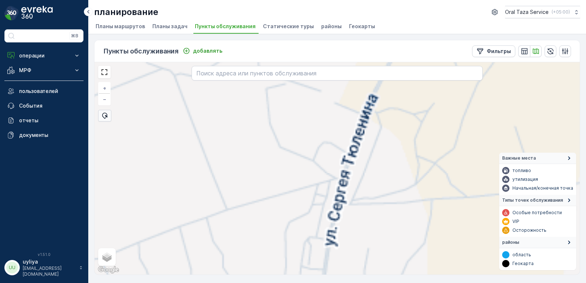
click at [348, 194] on div "+ − спутниковое Дорожная карта местность Гибридный Leaflet Быстрые клавиши Карт…" at bounding box center [336, 168] width 485 height 212
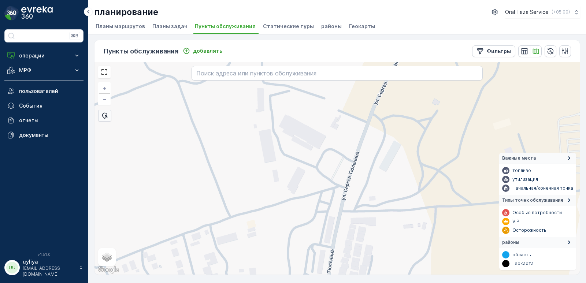
click at [356, 197] on div "+ − спутниковое Дорожная карта местность Гибридный Leaflet Быстрые клавиши Карт…" at bounding box center [336, 168] width 485 height 212
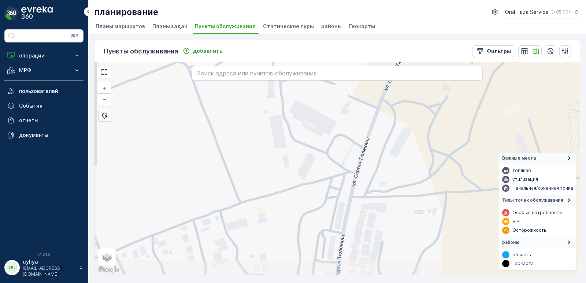
click at [365, 183] on div "+ − спутниковое Дорожная карта местность Гибридный Leaflet Быстрые клавиши Карт…" at bounding box center [336, 168] width 485 height 212
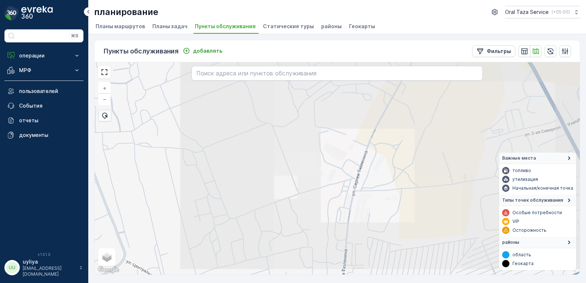
click at [346, 188] on div "+ − спутниковое Дорожная карта местность Гибридный Leaflet Быстрые клавиши Карт…" at bounding box center [336, 168] width 485 height 212
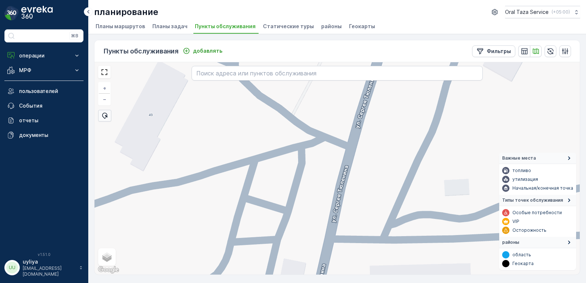
click at [346, 187] on div "+ − спутниковое Дорожная карта местность Гибридный Leaflet Быстрые клавиши Карт…" at bounding box center [336, 168] width 485 height 212
click at [339, 183] on div "+ − спутниковое Дорожная карта местность Гибридный Leaflet Быстрые клавиши Карт…" at bounding box center [336, 168] width 485 height 212
click at [341, 182] on div "+ − спутниковое Дорожная карта местность Гибридный Leaflet Быстрые клавиши Карт…" at bounding box center [336, 168] width 485 height 212
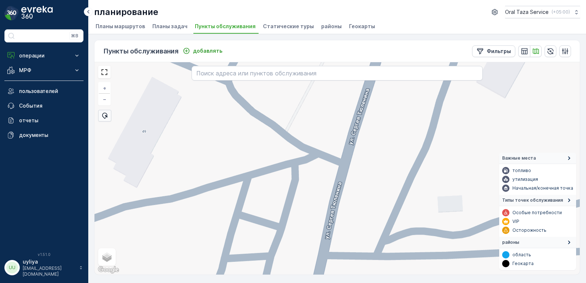
drag, startPoint x: 341, startPoint y: 182, endPoint x: 333, endPoint y: 201, distance: 21.0
click at [333, 201] on div "+ − спутниковое Дорожная карта местность Гибридный Leaflet Быстрые клавиши Карт…" at bounding box center [336, 168] width 485 height 212
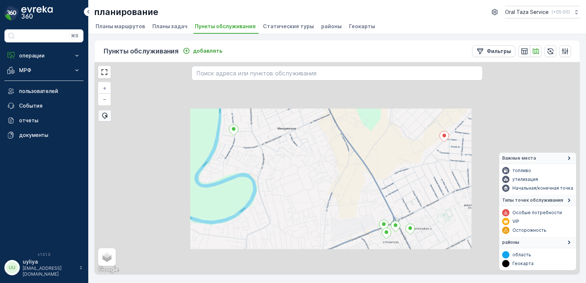
drag, startPoint x: 329, startPoint y: 205, endPoint x: 324, endPoint y: 206, distance: 5.0
click at [325, 206] on div "+ − спутниковое Дорожная карта местность Гибридный Leaflet Быстрые клавиши Карт…" at bounding box center [336, 168] width 485 height 212
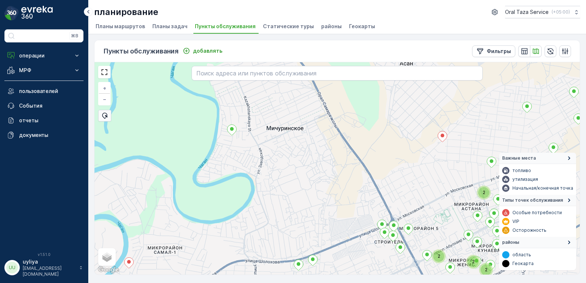
click at [327, 204] on div "2 3 2 2 2 2 2 + − спутниковое Дорожная карта местность Гибридный Leaflet Быстры…" at bounding box center [336, 168] width 485 height 212
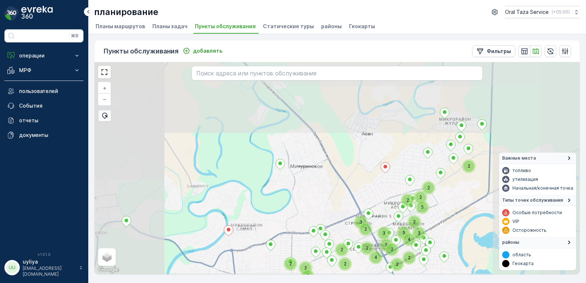
click at [327, 203] on div "2 4 2 2 2 2 2 2 2 2 5 2 2 3 3 3 4 2 3 3 2 2 2 + − спутниковое Дорожная карта ме…" at bounding box center [336, 168] width 485 height 212
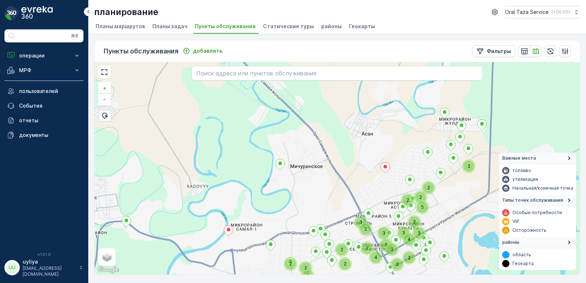
click at [327, 203] on div "2 4 2 2 2 2 2 2 2 2 5 2 2 3 3 3 4 2 3 3 2 2 2 + − спутниковое Дорожная карта ме…" at bounding box center [336, 168] width 485 height 212
click at [328, 204] on div "2 4 2 2 2 2 2 2 2 2 5 2 2 3 3 3 4 2 3 3 2 2 2 + − спутниковое Дорожная карта ме…" at bounding box center [336, 168] width 485 height 212
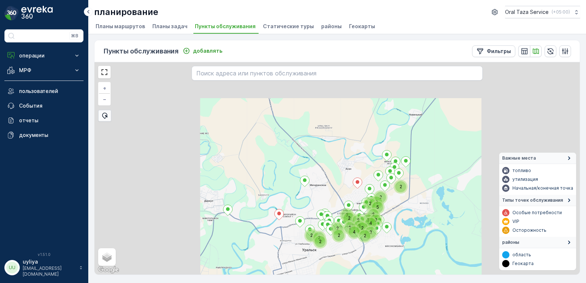
drag, startPoint x: 328, startPoint y: 204, endPoint x: 334, endPoint y: 194, distance: 10.8
click at [334, 194] on div "2 4 2 2 2 2 2 2 2 2 5 2 2 3 3 3 4 2 3 3 2 2 2 + − спутниковое Дорожная карта ме…" at bounding box center [336, 168] width 485 height 212
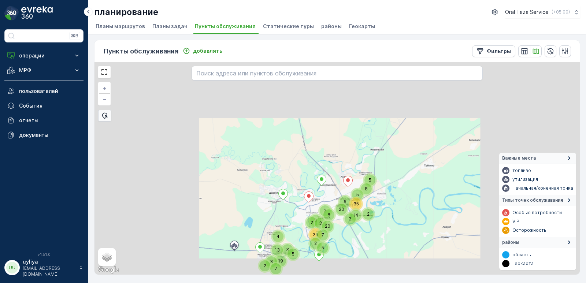
drag, startPoint x: 333, startPoint y: 192, endPoint x: 354, endPoint y: 161, distance: 37.2
click at [354, 161] on div "6 5 2 3 2 13 3 5 19 7 4 8 3 8 35 20 14 2 8 3 20 26 5 2 7 3 5 + − спутниковое До…" at bounding box center [336, 168] width 485 height 212
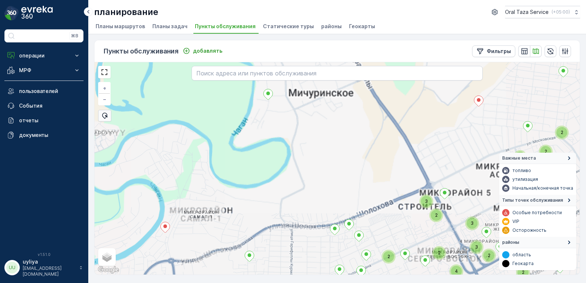
click at [357, 167] on div "2 2 5 2 4 2 2 3 2 3 2 2 2 2 2 2 2 3 3 3 4 2 3 3 2 2 2 2 2 2 + − спутниковое Дор…" at bounding box center [336, 168] width 485 height 212
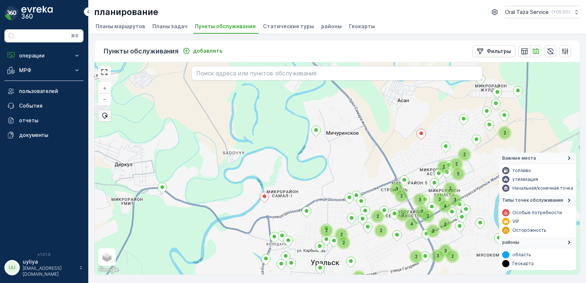
click at [362, 172] on div "2 4 2 2 2 3 2 3 2 2 2 2 2 2 2 5 2 2 3 3 3 4 2 3 3 2 2 2 + − спутниковое Дорожна…" at bounding box center [336, 168] width 485 height 212
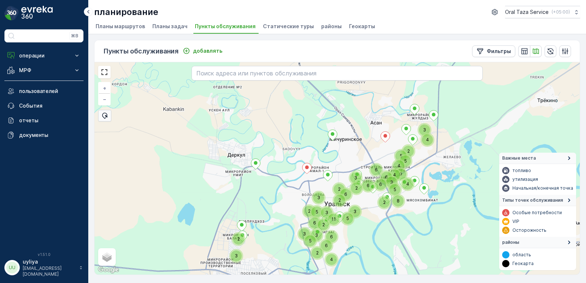
drag, startPoint x: 362, startPoint y: 172, endPoint x: 356, endPoint y: 159, distance: 14.9
click at [356, 159] on div "2 2 5 2 4 11 6 6 2 5 3 8 2 3 6 4 5 6 6 6 5 3 4 4 9 4 3 3 2 3 5 2 3 6 3 2 2 6 5 …" at bounding box center [336, 168] width 485 height 212
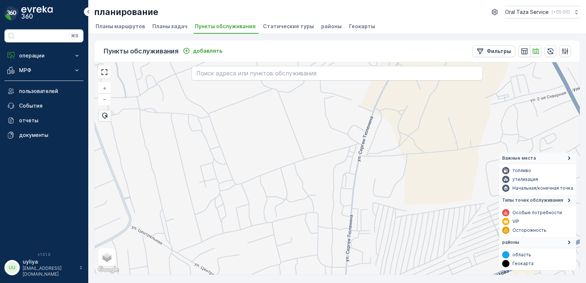
drag, startPoint x: 356, startPoint y: 159, endPoint x: 350, endPoint y: 159, distance: 5.1
click at [350, 159] on div "+ − спутниковое Дорожная карта местность Гибридный Leaflet Быстрые клавиши Карт…" at bounding box center [336, 168] width 485 height 212
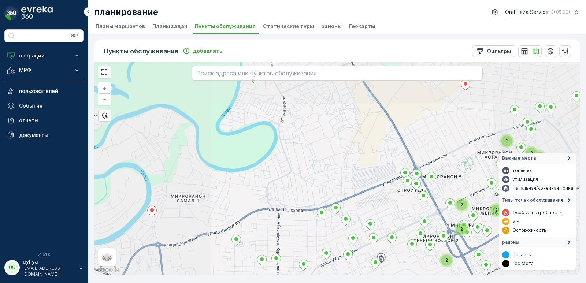
drag, startPoint x: 346, startPoint y: 157, endPoint x: 352, endPoint y: 151, distance: 8.5
click at [350, 152] on div "2 2 3 2 2 2 2 2 2 + − спутниковое Дорожная карта местность Гибридный Leaflet Бы…" at bounding box center [336, 168] width 485 height 212
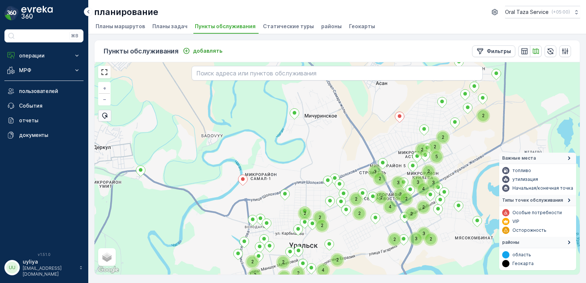
drag, startPoint x: 337, startPoint y: 144, endPoint x: 327, endPoint y: 147, distance: 10.8
click at [327, 147] on div "2 4 2 2 2 3 2 3 2 2 2 2 2 2 2 4 2 2 5 2 2 3 3 3 4 2 3 3 2 2 2 2 4 2 2 + − спутн…" at bounding box center [336, 168] width 485 height 212
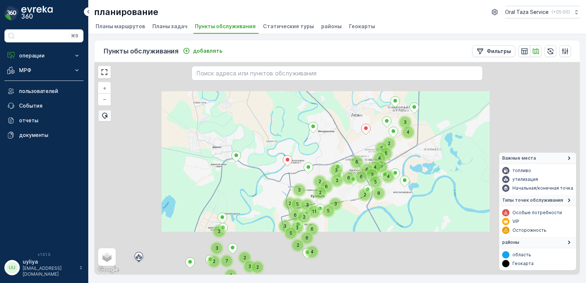
drag, startPoint x: 337, startPoint y: 149, endPoint x: 336, endPoint y: 144, distance: 4.5
click at [336, 144] on div "2 2 5 2 4 11 6 6 2 5 3 8 2 3 6 4 5 6 6 6 5 3 4 4 9 4 3 2 4 3 2 7 2 3 5 2 3 3 6 …" at bounding box center [336, 168] width 485 height 212
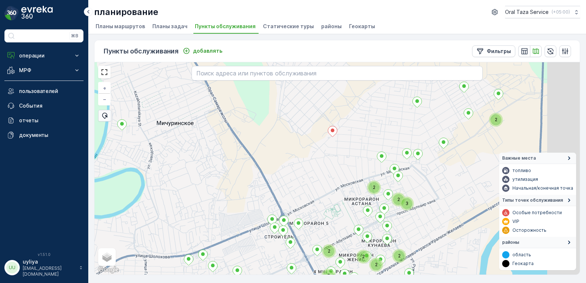
drag, startPoint x: 352, startPoint y: 137, endPoint x: 306, endPoint y: 153, distance: 49.1
click at [306, 153] on div "2 2 2 3 2 2 2 2 2 + − спутниковое Дорожная карта местность Гибридный Leaflet Бы…" at bounding box center [336, 168] width 485 height 212
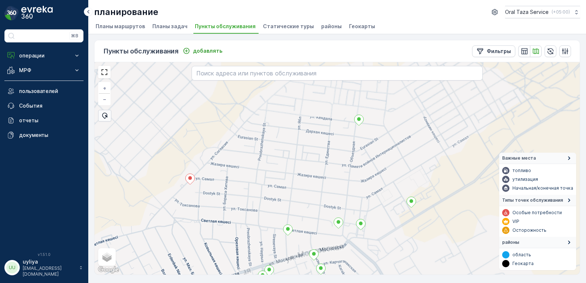
drag, startPoint x: 395, startPoint y: 137, endPoint x: 265, endPoint y: 206, distance: 147.6
click at [265, 206] on div "3 2 + − спутниковое Дорожная карта местность Гибридный Leaflet Быстрые клавиши …" at bounding box center [336, 168] width 485 height 212
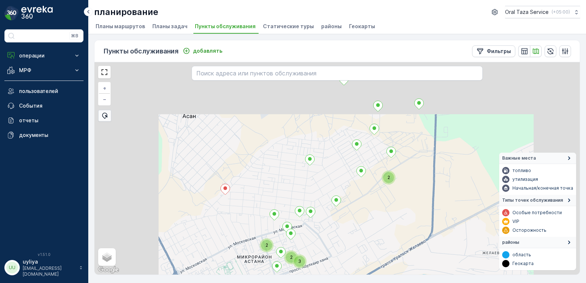
drag, startPoint x: 291, startPoint y: 181, endPoint x: 342, endPoint y: 156, distance: 56.8
click at [337, 160] on div "3 2 2 2 + − спутниковое Дорожная карта местность Гибридный Leaflet Быстрые клав…" at bounding box center [336, 168] width 485 height 212
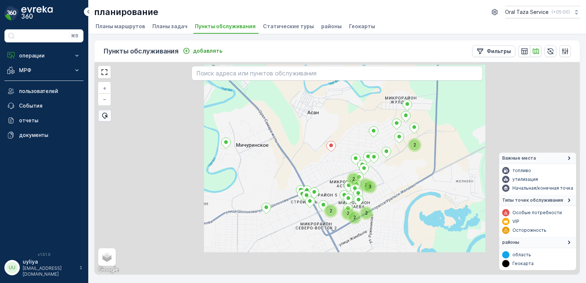
click at [344, 144] on div "3 2 2 2 2 2 2 2 + − спутниковое Дорожная карта местность Гибридный Leaflet Быст…" at bounding box center [336, 168] width 485 height 212
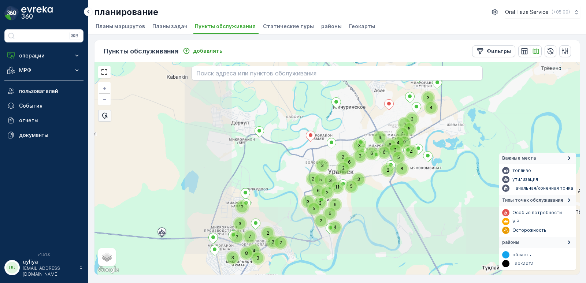
click at [349, 128] on div "2 2 5 2 2 4 11 6 6 2 5 3 8 2 3 6 4 5 6 6 6 5 3 4 4 9 4 3 3 2 4 8 3 3 2 7 2 3 5 …" at bounding box center [336, 168] width 485 height 212
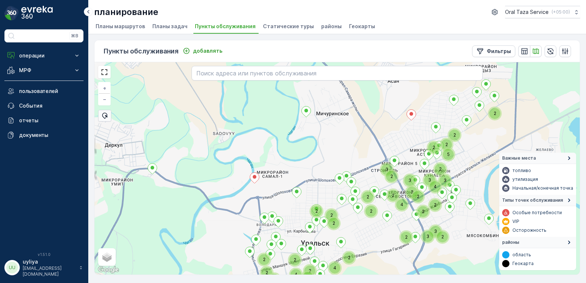
drag, startPoint x: 360, startPoint y: 123, endPoint x: 347, endPoint y: 142, distance: 23.8
click at [347, 142] on div "4 2 2 2 3 2 3 2 2 2 2 2 2 2 4 2 2 5 2 2 3 3 3 4 2 3 3 2 2 2 2 2 2 2 2 4 2 2 2 +…" at bounding box center [336, 168] width 485 height 212
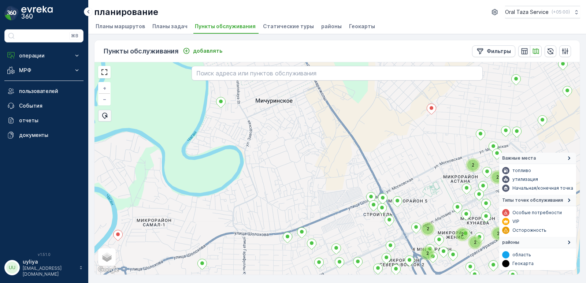
click at [341, 153] on div "2 2 2 3 2 2 2 2 2 + − спутниковое Дорожная карта местность Гибридный Leaflet Бы…" at bounding box center [336, 168] width 485 height 212
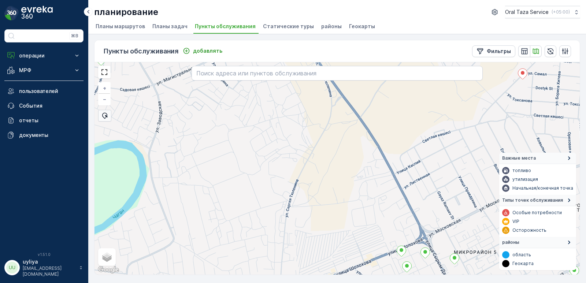
drag, startPoint x: 347, startPoint y: 154, endPoint x: 347, endPoint y: 159, distance: 4.4
click at [347, 159] on div "+ − спутниковое Дорожная карта местность Гибридный Leaflet Быстрые клавиши Карт…" at bounding box center [336, 168] width 485 height 212
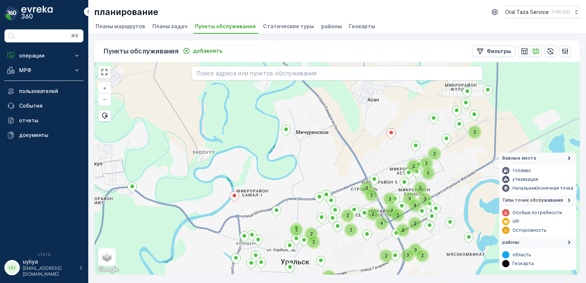
drag, startPoint x: 341, startPoint y: 160, endPoint x: 353, endPoint y: 148, distance: 16.8
click at [352, 148] on div "4 2 2 2 3 2 3 2 2 2 2 2 2 2 5 2 2 3 3 3 4 2 3 3 2 2 2 2 + − спутниковое Дорожна…" at bounding box center [336, 168] width 485 height 212
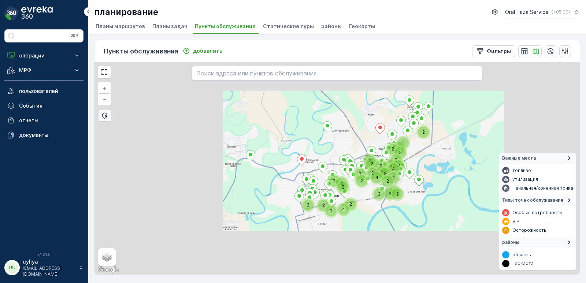
drag, startPoint x: 358, startPoint y: 140, endPoint x: 353, endPoint y: 142, distance: 5.3
click at [351, 143] on div "4 2 2 2 3 2 3 2 2 2 2 2 2 2 5 2 2 3 3 3 4 2 3 3 2 2 2 2 2 4 2 2 + − спутниковое…" at bounding box center [336, 168] width 485 height 212
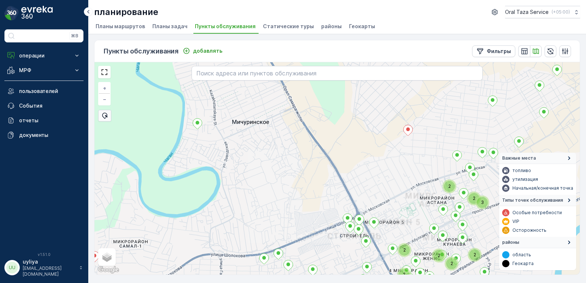
drag, startPoint x: 368, startPoint y: 135, endPoint x: 347, endPoint y: 150, distance: 25.2
click at [347, 150] on div "2 2 3 2 2 2 2 2 + − спутниковое Дорожная карта местность Гибридный Leaflet Быст…" at bounding box center [336, 168] width 485 height 212
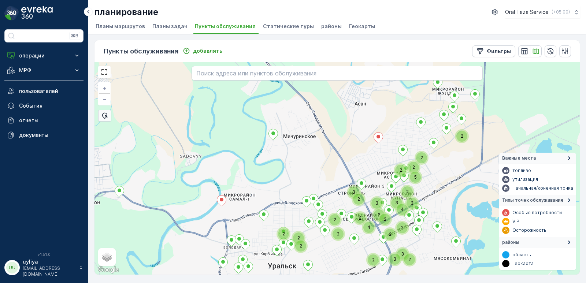
drag, startPoint x: 353, startPoint y: 148, endPoint x: 367, endPoint y: 134, distance: 20.0
click at [367, 134] on div "2 2 4 2 2 2 3 2 3 2 2 2 2 2 5 2 2 3 3 3 4 2 3 3 2 2 2 + − спутниковое Дорожная …" at bounding box center [336, 168] width 485 height 212
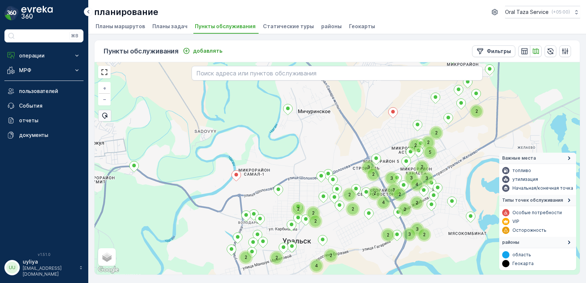
drag, startPoint x: 368, startPoint y: 141, endPoint x: 368, endPoint y: 130, distance: 11.4
click at [368, 130] on div "2 2 4 2 2 2 3 2 3 2 2 2 2 2 5 2 2 3 3 3 4 2 3 3 2 2 2 2 4 2 2 + − спутниковое Д…" at bounding box center [336, 168] width 485 height 212
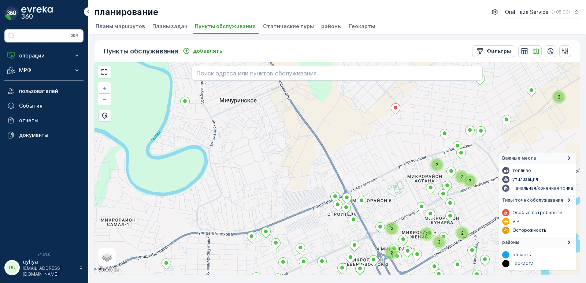
click at [347, 143] on div "2 2 2 2 3 2 2 2 2 2 + − спутниковое Дорожная карта местность Гибридный Leaflet …" at bounding box center [336, 168] width 485 height 212
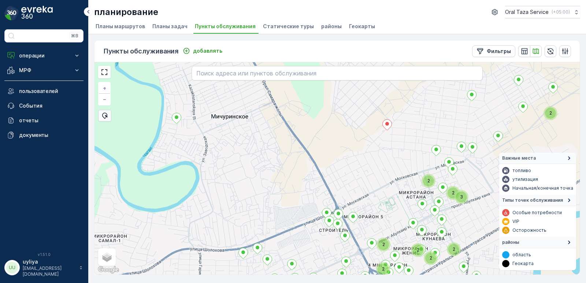
drag, startPoint x: 349, startPoint y: 135, endPoint x: 332, endPoint y: 170, distance: 38.2
click at [332, 170] on div "2 2 2 3 2 2 2 2 2 + − спутниковое Дорожная карта местность Гибридный Leaflet Бы…" at bounding box center [336, 168] width 485 height 212
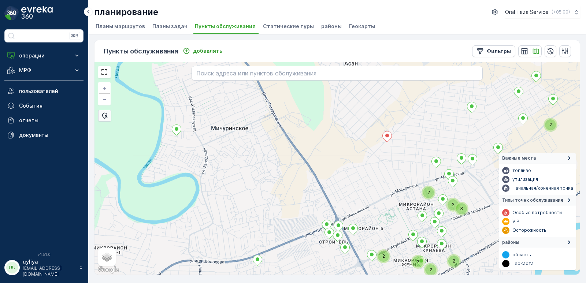
drag, startPoint x: 333, startPoint y: 170, endPoint x: 341, endPoint y: 163, distance: 10.4
click at [341, 163] on div "2 2 2 3 2 2 2 2 + − спутниковое Дорожная карта местность Гибридный Leaflet Быст…" at bounding box center [336, 168] width 485 height 212
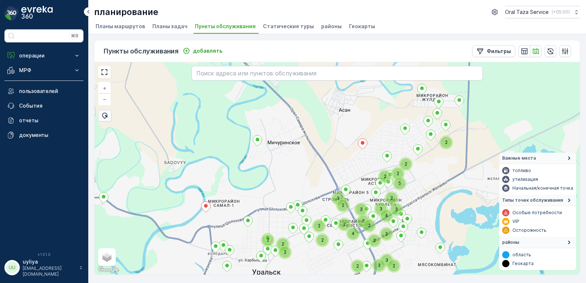
drag, startPoint x: 338, startPoint y: 156, endPoint x: 365, endPoint y: 129, distance: 37.8
click at [365, 129] on div "2 2 4 2 2 2 3 2 3 2 2 2 2 2 5 2 2 3 3 3 4 2 3 3 2 2 2 + − спутниковое Дорожная …" at bounding box center [336, 168] width 485 height 212
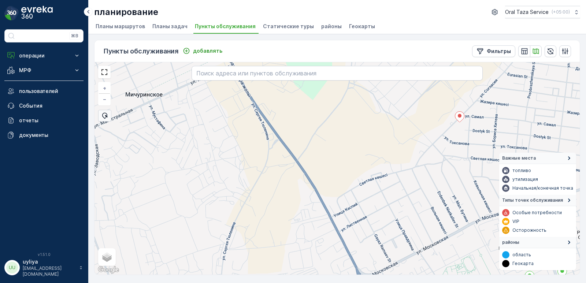
drag, startPoint x: 359, startPoint y: 122, endPoint x: 357, endPoint y: 143, distance: 20.6
click at [357, 143] on div "+ − спутниковое Дорожная карта местность Гибридный Leaflet Быстрые клавиши Карт…" at bounding box center [336, 168] width 485 height 212
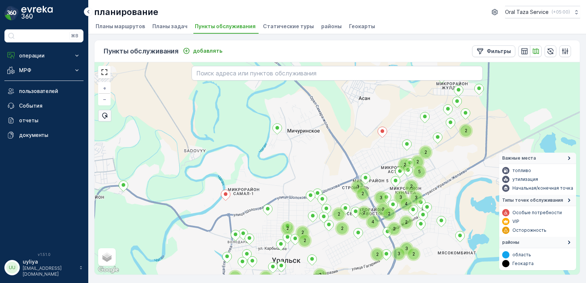
drag, startPoint x: 357, startPoint y: 143, endPoint x: 360, endPoint y: 150, distance: 7.8
click at [360, 150] on div "2 2 4 2 2 2 3 2 3 2 2 2 2 2 2 5 2 2 3 3 3 4 2 3 3 2 2 2 2 2 + − спутниковое Дор…" at bounding box center [336, 168] width 485 height 212
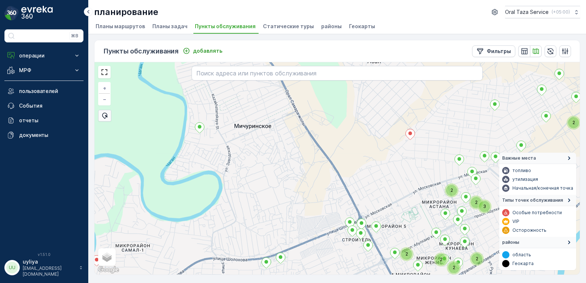
click at [362, 159] on div "2 2 2 3 2 2 2 2 + − спутниковое Дорожная карта местность Гибридный Leaflet Быст…" at bounding box center [336, 168] width 485 height 212
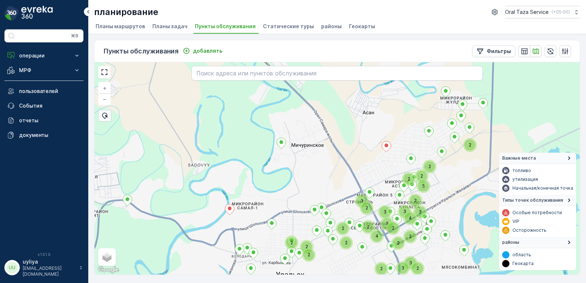
click at [368, 152] on div "2 2 4 2 2 2 3 2 3 2 2 2 2 2 5 2 2 3 3 3 4 2 3 3 2 2 2 + − спутниковое Дорожная …" at bounding box center [336, 168] width 485 height 212
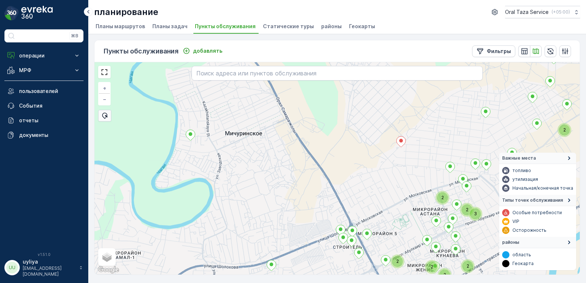
drag, startPoint x: 366, startPoint y: 156, endPoint x: 358, endPoint y: 156, distance: 8.1
click at [358, 156] on div "2 2 2 3 2 2 2 2 + − спутниковое Дорожная карта местность Гибридный Leaflet Быст…" at bounding box center [336, 168] width 485 height 212
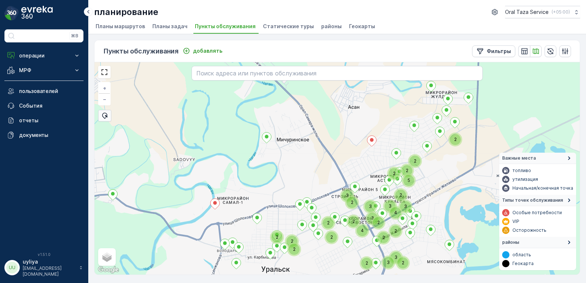
drag, startPoint x: 349, startPoint y: 150, endPoint x: 346, endPoint y: 147, distance: 4.2
click at [346, 147] on div "2 2 4 2 2 2 3 2 3 2 2 2 2 2 5 2 2 3 3 3 4 2 3 3 2 2 2 + − спутниковое Дорожная …" at bounding box center [336, 168] width 485 height 212
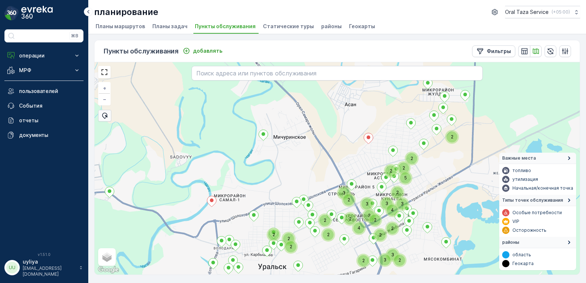
drag, startPoint x: 353, startPoint y: 148, endPoint x: 342, endPoint y: 151, distance: 11.7
click at [342, 151] on div "2 2 4 2 2 2 3 2 3 2 2 2 2 2 5 2 2 3 3 3 4 2 3 3 2 2 2 + − спутниковое Дорожная …" at bounding box center [336, 168] width 485 height 212
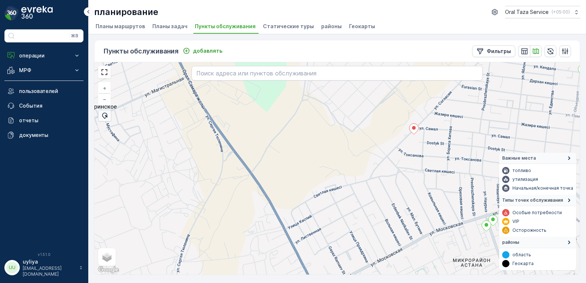
drag, startPoint x: 315, startPoint y: 146, endPoint x: 339, endPoint y: 147, distance: 23.8
click at [339, 147] on div "3 2 + − спутниковое Дорожная карта местность Гибридный Leaflet Быстрые клавиши …" at bounding box center [336, 168] width 485 height 212
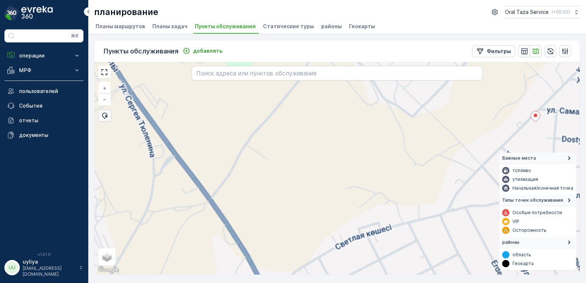
click at [334, 144] on div "+ − спутниковое Дорожная карта местность Гибридный Leaflet Быстрые клавиши Карт…" at bounding box center [336, 168] width 485 height 212
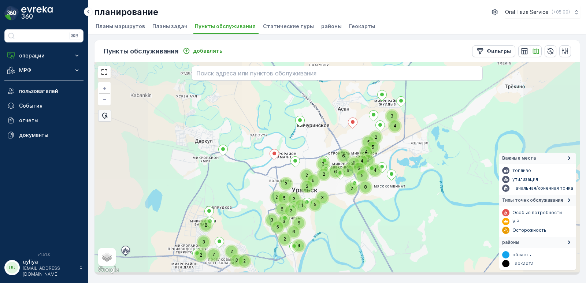
click at [338, 133] on div "2 2 5 2 4 11 6 6 2 5 3 8 2 3 6 4 5 6 6 6 5 3 4 4 9 4 3 2 3 2 7 2 3 5 2 3 3 6 3 …" at bounding box center [336, 168] width 485 height 212
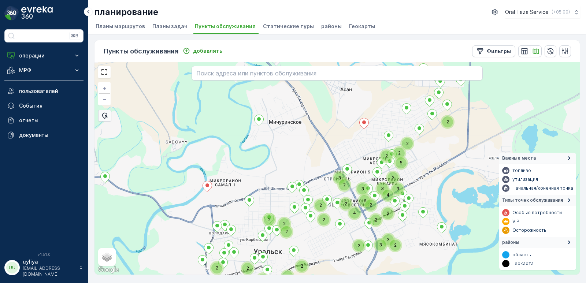
drag, startPoint x: 338, startPoint y: 133, endPoint x: 336, endPoint y: 138, distance: 5.4
click at [336, 138] on div "2 2 5 2 4 2 2 3 2 3 2 2 2 2 2 4 2 2 2 3 3 3 4 2 3 3 2 2 2 2 2 2 2 + − спутников…" at bounding box center [336, 168] width 485 height 212
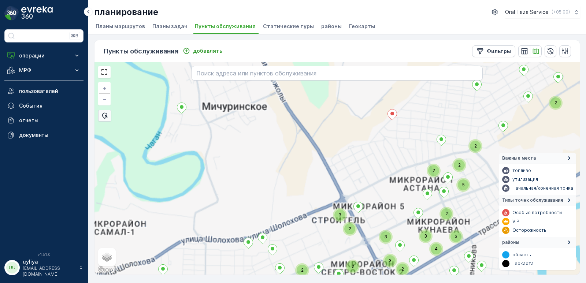
drag, startPoint x: 339, startPoint y: 129, endPoint x: 338, endPoint y: 134, distance: 4.9
click at [338, 134] on div "2 2 5 2 4 2 2 3 2 3 2 2 2 2 4 2 2 2 3 3 3 4 2 3 3 2 2 2 2 2 2 + − спутниковое Д…" at bounding box center [336, 168] width 485 height 212
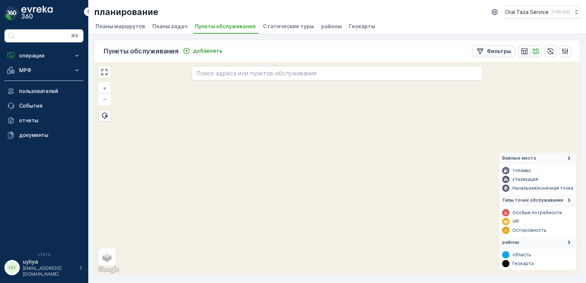
drag, startPoint x: 341, startPoint y: 130, endPoint x: 328, endPoint y: 148, distance: 22.1
click at [328, 148] on div "+ − спутниковое Дорожная карта местность Гибридный Leaflet Быстрые клавиши Карт…" at bounding box center [336, 168] width 485 height 212
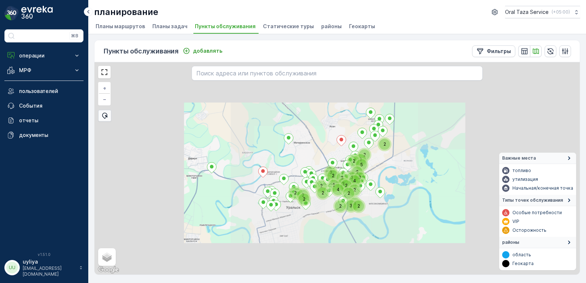
click at [332, 142] on div "2 2 4 2 2 2 3 2 3 2 2 2 2 2 5 2 2 3 3 3 4 2 3 3 2 2 2 + − спутниковое Дорожная …" at bounding box center [336, 168] width 485 height 212
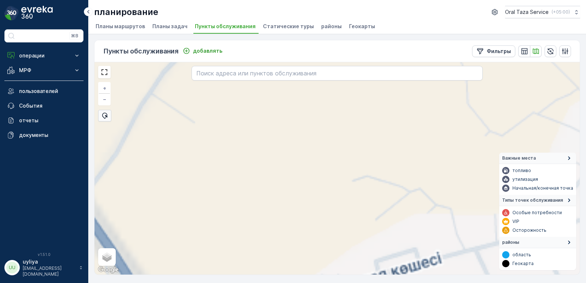
drag, startPoint x: 330, startPoint y: 130, endPoint x: 327, endPoint y: 152, distance: 21.8
click at [330, 152] on div "+ − спутниковое Дорожная карта местность Гибридный Leaflet Быстрые клавиши Карт…" at bounding box center [336, 168] width 485 height 212
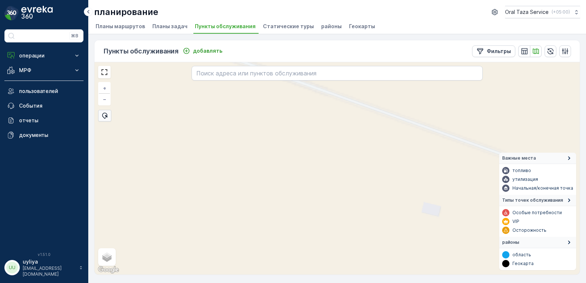
drag, startPoint x: 309, startPoint y: 141, endPoint x: 362, endPoint y: 134, distance: 53.2
click at [365, 133] on div "+ − спутниковое Дорожная карта местность Гибридный Leaflet Быстрые клавиши Карт…" at bounding box center [336, 168] width 485 height 212
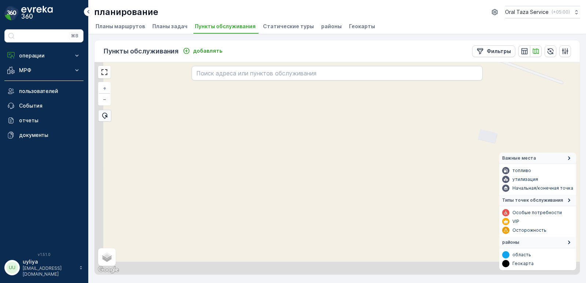
drag, startPoint x: 257, startPoint y: 172, endPoint x: 304, endPoint y: 119, distance: 71.4
click at [304, 119] on div "+ − спутниковое Дорожная карта местность Гибридный Leaflet Быстрые клавиши Карт…" at bounding box center [336, 168] width 485 height 212
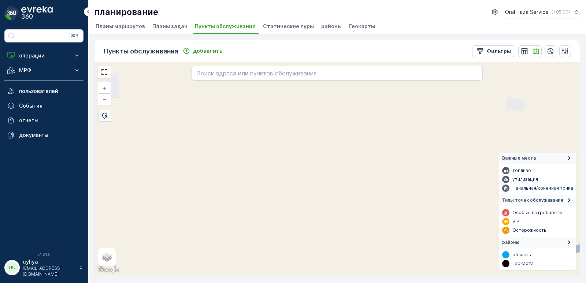
drag, startPoint x: 305, startPoint y: 154, endPoint x: 316, endPoint y: 130, distance: 26.7
click at [316, 130] on div "+ − спутниковое Дорожная карта местность Гибридный Leaflet Быстрые клавиши Карт…" at bounding box center [336, 168] width 485 height 212
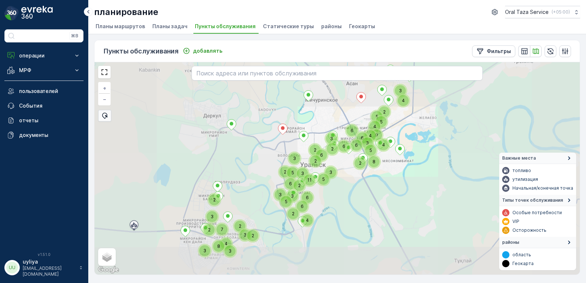
drag, startPoint x: 318, startPoint y: 120, endPoint x: 321, endPoint y: 116, distance: 4.7
click at [321, 116] on div "4 11 6 6 2 2 5 3 2 8 2 3 6 4 5 6 6 6 5 3 4 4 9 4 5 3 2 3 2 4 8 3 3 2 7 2 3 5 2 …" at bounding box center [336, 168] width 485 height 212
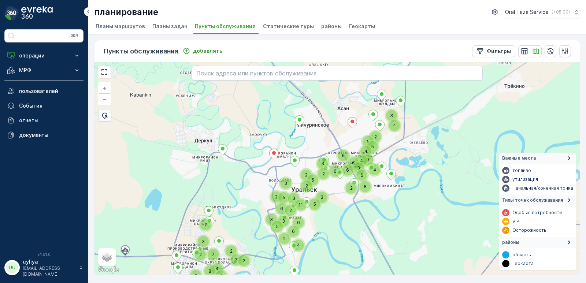
click at [315, 144] on div "4 11 6 6 2 2 5 3 2 8 2 3 6 4 5 6 6 6 5 3 4 4 9 4 5 3 2 3 2 4 8 3 3 2 7 2 3 5 2 …" at bounding box center [336, 168] width 485 height 212
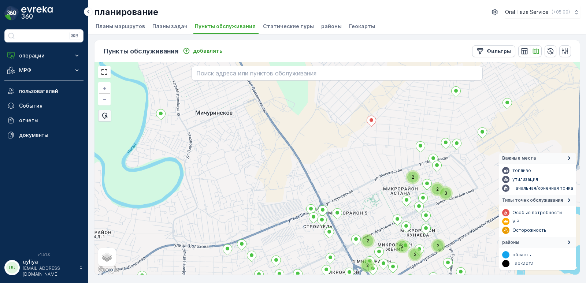
drag, startPoint x: 371, startPoint y: 120, endPoint x: 301, endPoint y: 150, distance: 75.3
click at [301, 150] on div "2 2 3 2 2 2 2 2 2 + − спутниковое Дорожная карта местность Гибридный Leaflet Бы…" at bounding box center [336, 168] width 485 height 212
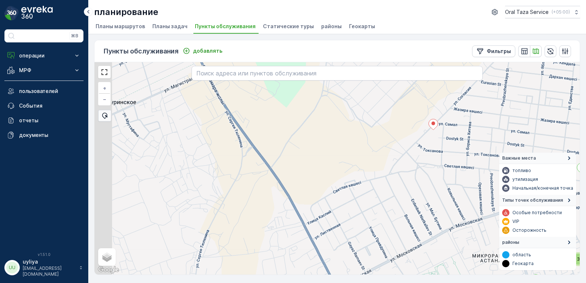
drag, startPoint x: 282, startPoint y: 134, endPoint x: 324, endPoint y: 149, distance: 44.5
click at [324, 149] on div "3 2 + − спутниковое Дорожная карта местность Гибридный Leaflet Быстрые клавиши …" at bounding box center [336, 168] width 485 height 212
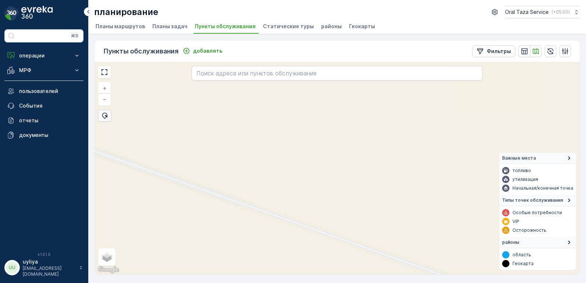
drag, startPoint x: 292, startPoint y: 152, endPoint x: 312, endPoint y: 193, distance: 45.2
click at [302, 207] on div "+ − спутниковое Дорожная карта местность Гибридный Leaflet Быстрые клавиши Карт…" at bounding box center [336, 168] width 485 height 212
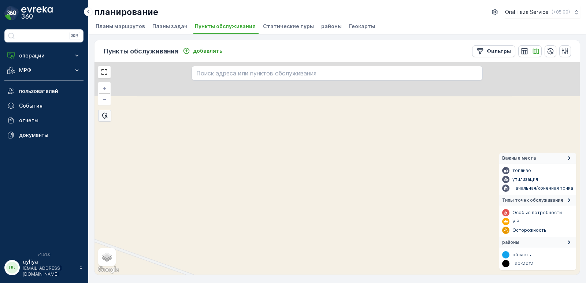
drag, startPoint x: 349, startPoint y: 160, endPoint x: 309, endPoint y: 211, distance: 64.9
click at [310, 211] on div "+ − спутниковое Дорожная карта местность Гибридный Leaflet Быстрые клавиши Карт…" at bounding box center [336, 168] width 485 height 212
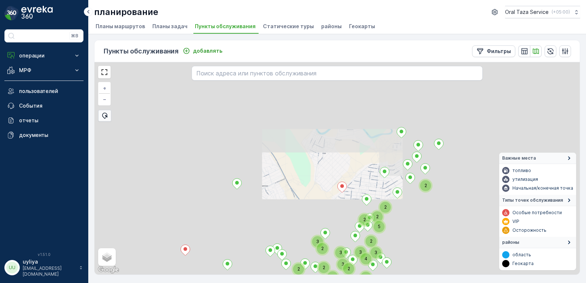
drag, startPoint x: 316, startPoint y: 194, endPoint x: 356, endPoint y: 153, distance: 57.0
click at [349, 158] on div "4 2 2 2 5 2 2 3 3 3 4 2 3 3 2 2 2 2 + − спутниковое Дорожная карта местность Ги…" at bounding box center [336, 168] width 485 height 212
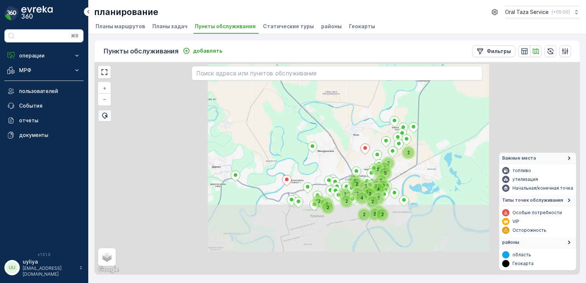
click at [357, 112] on div "4 2 2 2 5 2 2 3 3 3 4 2 3 3 2 2 2 2 2 2 3 2 3 2 2 2 2 + − спутниковое Дорожная …" at bounding box center [336, 168] width 485 height 212
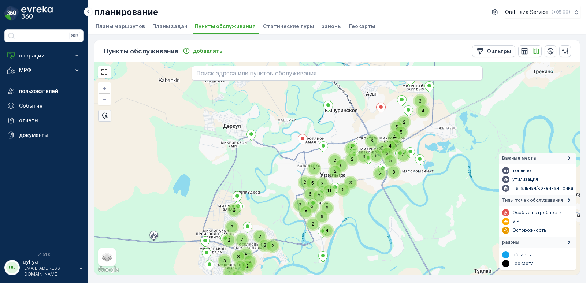
drag, startPoint x: 358, startPoint y: 115, endPoint x: 349, endPoint y: 124, distance: 12.4
click at [349, 124] on div "5 2 2 2 4 11 6 6 2 5 3 8 2 3 6 4 5 6 6 6 5 3 4 4 9 4 3 3 2 2 3 5 2 3 6 3 2 2 6 …" at bounding box center [336, 168] width 485 height 212
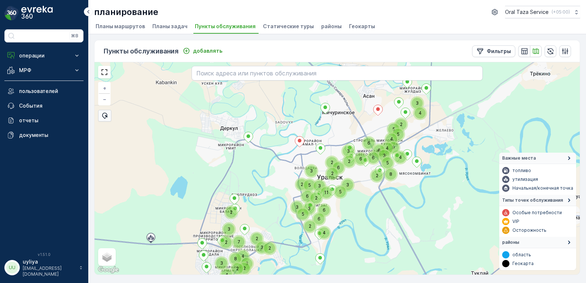
drag, startPoint x: 331, startPoint y: 126, endPoint x: 326, endPoint y: 135, distance: 9.7
click at [327, 134] on div "5 2 2 2 4 11 6 6 2 5 3 8 2 3 6 4 5 6 6 6 5 3 4 4 9 4 3 3 2 2 3 5 2 3 6 3 2 2 6 …" at bounding box center [336, 168] width 485 height 212
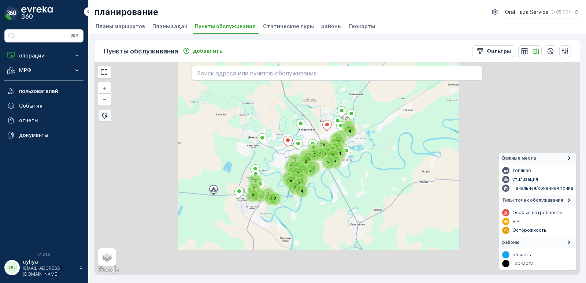
click at [282, 129] on div "5 2 2 2 4 11 6 6 2 5 3 8 2 3 6 4 5 6 6 6 5 3 4 4 9 4 3 3 2 2 3 5 2 3 6 3 2 2 6 …" at bounding box center [336, 168] width 485 height 212
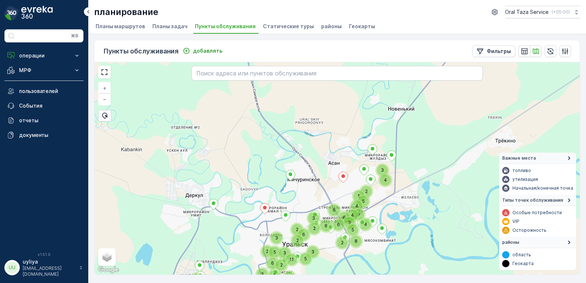
drag, startPoint x: 318, startPoint y: 109, endPoint x: 312, endPoint y: 126, distance: 18.1
click at [312, 126] on div "6 5 2 2 3 11 6 6 2 2 5 3 2 8 2 3 6 4 5 6 6 3 4 4 9 4 5 3 2 2 3 5 3 6 3 2 6 5 + …" at bounding box center [336, 168] width 485 height 212
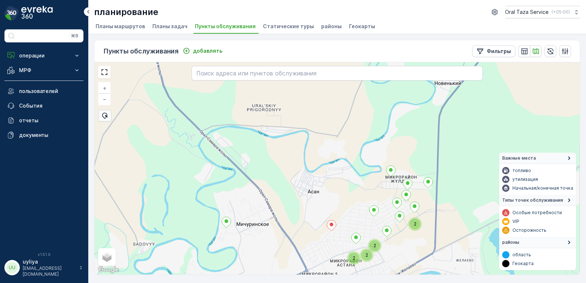
drag, startPoint x: 341, startPoint y: 130, endPoint x: 331, endPoint y: 111, distance: 21.5
click at [331, 111] on div "2 2 2 2 + − спутниковое Дорожная карта местность Гибридный Leaflet Быстрые клав…" at bounding box center [336, 168] width 485 height 212
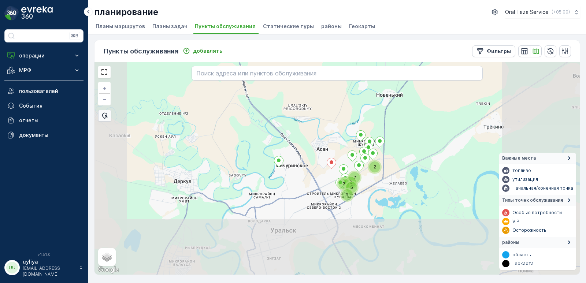
drag, startPoint x: 332, startPoint y: 123, endPoint x: 334, endPoint y: 114, distance: 9.2
click at [339, 110] on div "2 2 2 2 5 2 + − спутниковое Дорожная карта местность Гибридный Leaflet Быстрые …" at bounding box center [336, 168] width 485 height 212
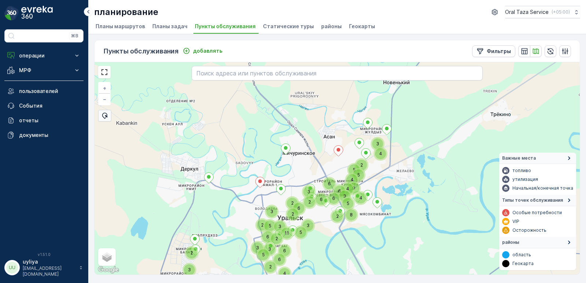
drag, startPoint x: 301, startPoint y: 131, endPoint x: 316, endPoint y: 114, distance: 23.3
click at [313, 114] on div "2 5 11 6 6 2 2 5 3 2 8 2 3 6 4 5 6 6 6 5 3 4 4 9 4 3 2 3 5 3 6 3 2 2 6 5 3 4 3 …" at bounding box center [336, 168] width 485 height 212
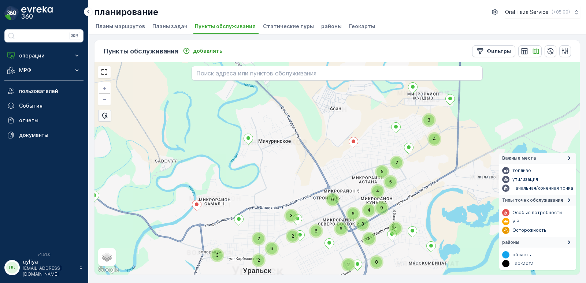
drag, startPoint x: 312, startPoint y: 155, endPoint x: 323, endPoint y: 138, distance: 20.1
click at [323, 139] on div "2 5 11 6 6 2 2 5 3 2 8 2 3 6 4 5 6 6 6 5 3 4 4 9 4 3 2 3 5 3 6 3 2 2 6 5 3 4 3 …" at bounding box center [336, 168] width 485 height 212
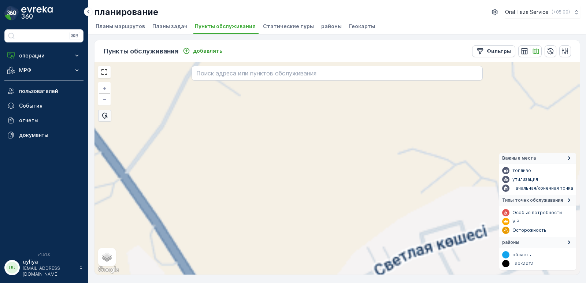
drag, startPoint x: 336, startPoint y: 129, endPoint x: 333, endPoint y: 146, distance: 17.8
click at [336, 145] on div "+ − спутниковое Дорожная карта местность Гибридный Leaflet Быстрые клавиши Карт…" at bounding box center [336, 168] width 485 height 212
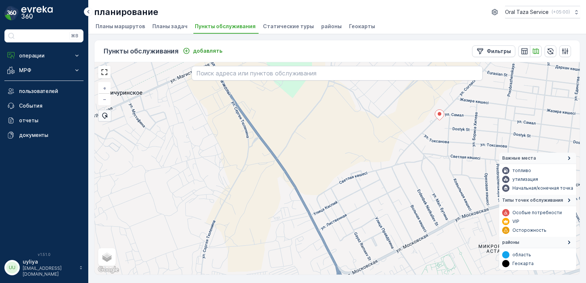
drag, startPoint x: 327, startPoint y: 155, endPoint x: 345, endPoint y: 129, distance: 31.4
click at [343, 131] on div "2 + − спутниковое Дорожная карта местность Гибридный Leaflet Быстрые клавиши Ка…" at bounding box center [336, 168] width 485 height 212
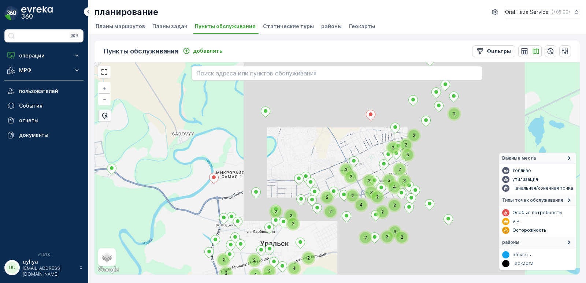
drag, startPoint x: 335, startPoint y: 133, endPoint x: 339, endPoint y: 128, distance: 6.5
click at [339, 128] on div "4 2 2 2 3 2 3 2 2 2 2 2 2 2 4 2 2 5 2 2 3 3 3 4 2 3 3 2 2 2 2 2 4 2 2 + − спутн…" at bounding box center [336, 168] width 485 height 212
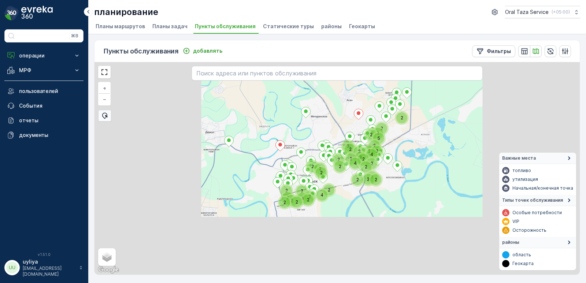
click at [339, 127] on div "4 2 2 2 3 2 3 2 2 2 2 2 2 2 4 2 2 5 2 2 3 3 3 4 2 3 3 2 2 2 2 2 4 2 2 2 2 2 + −…" at bounding box center [336, 168] width 485 height 212
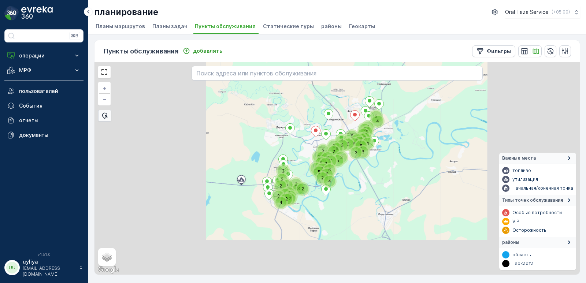
click at [348, 124] on div "2 2 5 2 2 4 11 6 6 2 5 3 8 2 3 6 4 5 6 6 6 5 3 4 4 9 4 3 3 2 2 4 8 3 2 3 2 4 7 …" at bounding box center [336, 168] width 485 height 212
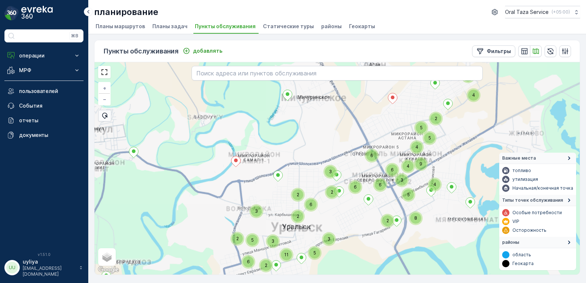
drag, startPoint x: 350, startPoint y: 124, endPoint x: 333, endPoint y: 137, distance: 21.7
click at [334, 137] on div "6 5 3 2 2 3 4 11 6 6 2 2 5 3 2 8 2 3 6 4 5 6 6 3 4 4 9 4 5 3 2 2 2 3 4 8 3 2 3 …" at bounding box center [336, 168] width 485 height 212
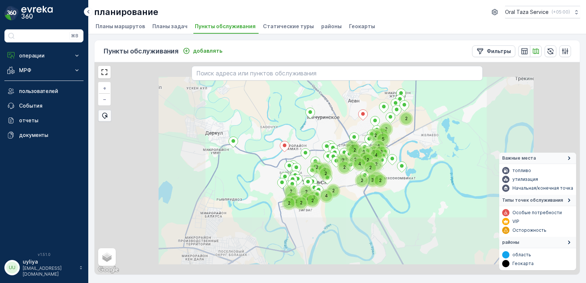
click at [333, 137] on div "2 2 5 2 2 4 2 2 3 2 3 2 2 2 2 2 2 4 2 2 2 3 3 3 4 2 3 3 2 2 2 2 2 2 2 4 2 2 + −…" at bounding box center [336, 168] width 485 height 212
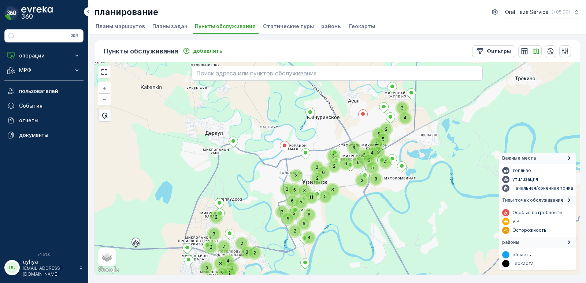
drag, startPoint x: 328, startPoint y: 131, endPoint x: 333, endPoint y: 130, distance: 4.5
click at [333, 130] on div "2 2 5 2 2 4 11 6 6 2 5 3 8 2 3 6 4 5 6 6 6 5 3 4 4 9 4 3 3 2 2 4 8 3 2 3 2 7 2 …" at bounding box center [336, 168] width 485 height 212
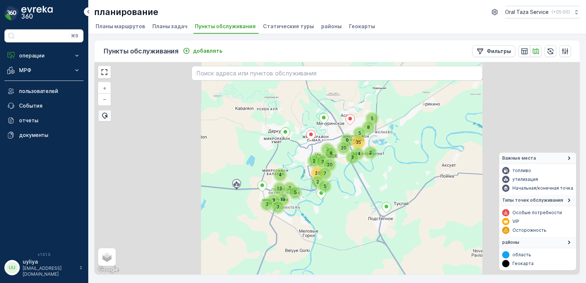
drag, startPoint x: 333, startPoint y: 130, endPoint x: 342, endPoint y: 123, distance: 11.8
click at [342, 123] on div "6 5 3 2 2 3 2 13 3 5 19 7 4 8 3 8 35 20 14 2 8 3 20 26 5 7 5 + − спутниковое До…" at bounding box center [336, 168] width 485 height 212
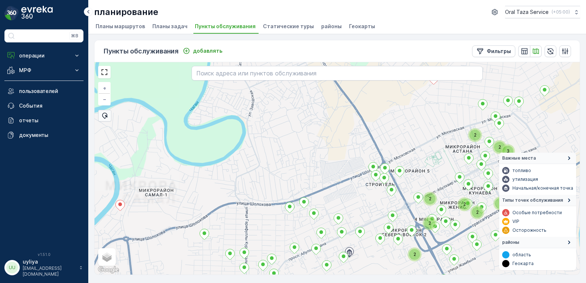
click at [340, 135] on div "2 2 3 2 2 2 2 2 2 + − спутниковое Дорожная карта местность Гибридный Leaflet Бы…" at bounding box center [336, 168] width 485 height 212
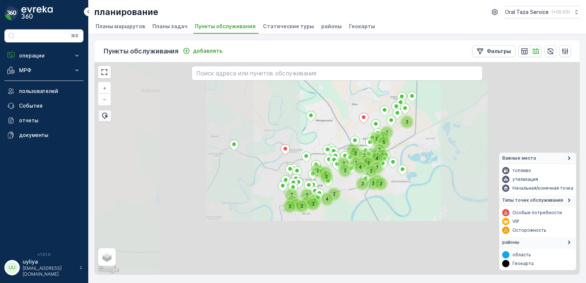
drag, startPoint x: 334, startPoint y: 136, endPoint x: 341, endPoint y: 132, distance: 8.0
click at [341, 132] on div "4 2 2 2 3 2 3 2 2 2 2 2 2 2 4 2 2 5 2 2 3 3 3 4 2 3 3 2 2 2 2 2 2 2 4 2 2 2 + −…" at bounding box center [336, 168] width 485 height 212
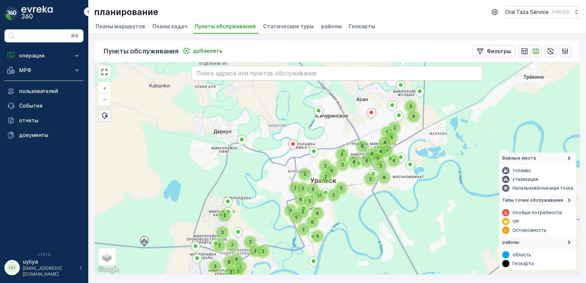
drag, startPoint x: 341, startPoint y: 132, endPoint x: 354, endPoint y: 118, distance: 19.7
click at [354, 118] on div "2 2 5 2 2 4 11 6 6 2 5 3 8 2 3 6 4 5 6 6 6 5 3 4 4 9 4 3 3 2 2 4 8 3 2 3 2 7 2 …" at bounding box center [336, 168] width 485 height 212
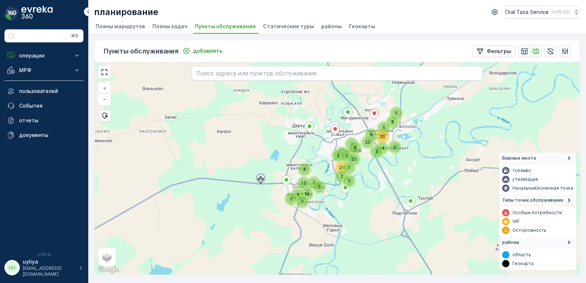
drag, startPoint x: 351, startPoint y: 118, endPoint x: 356, endPoint y: 126, distance: 9.7
click at [356, 126] on div "6 5 3 2 2 3 2 13 3 5 19 7 4 8 3 8 35 20 14 2 8 3 20 26 5 7 5 + − спутниковое До…" at bounding box center [336, 168] width 485 height 212
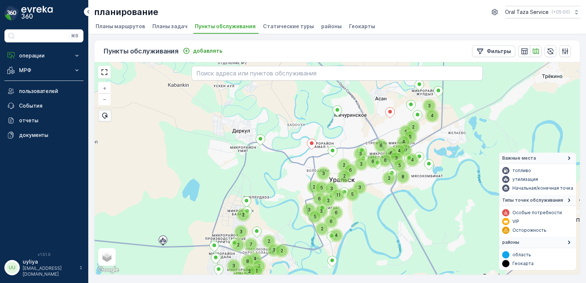
drag, startPoint x: 356, startPoint y: 126, endPoint x: 353, endPoint y: 131, distance: 6.6
click at [353, 131] on div "6 5 3 2 2 3 4 11 6 6 2 2 5 3 2 8 2 3 6 4 5 6 6 3 4 4 9 4 5 3 2 2 2 3 4 8 3 2 3 …" at bounding box center [336, 168] width 485 height 212
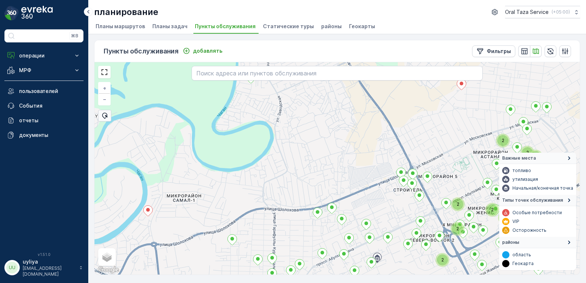
drag, startPoint x: 362, startPoint y: 131, endPoint x: 354, endPoint y: 138, distance: 10.9
click at [354, 138] on div "2 2 2 3 2 2 2 2 2 + − спутниковое Дорожная карта местность Гибридный Leaflet Бы…" at bounding box center [336, 168] width 485 height 212
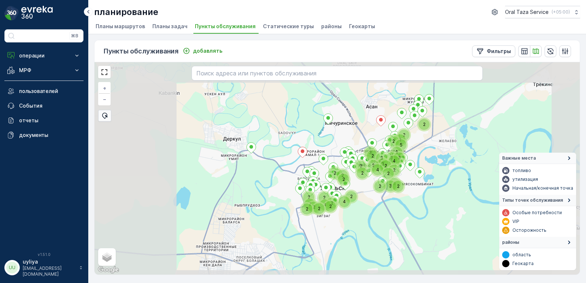
drag, startPoint x: 347, startPoint y: 140, endPoint x: 358, endPoint y: 129, distance: 15.5
click at [356, 130] on div "2 4 2 2 2 3 2 3 2 2 2 2 2 2 2 4 2 2 5 2 2 3 3 3 4 2 3 3 2 2 2 2 2 2 4 2 2 2 + −…" at bounding box center [336, 168] width 485 height 212
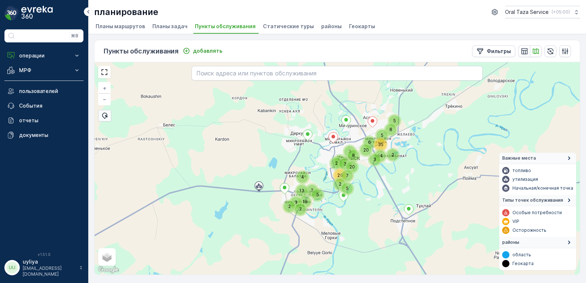
drag, startPoint x: 358, startPoint y: 129, endPoint x: 356, endPoint y: 134, distance: 5.6
click at [356, 134] on div "6 5 3 2 2 3 2 13 3 5 19 7 4 8 3 8 35 20 14 2 8 3 20 26 5 7 5 + − спутниковое До…" at bounding box center [336, 168] width 485 height 212
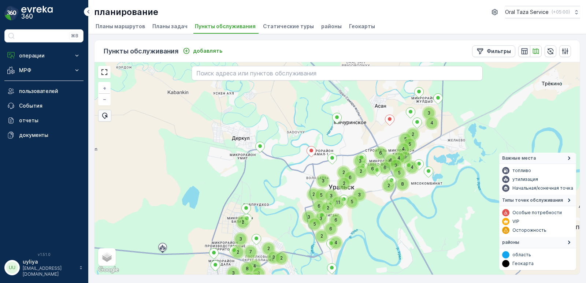
drag, startPoint x: 356, startPoint y: 134, endPoint x: 357, endPoint y: 139, distance: 5.2
click at [357, 139] on div "6 5 3 2 2 3 4 11 6 6 2 2 5 3 2 8 2 3 6 4 5 6 6 3 4 4 9 4 5 3 2 2 2 4 8 3 2 3 2 …" at bounding box center [336, 168] width 485 height 212
click at [361, 131] on div "6 5 3 2 2 3 4 11 6 6 2 2 5 3 2 8 2 3 6 4 5 6 6 3 4 4 9 4 5 3 2 2 4 8 3 3 2 7 2 …" at bounding box center [336, 168] width 485 height 212
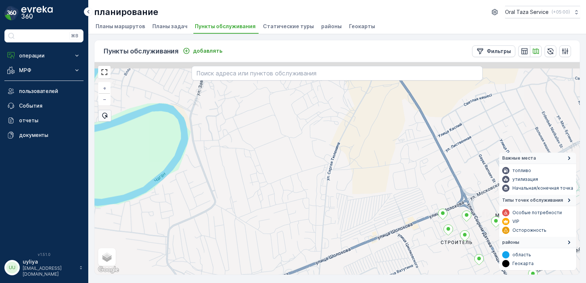
drag, startPoint x: 381, startPoint y: 126, endPoint x: 366, endPoint y: 137, distance: 18.3
click at [366, 137] on div "+ − спутниковое Дорожная карта местность Гибридный Leaflet Быстрые клавиши Карт…" at bounding box center [336, 168] width 485 height 212
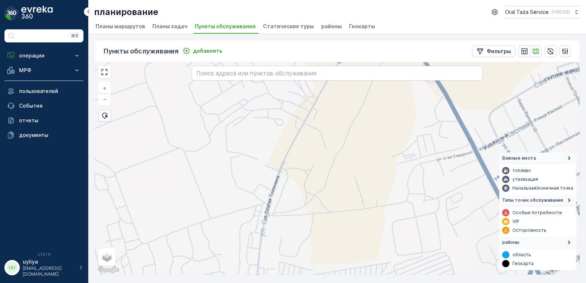
drag, startPoint x: 386, startPoint y: 128, endPoint x: 371, endPoint y: 138, distance: 18.1
click at [371, 138] on div "+ − спутниковое Дорожная карта местность Гибридный Leaflet Быстрые клавиши Карт…" at bounding box center [336, 168] width 485 height 212
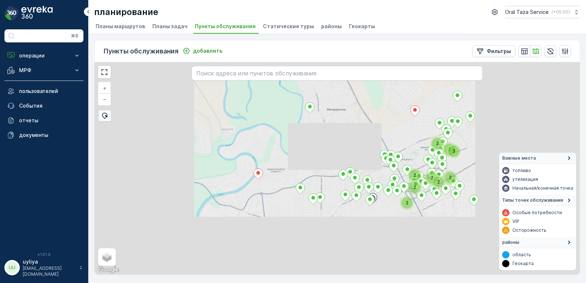
drag, startPoint x: 371, startPoint y: 138, endPoint x: 380, endPoint y: 119, distance: 21.1
click at [380, 119] on div "2 2 3 2 2 2 2 2 2 + − спутниковое Дорожная карта местность Гибридный Leaflet Бы…" at bounding box center [336, 168] width 485 height 212
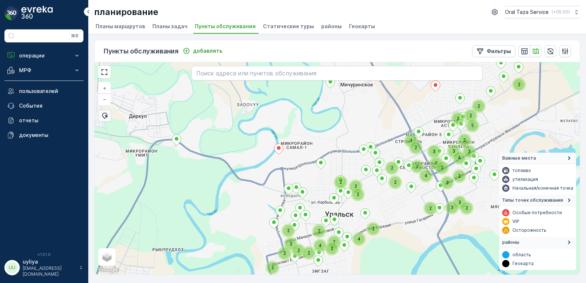
drag, startPoint x: 371, startPoint y: 120, endPoint x: 386, endPoint y: 114, distance: 16.7
click at [388, 111] on div "2 4 2 2 2 3 2 3 2 2 2 2 2 2 2 4 2 2 5 2 2 3 3 3 4 2 3 3 2 2 2 2 2 4 2 2 2 2 2 +…" at bounding box center [336, 168] width 485 height 212
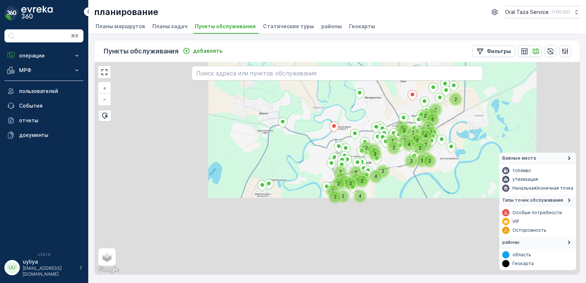
drag, startPoint x: 382, startPoint y: 114, endPoint x: 367, endPoint y: 120, distance: 16.3
click at [367, 120] on div "2 4 2 2 2 3 2 3 2 2 2 2 2 2 2 4 2 2 5 2 2 3 3 3 4 2 3 3 2 2 2 2 2 4 2 2 2 2 2 4…" at bounding box center [336, 168] width 485 height 212
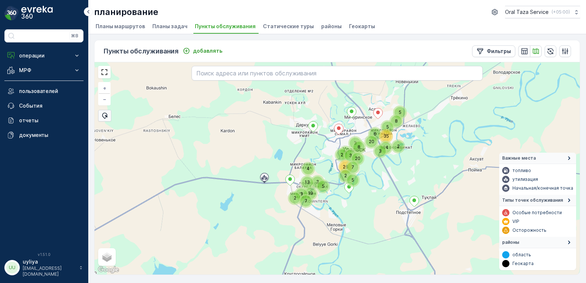
click at [361, 128] on div "6 5 3 2 2 3 2 13 3 5 19 7 4 8 3 8 35 20 14 2 8 3 20 26 5 7 5 + − спутниковое До…" at bounding box center [336, 168] width 485 height 212
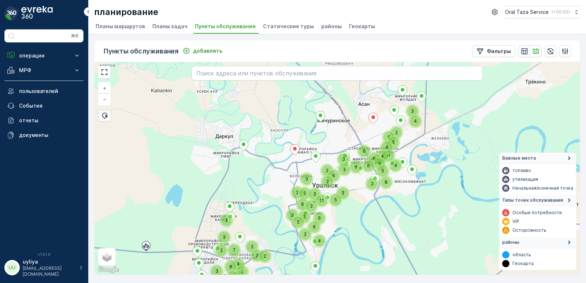
drag, startPoint x: 382, startPoint y: 119, endPoint x: 360, endPoint y: 133, distance: 25.9
click at [360, 133] on div "6 5 3 2 2 3 4 11 6 6 2 2 5 3 2 8 2 3 6 4 5 6 6 3 4 4 9 4 5 3 2 2 2 3 4 8 3 2 3 …" at bounding box center [336, 168] width 485 height 212
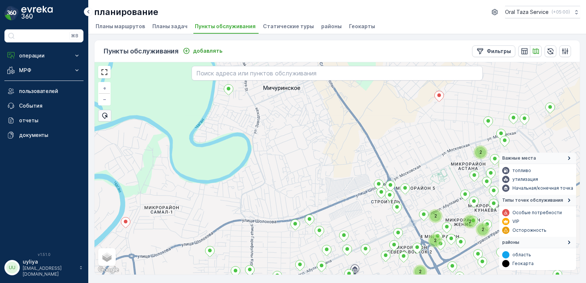
drag, startPoint x: 342, startPoint y: 135, endPoint x: 326, endPoint y: 145, distance: 19.4
click at [326, 145] on div "2 2 2 3 2 2 2 2 2 + − спутниковое Дорожная карта местность Гибридный Leaflet Бы…" at bounding box center [336, 168] width 485 height 212
click at [325, 145] on div "2 2 2 3 2 2 2 2 2 + − спутниковое Дорожная карта местность Гибридный Leaflet Бы…" at bounding box center [336, 168] width 485 height 212
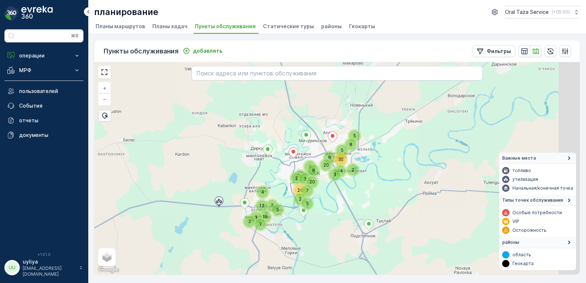
drag, startPoint x: 316, startPoint y: 148, endPoint x: 335, endPoint y: 120, distance: 33.5
click at [333, 121] on div "2 13 3 5 19 7 4 8 3 8 35 6 20 14 2 8 3 20 26 5 2 3 2 7 3 5 5 + − спутниковое До…" at bounding box center [336, 168] width 485 height 212
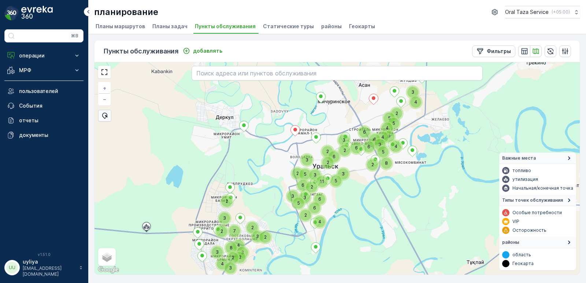
drag, startPoint x: 335, startPoint y: 122, endPoint x: 346, endPoint y: 115, distance: 12.9
click at [346, 115] on div "6 2 3 2 3 5 4 11 6 6 2 2 5 3 2 8 2 3 6 4 5 6 6 3 4 4 9 4 5 3 2 2 2 3 4 8 3 2 3 …" at bounding box center [336, 168] width 485 height 212
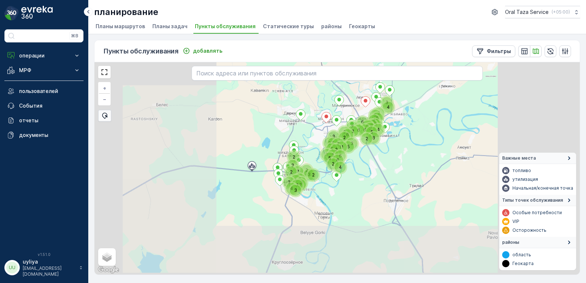
click at [345, 118] on div "6 2 3 2 3 5 4 11 6 6 2 2 5 3 2 8 2 3 6 4 5 6 6 3 4 4 9 4 5 3 2 2 2 3 4 8 3 2 3 …" at bounding box center [336, 168] width 485 height 212
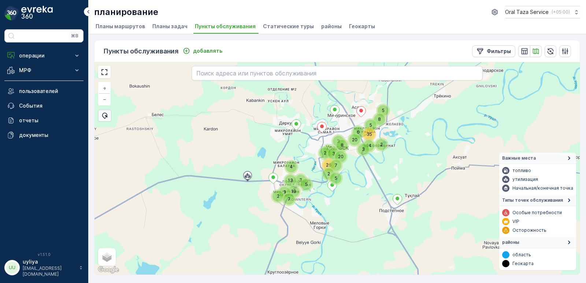
drag, startPoint x: 346, startPoint y: 114, endPoint x: 342, endPoint y: 120, distance: 7.2
click at [342, 120] on div "6 2 3 2 3 5 2 13 3 5 19 7 4 8 3 8 35 20 14 2 8 3 20 26 5 7 5 + − спутниковое До…" at bounding box center [336, 168] width 485 height 212
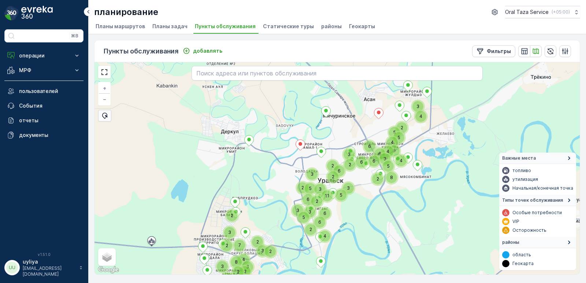
click at [342, 126] on div "6 2 3 2 3 5 4 11 6 6 2 2 5 3 2 8 2 3 6 4 5 6 6 3 4 4 9 4 5 3 2 2 2 4 8 3 2 3 2 …" at bounding box center [336, 168] width 485 height 212
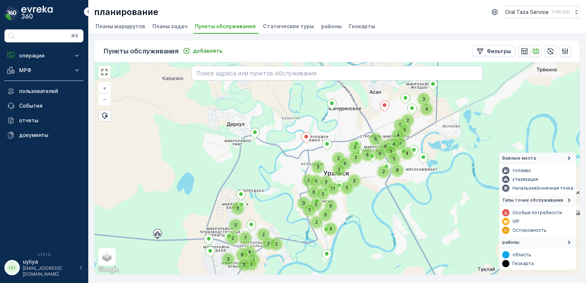
click at [350, 120] on div "6 2 3 2 3 5 4 11 6 6 2 2 5 3 2 8 2 3 6 4 5 6 6 3 4 4 9 4 5 3 2 2 2 4 8 3 2 3 2 …" at bounding box center [336, 168] width 485 height 212
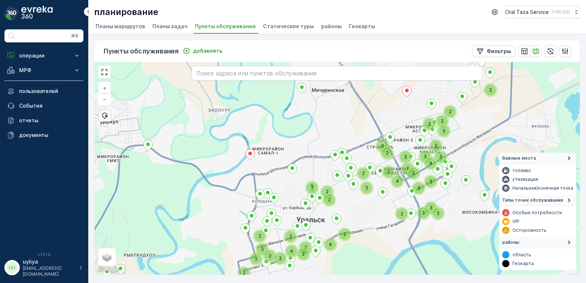
drag, startPoint x: 359, startPoint y: 125, endPoint x: 355, endPoint y: 126, distance: 3.8
click at [355, 126] on div "2 2 5 2 2 4 2 2 3 2 3 2 2 2 2 2 2 4 2 2 2 3 3 3 4 2 3 3 2 2 2 2 2 2 2 2 4 2 2 +…" at bounding box center [336, 168] width 485 height 212
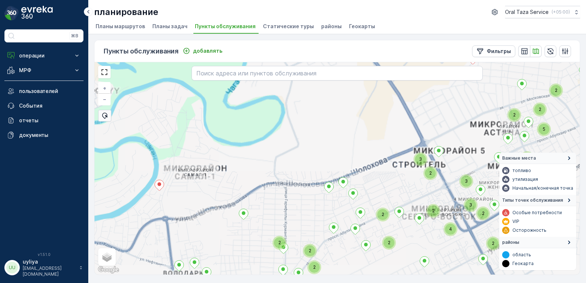
click at [329, 126] on div "2 2 5 2 2 4 2 2 3 2 3 2 2 2 2 2 2 4 2 2 2 3 3 3 4 2 3 3 2 2 2 2 2 2 2 2 4 2 2 +…" at bounding box center [336, 168] width 485 height 212
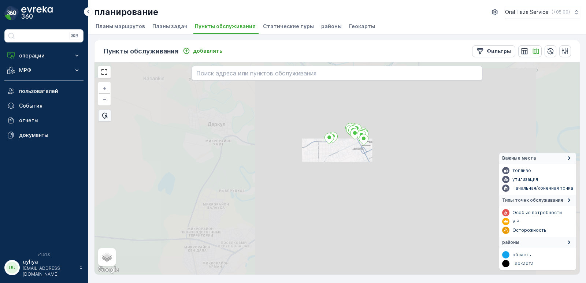
drag, startPoint x: 327, startPoint y: 129, endPoint x: 345, endPoint y: 116, distance: 22.0
click at [343, 118] on div "+ − спутниковое Дорожная карта местность Гибридный Leaflet Быстрые клавиши Карт…" at bounding box center [336, 168] width 485 height 212
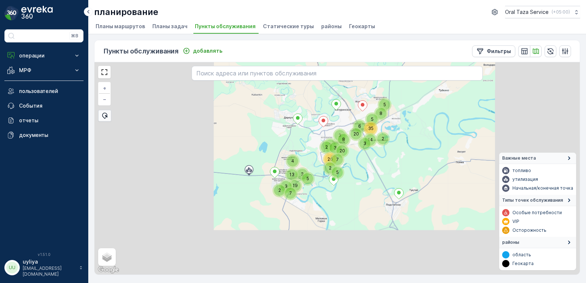
drag, startPoint x: 345, startPoint y: 116, endPoint x: 342, endPoint y: 122, distance: 6.3
click at [342, 122] on div "6 5 3 2 2 3 2 13 3 5 19 7 4 8 3 8 35 20 14 2 8 3 20 26 5 7 5 + − спутниковое До…" at bounding box center [336, 168] width 485 height 212
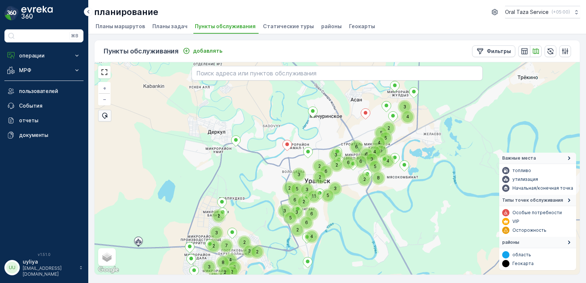
click at [335, 136] on div "6 5 3 2 2 3 4 11 6 6 2 2 5 3 2 8 2 3 6 4 5 6 6 3 4 4 9 4 5 3 2 2 2 3 4 8 3 2 3 …" at bounding box center [336, 168] width 485 height 212
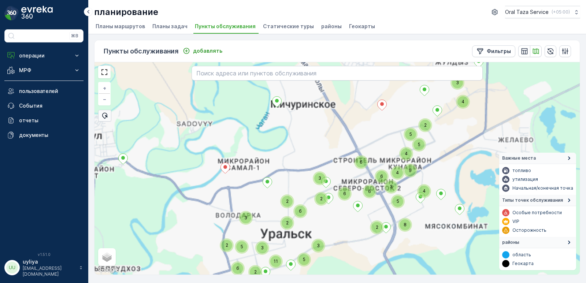
click at [337, 141] on div "6 5 3 2 2 3 4 11 6 6 2 2 5 3 2 8 2 3 6 4 5 6 6 3 4 4 9 4 5 3 2 2 2 4 8 3 2 3 2 …" at bounding box center [336, 168] width 485 height 212
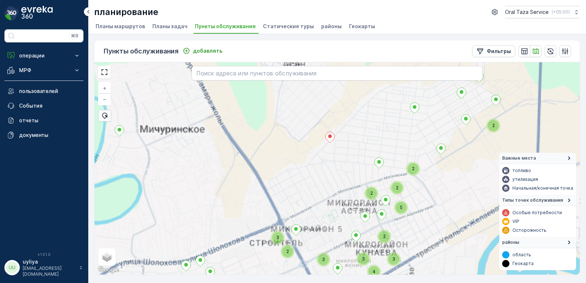
drag, startPoint x: 377, startPoint y: 118, endPoint x: 361, endPoint y: 134, distance: 23.0
click at [361, 134] on div "2 2 5 2 4 2 2 3 2 3 2 2 2 2 2 4 2 2 2 3 3 3 4 2 3 3 2 2 2 2 2 2 + − спутниковое…" at bounding box center [336, 168] width 485 height 212
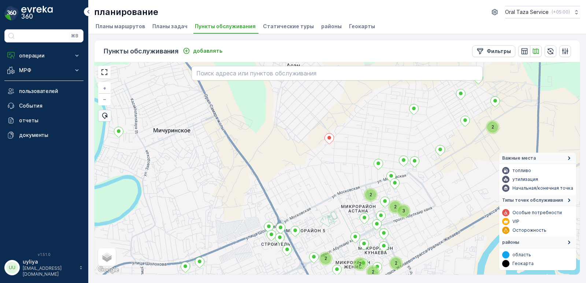
drag, startPoint x: 361, startPoint y: 134, endPoint x: 358, endPoint y: 140, distance: 6.4
click at [358, 140] on div "2 2 2 3 2 2 2 2 + − спутниковое Дорожная карта местность Гибридный Leaflet Быст…" at bounding box center [336, 168] width 485 height 212
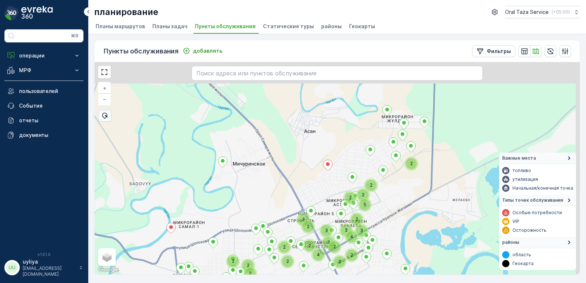
drag, startPoint x: 359, startPoint y: 119, endPoint x: 342, endPoint y: 155, distance: 39.3
click at [342, 155] on div "2 2 5 2 4 2 2 3 2 3 2 2 2 2 2 2 3 3 3 4 2 3 3 2 2 2 2 + − спутниковое Дорожная …" at bounding box center [336, 168] width 485 height 212
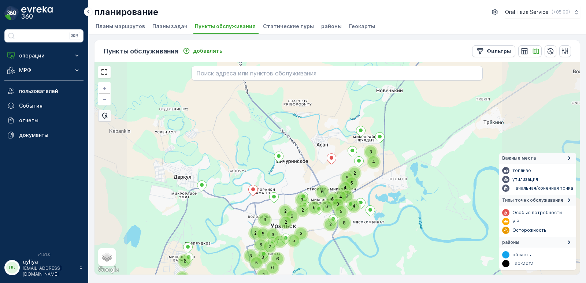
drag, startPoint x: 339, startPoint y: 147, endPoint x: 351, endPoint y: 142, distance: 12.5
click at [351, 142] on div "2 5 2 11 6 6 2 5 3 2 8 2 3 6 4 5 6 6 6 5 3 4 4 9 4 3 3 2 3 5 2 3 6 3 2 2 6 5 3 …" at bounding box center [336, 168] width 485 height 212
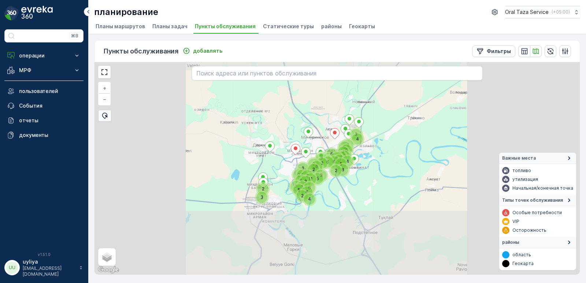
click at [338, 118] on div "2 5 2 11 6 6 2 5 3 2 8 2 3 6 4 5 6 6 6 5 3 4 4 9 4 3 3 2 3 5 2 3 6 3 2 2 6 5 3 …" at bounding box center [336, 168] width 485 height 212
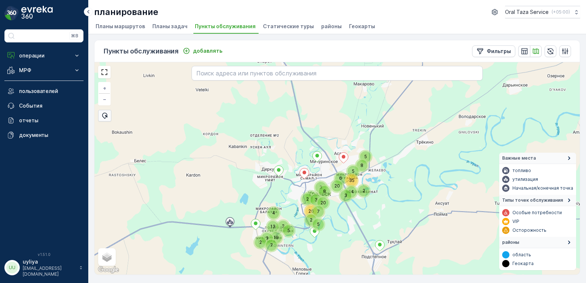
drag, startPoint x: 334, startPoint y: 123, endPoint x: 333, endPoint y: 132, distance: 8.5
click at [333, 131] on div "6 5 2 2 3 2 13 3 5 19 7 4 8 3 8 35 20 14 2 8 3 20 26 5 7 3 5 + − спутниковое До…" at bounding box center [336, 168] width 485 height 212
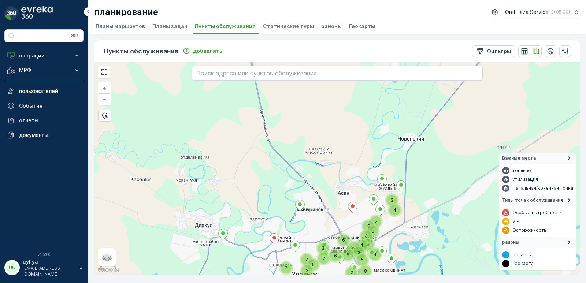
drag, startPoint x: 333, startPoint y: 124, endPoint x: 337, endPoint y: 137, distance: 12.6
click at [337, 137] on div "6 5 6 2 2 2 8 2 3 6 4 5 6 6 3 4 4 9 4 5 3 2 3 + − спутниковое Дорожная карта ме…" at bounding box center [336, 168] width 485 height 212
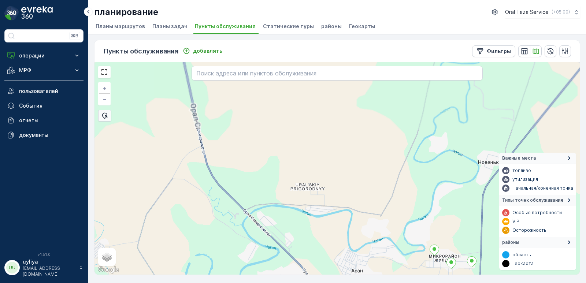
drag, startPoint x: 337, startPoint y: 137, endPoint x: 334, endPoint y: 145, distance: 8.6
click at [334, 145] on div "+ − спутниковое Дорожная карта местность Гибридный Leaflet Быстрые клавиши Карт…" at bounding box center [336, 168] width 485 height 212
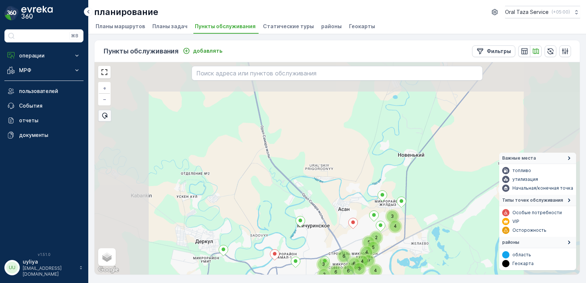
drag, startPoint x: 371, startPoint y: 171, endPoint x: 378, endPoint y: 129, distance: 43.0
click at [376, 131] on div "2 3 6 4 6 6 6 5 3 4 4 9 4 5 3 2 + − спутниковое Дорожная карта местность Гибрид…" at bounding box center [336, 168] width 485 height 212
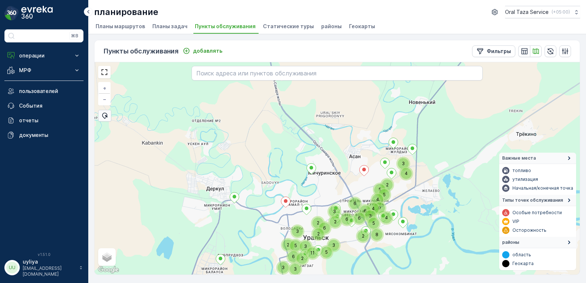
drag, startPoint x: 354, startPoint y: 134, endPoint x: 362, endPoint y: 122, distance: 14.9
click at [362, 122] on div "2 3 6 4 6 6 6 5 3 4 4 9 4 5 3 2 11 6 2 2 5 3 2 8 5 3 3 3 2 2 6 5 3 + − спутнико…" at bounding box center [336, 168] width 485 height 212
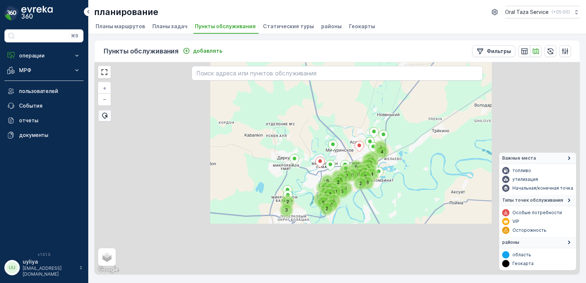
click at [361, 106] on div "2 3 6 4 6 6 6 5 3 4 4 9 4 5 3 2 11 6 2 2 5 3 2 8 5 3 3 3 2 2 6 5 3 6 3 2 5 2 6 …" at bounding box center [336, 168] width 485 height 212
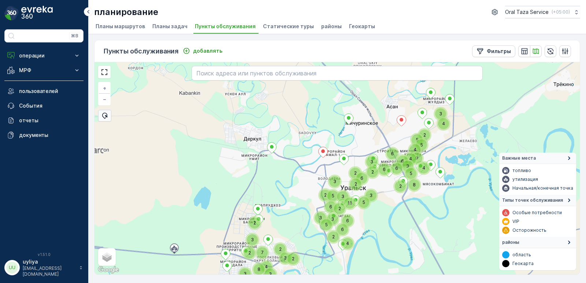
click at [356, 118] on div "6 5 2 3 2 3 4 11 6 6 2 2 5 3 2 8 2 3 6 4 5 6 6 3 4 4 9 4 5 3 2 2 4 8 3 3 2 7 2 …" at bounding box center [336, 168] width 485 height 212
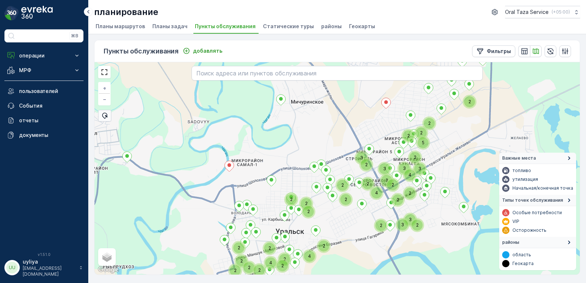
click at [349, 133] on div "2 2 5 2 2 4 2 2 3 2 3 2 2 2 2 2 2 4 2 2 2 3 3 3 4 2 3 3 2 2 2 2 2 2 2 4 2 2 + −…" at bounding box center [336, 168] width 485 height 212
click at [342, 167] on div "2 2 5 2 2 4 2 2 3 2 3 2 2 2 2 2 2 4 2 2 2 3 3 3 4 2 3 3 2 2 2 2 2 2 2 4 2 2 + −…" at bounding box center [336, 168] width 485 height 212
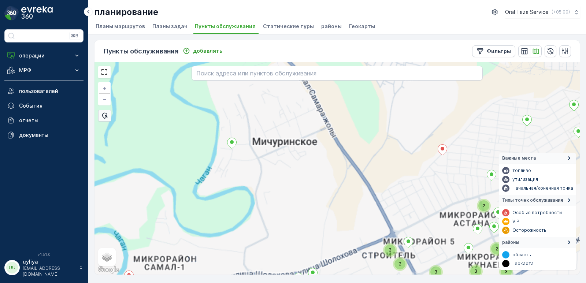
click at [317, 149] on div "2 2 5 2 4 2 2 3 2 3 2 2 2 2 2 2 3 3 3 4 2 3 3 2 2 2 2 + − спутниковое Дорожная …" at bounding box center [336, 168] width 485 height 212
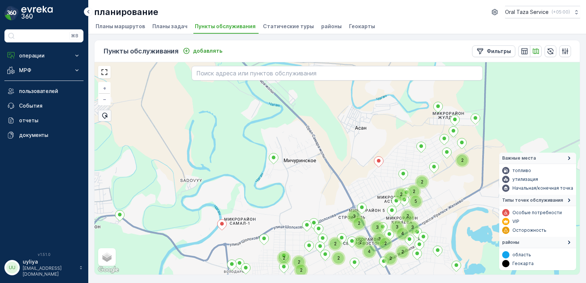
drag, startPoint x: 320, startPoint y: 125, endPoint x: 353, endPoint y: 83, distance: 53.8
click at [347, 78] on div "2 2 4 2 2 2 2 2 2 2 5 2 2 3 3 3 4 2 3 3 2 2 2 + − спутниковое Дорожная карта ме…" at bounding box center [336, 168] width 485 height 212
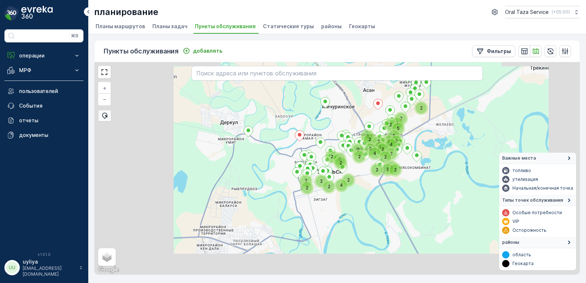
drag, startPoint x: 358, startPoint y: 103, endPoint x: 358, endPoint y: 112, distance: 8.8
click at [358, 112] on div "2 2 4 2 2 2 2 2 2 2 5 2 2 3 3 3 4 2 3 3 2 2 2 3 2 3 2 2 2 4 2 2 2 + − спутников…" at bounding box center [336, 168] width 485 height 212
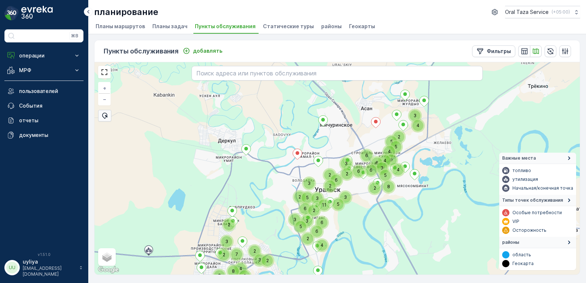
drag, startPoint x: 358, startPoint y: 112, endPoint x: 356, endPoint y: 122, distance: 9.8
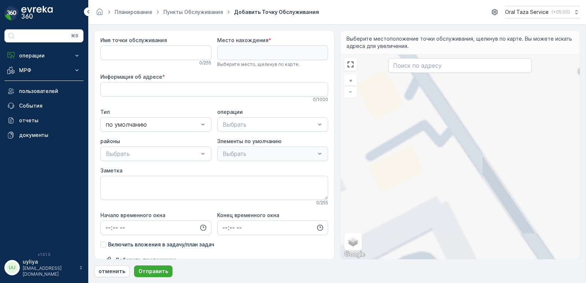
drag, startPoint x: 432, startPoint y: 120, endPoint x: 441, endPoint y: 135, distance: 17.9
click at [441, 135] on div "+ − спутниковое Дорожная карта местность Гибридный Leaflet Быстрые клавиши Карт…" at bounding box center [460, 157] width 239 height 205
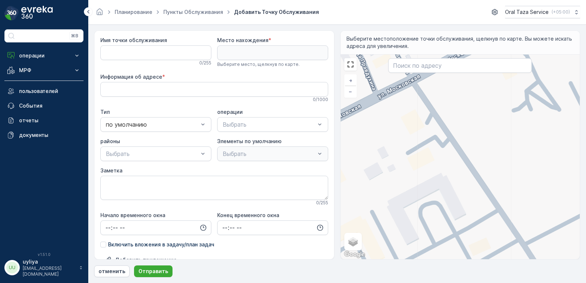
drag, startPoint x: 429, startPoint y: 136, endPoint x: 438, endPoint y: 142, distance: 10.5
click at [438, 142] on div "+ − спутниковое Дорожная карта местность Гибридный Leaflet Быстрые клавиши Карт…" at bounding box center [460, 157] width 239 height 205
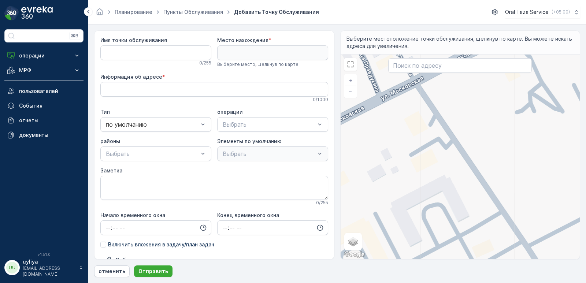
drag, startPoint x: 451, startPoint y: 168, endPoint x: 426, endPoint y: 118, distance: 56.7
click at [420, 107] on div "+ − спутниковое Дорожная карта местность Гибридный Leaflet Быстрые клавиши Карт…" at bounding box center [460, 157] width 239 height 205
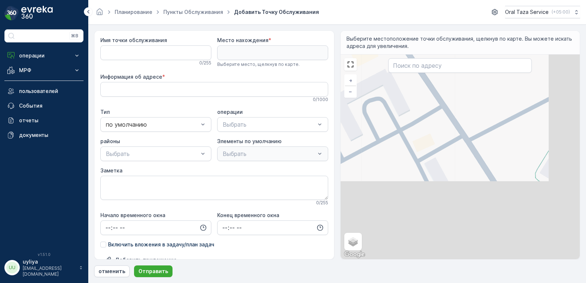
drag, startPoint x: 438, startPoint y: 150, endPoint x: 406, endPoint y: 101, distance: 58.5
click at [406, 101] on div "+ − спутниковое Дорожная карта местность Гибридный Leaflet Быстрые клавиши Карт…" at bounding box center [460, 157] width 239 height 205
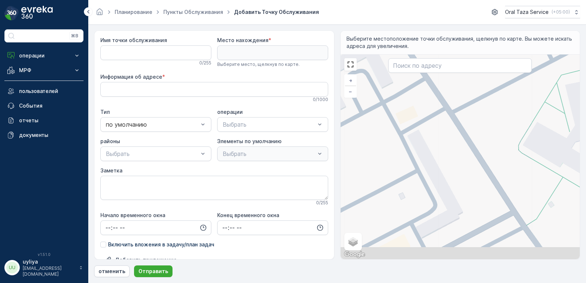
drag, startPoint x: 424, startPoint y: 133, endPoint x: 408, endPoint y: 113, distance: 25.8
click at [408, 113] on div "+ − спутниковое Дорожная карта местность Гибридный Leaflet Быстрые клавиши Карт…" at bounding box center [460, 157] width 239 height 205
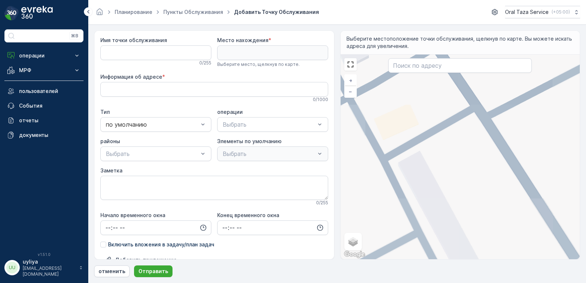
drag, startPoint x: 423, startPoint y: 124, endPoint x: 442, endPoint y: 151, distance: 32.5
click at [442, 151] on div "+ − спутниковое Дорожная карта местность Гибридный Leaflet Быстрые клавиши Карт…" at bounding box center [460, 157] width 239 height 205
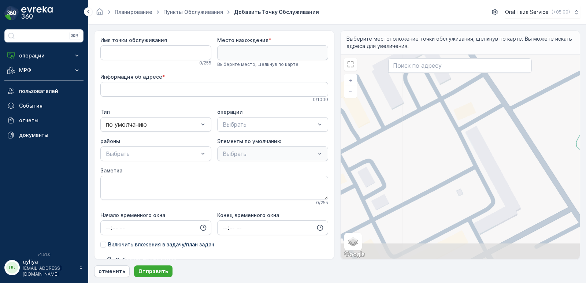
drag, startPoint x: 445, startPoint y: 143, endPoint x: 484, endPoint y: 119, distance: 45.7
click at [484, 119] on div "+ − спутниковое Дорожная карта местность Гибридный Leaflet Быстрые клавиши Карт…" at bounding box center [460, 157] width 239 height 205
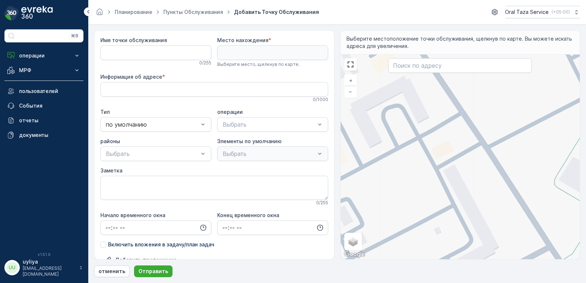
drag, startPoint x: 476, startPoint y: 131, endPoint x: 459, endPoint y: 163, distance: 36.4
click at [459, 163] on div "+ − спутниковое Дорожная карта местность Гибридный Leaflet Быстрые клавиши Карт…" at bounding box center [460, 157] width 239 height 205
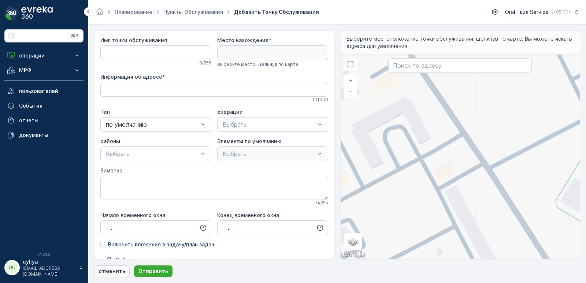
drag, startPoint x: 472, startPoint y: 148, endPoint x: 475, endPoint y: 175, distance: 27.3
click at [475, 174] on div "+ − спутниковое Дорожная карта местность Гибридный Leaflet Быстрые клавиши Карт…" at bounding box center [460, 157] width 239 height 205
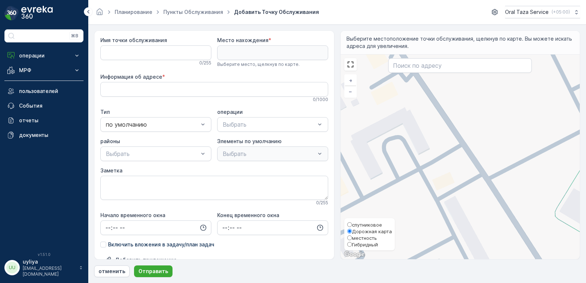
click at [358, 241] on span "местность" at bounding box center [364, 238] width 25 height 6
click at [352, 240] on input "местность" at bounding box center [349, 237] width 5 height 5
radio input "true"
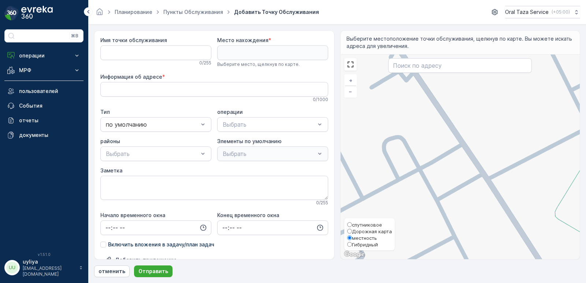
click at [372, 243] on span "Гибридный" at bounding box center [365, 245] width 26 height 6
click at [352, 243] on input "Гибридный" at bounding box center [349, 244] width 5 height 5
radio input "true"
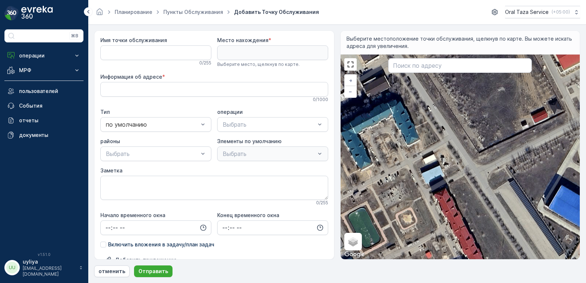
drag, startPoint x: 427, startPoint y: 160, endPoint x: 430, endPoint y: 156, distance: 5.3
click at [416, 152] on div "+ − спутниковое Дорожная карта местность Гибридный Leaflet Быстрые клавиши Карт…" at bounding box center [460, 157] width 239 height 205
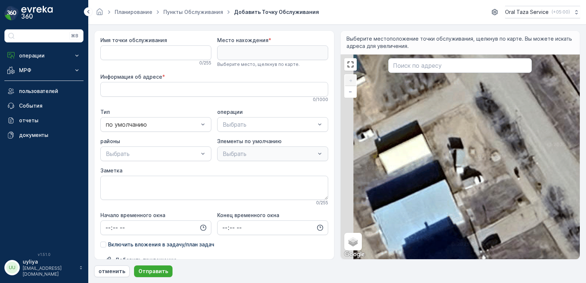
drag, startPoint x: 417, startPoint y: 158, endPoint x: 453, endPoint y: 172, distance: 38.4
click at [453, 172] on div "+ − спутниковое Дорожная карта местность Гибридный Leaflet Быстрые клавиши Карт…" at bounding box center [460, 157] width 239 height 205
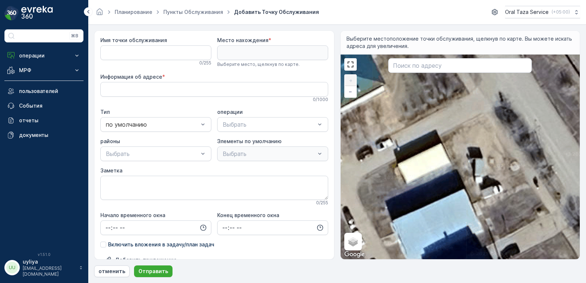
click at [430, 160] on div "+ − спутниковое Дорожная карта местность Гибридный Leaflet Быстрые клавиши Карт…" at bounding box center [460, 157] width 239 height 205
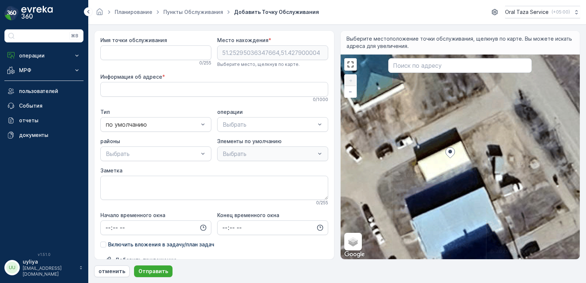
click at [430, 160] on div "+ − спутниковое Дорожная карта местность Гибридный Leaflet Быстрые клавиши Карт…" at bounding box center [460, 157] width 239 height 205
type нахождения "51.25294482049945,51.42782034894975"
type адресе "[STREET_ADDRESS]"
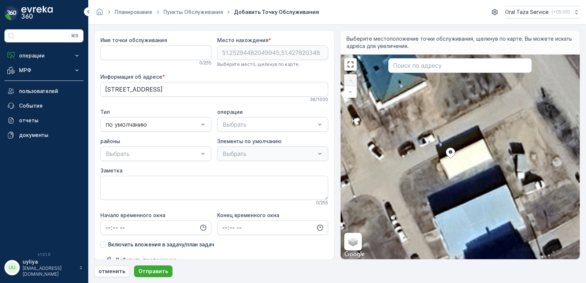
click at [461, 160] on div "+ − спутниковое Дорожная карта местность Гибридный Leaflet Быстрые клавиши Карт…" at bounding box center [460, 157] width 239 height 205
type нахождения "51.2529346861125,51.42786291259656"
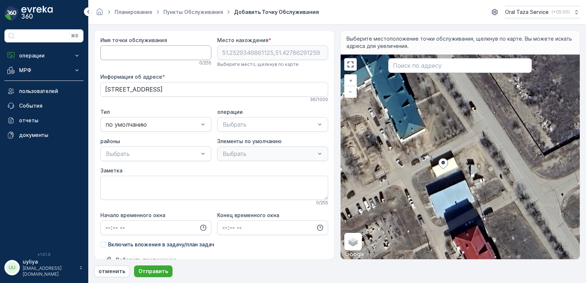
click at [168, 52] on обслуживания "Имя точки обслуживания" at bounding box center [155, 52] width 111 height 15
click at [127, 52] on обслуживания "Экопукнт №3" at bounding box center [155, 52] width 111 height 15
click at [153, 51] on обслуживания "Экопункт №3" at bounding box center [155, 52] width 111 height 15
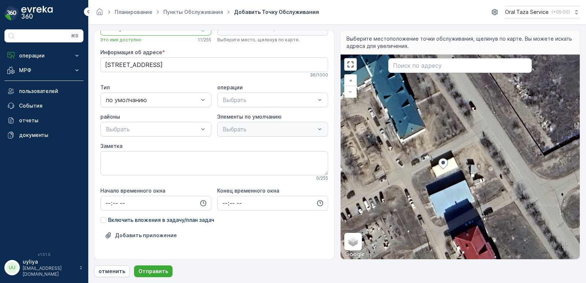
scroll to position [37, 0]
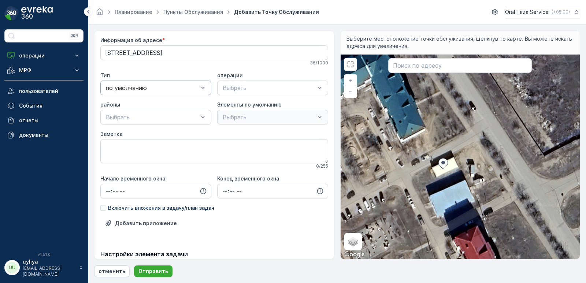
type обслуживания "Экопункт №3"
click at [182, 84] on div "по умолчанию" at bounding box center [155, 88] width 111 height 15
click at [179, 123] on div "Выбрать" at bounding box center [155, 117] width 111 height 15
click at [178, 117] on div at bounding box center [152, 117] width 94 height 7
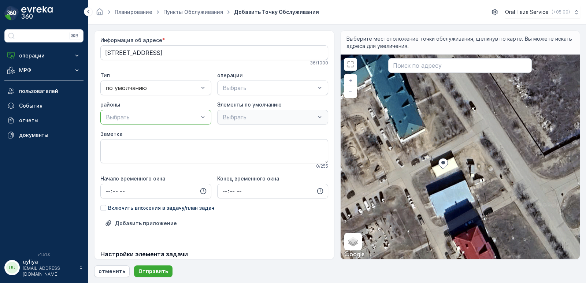
click at [178, 117] on div at bounding box center [152, 117] width 94 height 7
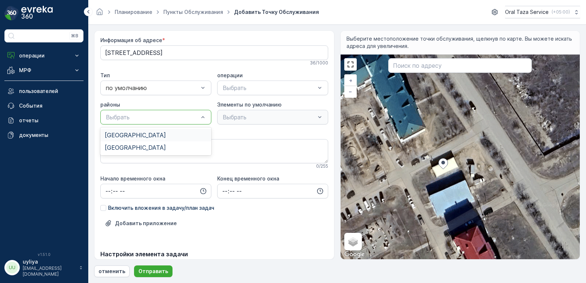
click at [178, 117] on div at bounding box center [152, 117] width 94 height 7
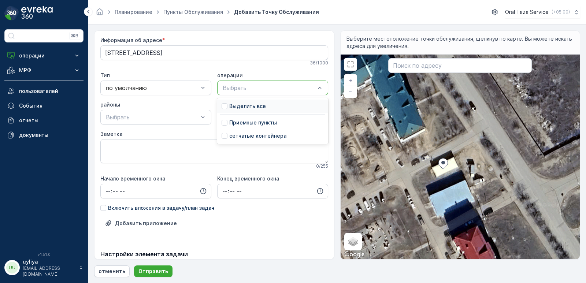
click at [252, 88] on div at bounding box center [269, 88] width 94 height 7
click at [239, 87] on div at bounding box center [269, 88] width 94 height 7
click at [267, 120] on p "Приемные пункты" at bounding box center [253, 122] width 48 height 7
click at [273, 117] on div at bounding box center [269, 117] width 94 height 7
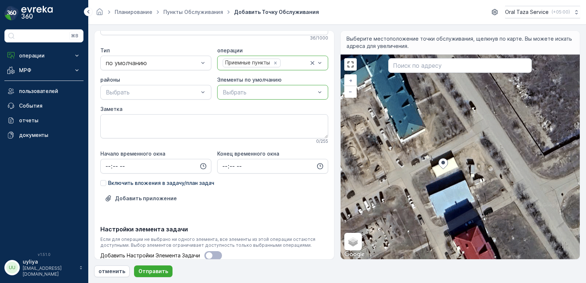
scroll to position [73, 0]
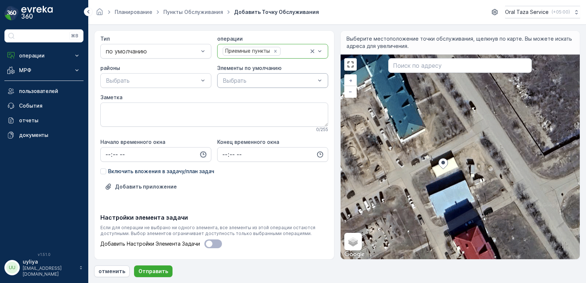
click at [200, 151] on icon "button" at bounding box center [203, 154] width 7 height 7
click at [109, 228] on span "06" at bounding box center [108, 228] width 7 height 7
type input "06:00"
click at [255, 155] on input "time" at bounding box center [272, 154] width 111 height 15
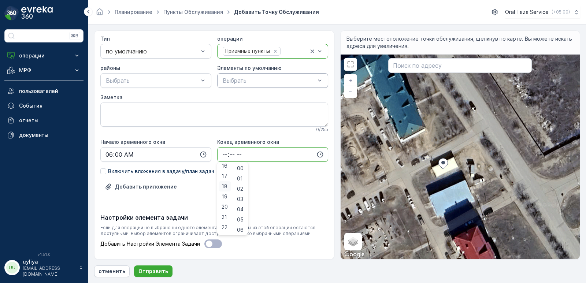
scroll to position [176, 0]
click at [224, 227] on span "23" at bounding box center [225, 228] width 6 height 7
click at [278, 186] on div "Добавить приложение" at bounding box center [214, 191] width 228 height 21
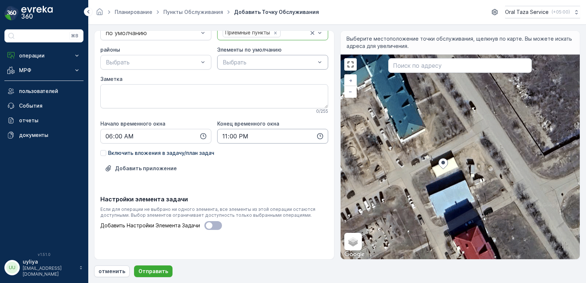
click at [297, 137] on input "23:00" at bounding box center [272, 136] width 111 height 15
click at [243, 206] on div "59" at bounding box center [240, 210] width 12 height 10
type input "23:59"
click at [274, 175] on div "Добавить приложение" at bounding box center [214, 173] width 228 height 21
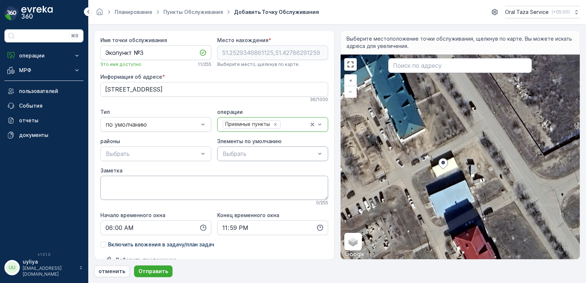
scroll to position [92, 0]
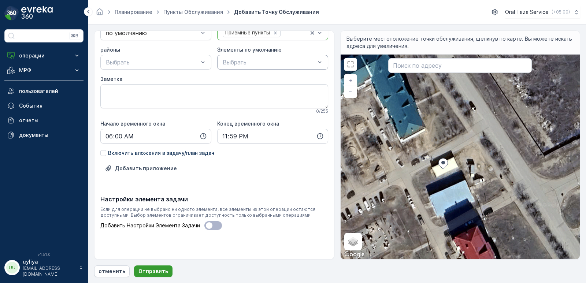
click at [153, 268] on p "Отправить" at bounding box center [153, 271] width 30 height 7
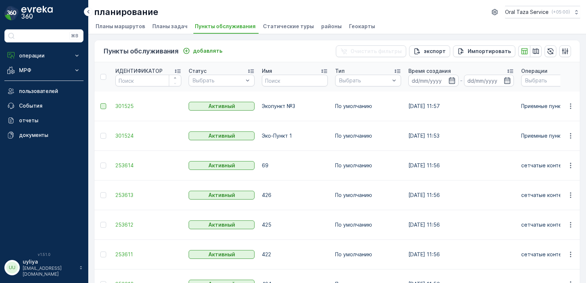
click at [104, 103] on div at bounding box center [103, 106] width 6 height 6
click at [100, 103] on input "checkbox" at bounding box center [100, 103] width 0 height 0
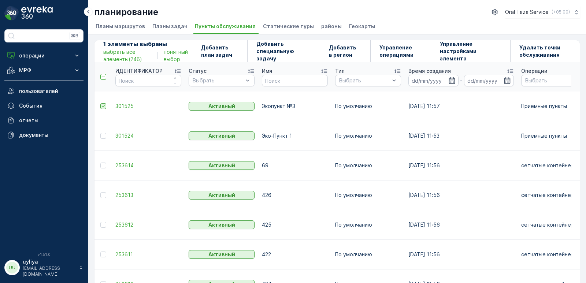
click at [102, 105] on icon at bounding box center [103, 106] width 3 height 2
click at [100, 103] on input "checkbox" at bounding box center [100, 103] width 0 height 0
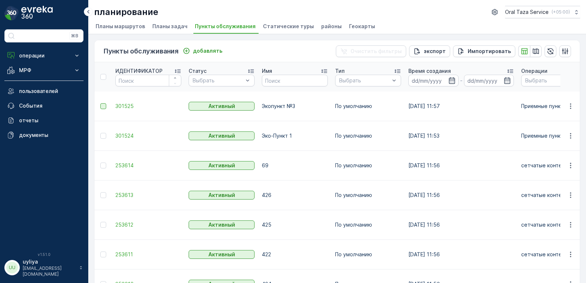
click at [102, 103] on div at bounding box center [103, 106] width 6 height 6
click at [100, 103] on input "checkbox" at bounding box center [100, 103] width 0 height 0
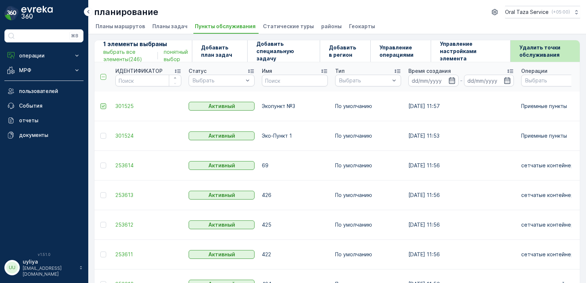
click at [553, 54] on p "Удалить точки обслуживания" at bounding box center [545, 51] width 52 height 15
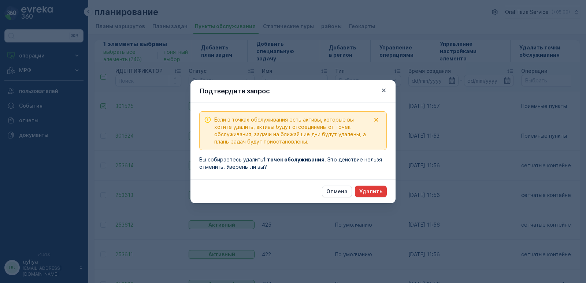
click at [371, 191] on p "Удалить" at bounding box center [370, 191] width 23 height 7
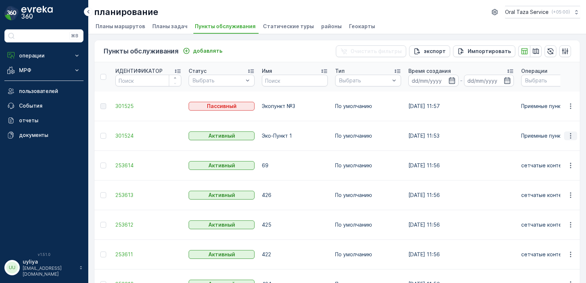
click at [570, 132] on icon "button" at bounding box center [570, 135] width 7 height 7
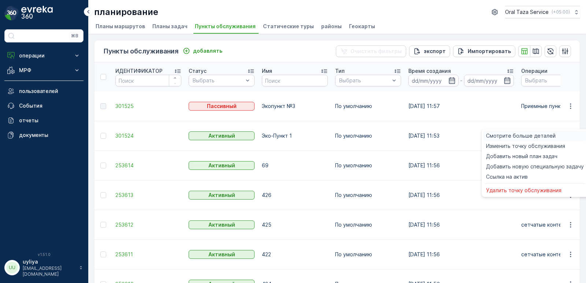
click at [554, 135] on div "Смотрите больше деталей" at bounding box center [535, 136] width 104 height 10
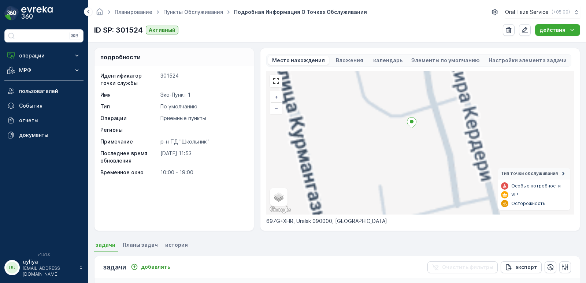
drag, startPoint x: 422, startPoint y: 145, endPoint x: 401, endPoint y: 172, distance: 33.9
click at [401, 172] on div "+ − спутниковое Дорожная карта местность Гибридный Leaflet Быстрые клавиши Карт…" at bounding box center [420, 143] width 308 height 144
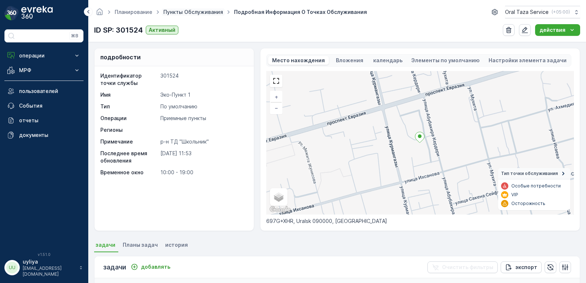
click at [206, 13] on link "Пункты обслуживания" at bounding box center [193, 12] width 60 height 6
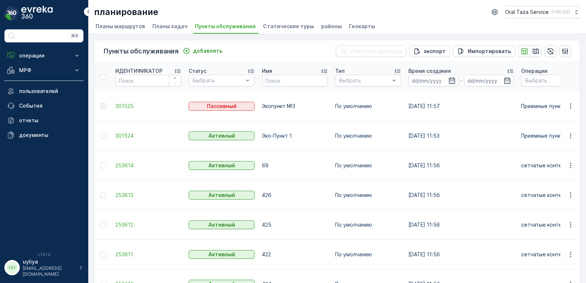
click at [104, 105] on div at bounding box center [103, 106] width 6 height 6
